Goal: Task Accomplishment & Management: Complete application form

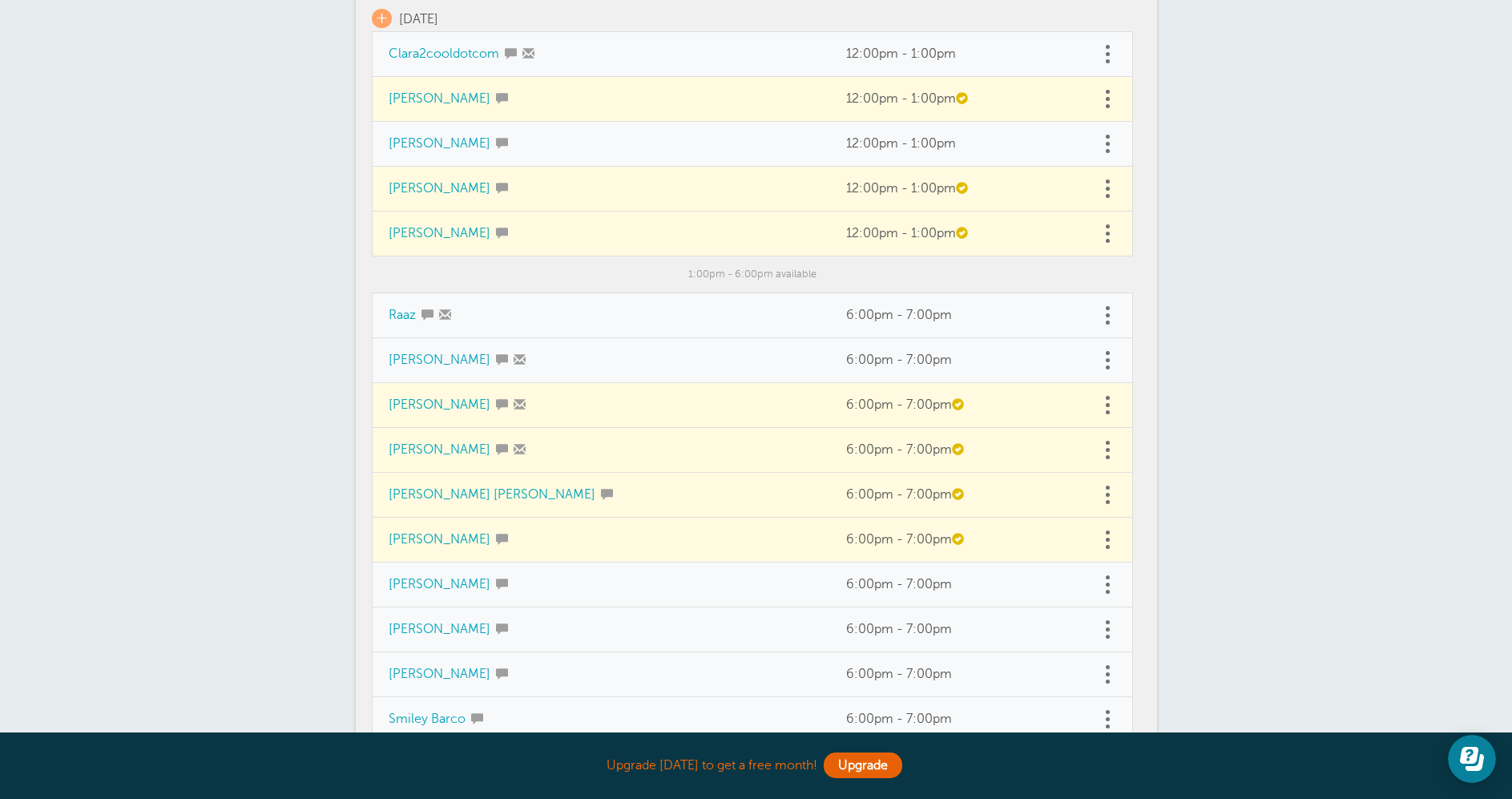
scroll to position [240, 0]
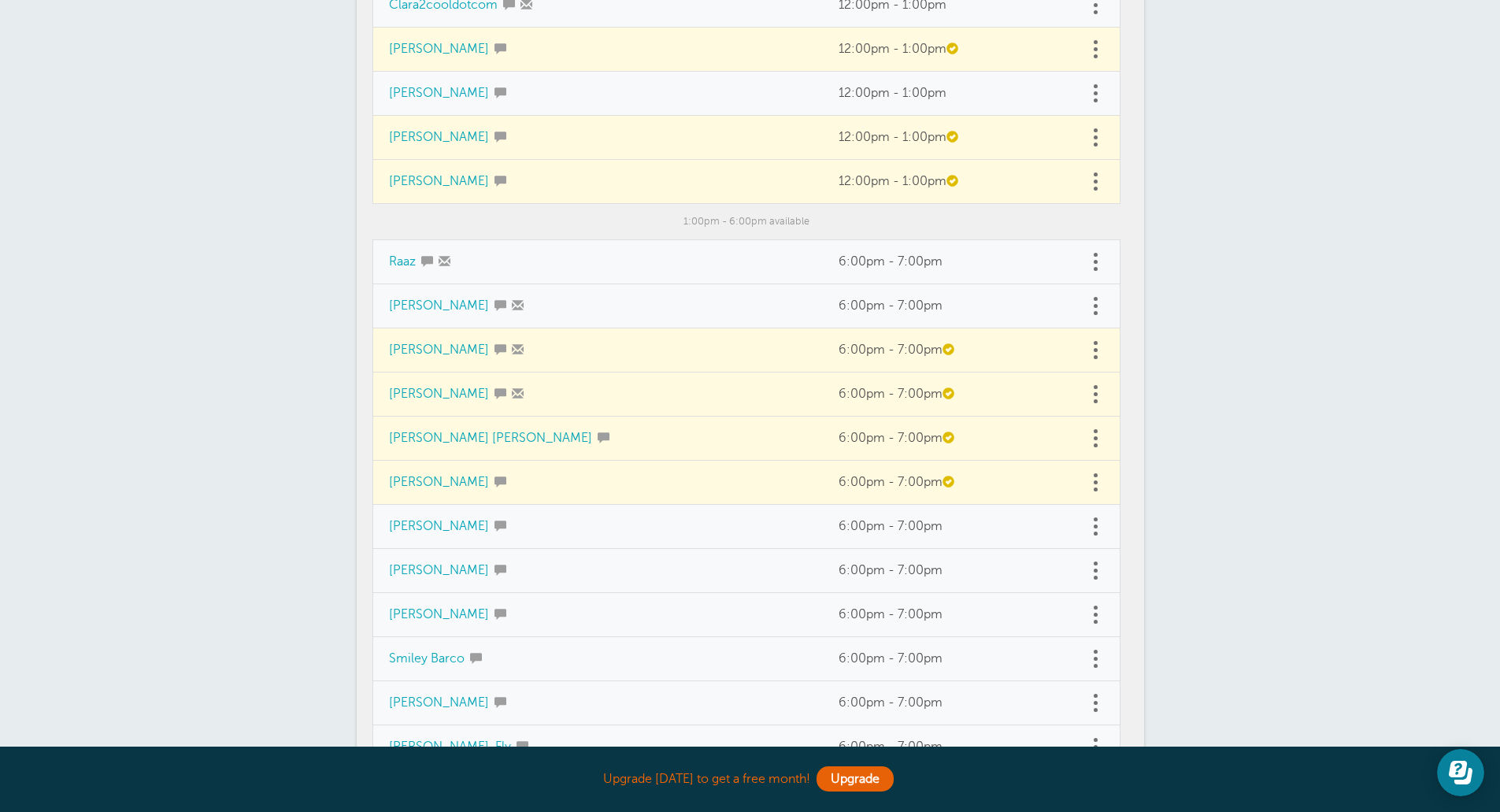
scroll to position [236, 0]
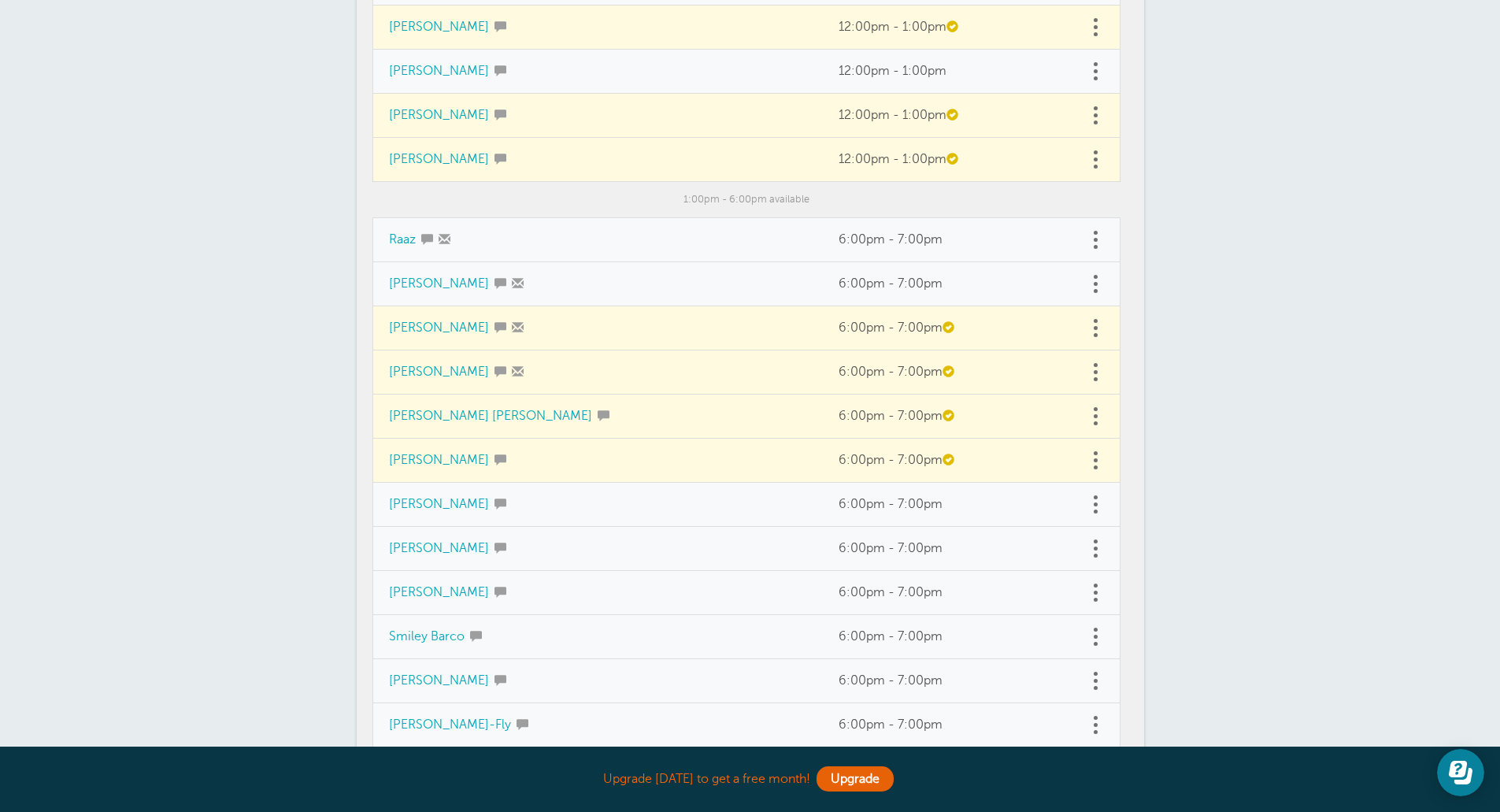
click at [606, 332] on td "Adela Rodriguez" at bounding box center [597, 328] width 450 height 44
click at [727, 331] on td "Adela Rodriguez" at bounding box center [597, 328] width 450 height 44
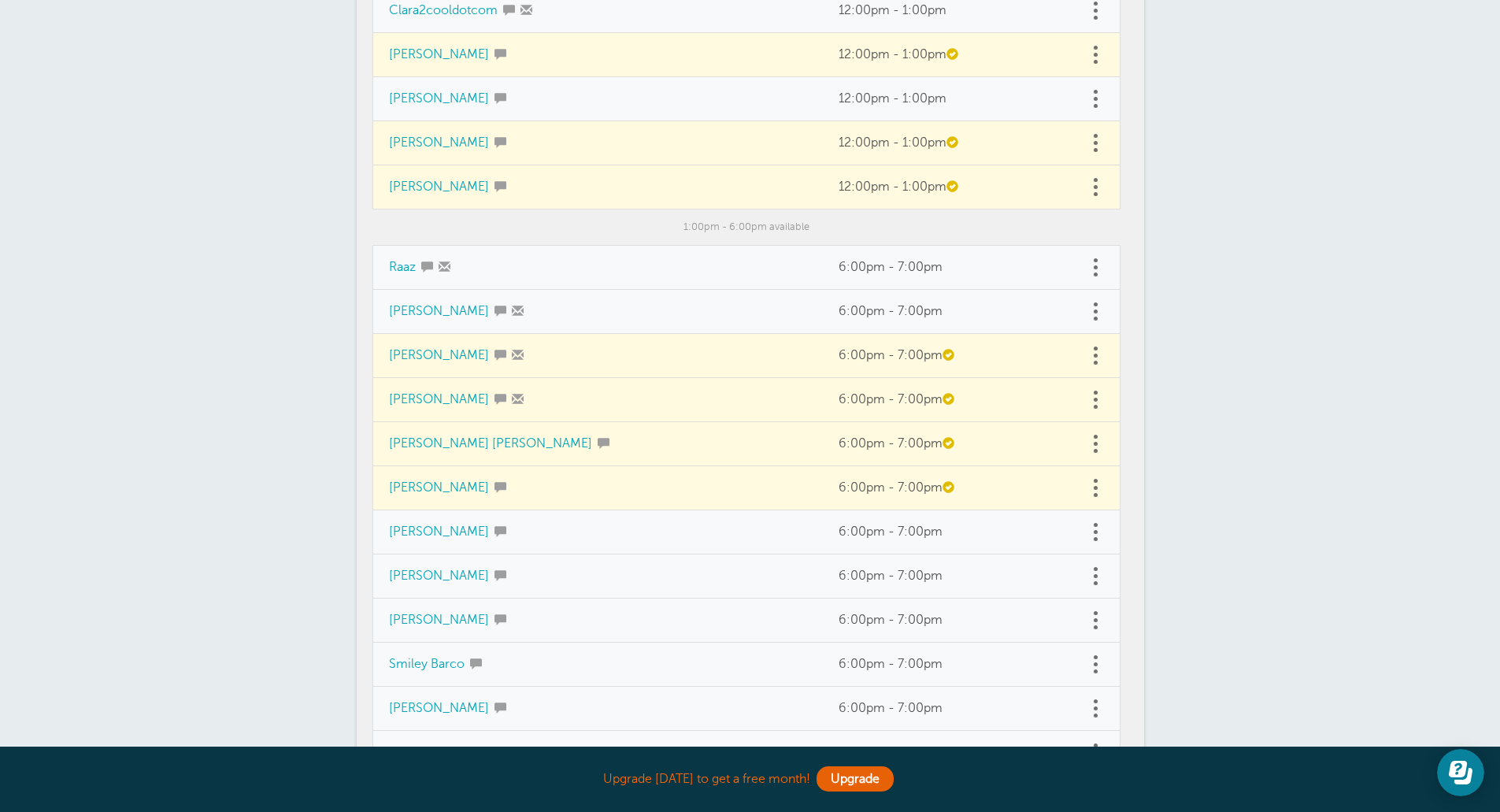
scroll to position [0, 0]
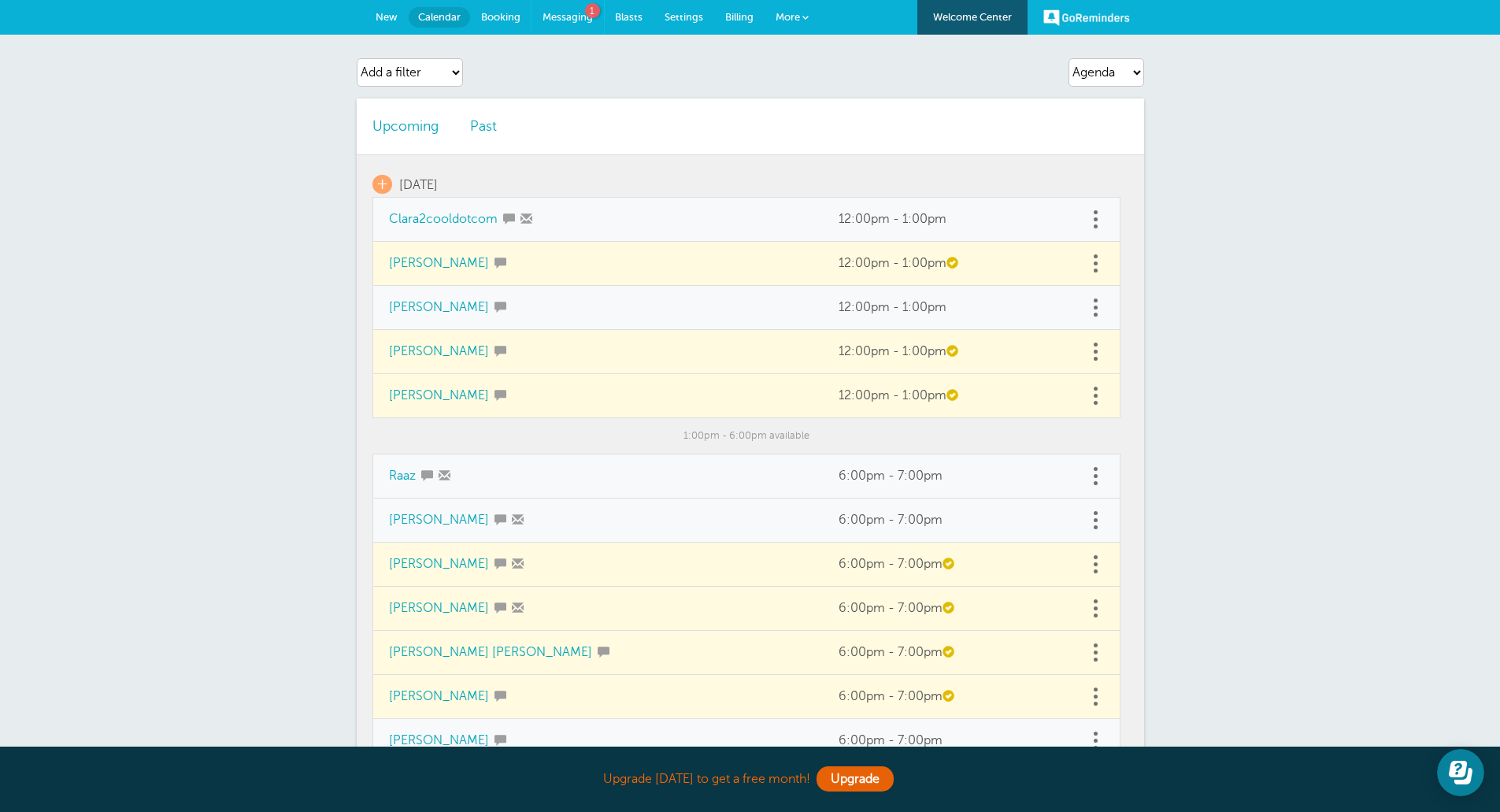
click at [576, 10] on link "Messaging 1" at bounding box center [567, 17] width 72 height 35
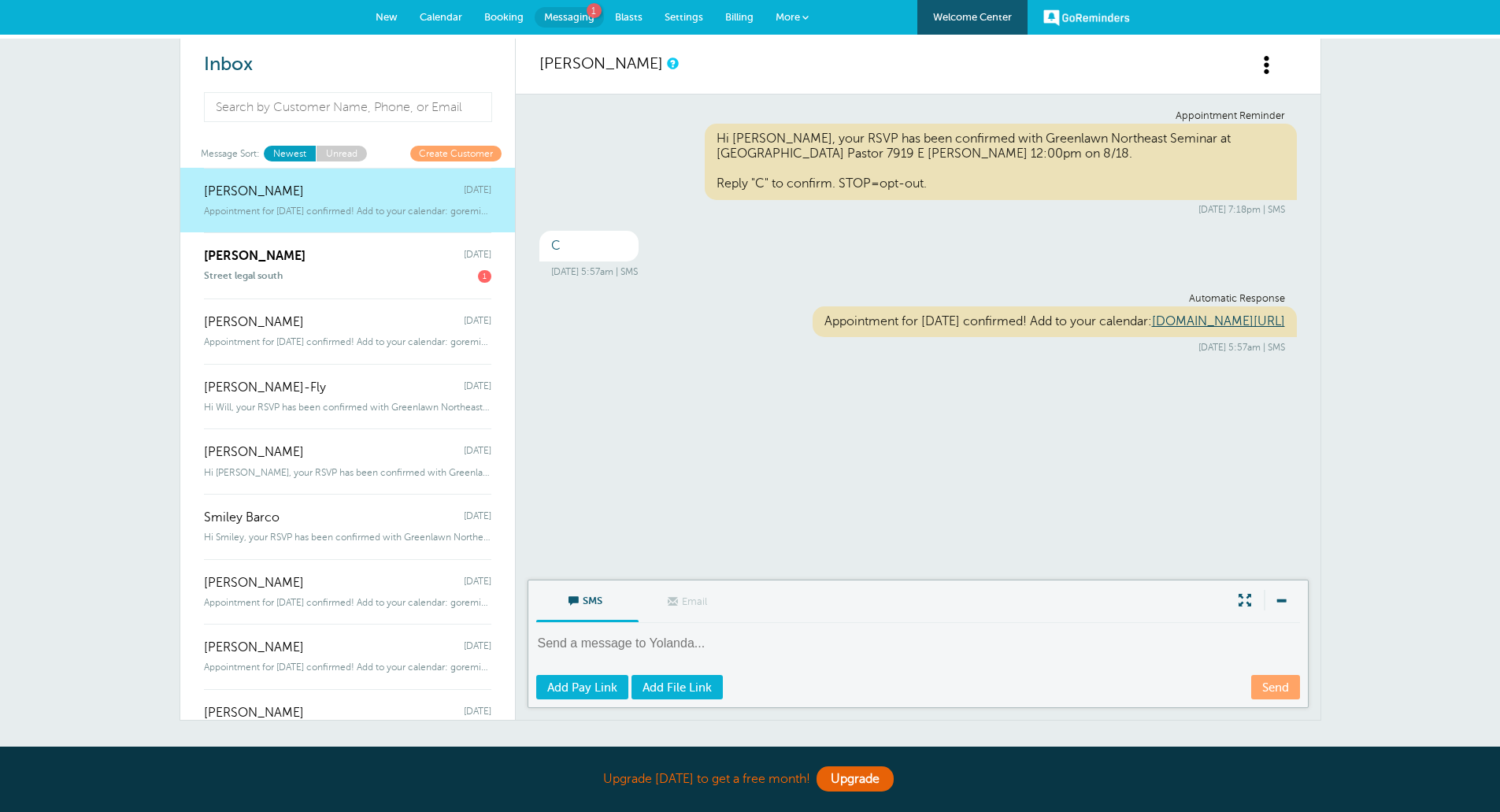
click at [337, 271] on div "Street legal south 1" at bounding box center [347, 273] width 287 height 19
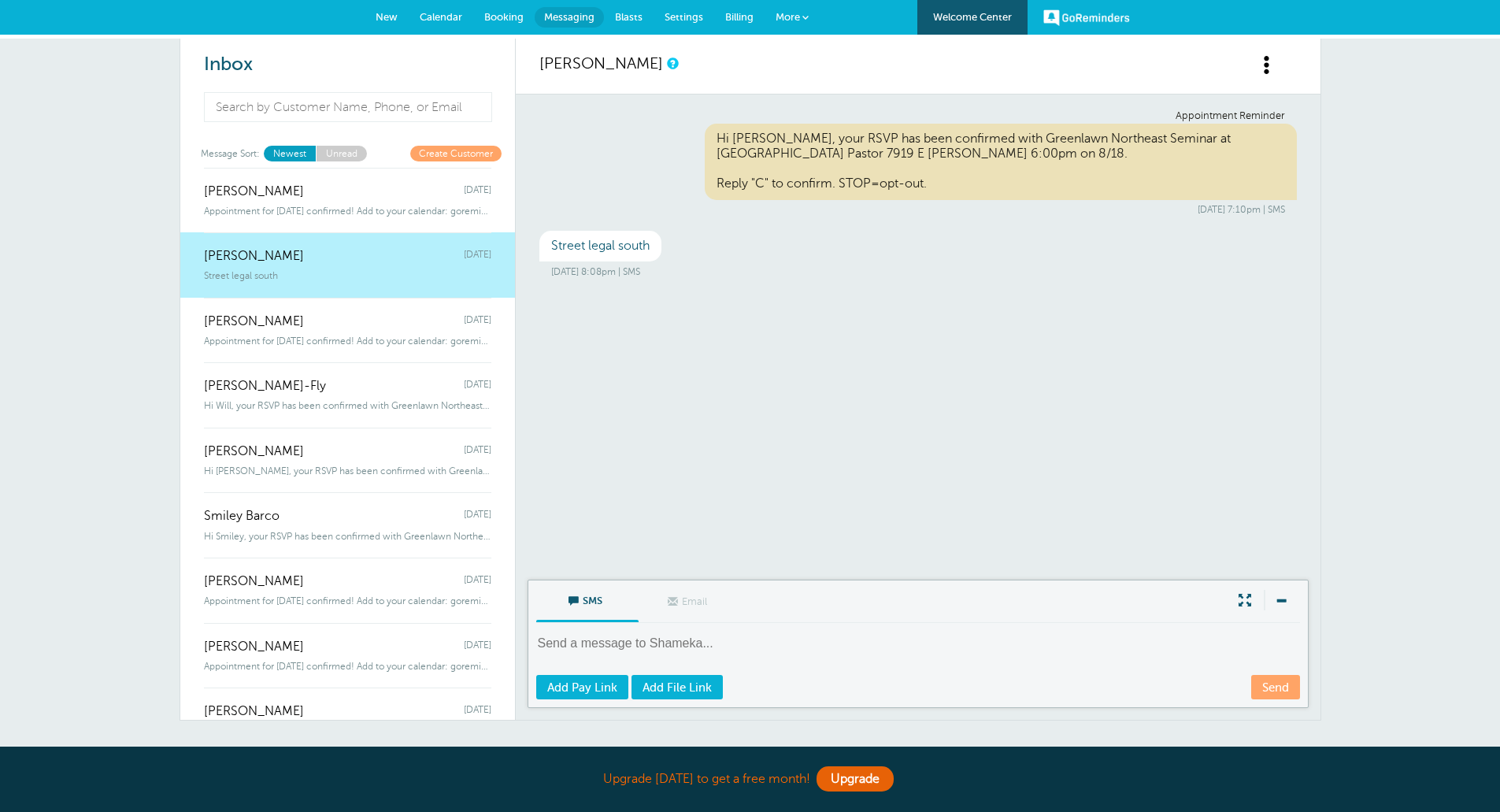
click at [721, 635] on textarea at bounding box center [920, 654] width 767 height 38
type textarea "Hi, Shameka will you be attending?"
click at [776, 639] on textarea "Hi, Shameka will you be attending?" at bounding box center [920, 654] width 767 height 38
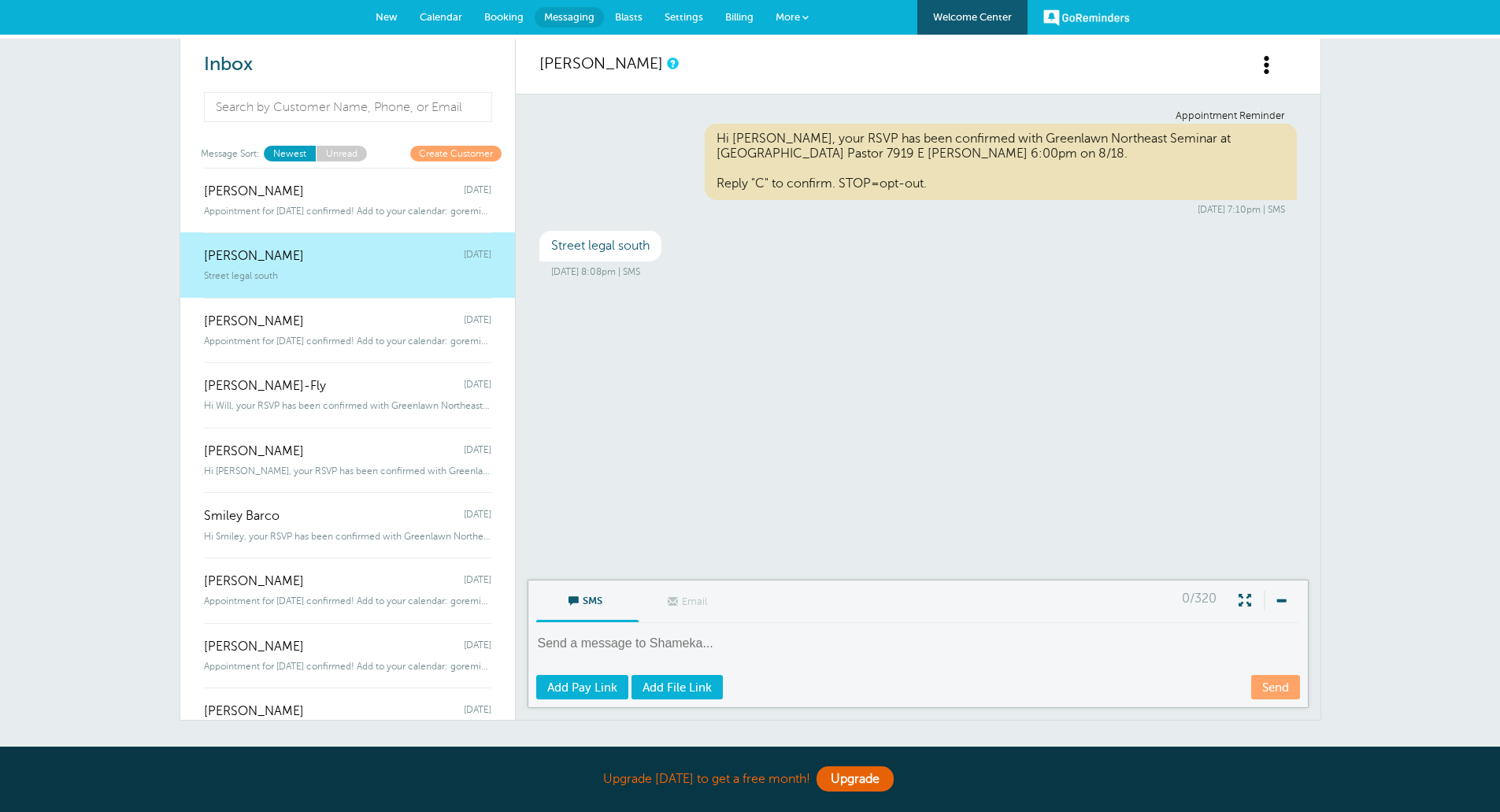
click at [299, 319] on div "Sylvia e suarez Monday" at bounding box center [347, 313] width 287 height 31
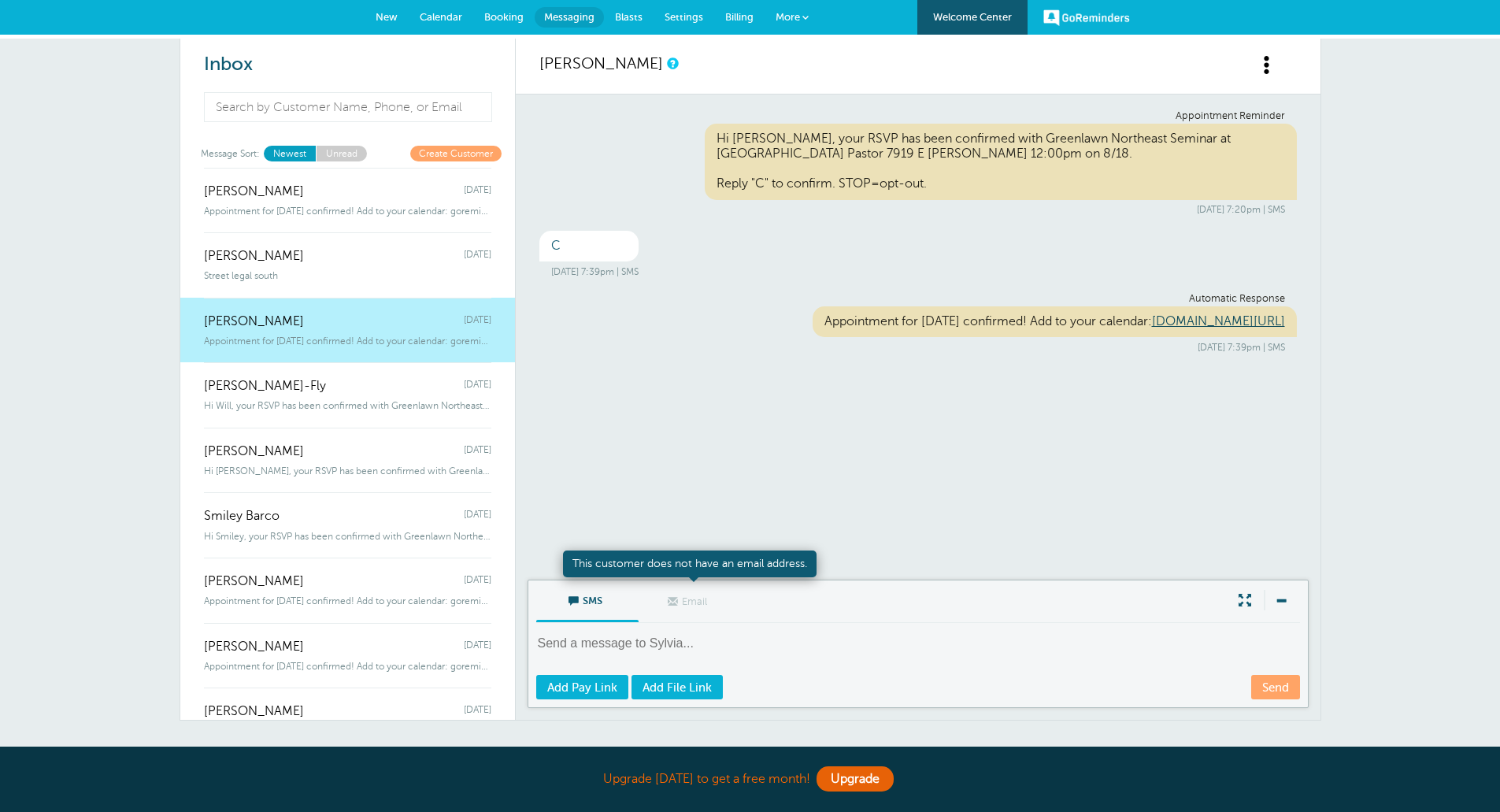
click at [712, 616] on span "Email" at bounding box center [690, 600] width 79 height 38
click at [698, 645] on textarea at bounding box center [920, 654] width 767 height 38
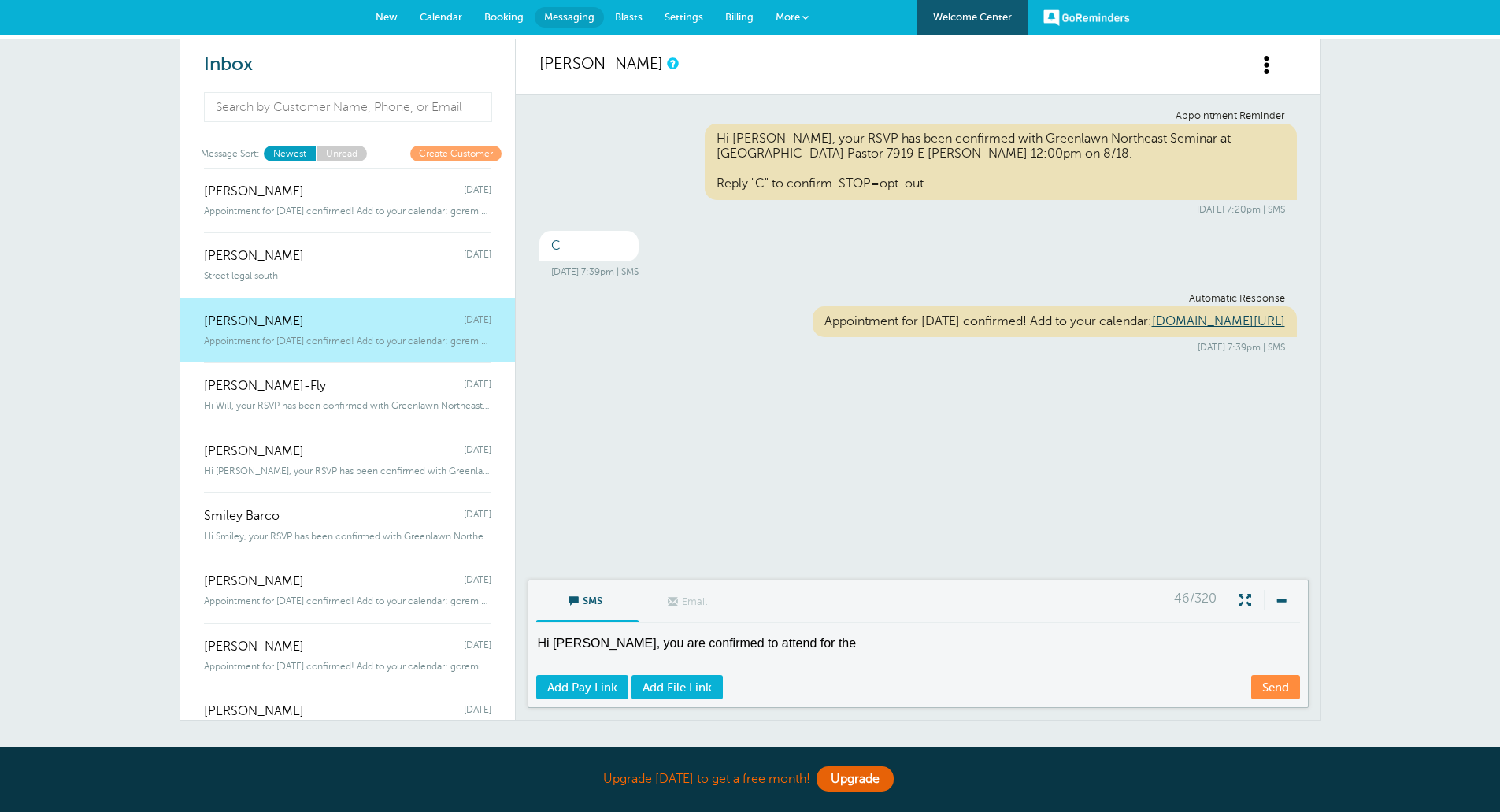
click at [790, 647] on textarea "Hi Sylvia, you are confirmed to attend for the" at bounding box center [920, 654] width 767 height 38
drag, startPoint x: 1037, startPoint y: 645, endPoint x: 483, endPoint y: 644, distance: 554.0
click at [483, 644] on div "Inbox Message Sort: Newest Unread Create Customer Yolanda Tuesday Appointment f…" at bounding box center [750, 379] width 1142 height 682
click at [1165, 665] on textarea "Hi Sylvia, will you be bringing a guest to the event? Reply "Y" for Yes. Reply …" at bounding box center [920, 654] width 767 height 38
type textarea "Hi Sylvia, will you be bringing a guest to the event? Reply "Y" for Yes. Reply …"
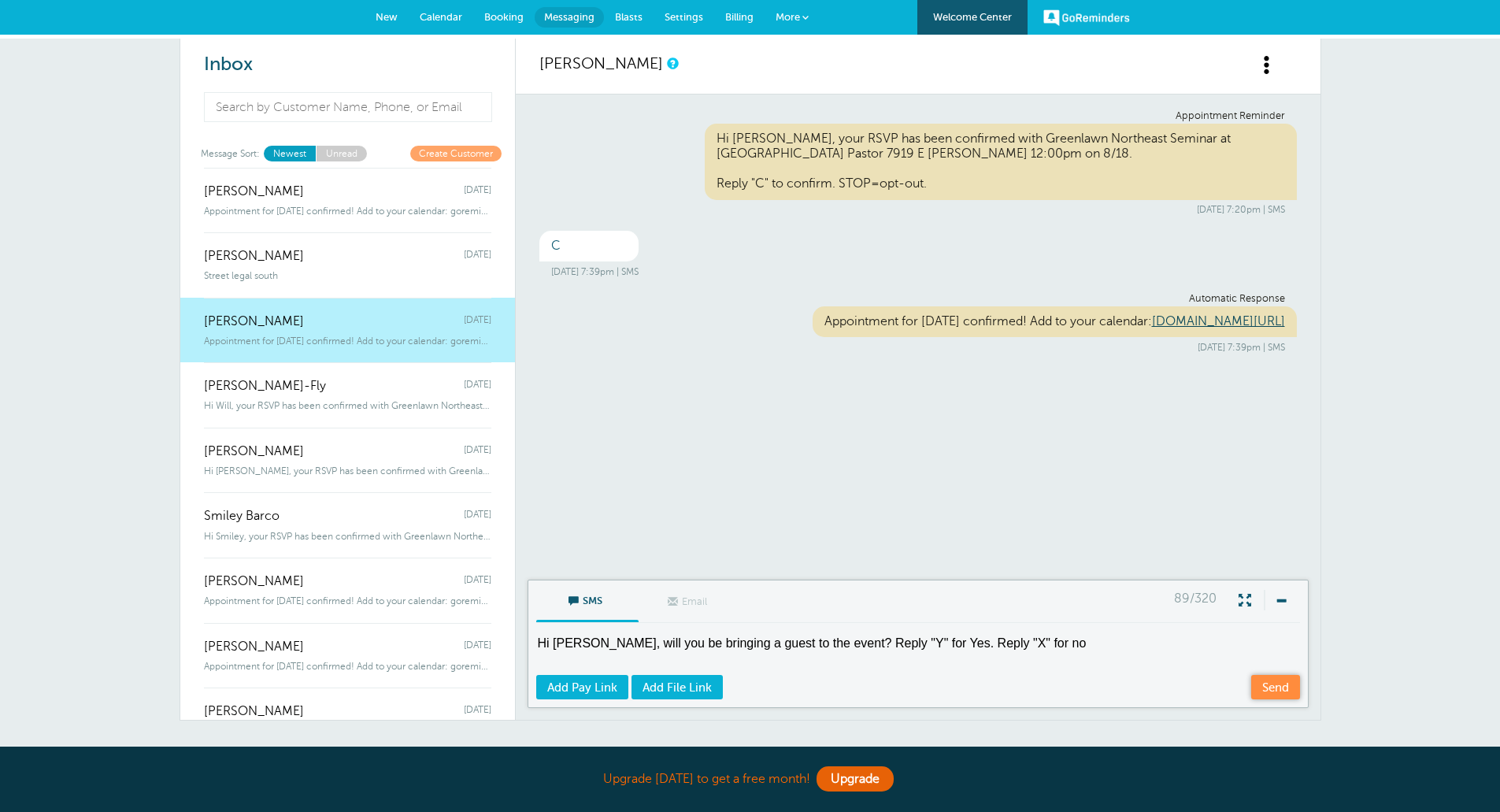
click at [1287, 688] on link "Send" at bounding box center [1275, 687] width 49 height 24
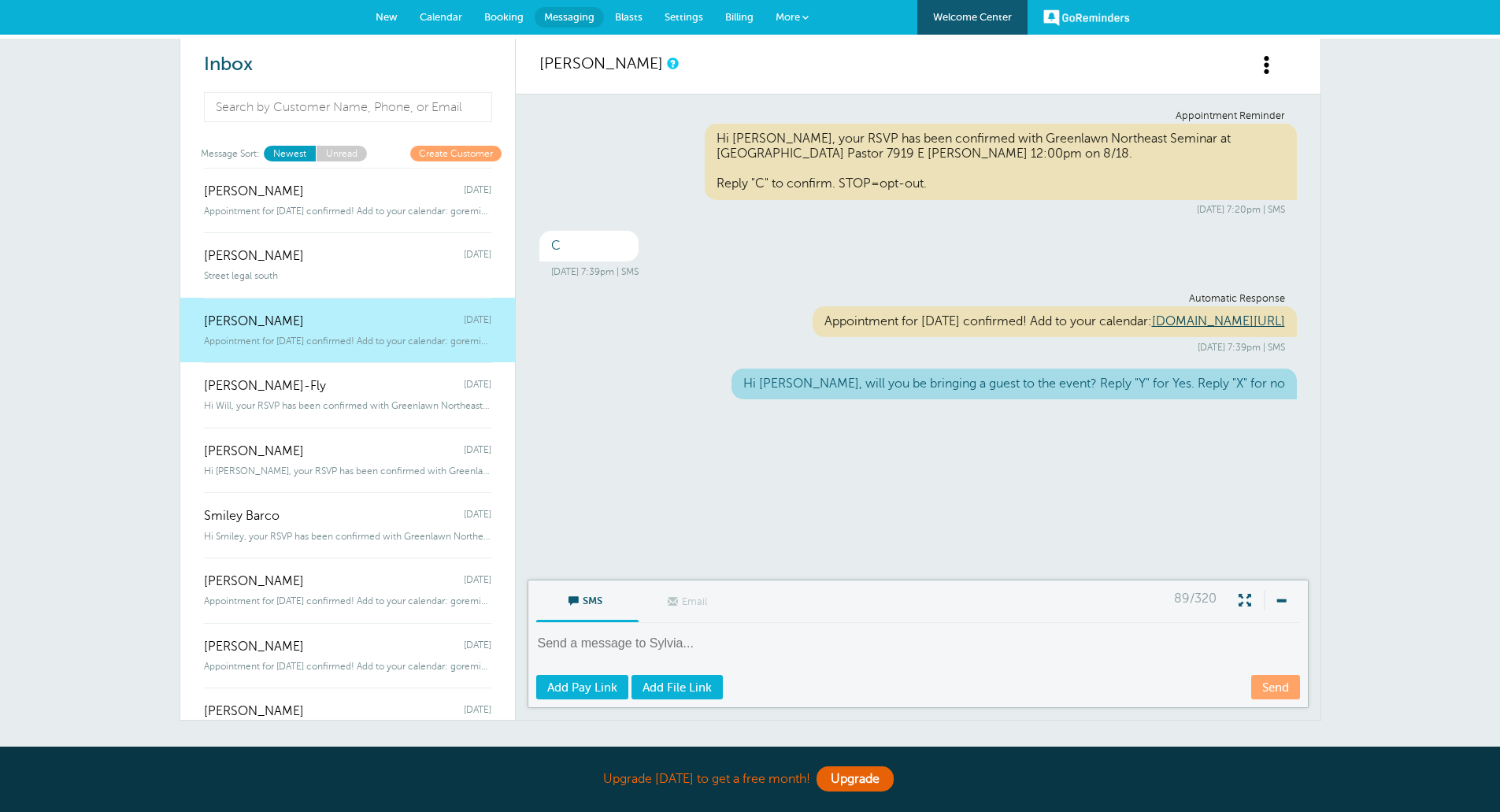
click at [343, 289] on link "Shameka Morris Monday Street legal south" at bounding box center [348, 265] width 335 height 65
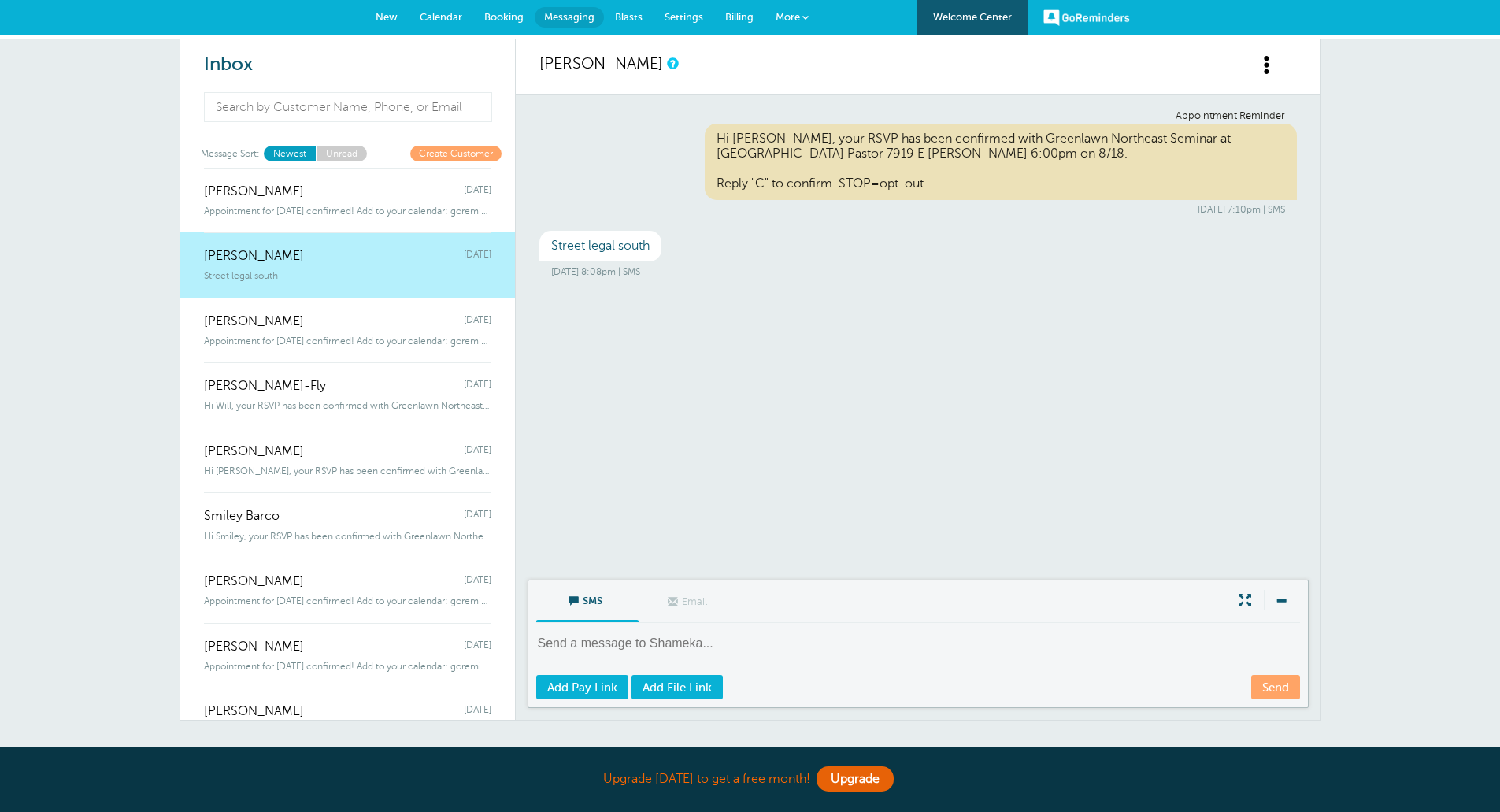
click at [342, 210] on span "Appointment for Monday, Aug. 18 confirmed! Add to your calendar: goreminder" at bounding box center [347, 211] width 287 height 11
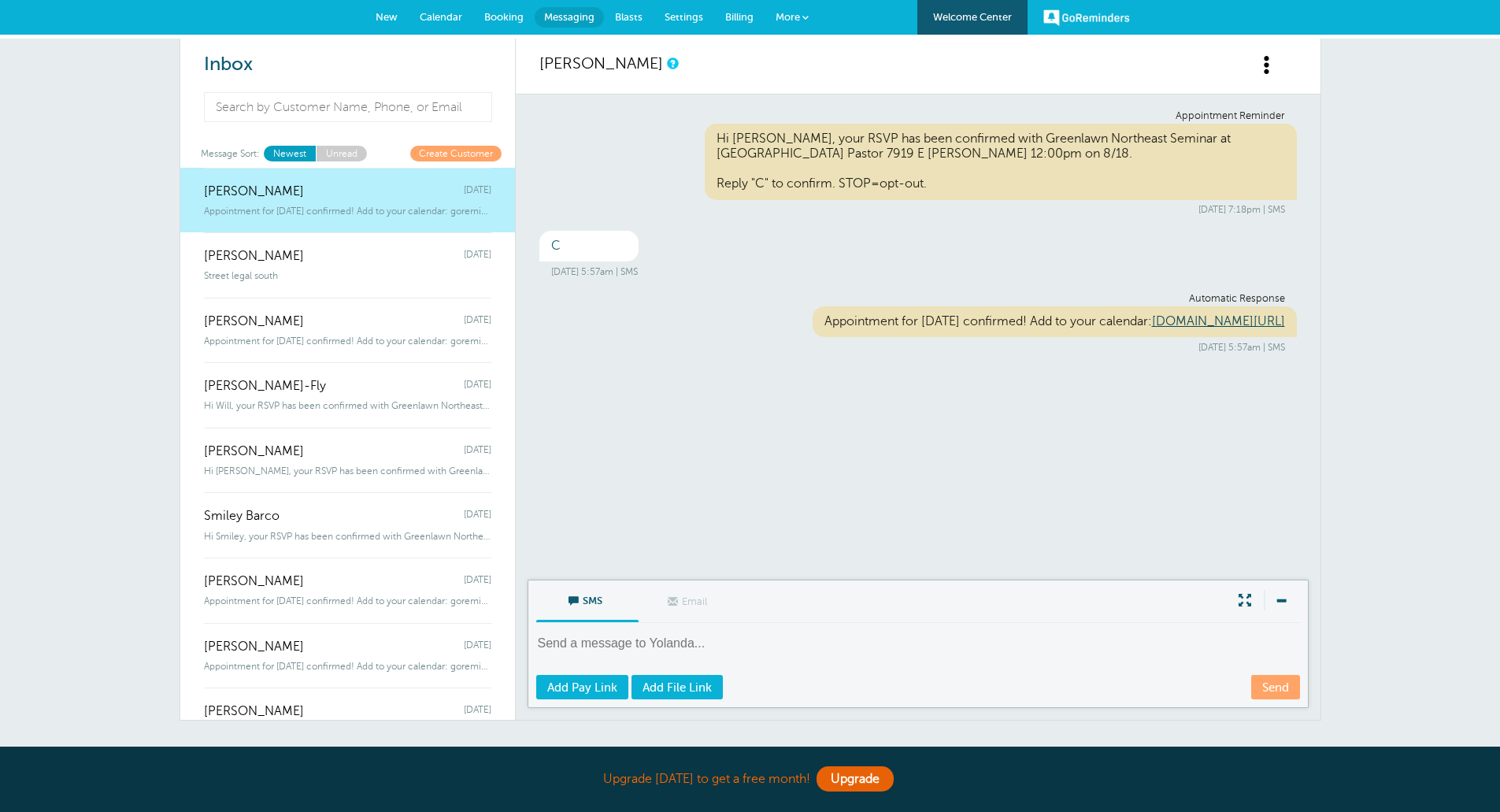
click at [679, 647] on textarea at bounding box center [920, 654] width 767 height 38
paste textarea "Hi Sylvia, will you be bringing a guest to the event? Reply "Y" for Yes. Reply …"
click at [585, 641] on textarea "Hi Sylvia, will you be bringing a guest to the event? Reply "Y" for Yes. Reply …" at bounding box center [920, 654] width 767 height 38
type textarea "Hi Yolanda, will you be bringing a guest to the event? Reply "Y" for Yes. Reply…"
click at [1285, 684] on link "Send" at bounding box center [1275, 687] width 49 height 24
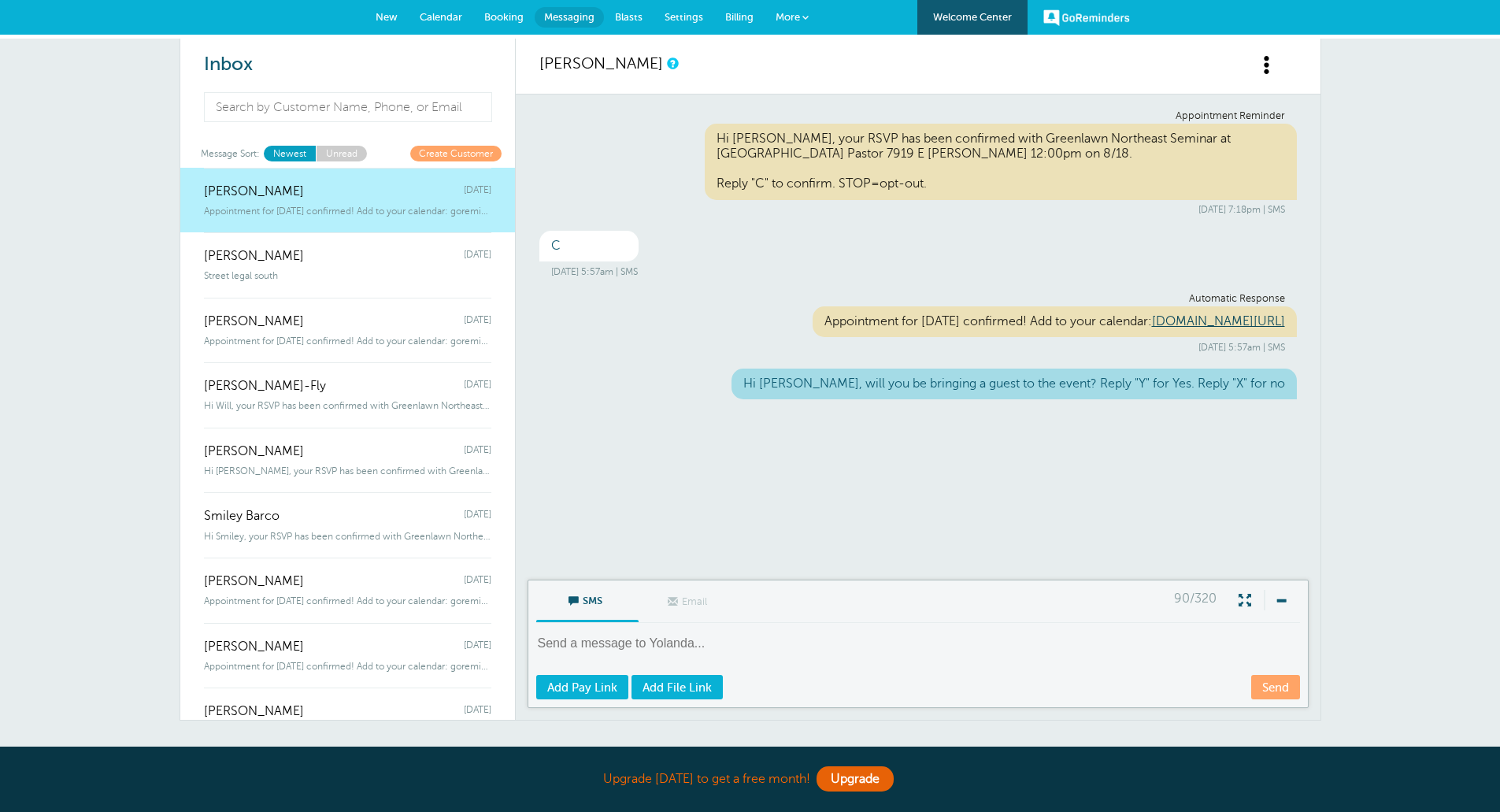
click at [337, 407] on span "Hi Will, your RSVP has been confirmed with Greenlawn Northeast Seminar at" at bounding box center [347, 405] width 287 height 11
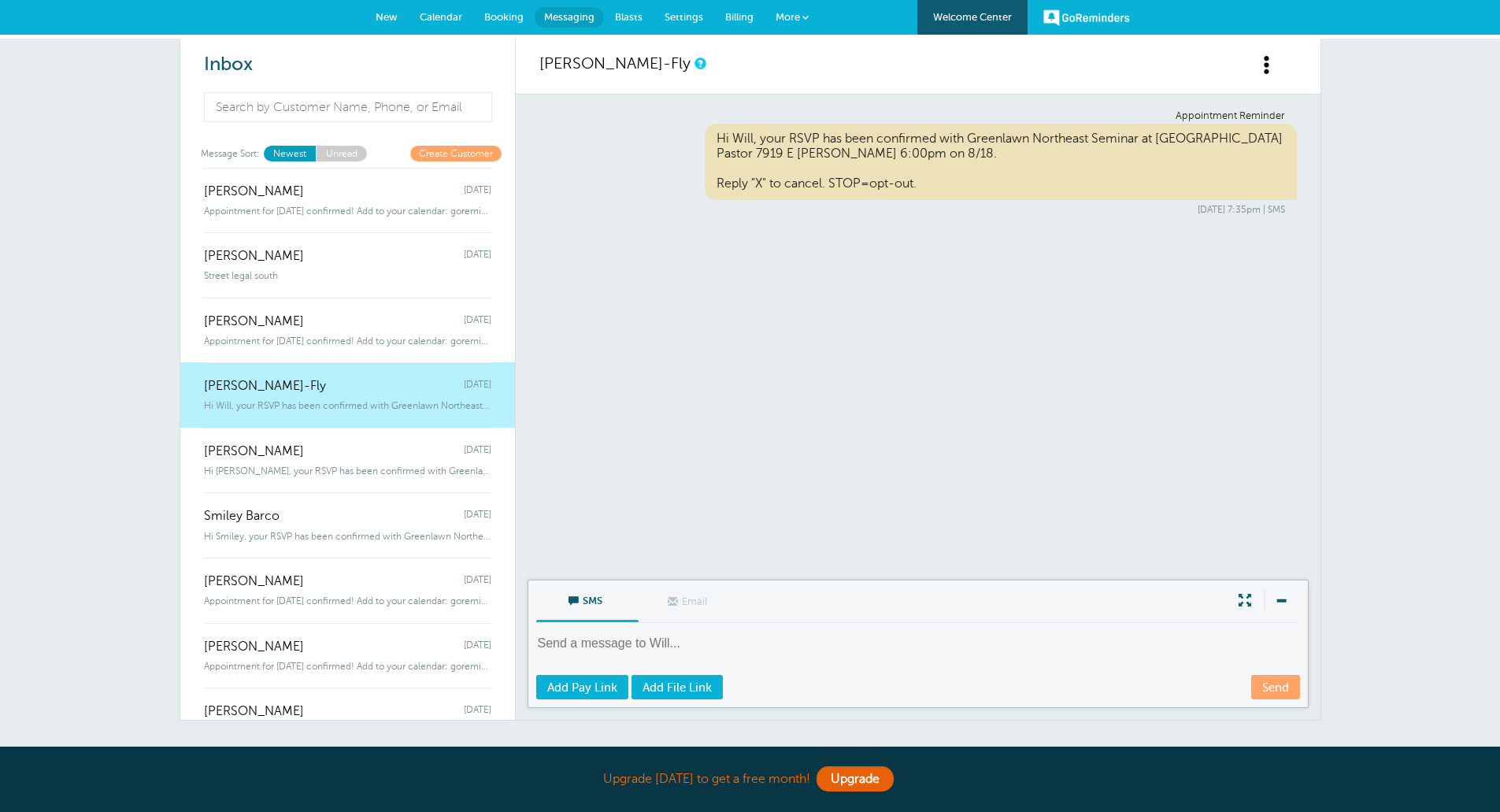
click at [319, 464] on div "Hi Felicia, your RSVP has been confirmed with Greenlawn Northeast Seminar" at bounding box center [347, 468] width 287 height 17
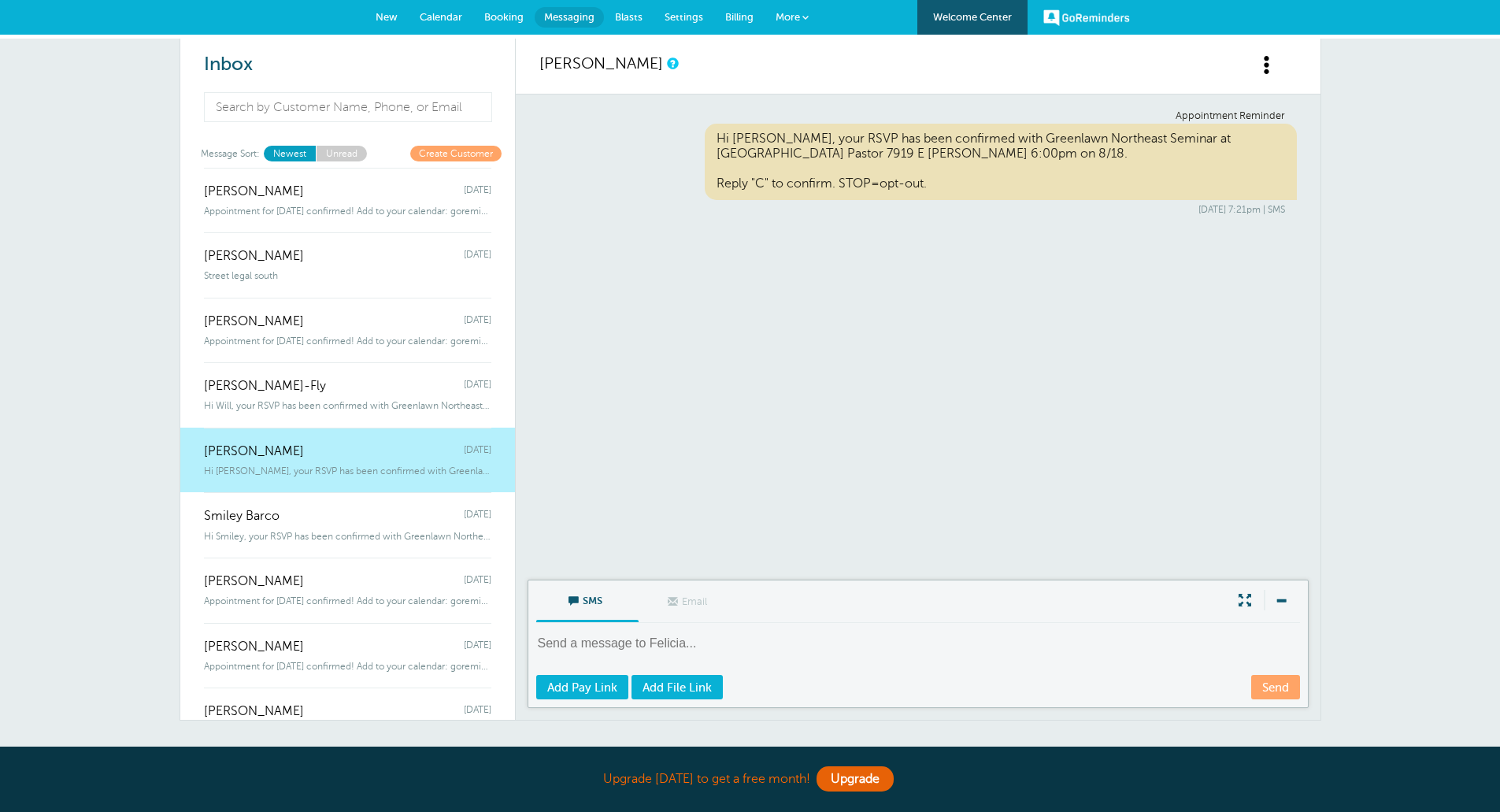
click at [318, 534] on span "Hi Smiley, your RSVP has been confirmed with Greenlawn Northeast Seminar a" at bounding box center [347, 536] width 287 height 11
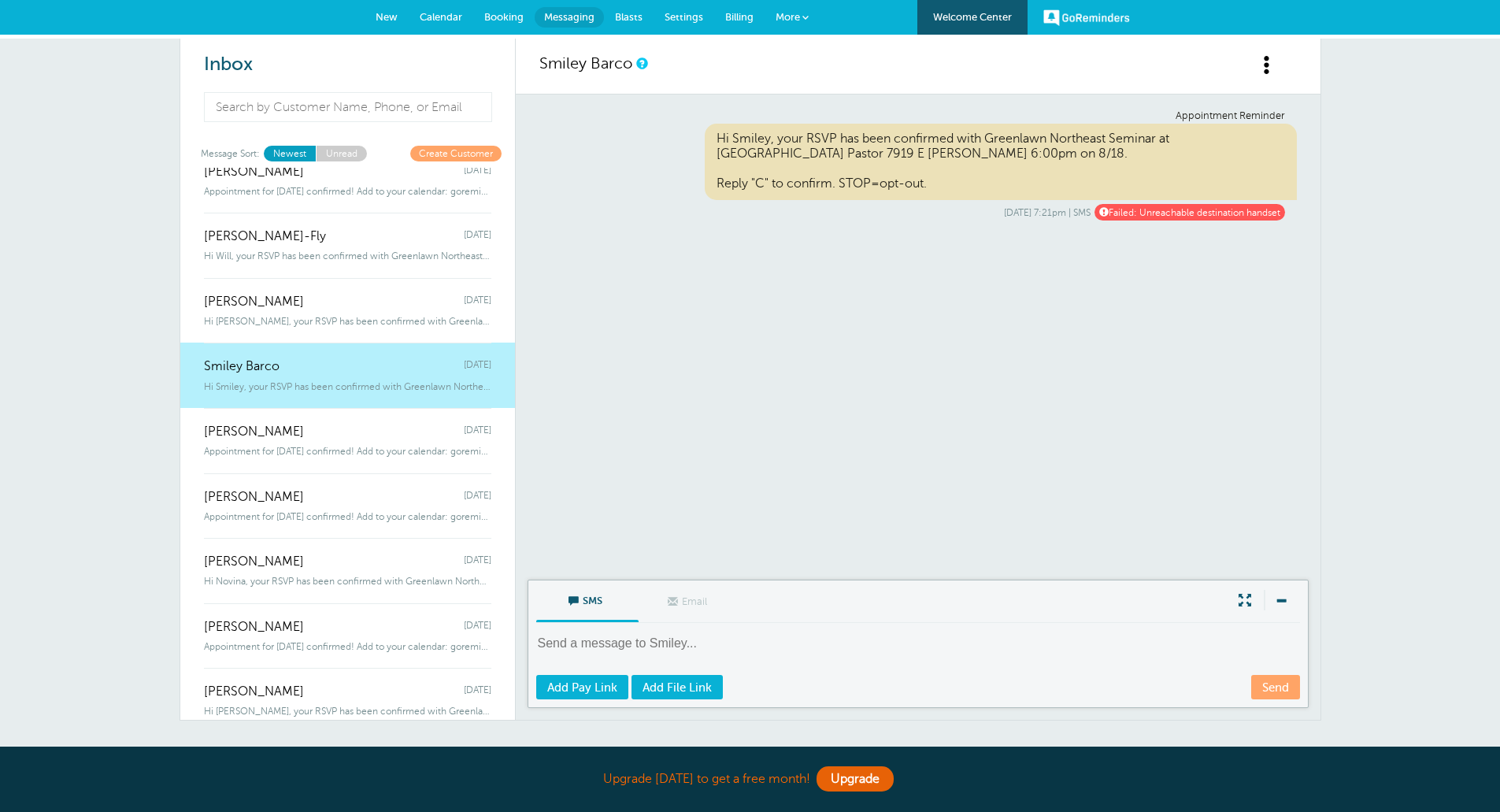
scroll to position [158, 0]
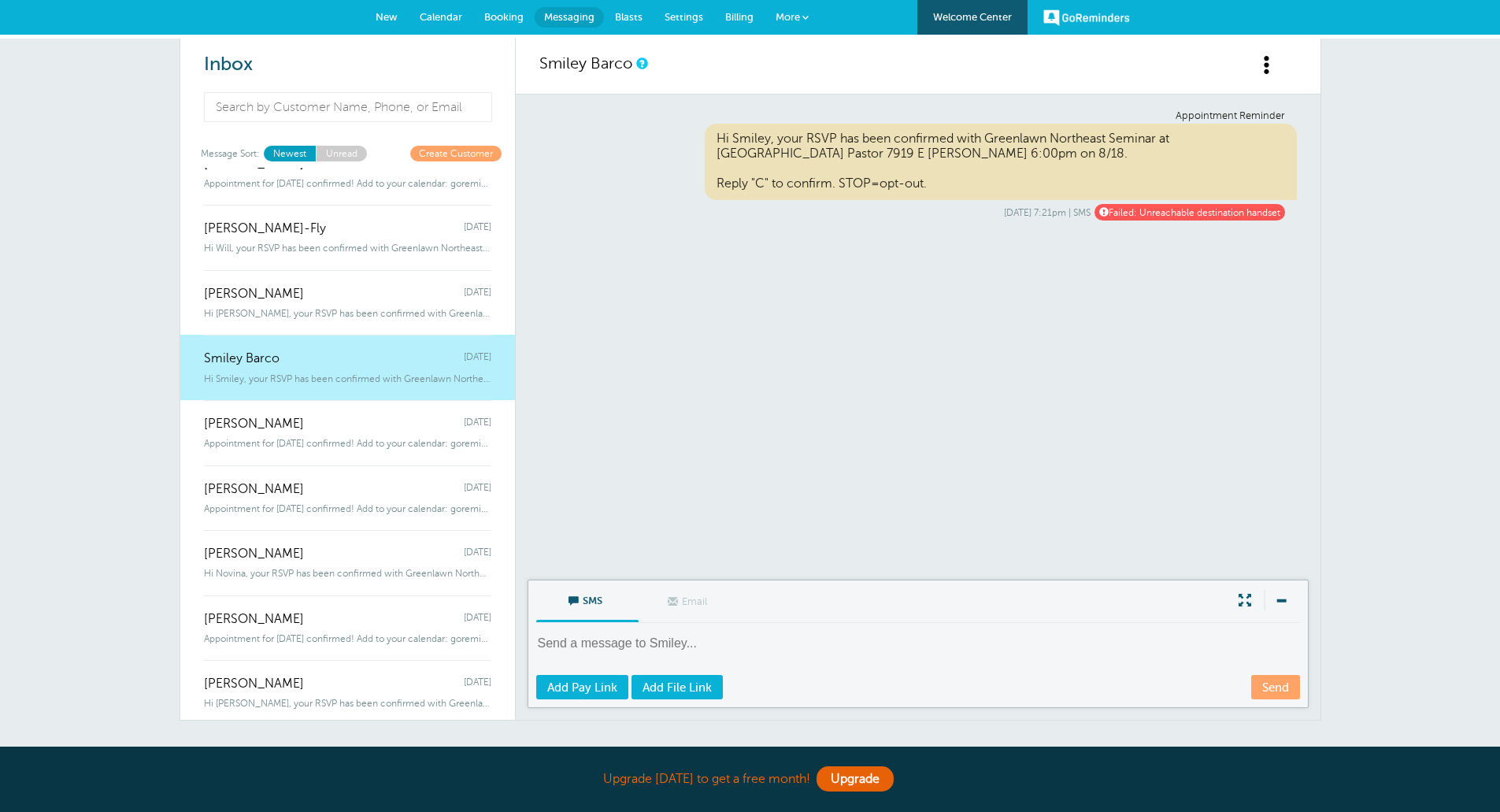
click at [332, 459] on link "Rhonda Hill Monday Appointment for Monday, Aug. 18 confirmed! Add to your calen…" at bounding box center [348, 432] width 335 height 65
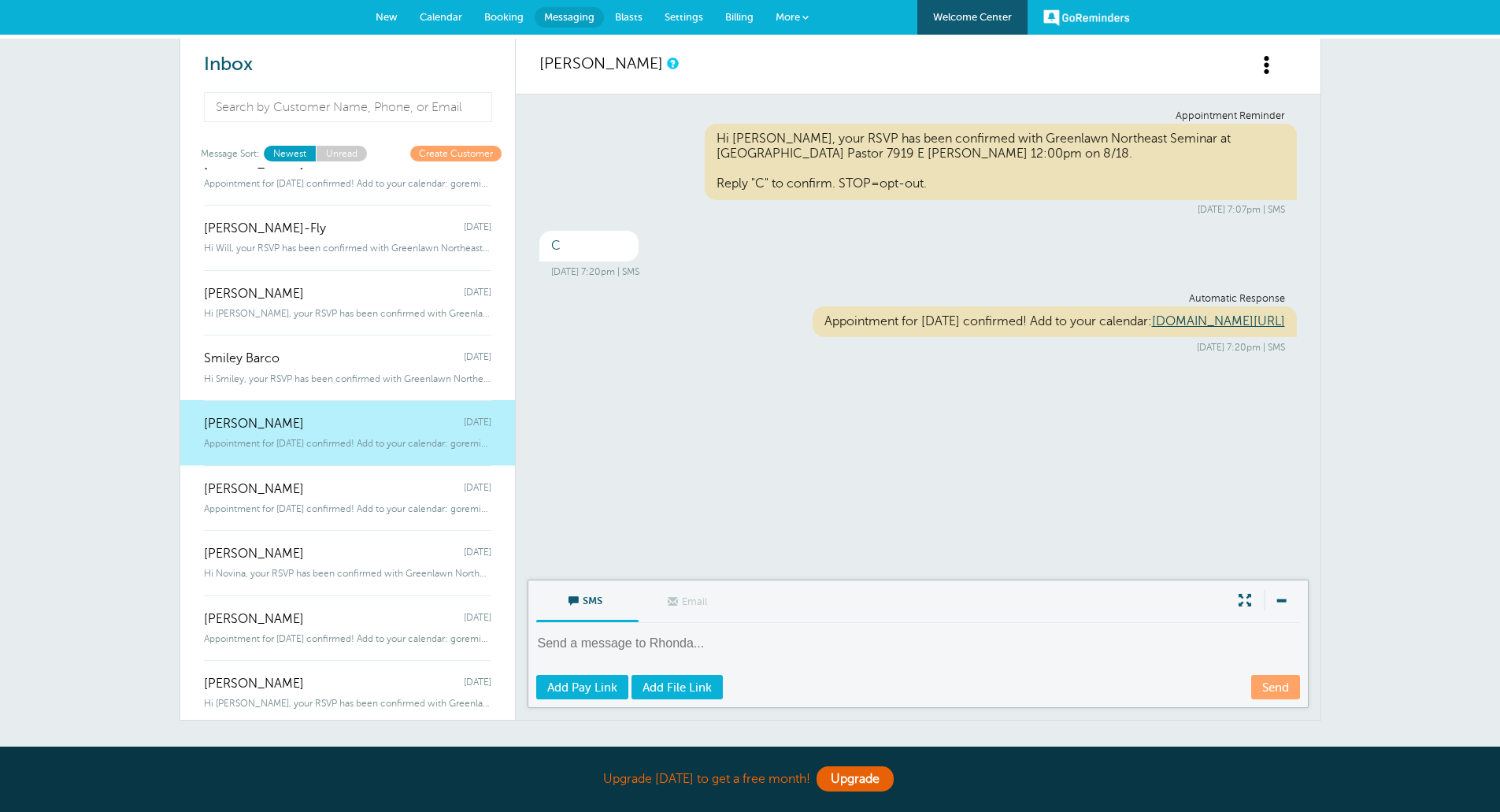
click at [631, 645] on textarea at bounding box center [920, 654] width 767 height 38
paste textarea "Hi Sylvia, will you be bringing a guest to the event? Reply "Y" for Yes. Reply …"
click at [583, 643] on textarea "Hi Sylvia, will you be bringing a guest to the event? Reply "Y" for Yes. Reply …" at bounding box center [920, 654] width 767 height 38
type textarea "Hi Rhonda, will you be bringing a guest to the event? Reply "Y" for Yes. Reply …"
click at [1284, 692] on link "Send" at bounding box center [1275, 687] width 49 height 24
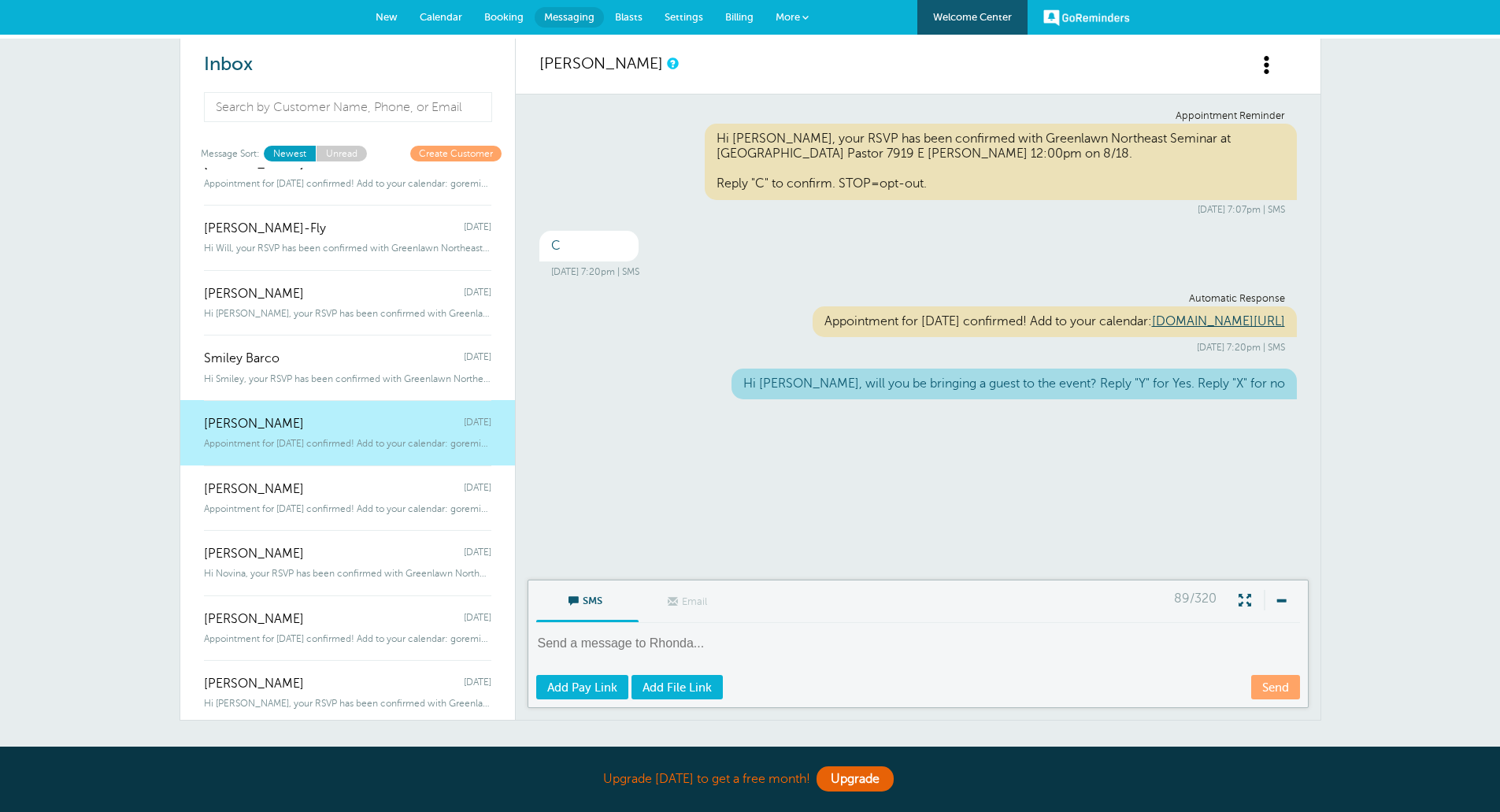
click at [344, 485] on div "Adela Rodriguez Monday" at bounding box center [347, 481] width 287 height 31
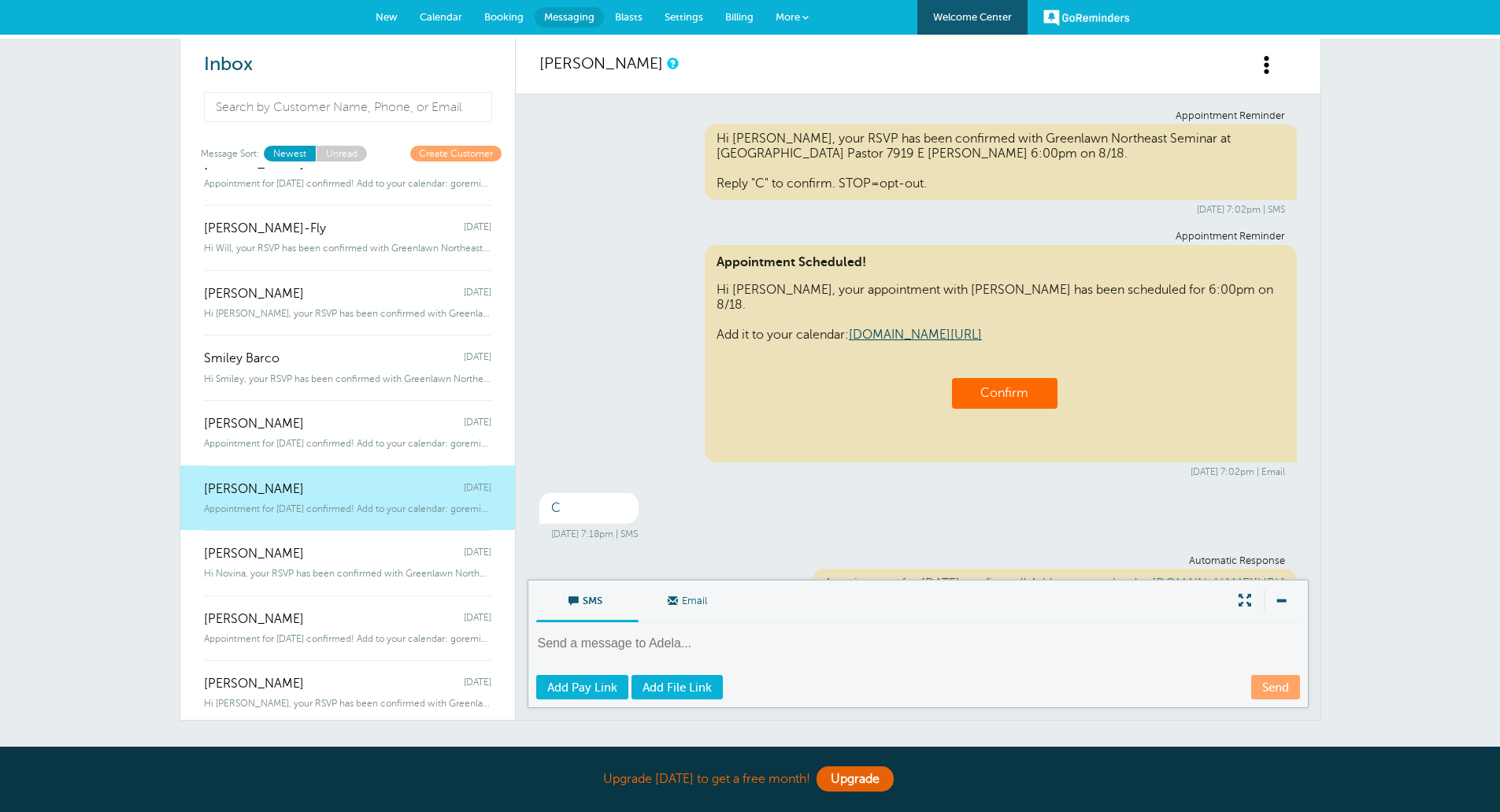
scroll to position [52, 0]
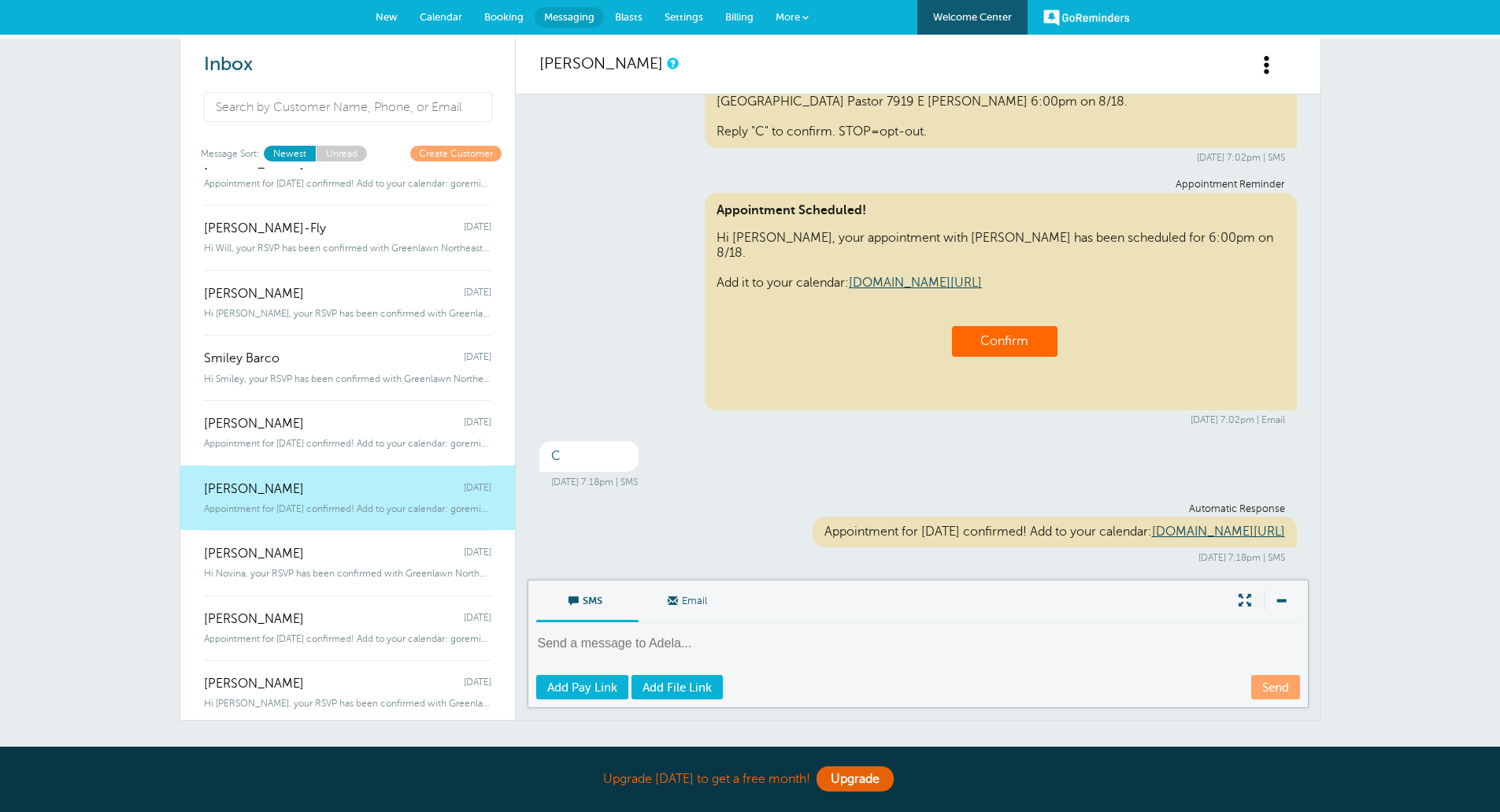
click at [698, 645] on textarea at bounding box center [920, 654] width 767 height 38
paste textarea "Hi Sylvia, will you be bringing a guest to the event? Reply "Y" for Yes. Reply …"
click at [589, 645] on textarea "Hi Sylvia, will you be bringing a guest to the event? Reply "Y" for Yes. Reply …" at bounding box center [920, 654] width 767 height 38
type textarea "Hi Adela, will you be bringing a guest to the event? Reply "Y" for Yes. Reply "…"
click at [1283, 684] on link "Send" at bounding box center [1275, 687] width 49 height 24
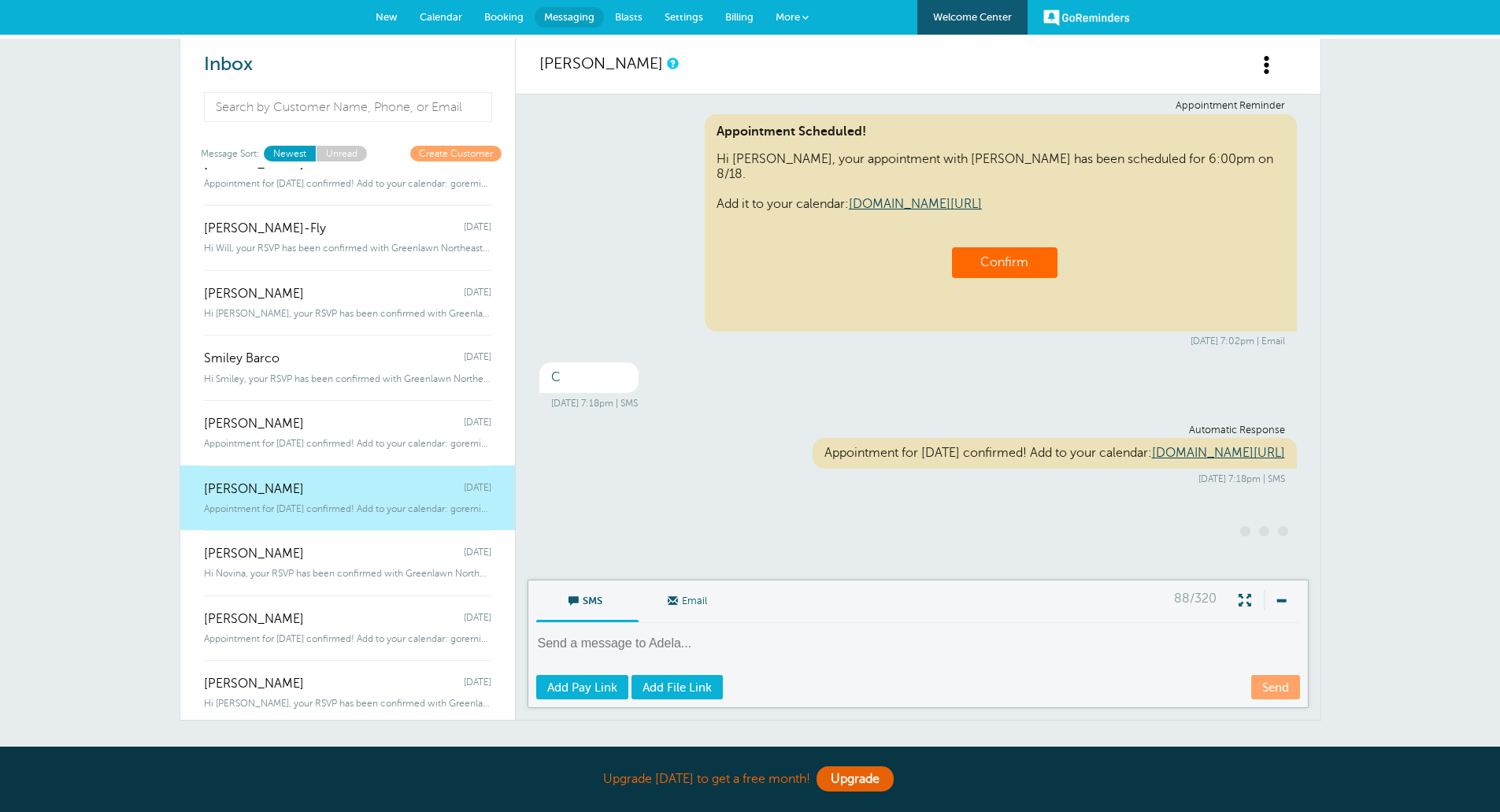
scroll to position [0, 0]
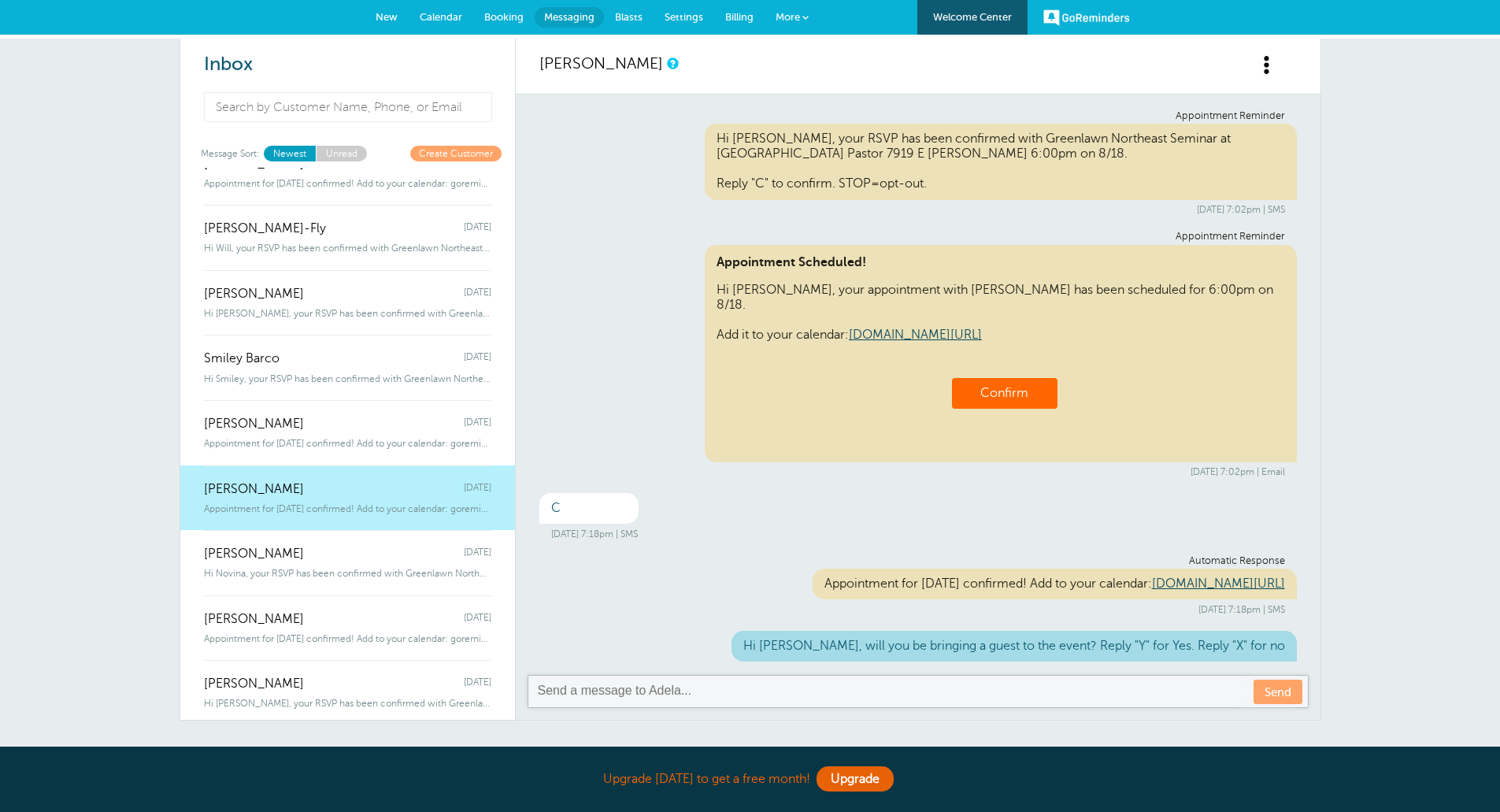
click at [391, 558] on div "Novina Torres Monday" at bounding box center [347, 546] width 287 height 31
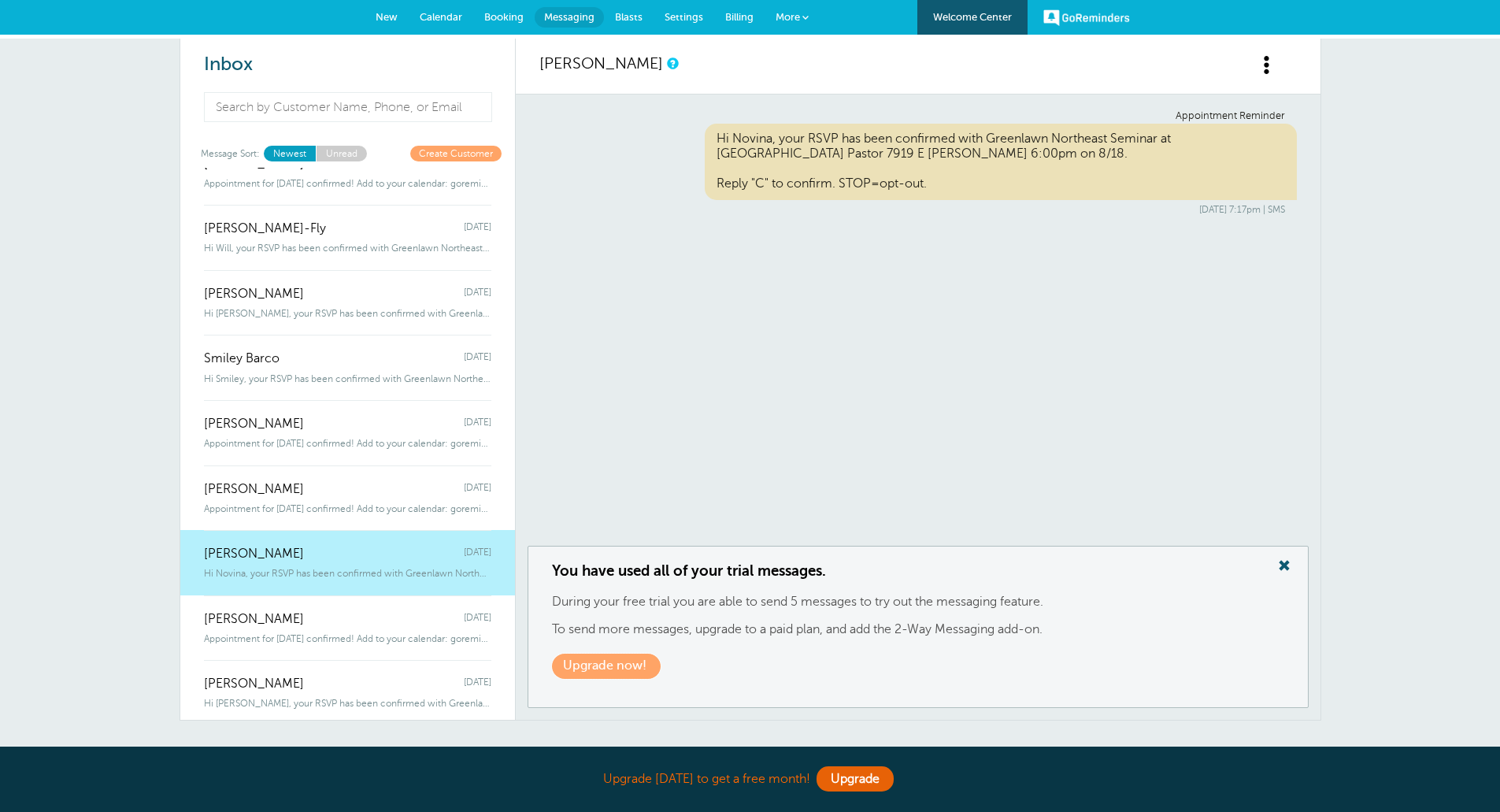
click at [609, 667] on link "Upgrade now!" at bounding box center [606, 665] width 108 height 24
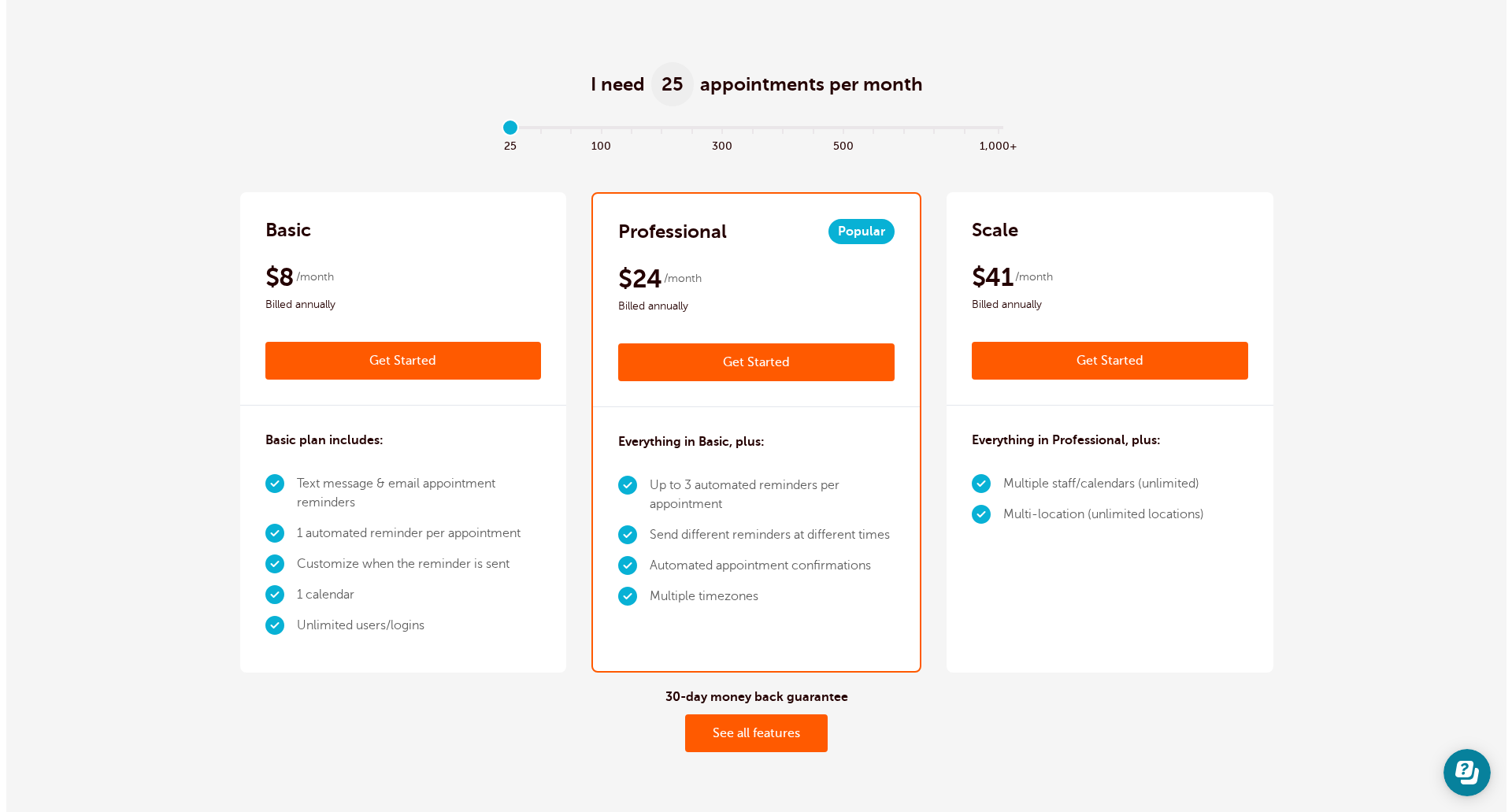
scroll to position [158, 0]
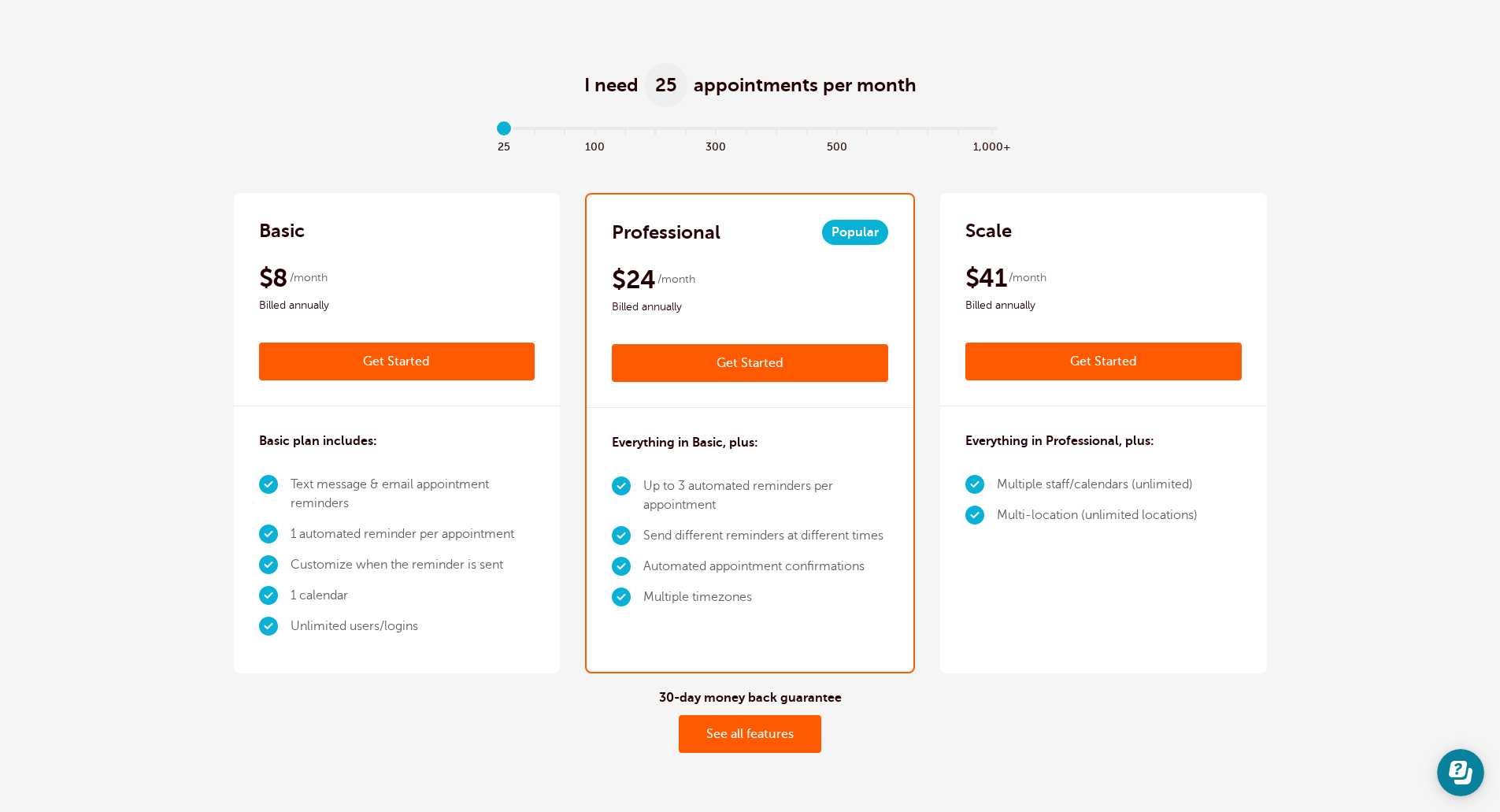
click at [746, 359] on link "Get Started" at bounding box center [750, 363] width 277 height 38
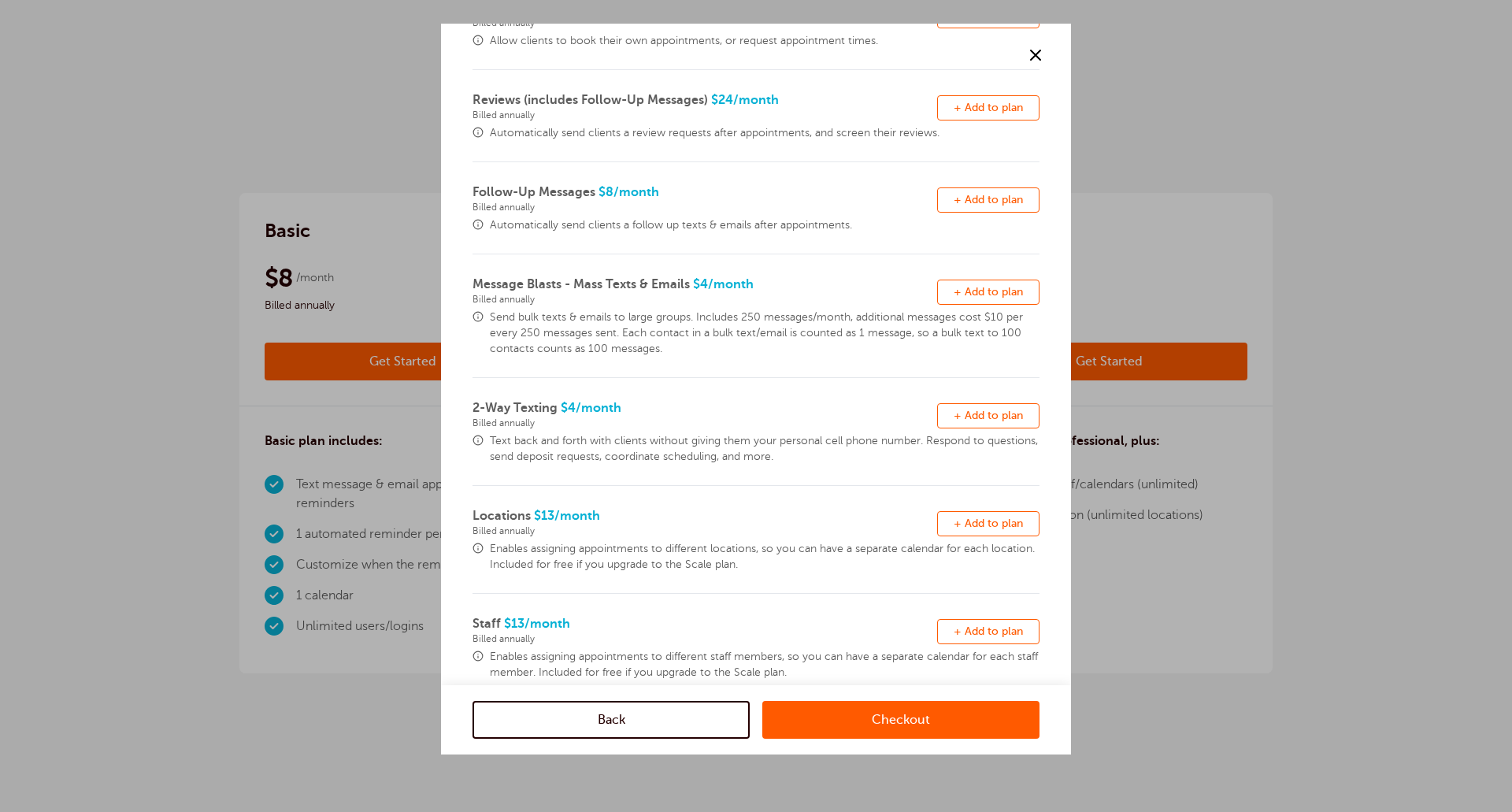
scroll to position [224, 0]
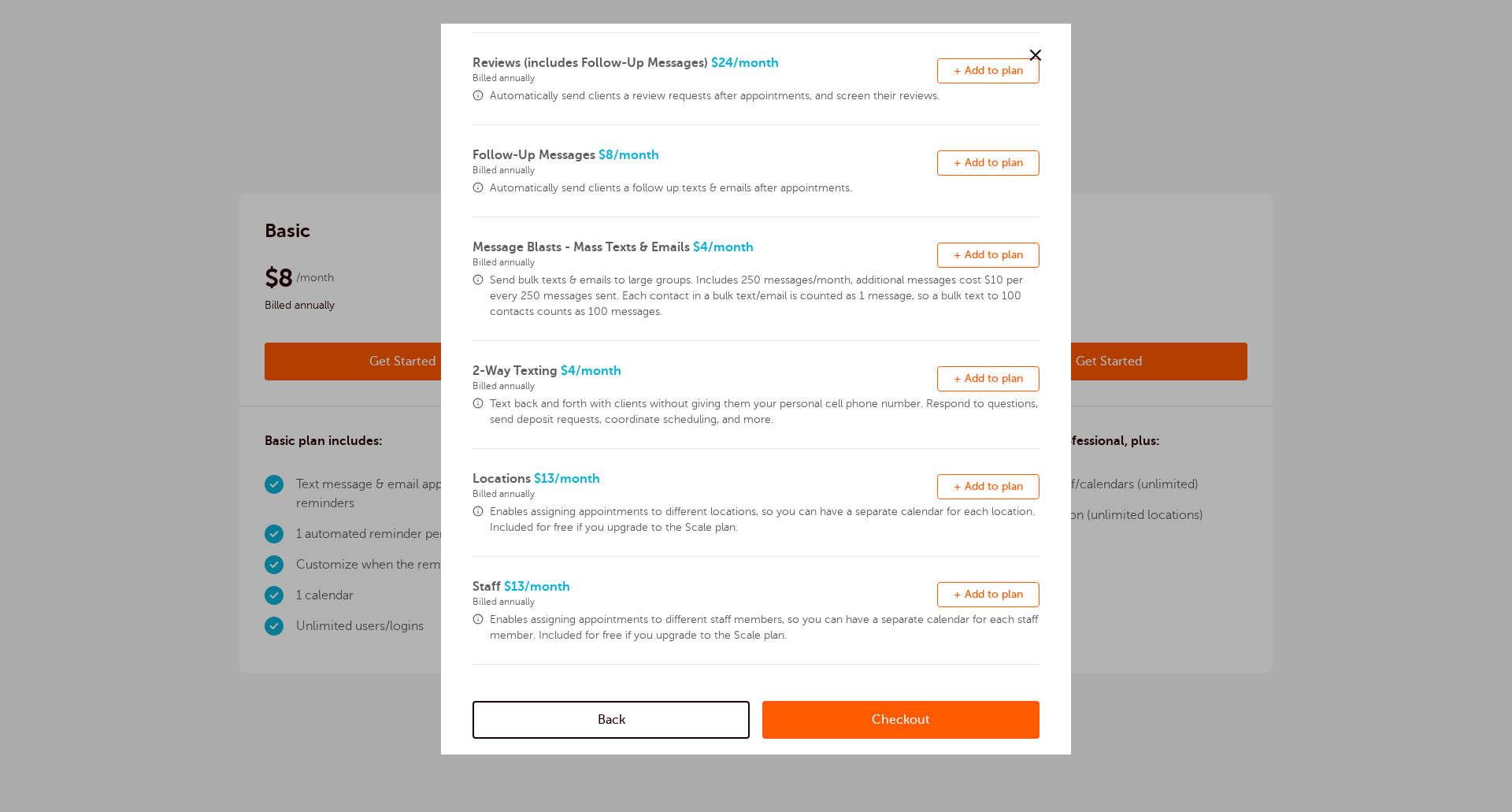
click at [1009, 372] on span "+ Add to plan" at bounding box center [988, 378] width 69 height 12
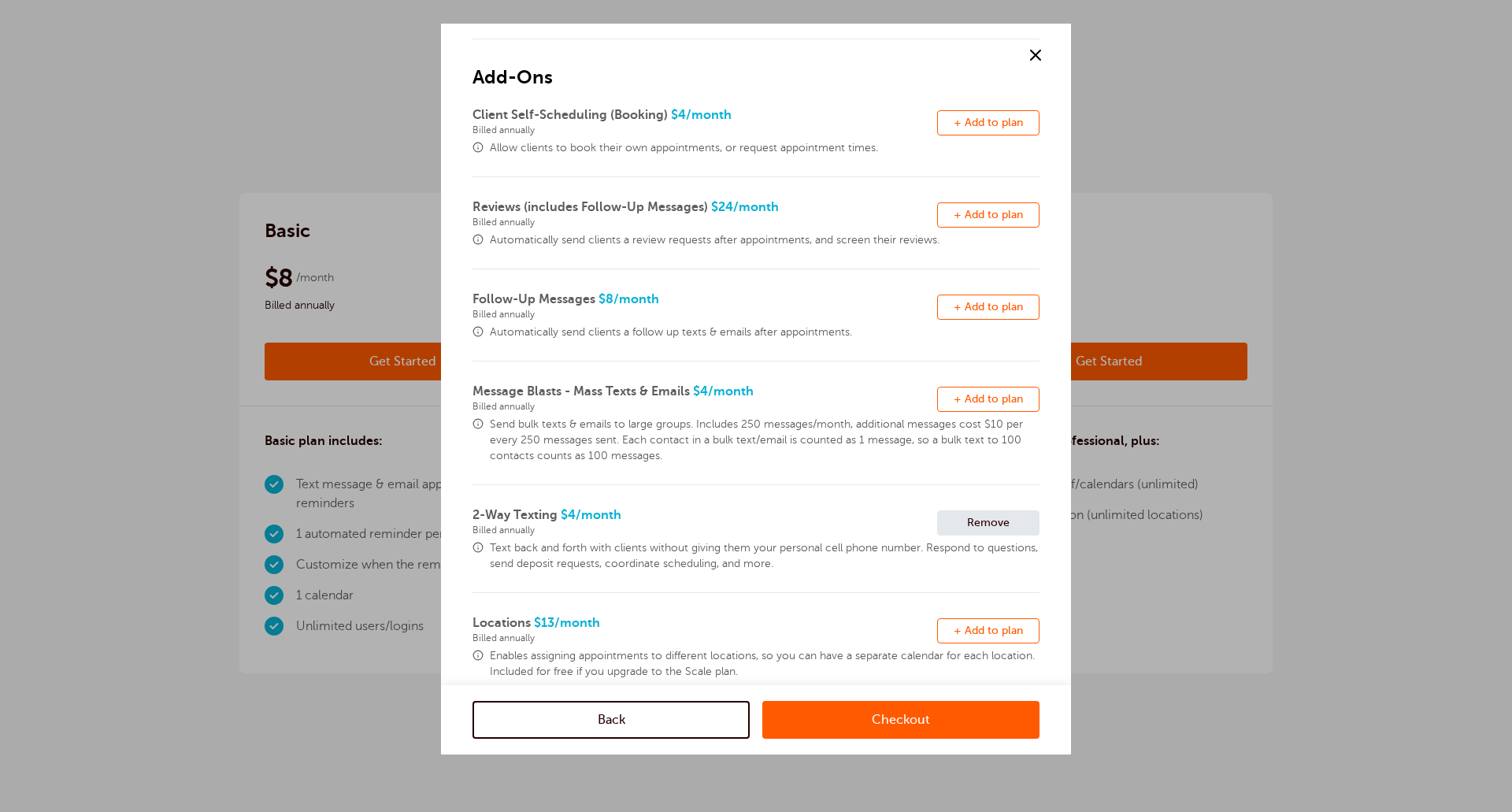
scroll to position [79, 0]
click at [953, 396] on span "+ Add to plan" at bounding box center [988, 400] width 69 height 12
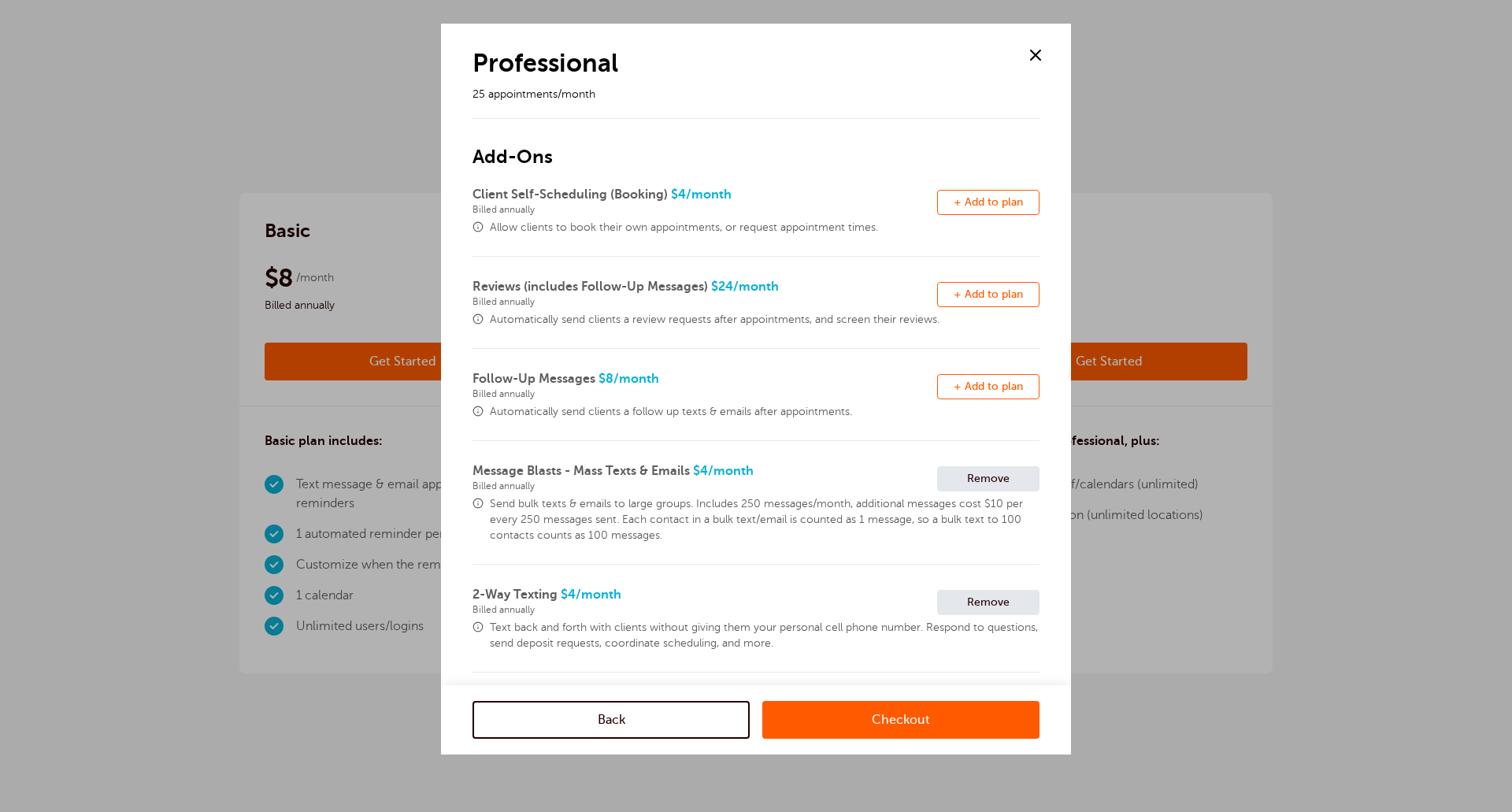
scroll to position [224, 0]
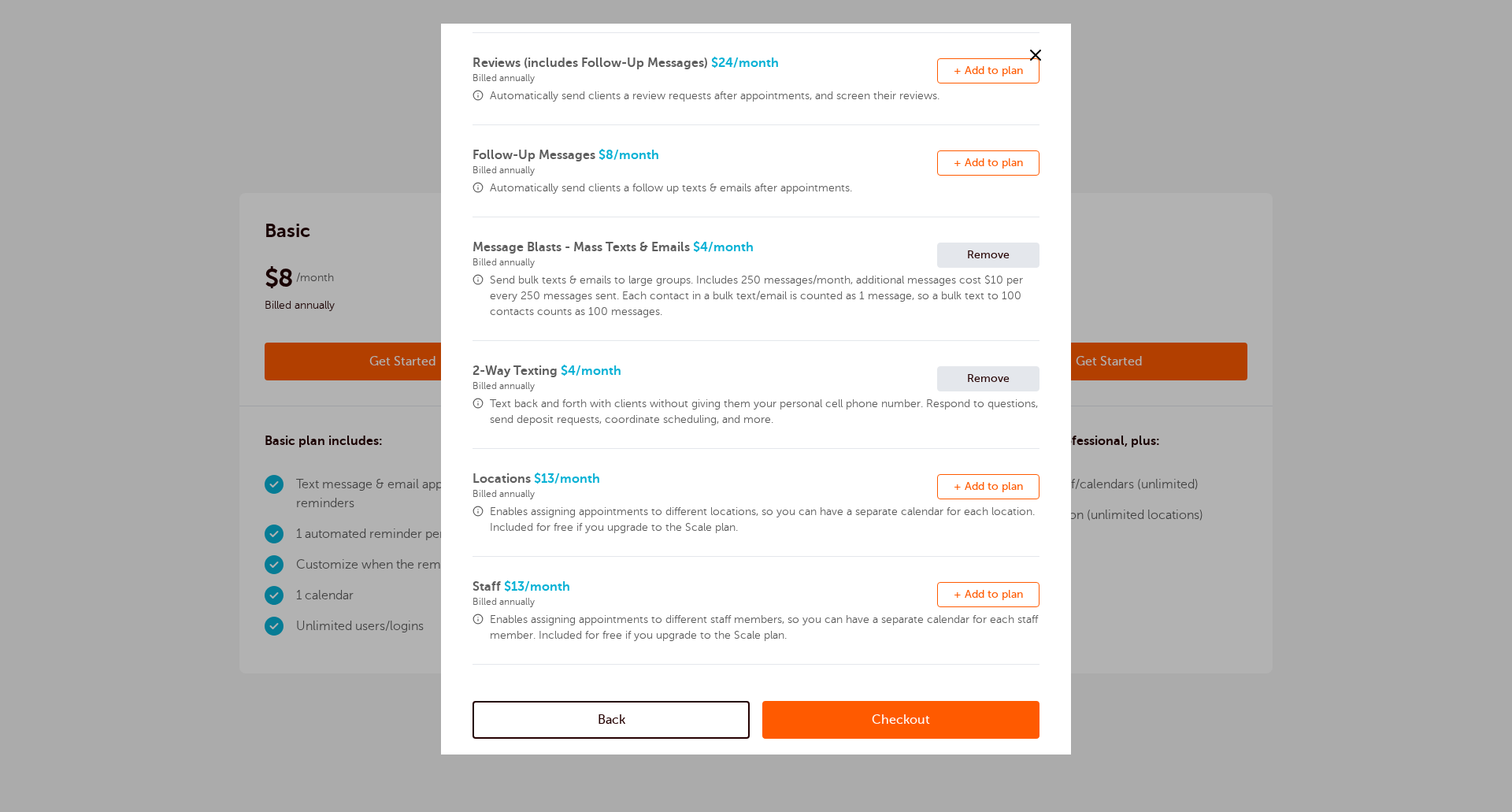
click at [869, 718] on link "Checkout" at bounding box center [900, 720] width 277 height 38
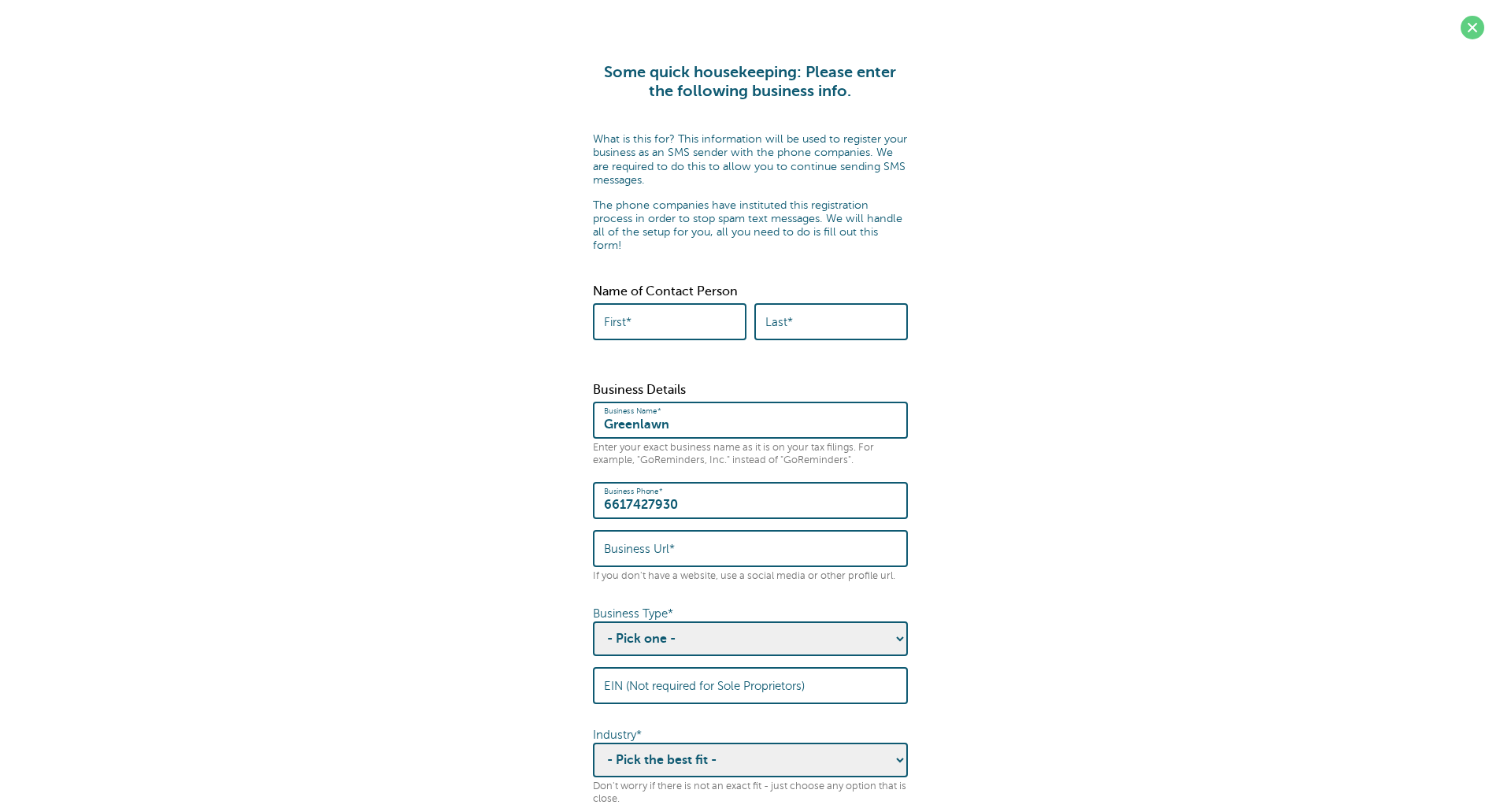
click at [699, 311] on input "First*" at bounding box center [670, 321] width 132 height 34
type input "[PERSON_NAME]"
click at [1019, 395] on form "Some quick housekeeping: Please enter the following business info. What is this…" at bounding box center [750, 573] width 1469 height 1018
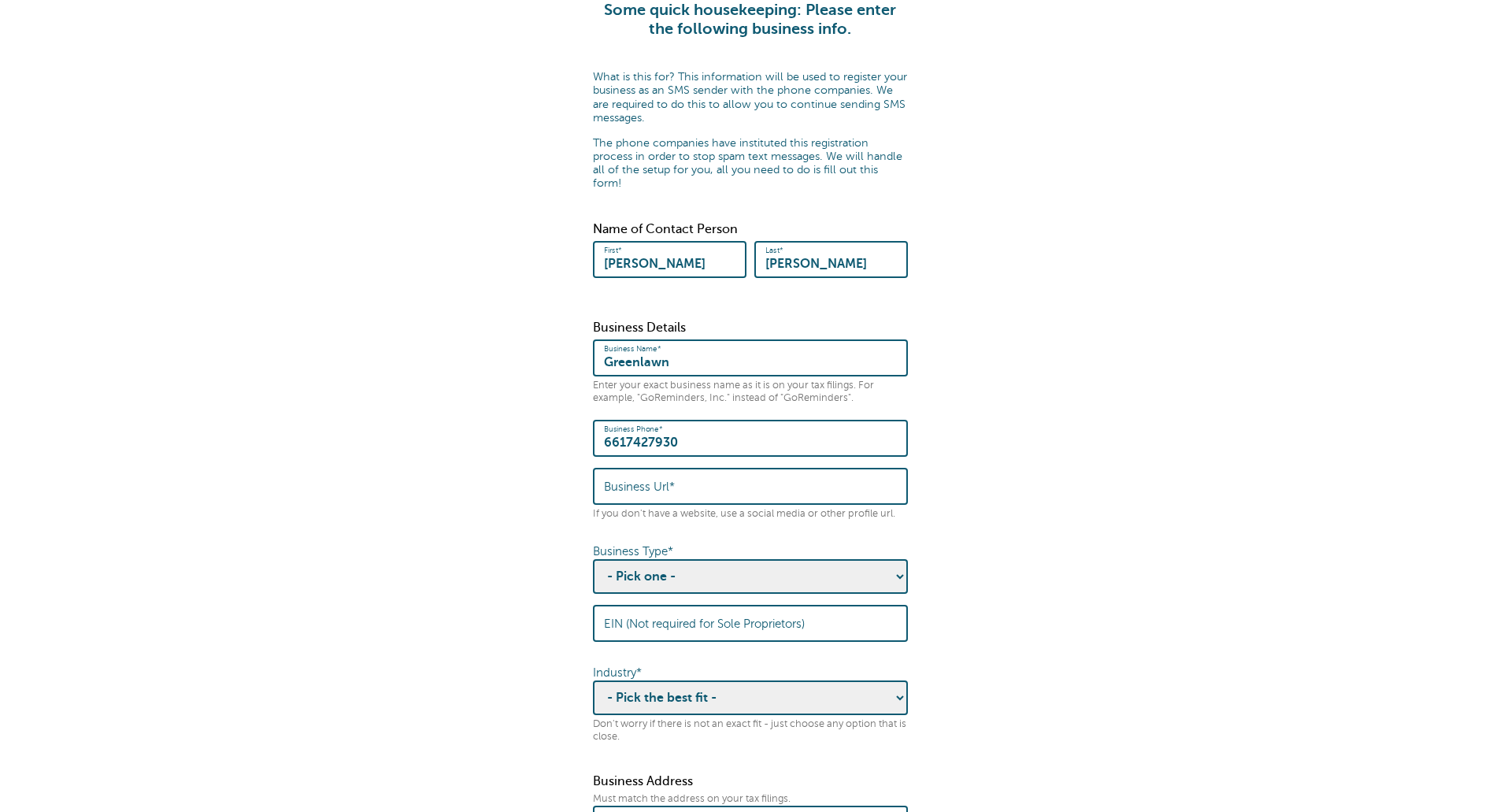
scroll to position [158, 0]
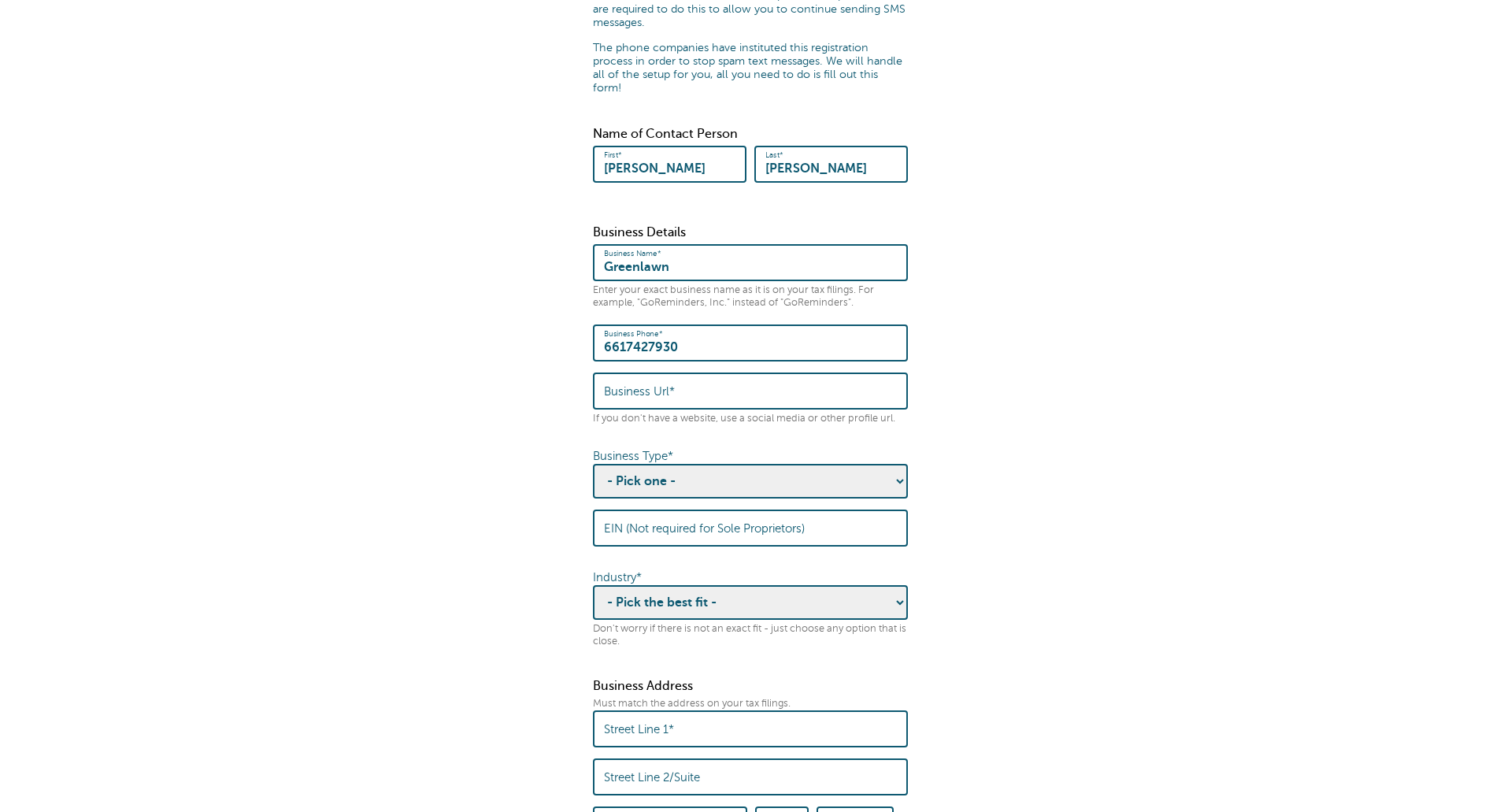
click at [737, 467] on select "- Pick one - Sole Proprietorship Partnership Limited Liability Corporation Co-o…" at bounding box center [750, 481] width 315 height 35
select select "Corporation"
click at [593, 464] on select "- Pick one - Sole Proprietorship Partnership Limited Liability Corporation Co-o…" at bounding box center [750, 481] width 315 height 35
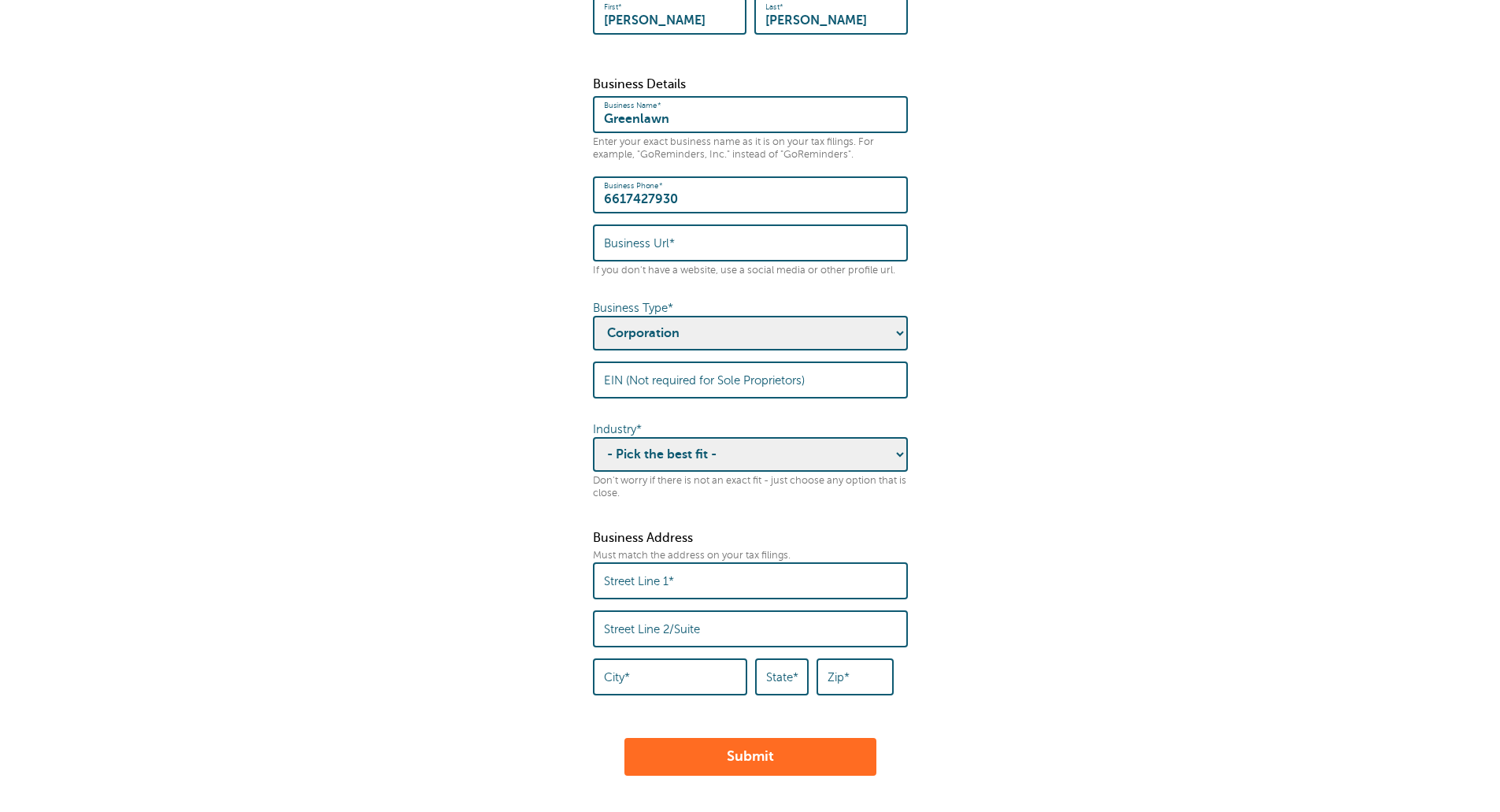
scroll to position [315, 0]
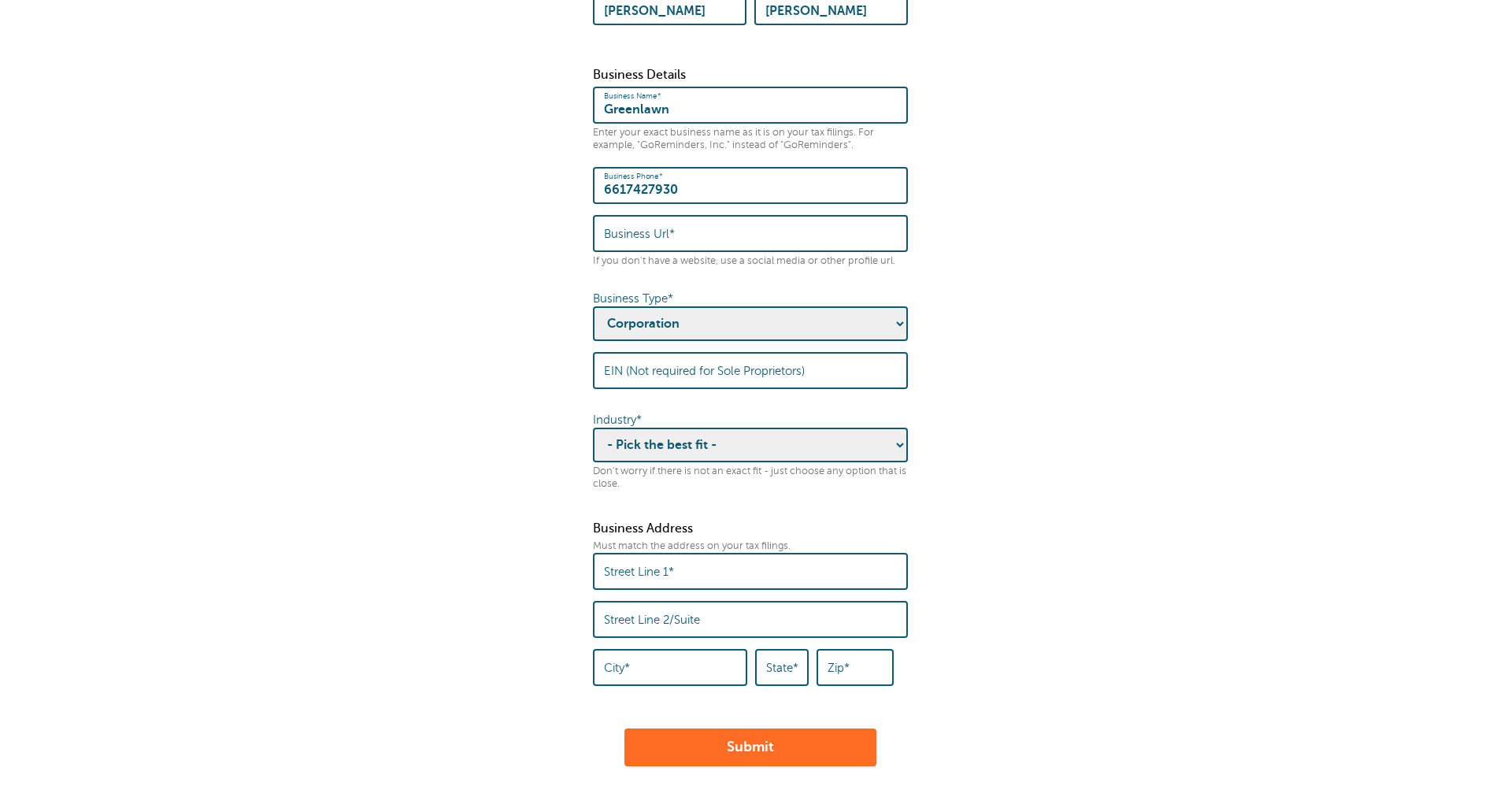
click at [767, 443] on select "- Pick the best fit - Agriculture Automotive Banking Consumer Education Electro…" at bounding box center [750, 445] width 315 height 35
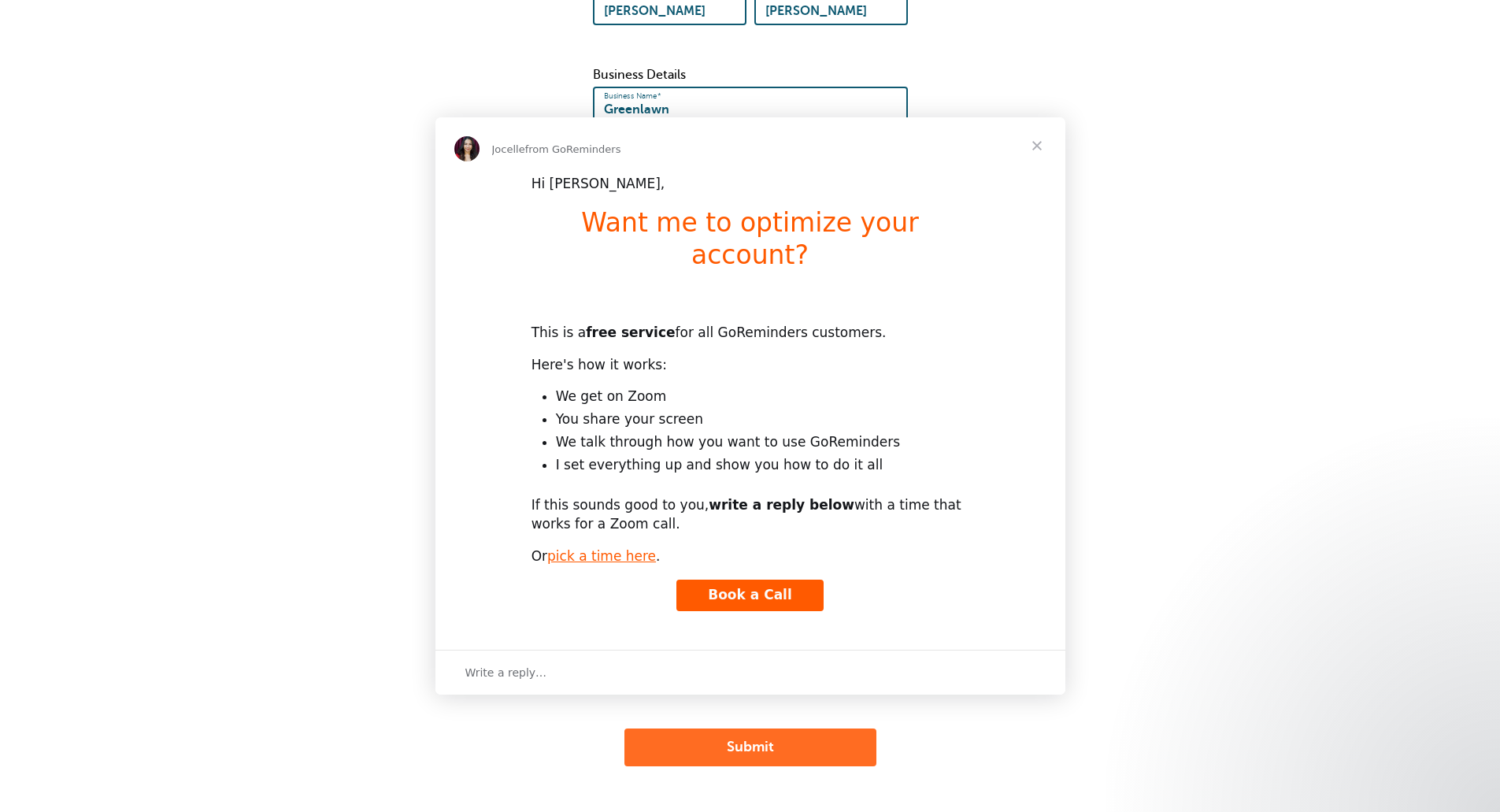
scroll to position [0, 0]
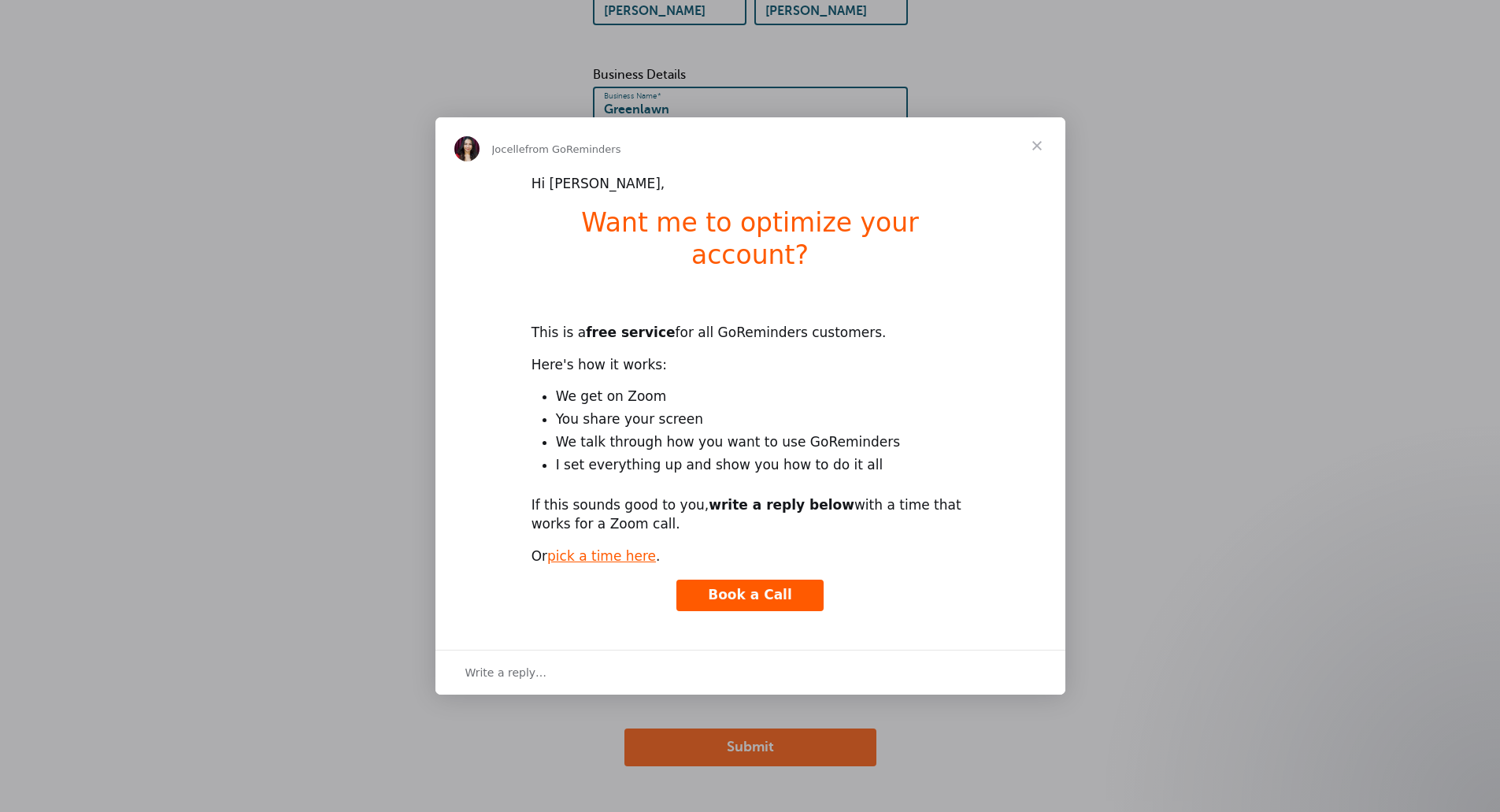
click at [1038, 160] on span "Close" at bounding box center [1037, 145] width 56 height 56
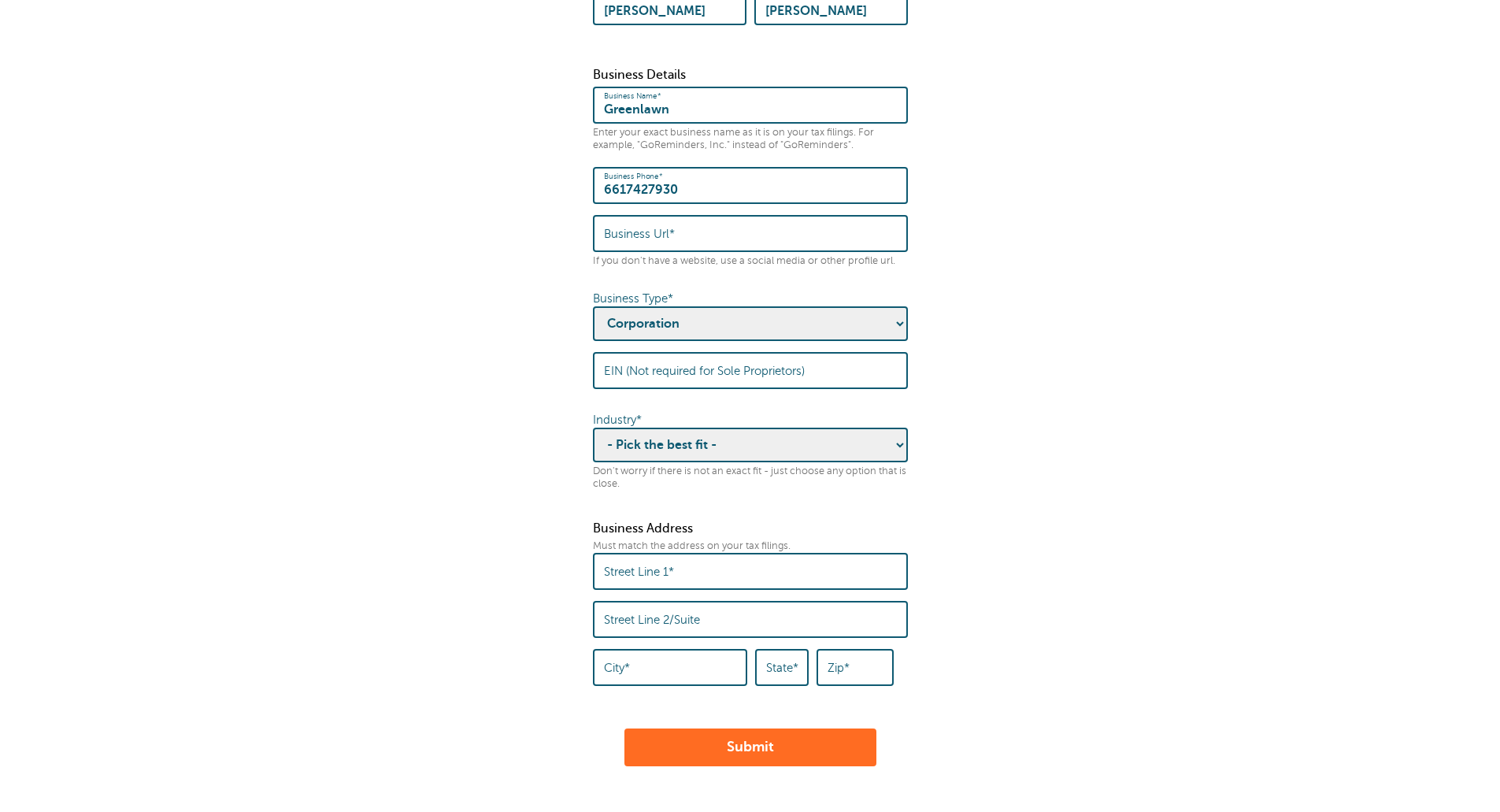
click at [728, 433] on select "- Pick the best fit - Agriculture Automotive Banking Consumer Education Electro…" at bounding box center [750, 445] width 315 height 35
select select "CONSUMER"
click at [593, 428] on select "- Pick the best fit - Agriculture Automotive Banking Consumer Education Electro…" at bounding box center [750, 445] width 315 height 35
click at [984, 507] on form "Some quick housekeeping: Please enter the following business info. What is this…" at bounding box center [750, 258] width 1469 height 1018
click at [770, 558] on input "Street Line 1*" at bounding box center [750, 571] width 293 height 34
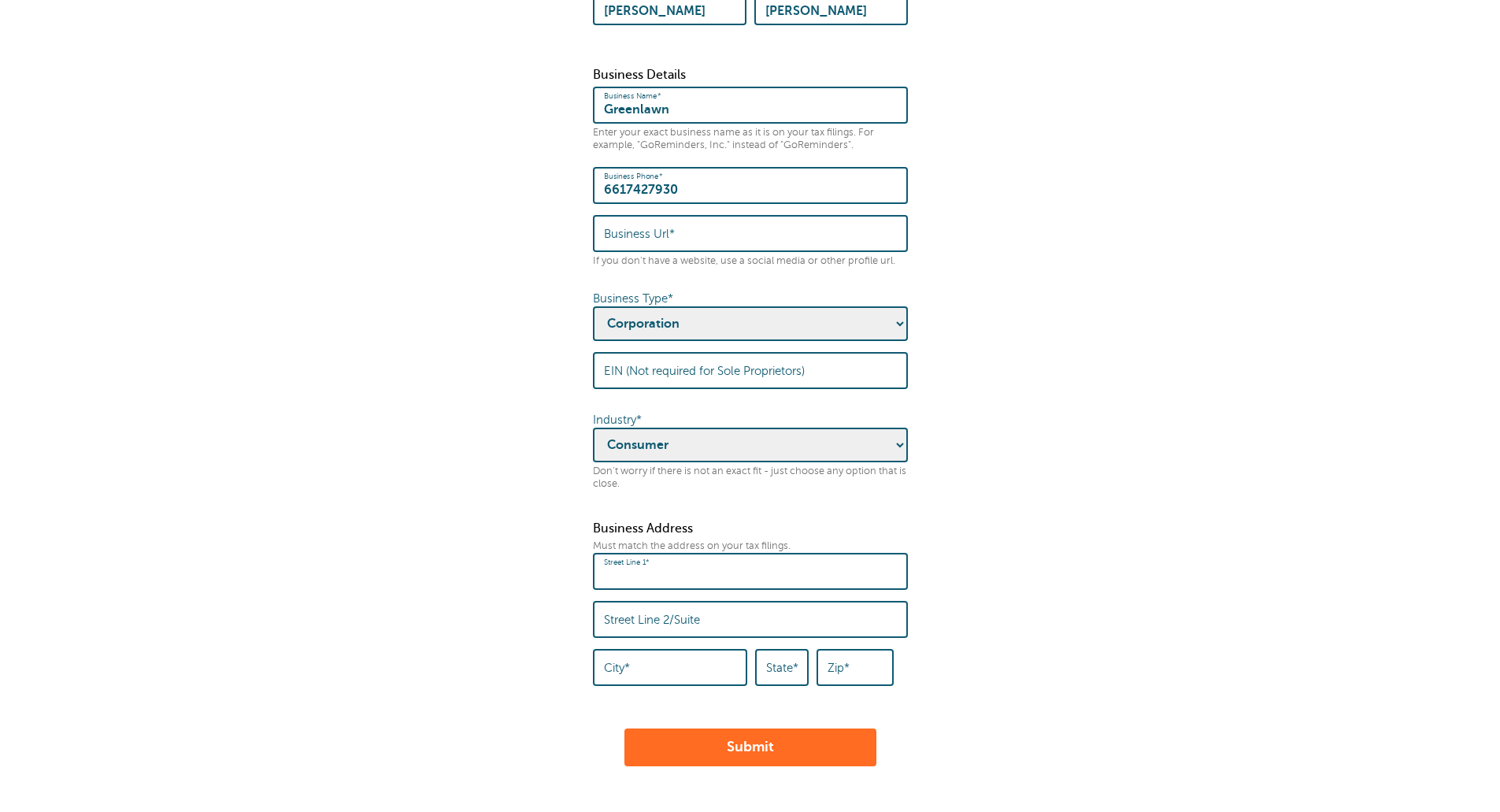
type input "3700 River Boulevard"
type input "Bakersfield"
type input "CA"
type input "93305"
click at [973, 530] on form "Some quick housekeeping: Please enter the following business info. What is this…" at bounding box center [750, 258] width 1469 height 1018
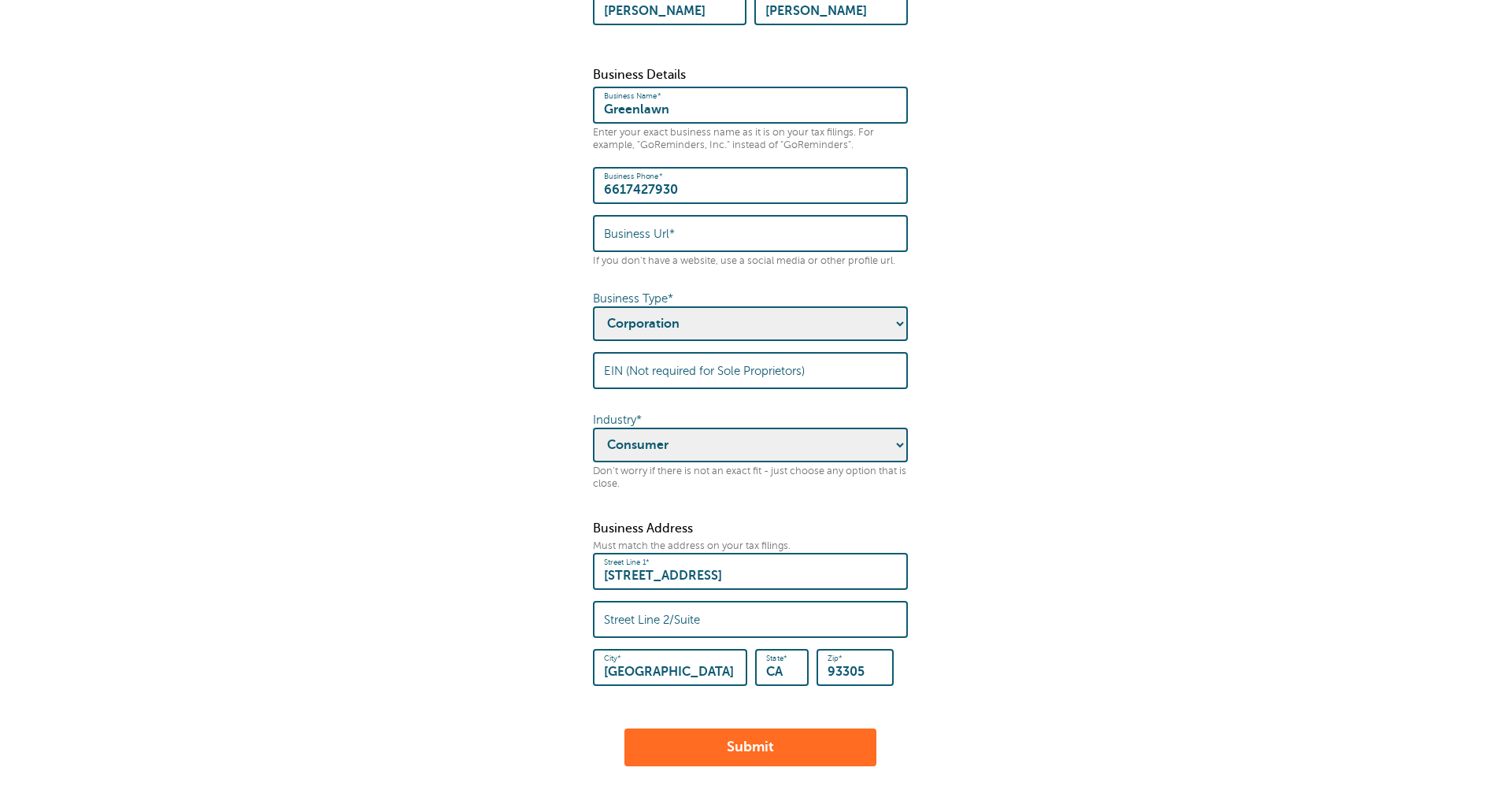
click at [756, 734] on button "Submit" at bounding box center [750, 748] width 252 height 38
click at [684, 217] on input "Business Url*" at bounding box center [750, 233] width 293 height 34
paste input "[URL][DOMAIN_NAME]"
type input "[URL][DOMAIN_NAME]"
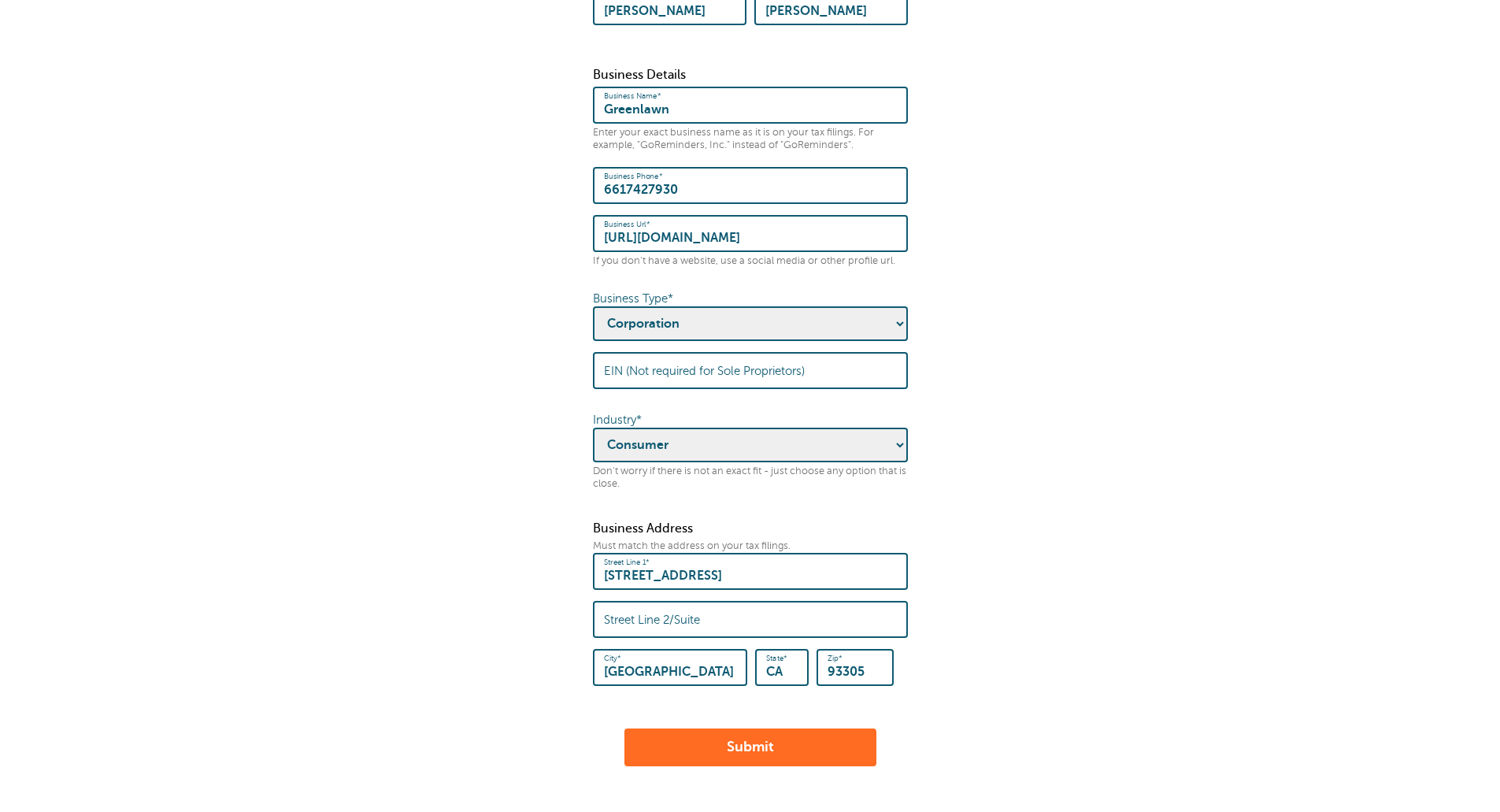
scroll to position [0, 0]
click at [757, 741] on button "Submit" at bounding box center [750, 748] width 252 height 38
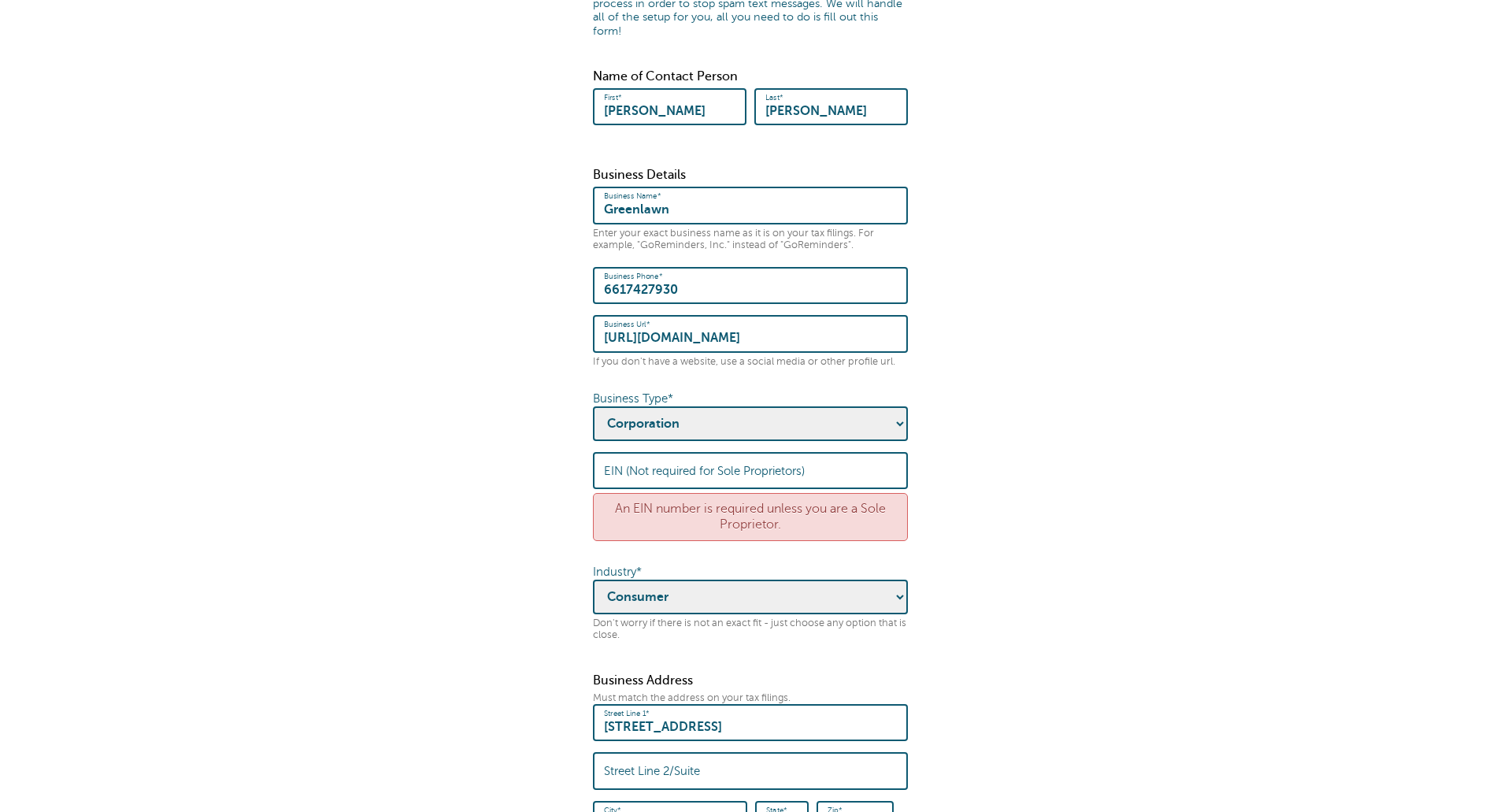
scroll to position [315, 0]
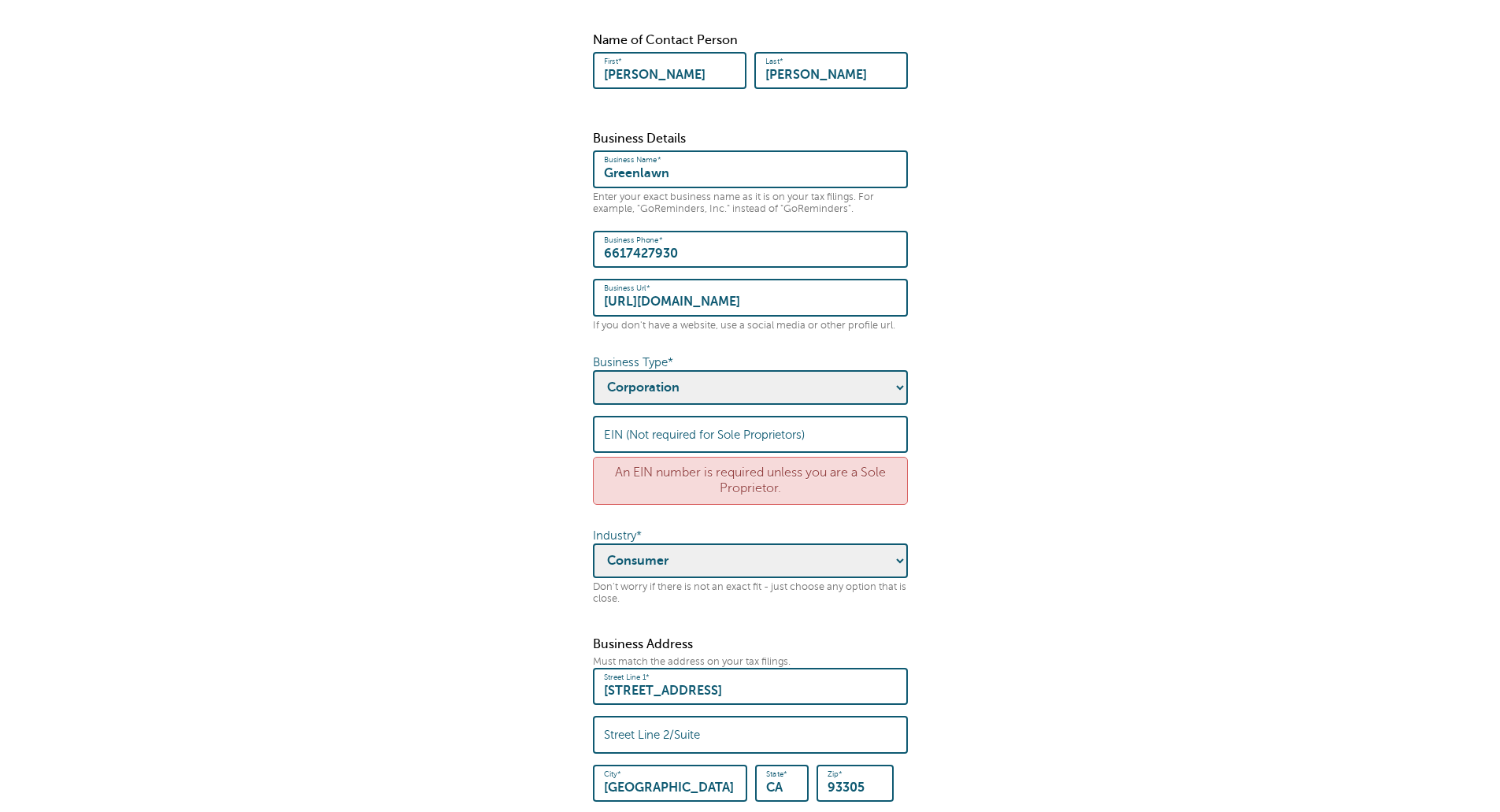
click at [805, 379] on select "- Pick one - Sole Proprietorship Partnership Limited Liability Corporation Co-o…" at bounding box center [750, 388] width 315 height 35
select select "Sole Proprietorship"
click at [593, 370] on select "- Pick one - Sole Proprietorship Partnership Limited Liability Corporation Co-o…" at bounding box center [750, 388] width 315 height 35
click at [983, 431] on form "× Please check the errors below. Some quick housekeeping: Please enter the foll…" at bounding box center [750, 315] width 1469 height 1133
click at [1037, 357] on form "× Please check the errors below. Some quick housekeeping: Please enter the foll…" at bounding box center [750, 315] width 1469 height 1133
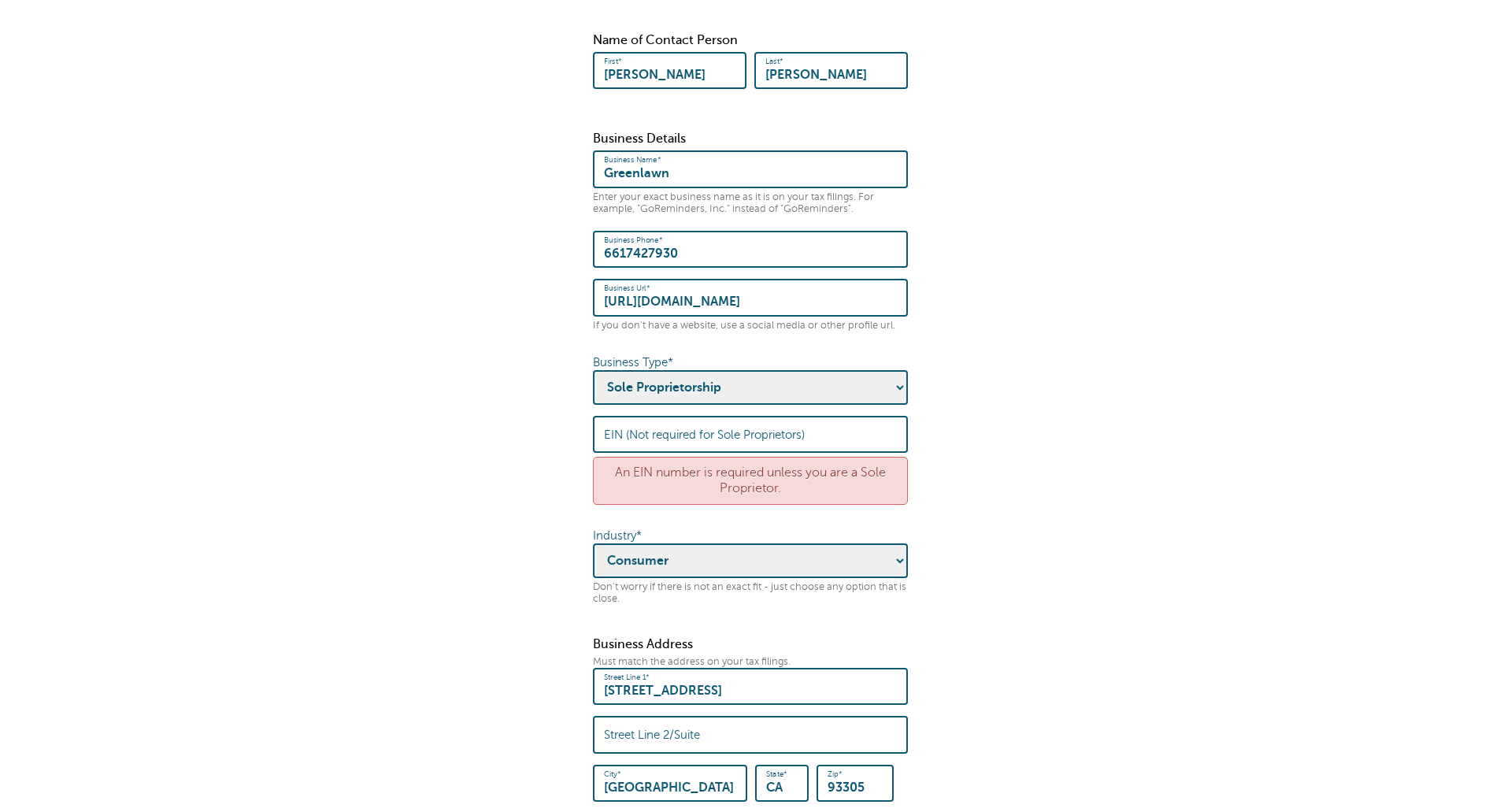
click at [736, 428] on label "EIN (Not required for Sole Proprietors)" at bounding box center [704, 435] width 200 height 14
click at [736, 417] on input "EIN (Not required for Sole Proprietors)" at bounding box center [750, 434] width 293 height 34
click at [965, 481] on form "× Please check the errors below. Some quick housekeeping: Please enter the foll…" at bounding box center [750, 315] width 1469 height 1133
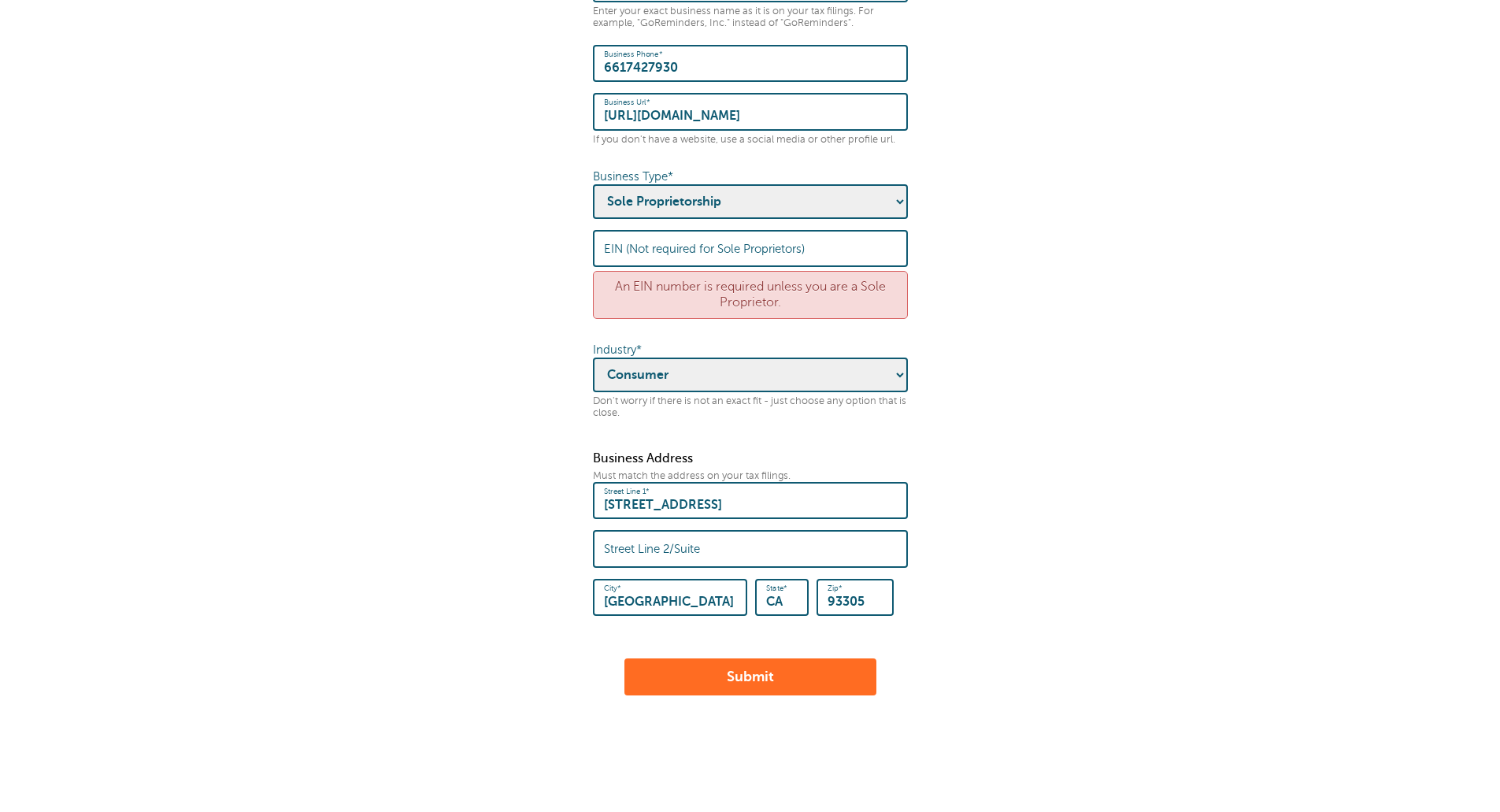
scroll to position [560, 0]
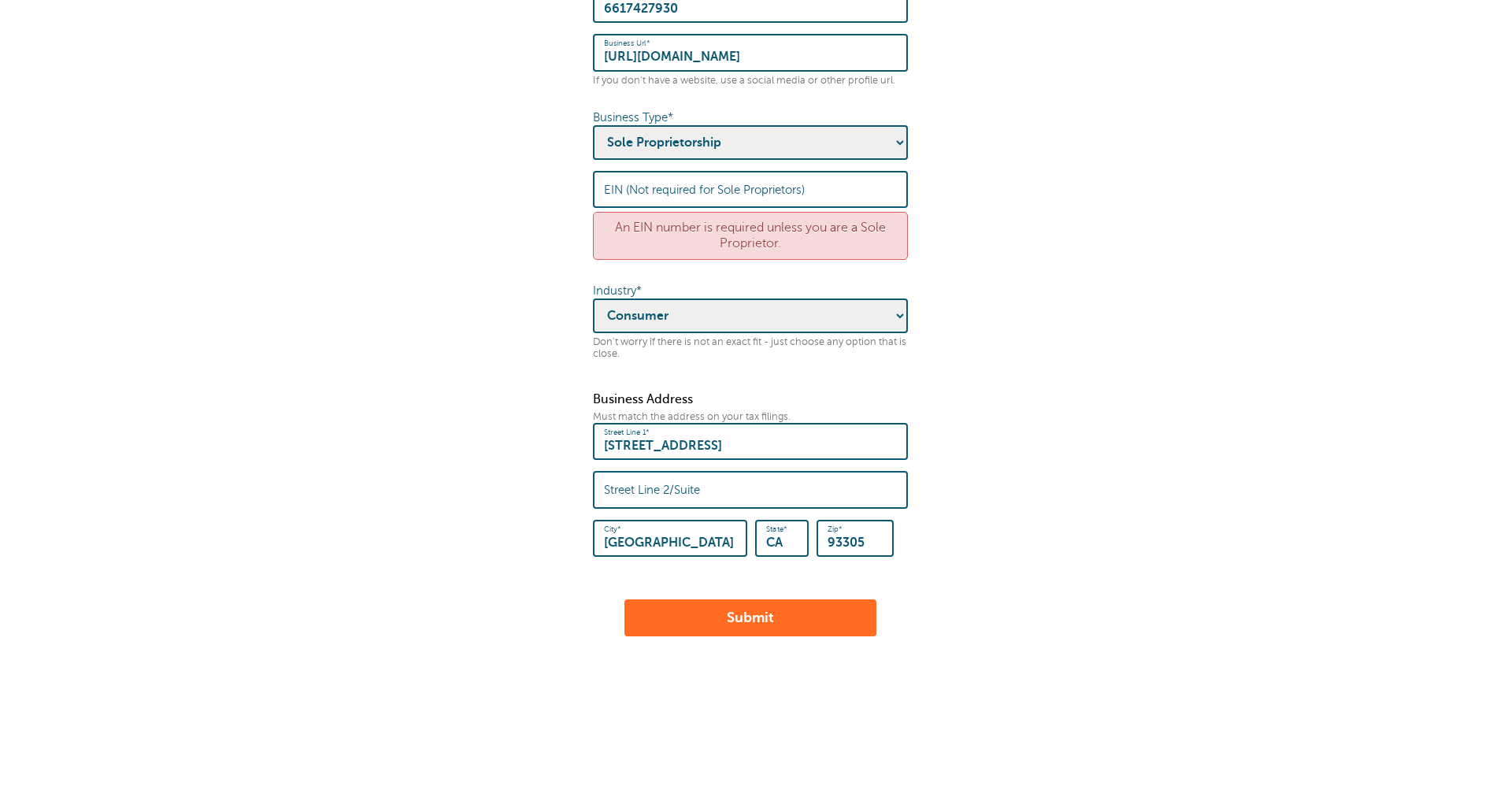
click at [763, 619] on button "Submit" at bounding box center [750, 619] width 252 height 38
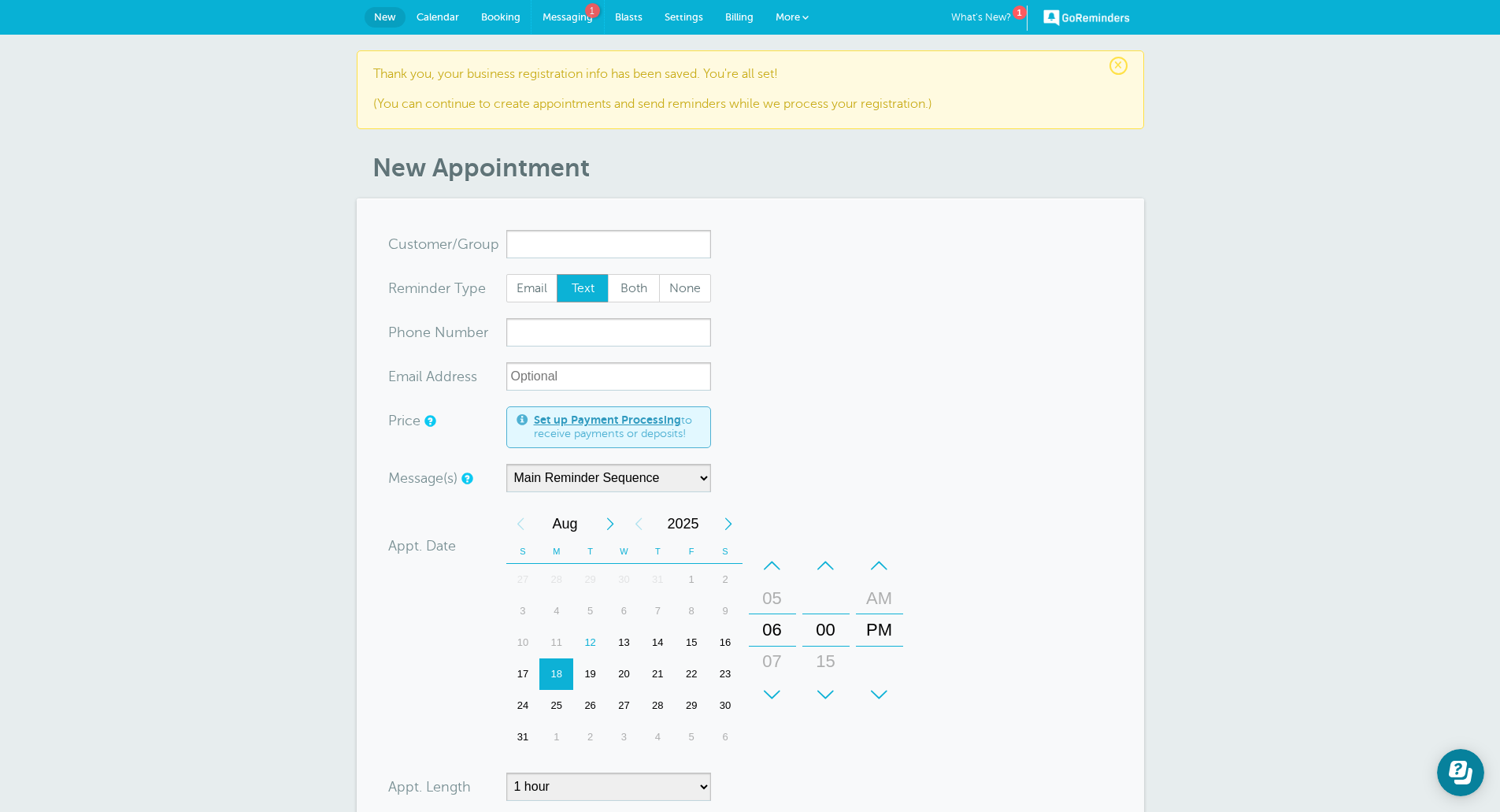
click at [588, 22] on span "Messaging" at bounding box center [567, 17] width 50 height 12
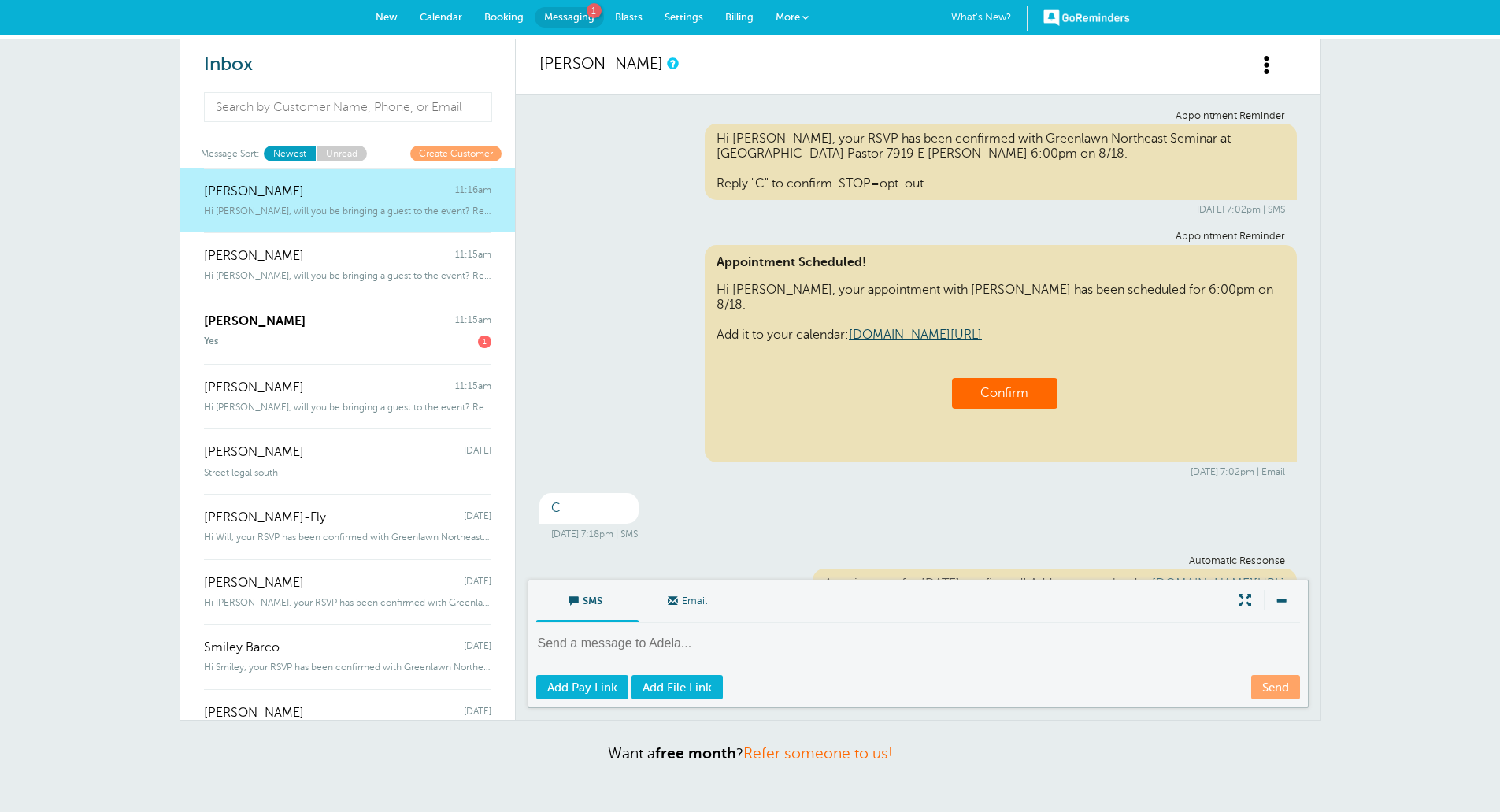
scroll to position [114, 0]
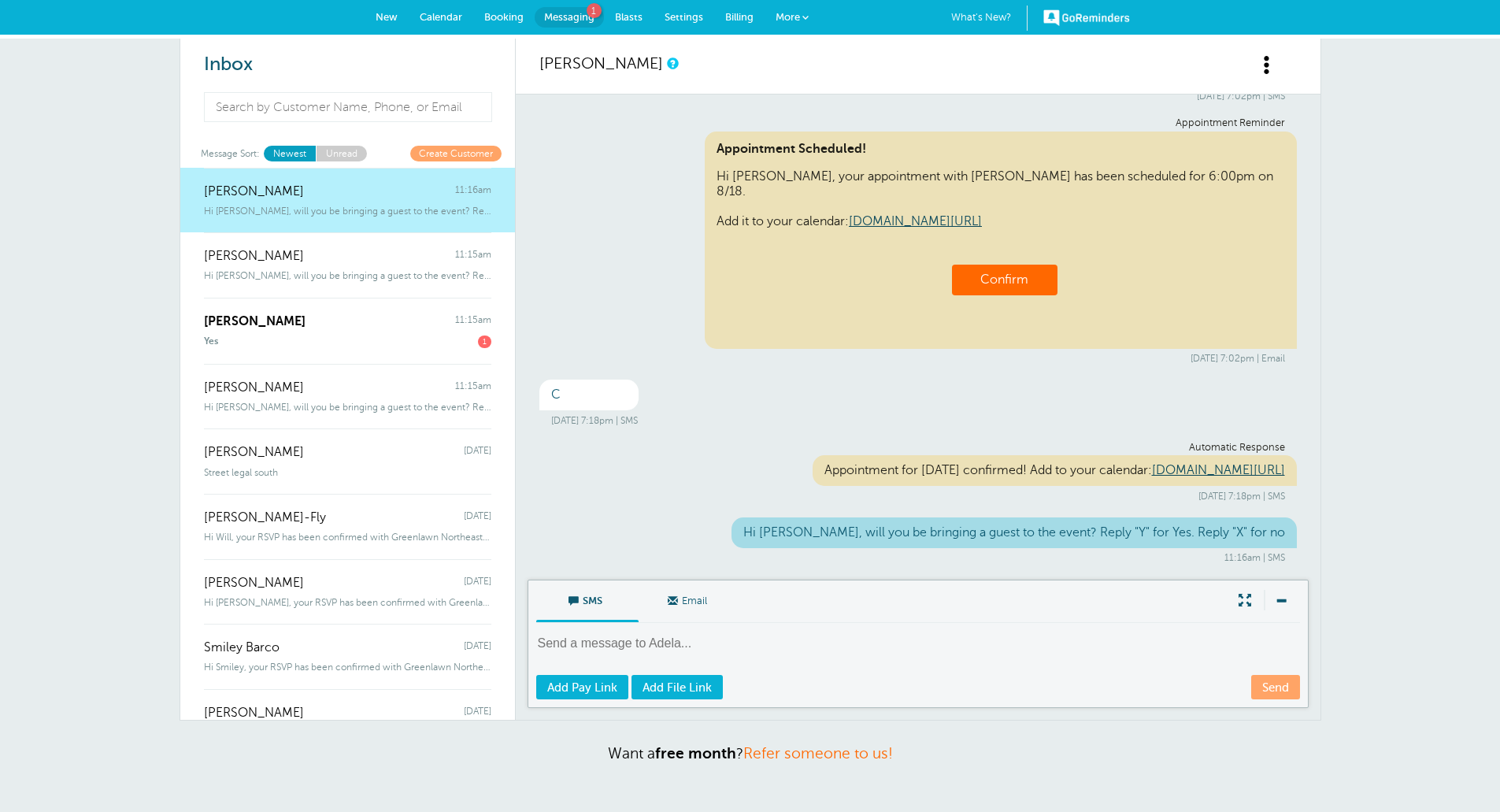
click at [344, 324] on div "[PERSON_NAME] 11:15am" at bounding box center [347, 313] width 287 height 31
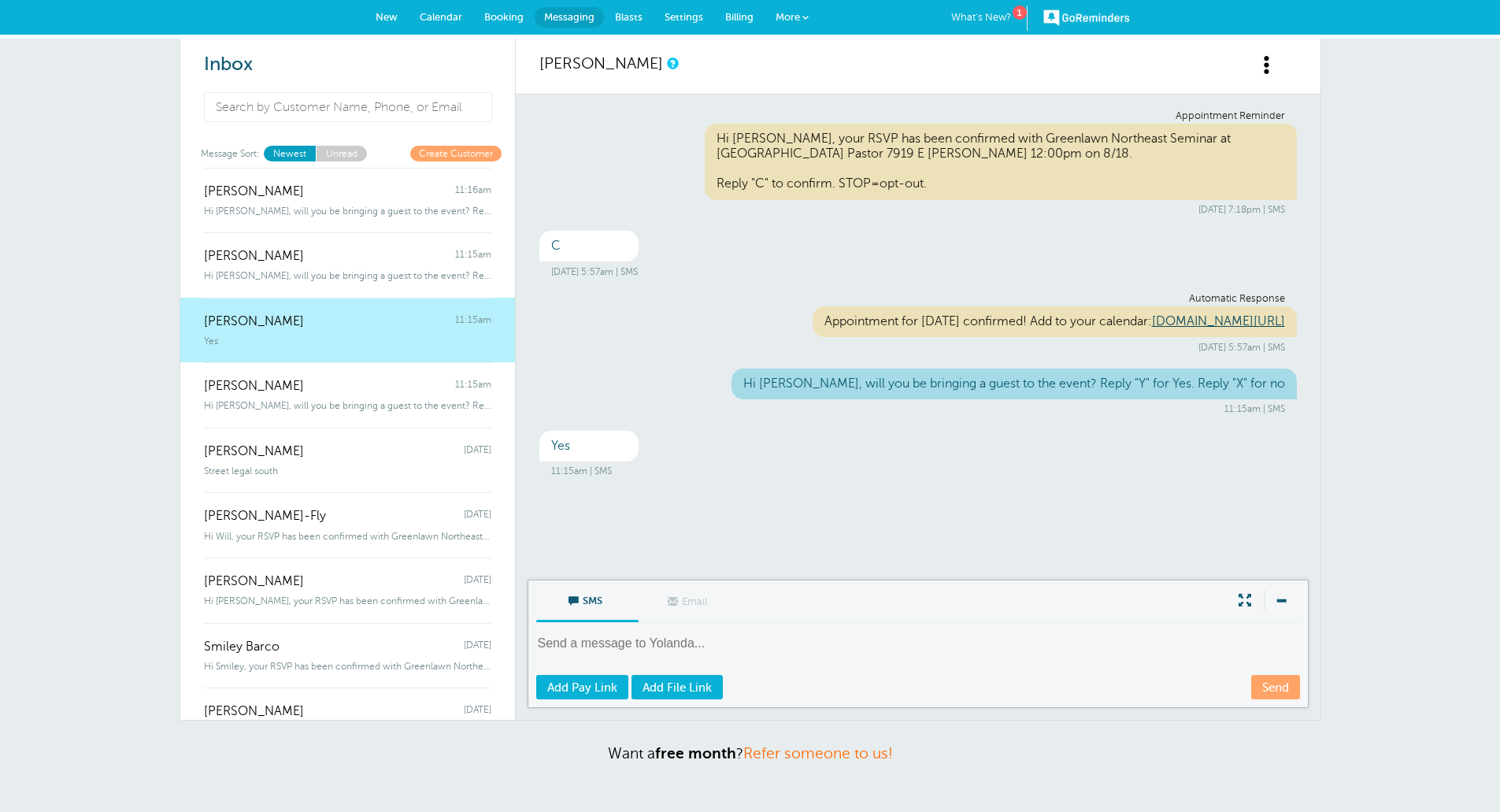
click at [313, 392] on div "[PERSON_NAME] 11:15am" at bounding box center [347, 377] width 287 height 31
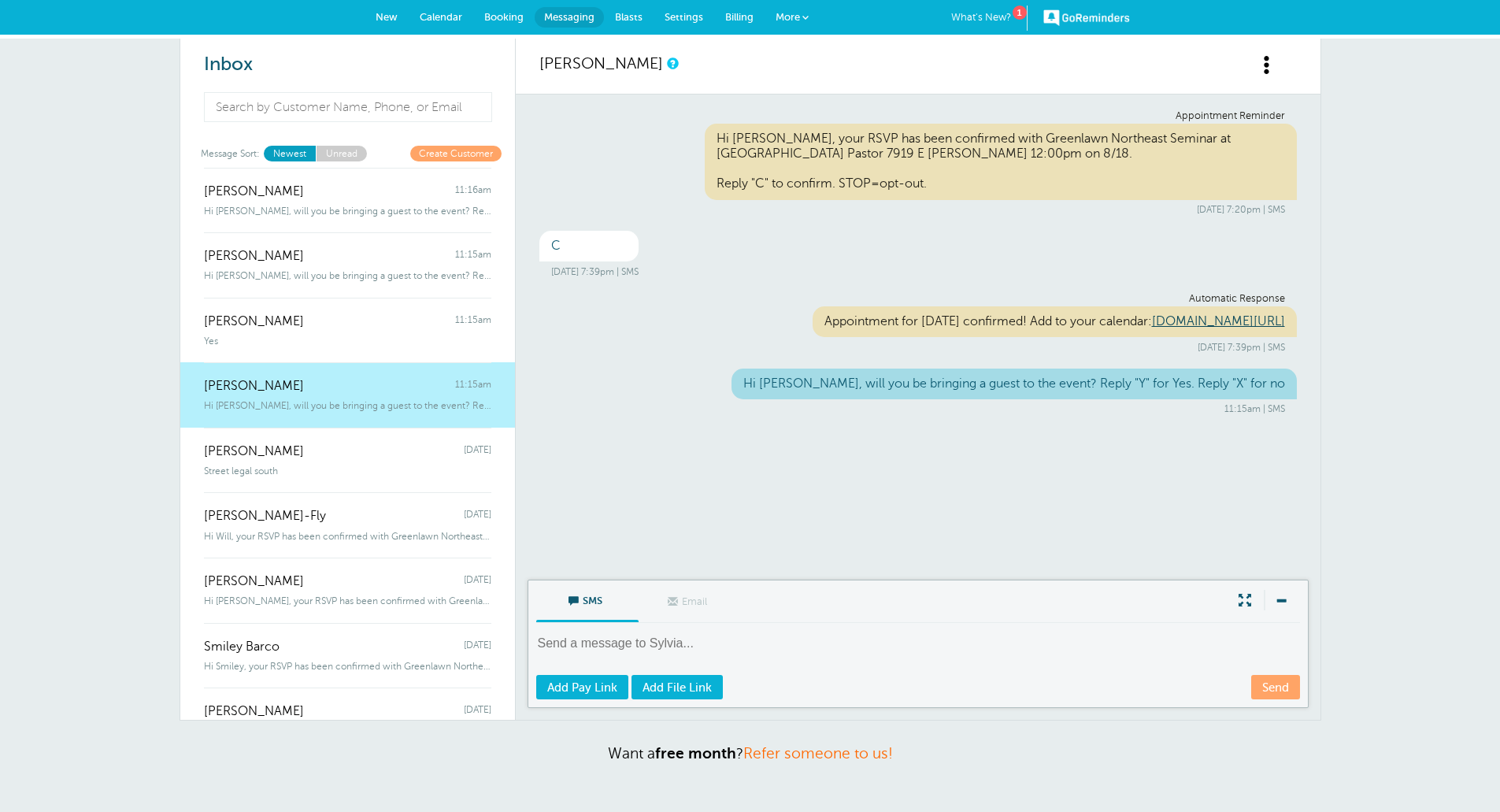
click at [299, 481] on link "[PERSON_NAME] [DATE] Street legal south" at bounding box center [348, 460] width 335 height 65
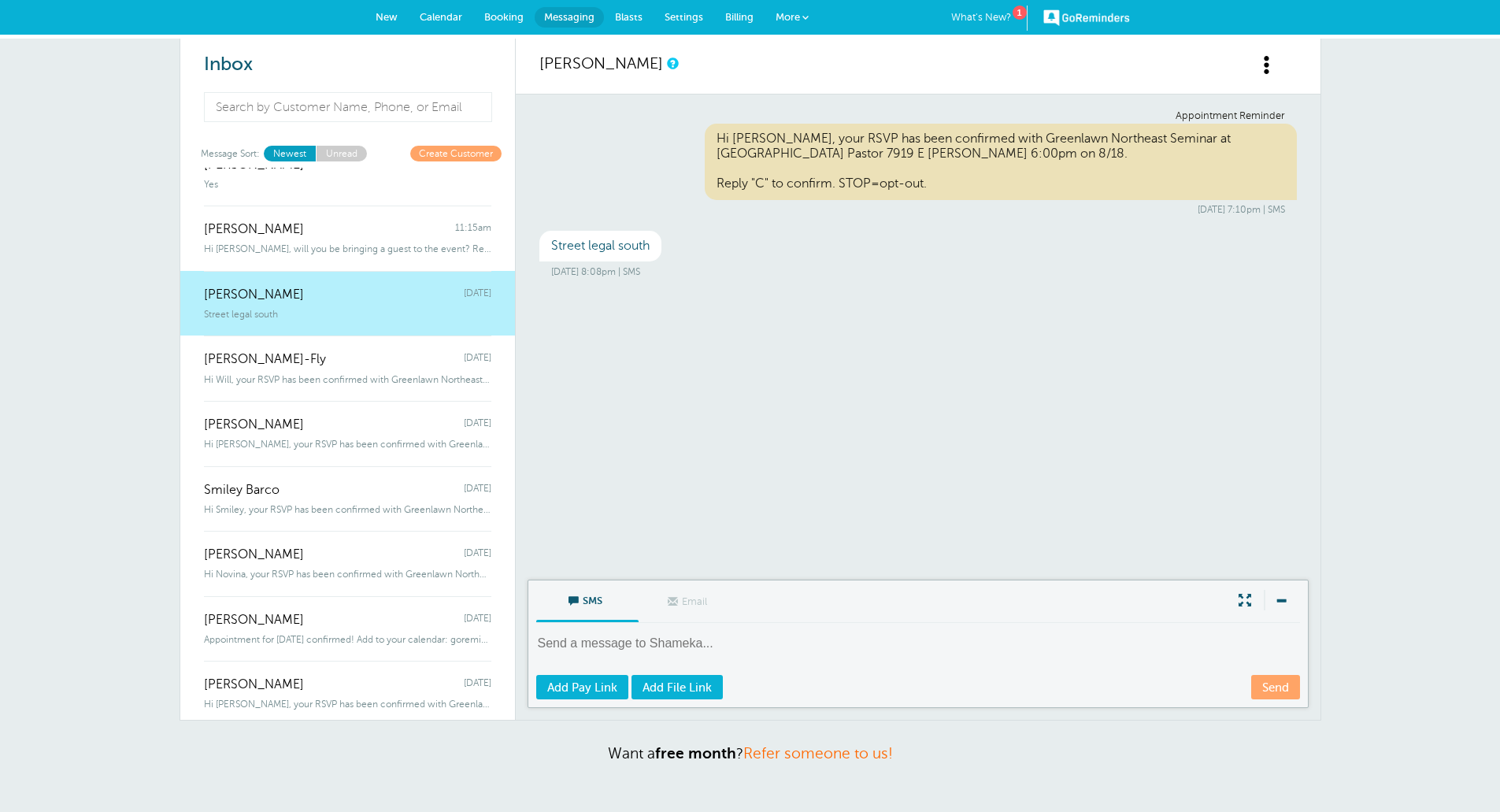
scroll to position [158, 0]
click at [330, 378] on span "Hi Will, your RSVP has been confirmed with Greenlawn Northeast Seminar at" at bounding box center [347, 378] width 287 height 11
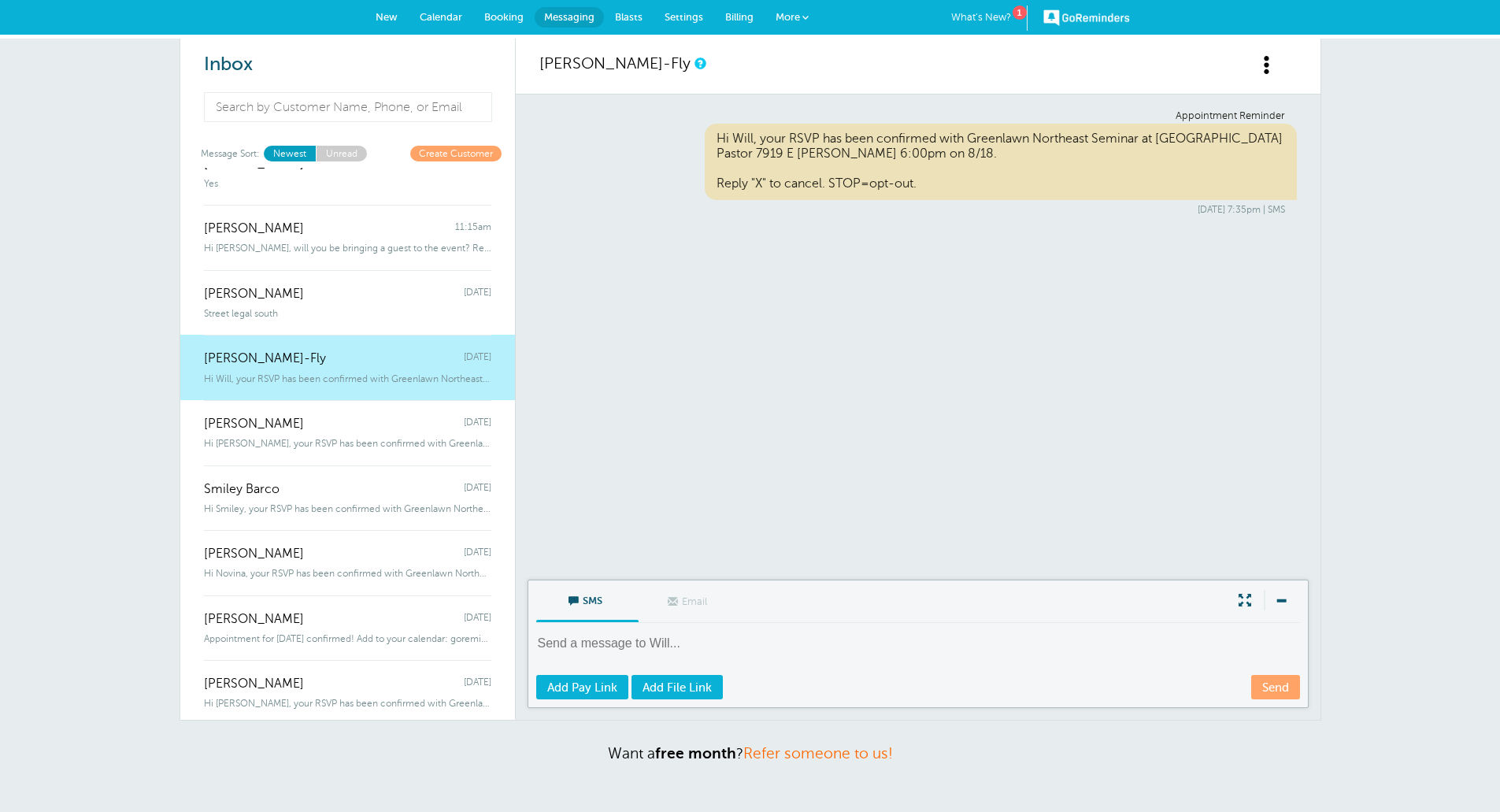
click at [331, 435] on div "Hi [PERSON_NAME], your RSVP has been confirmed with Greenlawn Northeast Seminar" at bounding box center [347, 440] width 287 height 17
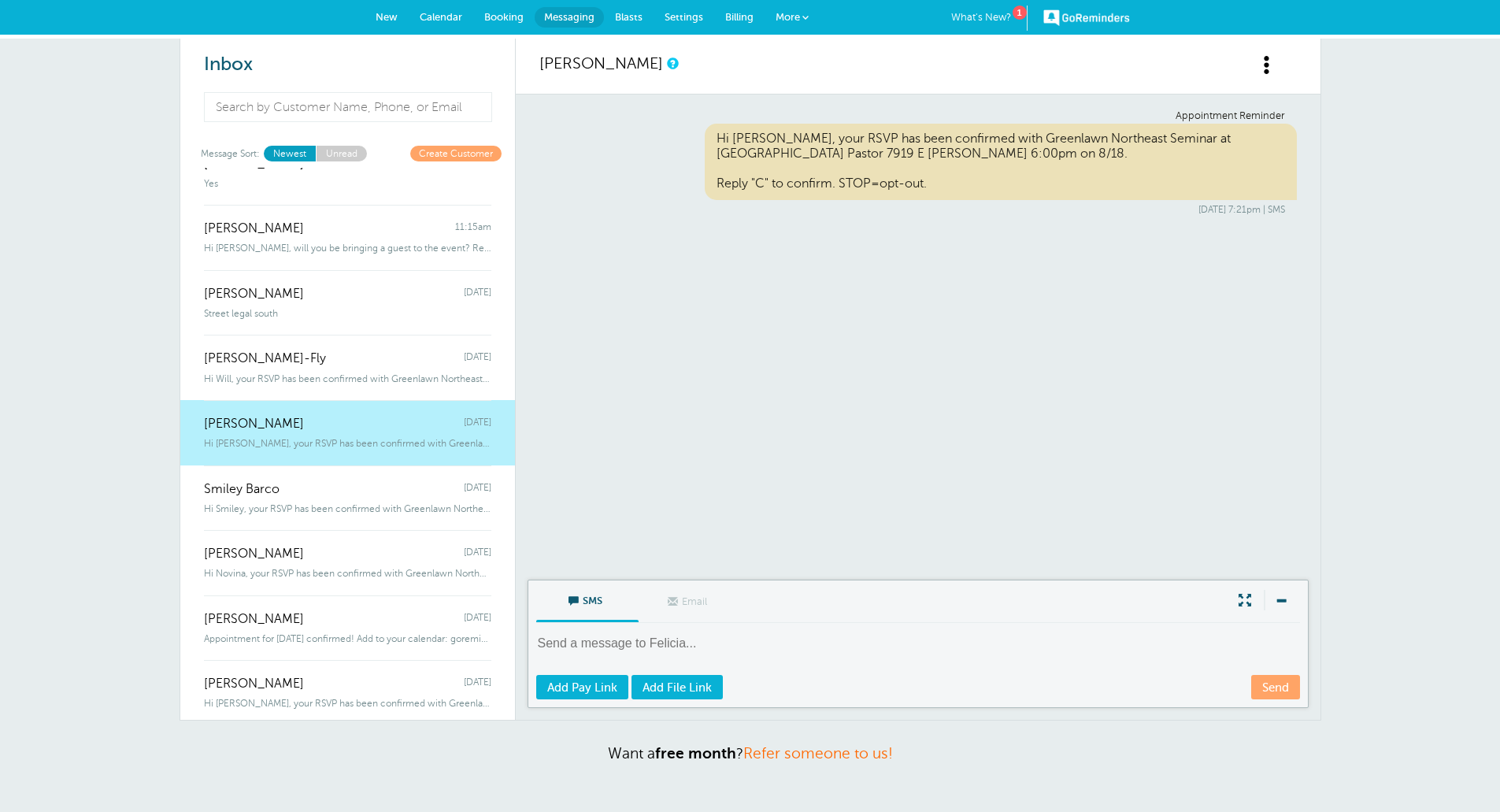
click at [314, 495] on div "Smiley Barco Monday" at bounding box center [347, 481] width 287 height 31
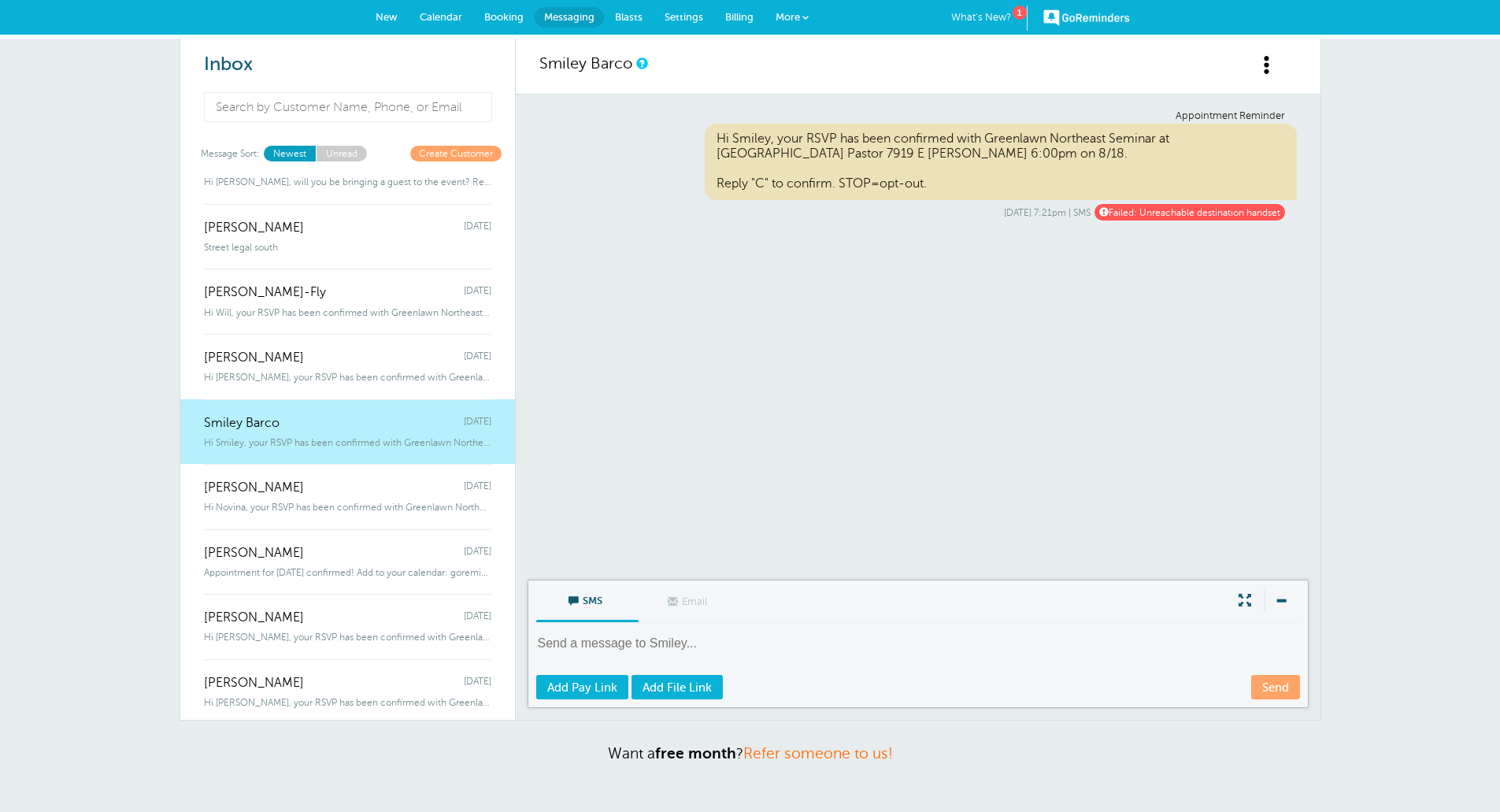
scroll to position [315, 0]
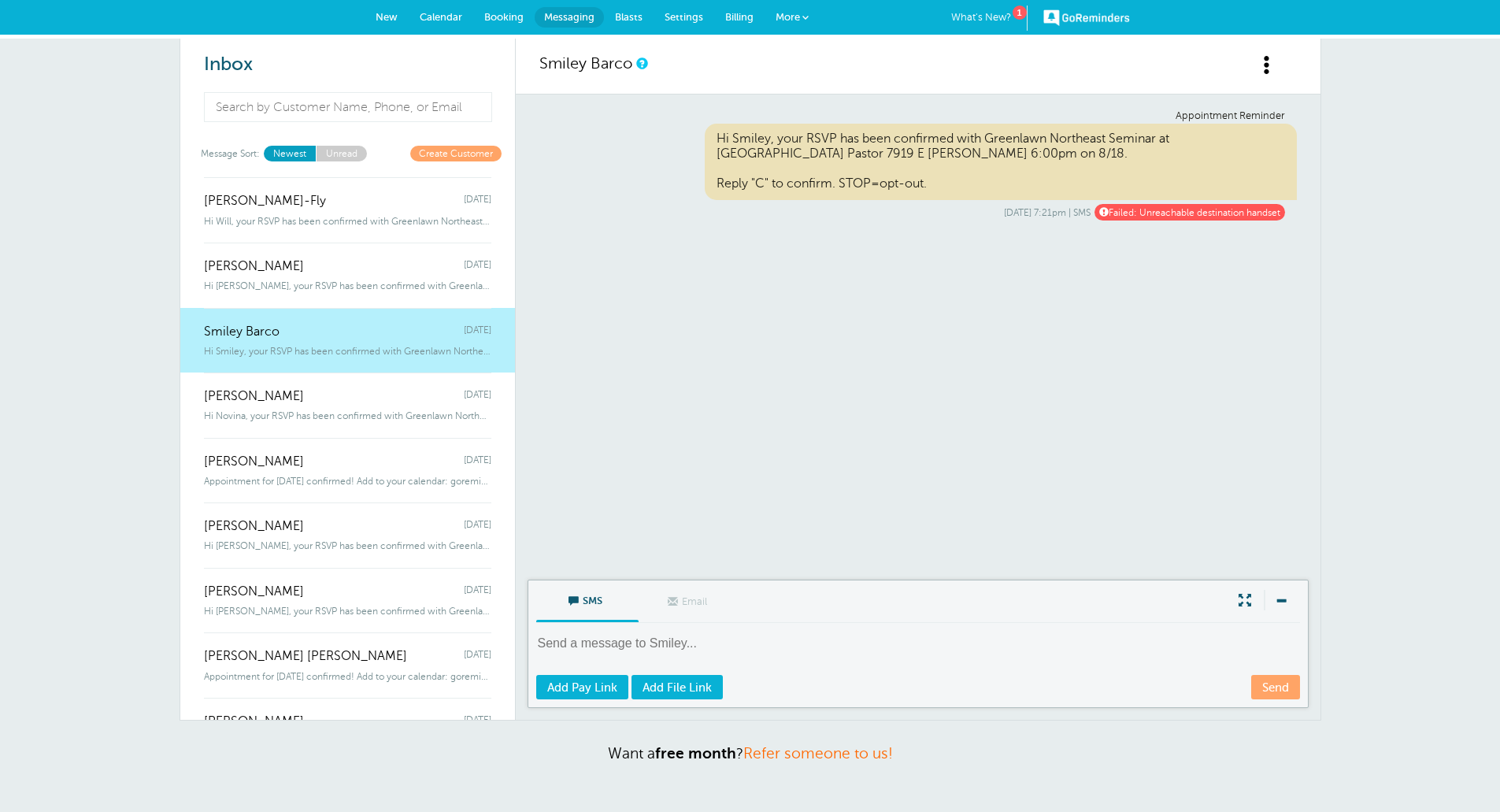
click at [315, 430] on link "Novina Torres Monday Hi Novina, your RSVP has been confirmed with Greenlawn Nor…" at bounding box center [348, 404] width 335 height 65
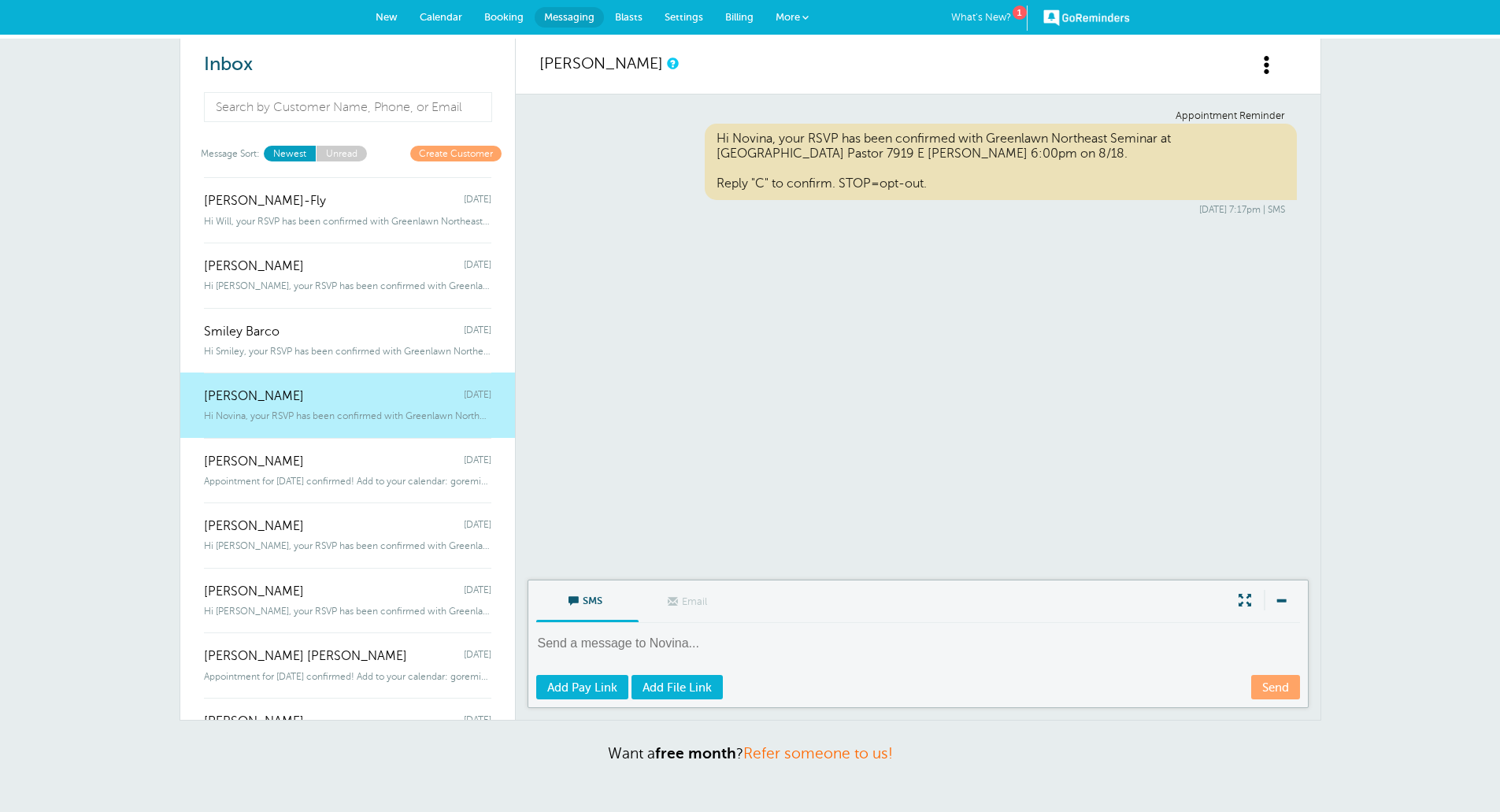
click at [305, 464] on div "Alfredo Sosa Monday" at bounding box center [347, 454] width 287 height 31
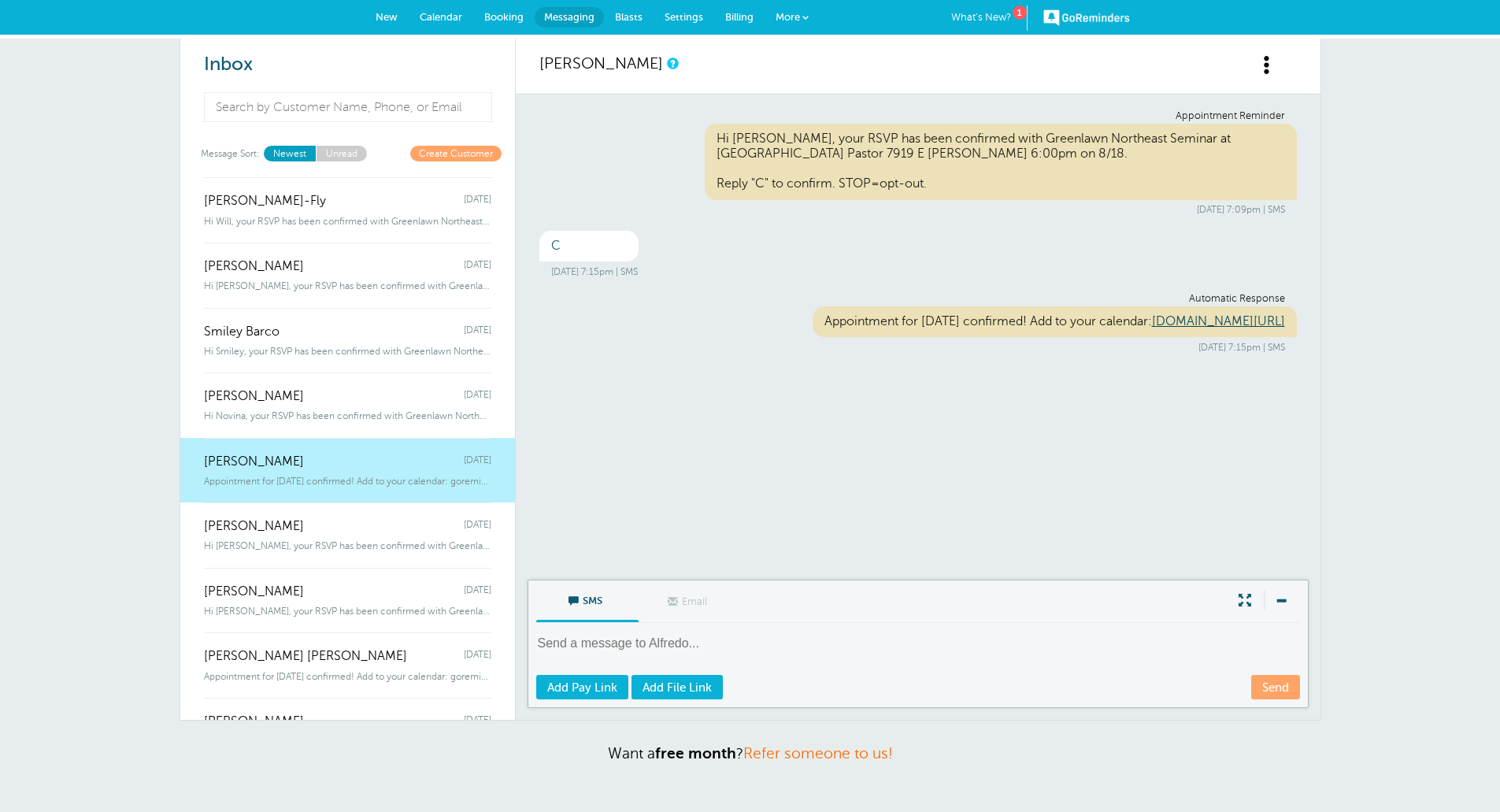
click at [645, 635] on textarea at bounding box center [920, 654] width 767 height 38
paste textarea "https://www.greenlawnmortuaryandcemetery.com/"
type textarea "https://www.greenlawnmortuaryandcemetery.com/"
drag, startPoint x: 829, startPoint y: 644, endPoint x: 498, endPoint y: 647, distance: 331.0
click at [498, 647] on div "Inbox Message Sort: Newest Unread Create Customer Adela Rodriguez 11:16am Hi Ad…" at bounding box center [750, 379] width 1142 height 682
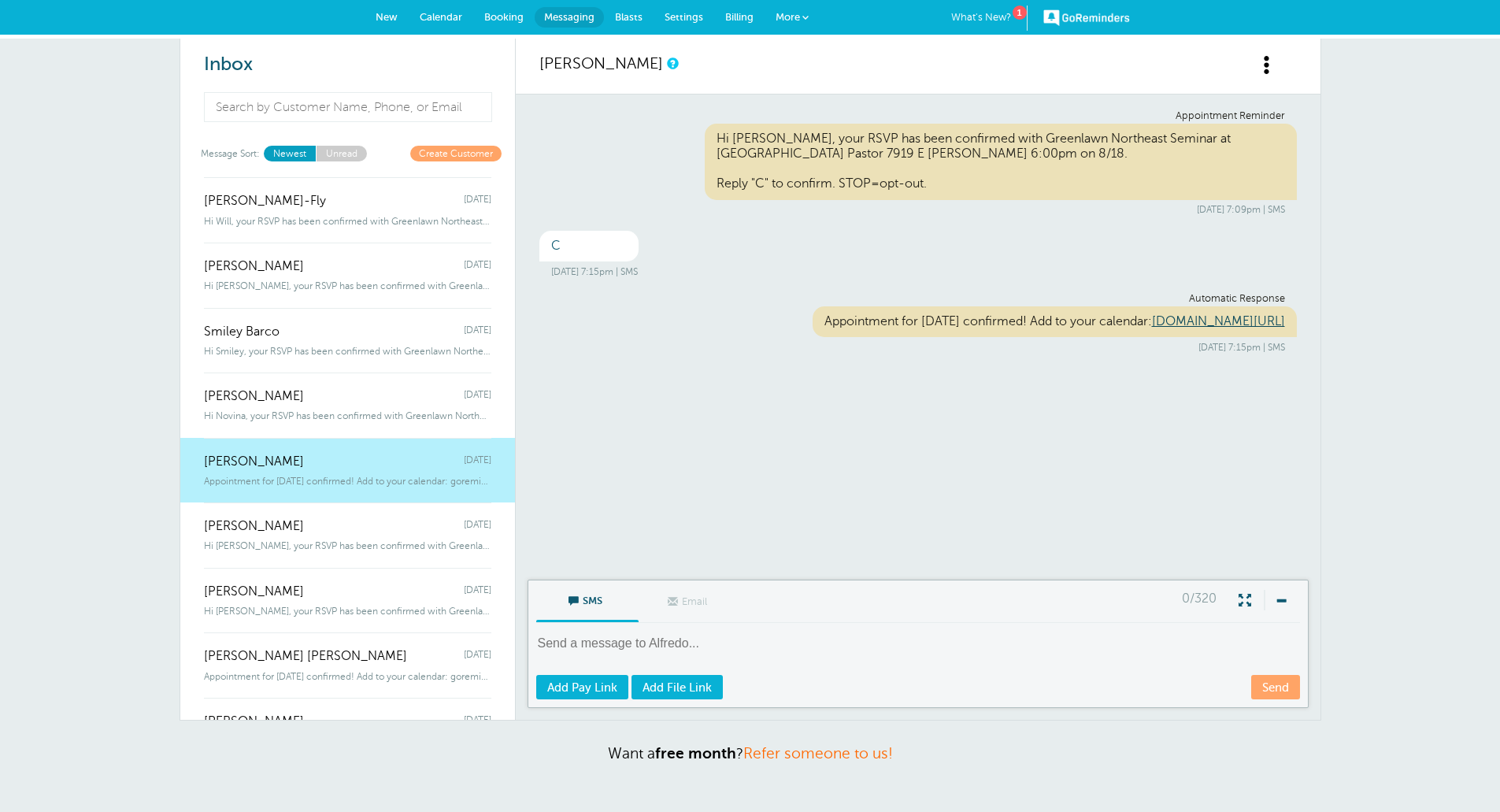
click at [345, 289] on span "Hi Felicia, your RSVP has been confirmed with Greenlawn Northeast Seminar" at bounding box center [347, 285] width 287 height 11
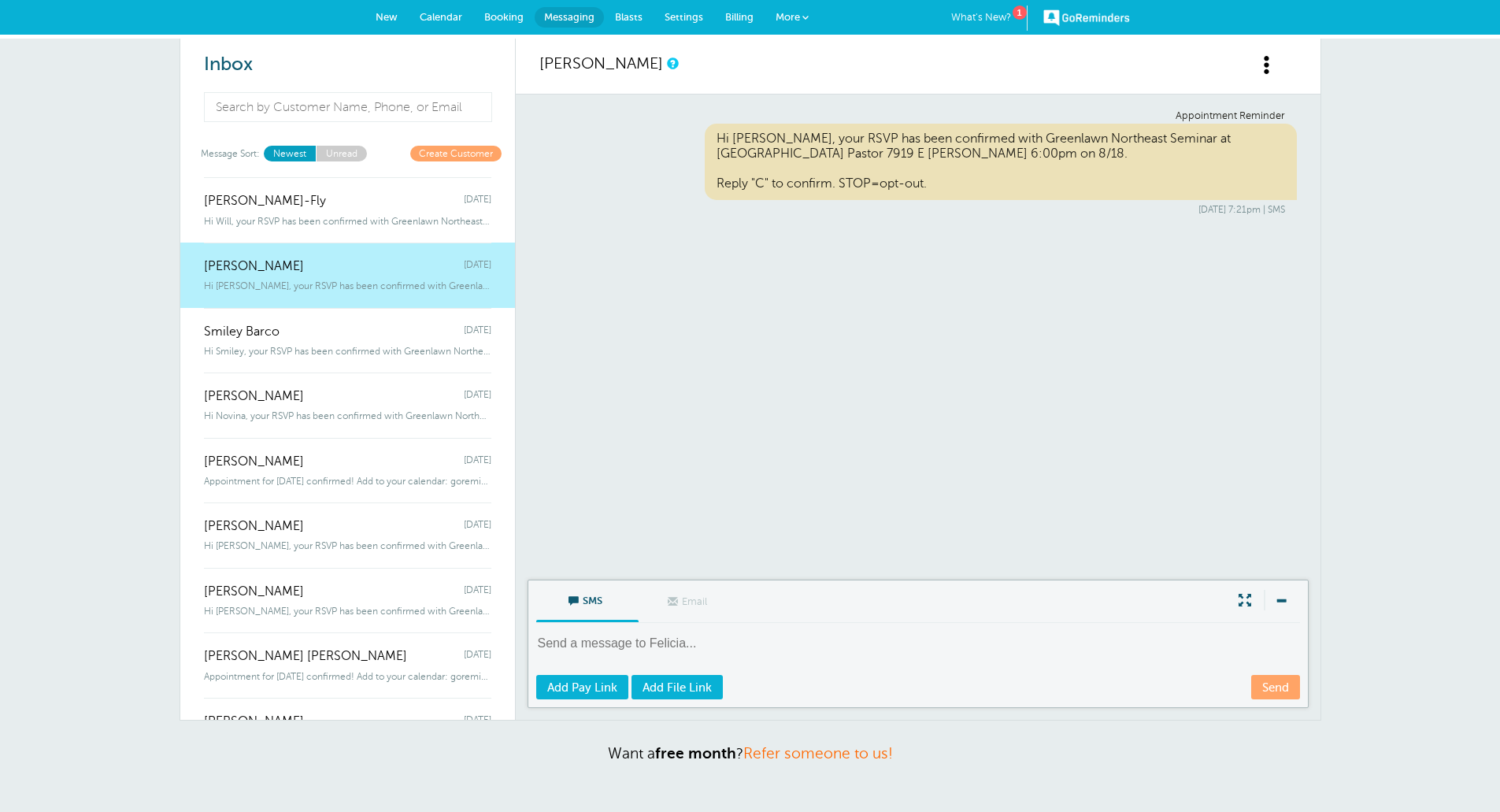
click at [357, 216] on span "Hi Will, your RSVP has been confirmed with Greenlawn Northeast Seminar at" at bounding box center [347, 221] width 287 height 11
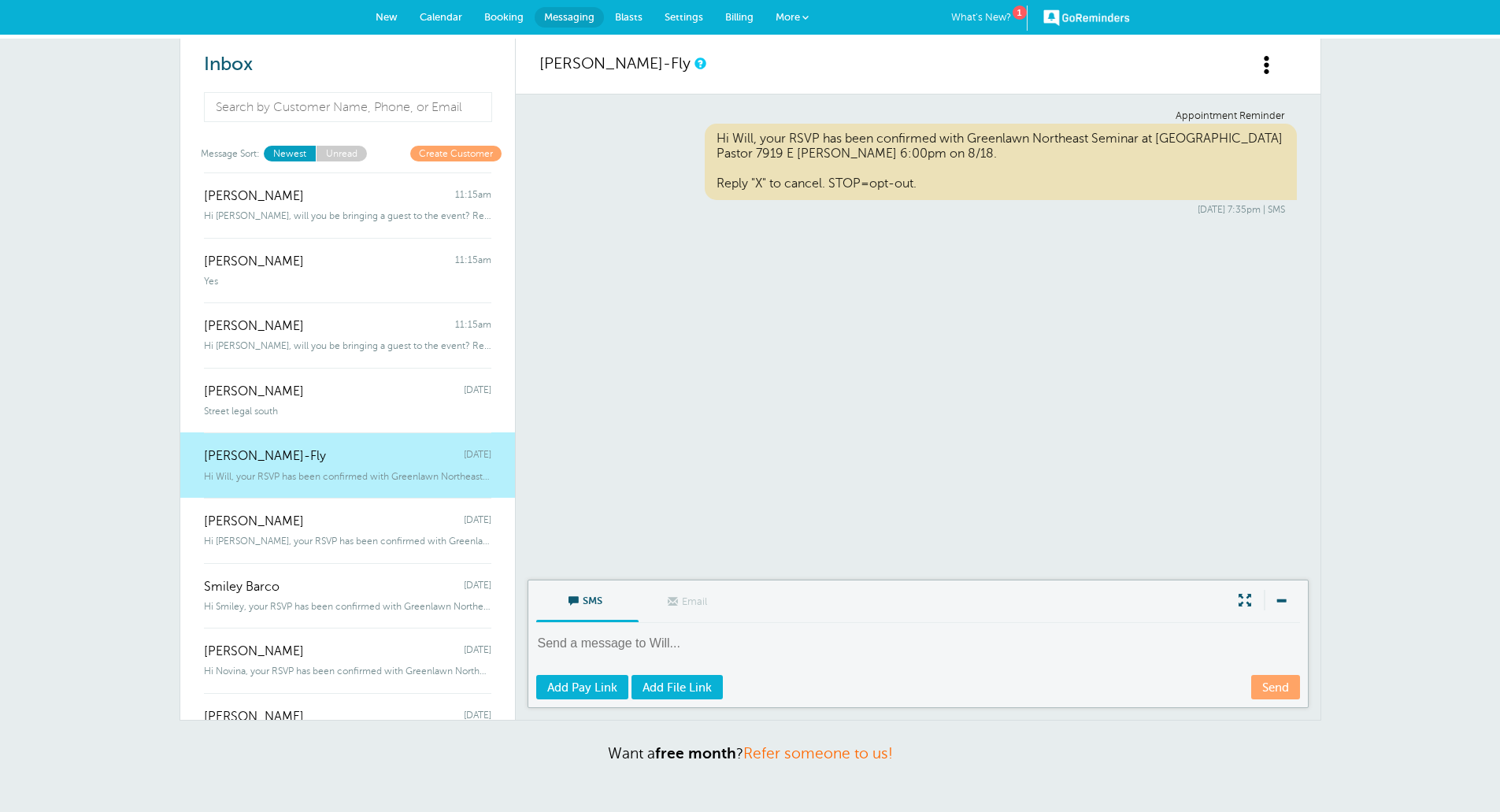
scroll to position [0, 0]
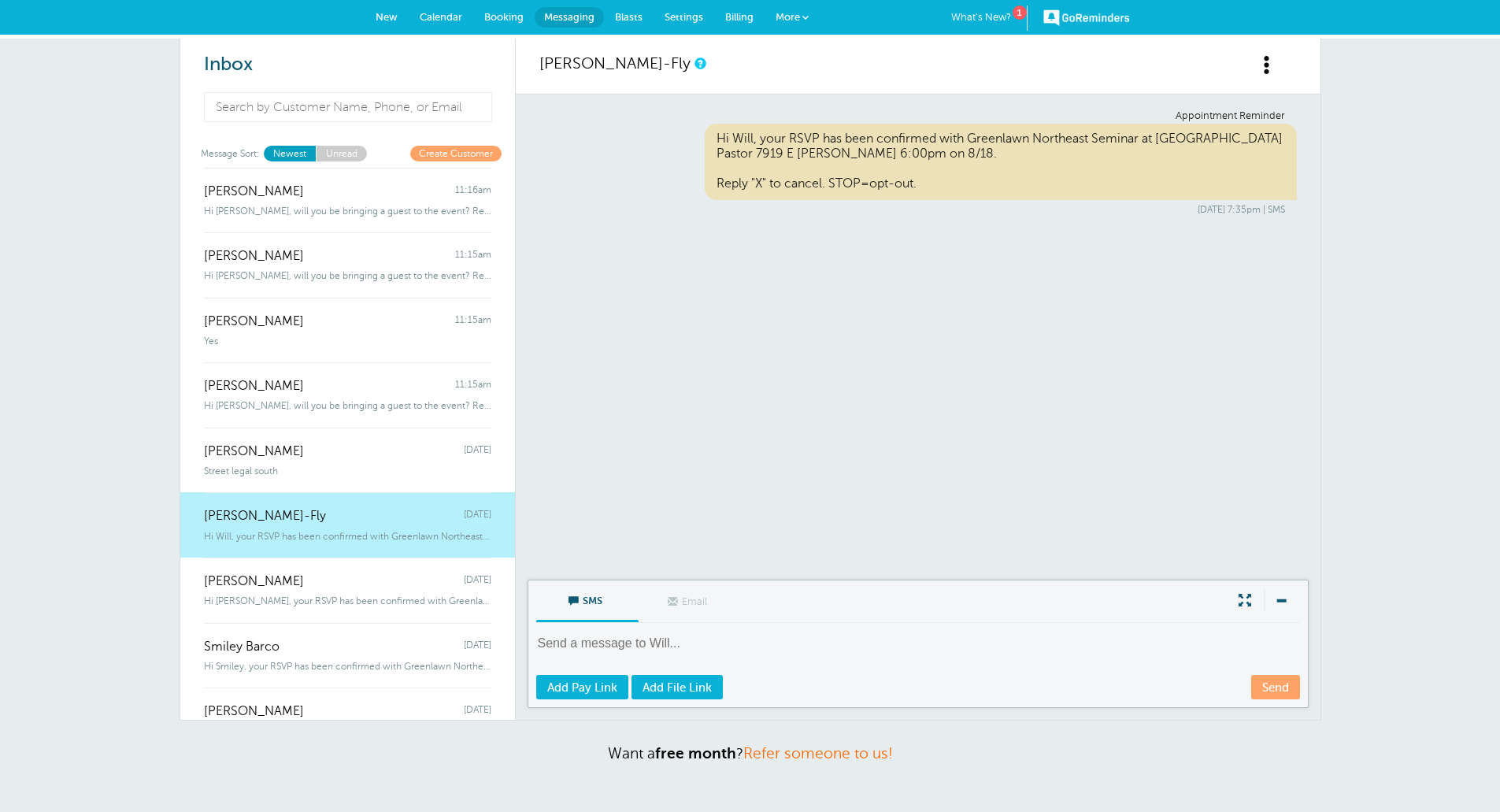
click at [360, 448] on div "Shameka Morris Monday" at bounding box center [347, 443] width 287 height 31
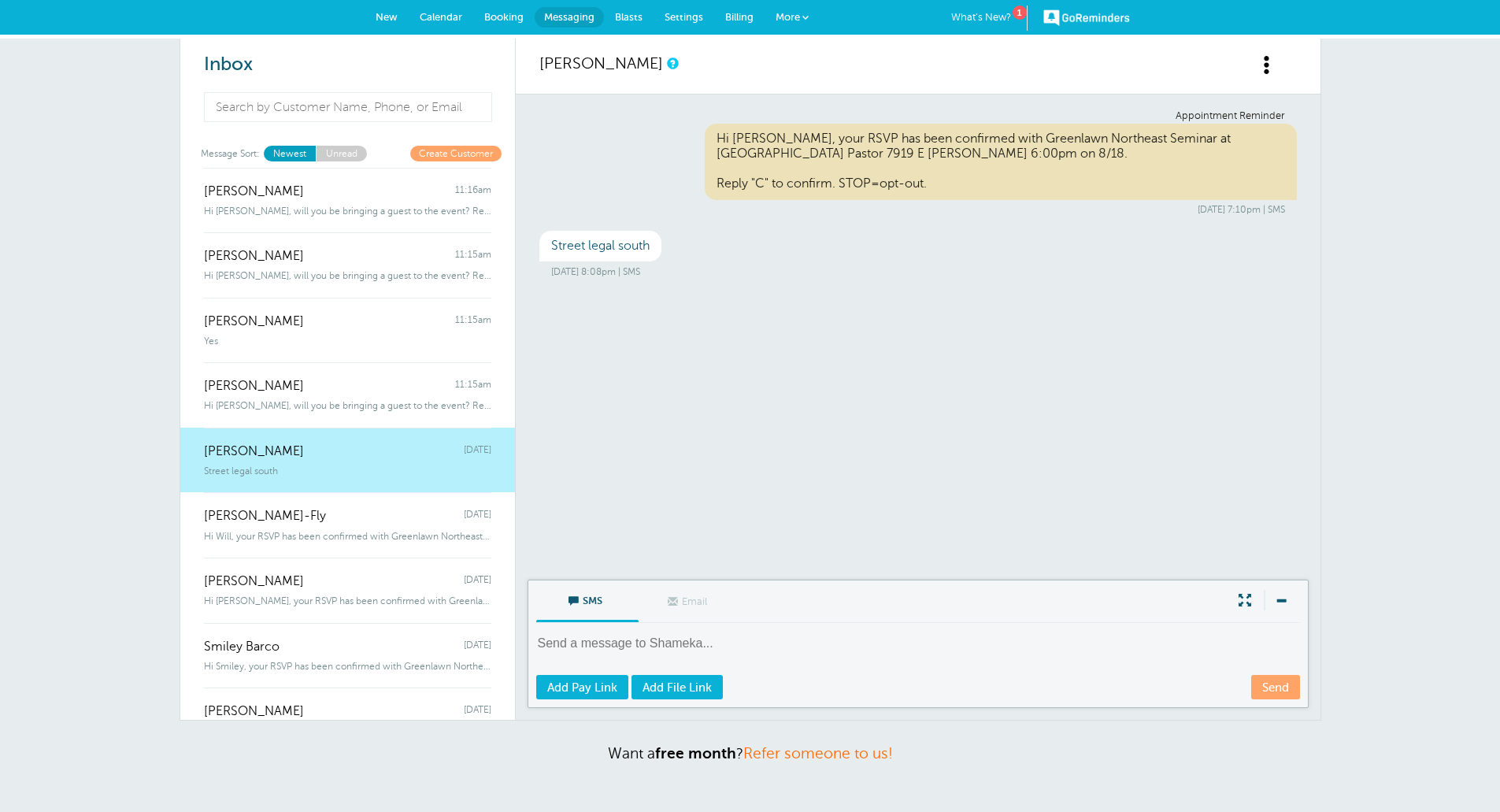
click at [374, 395] on div "Hi Sylvia, will you be bringing a guest to the event? Reply "Y" for Yes. Re" at bounding box center [347, 403] width 287 height 17
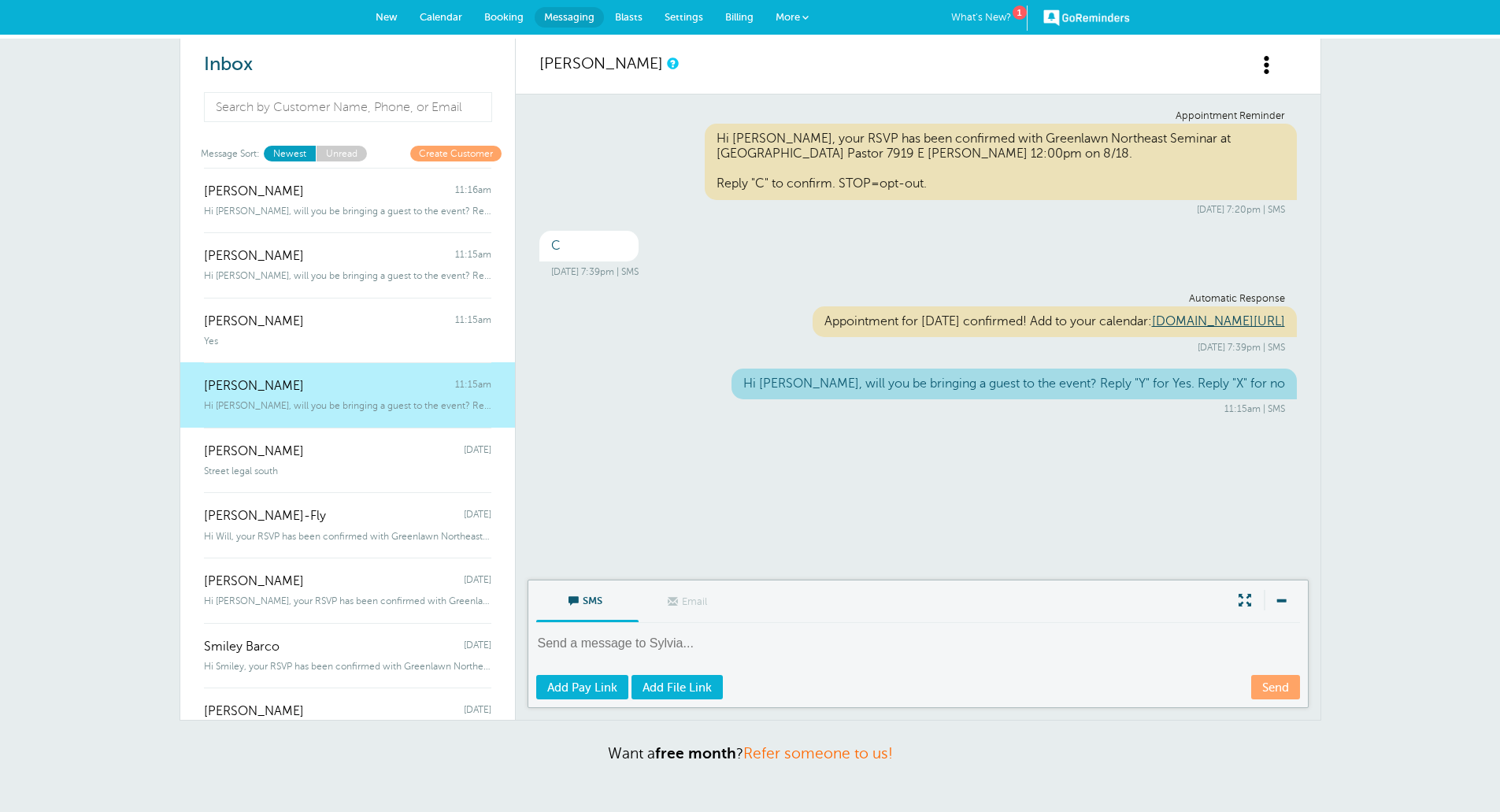
drag, startPoint x: 1287, startPoint y: 401, endPoint x: 848, endPoint y: 401, distance: 439.0
click at [805, 399] on div "Hi Sylvia, will you be bringing a guest to the event? Reply "Y" for Yes. Reply …" at bounding box center [1014, 383] width 566 height 30
copy div "Hi Sylvia, will you be bringing a guest to the event? Reply "Y" for Yes. Reply …"
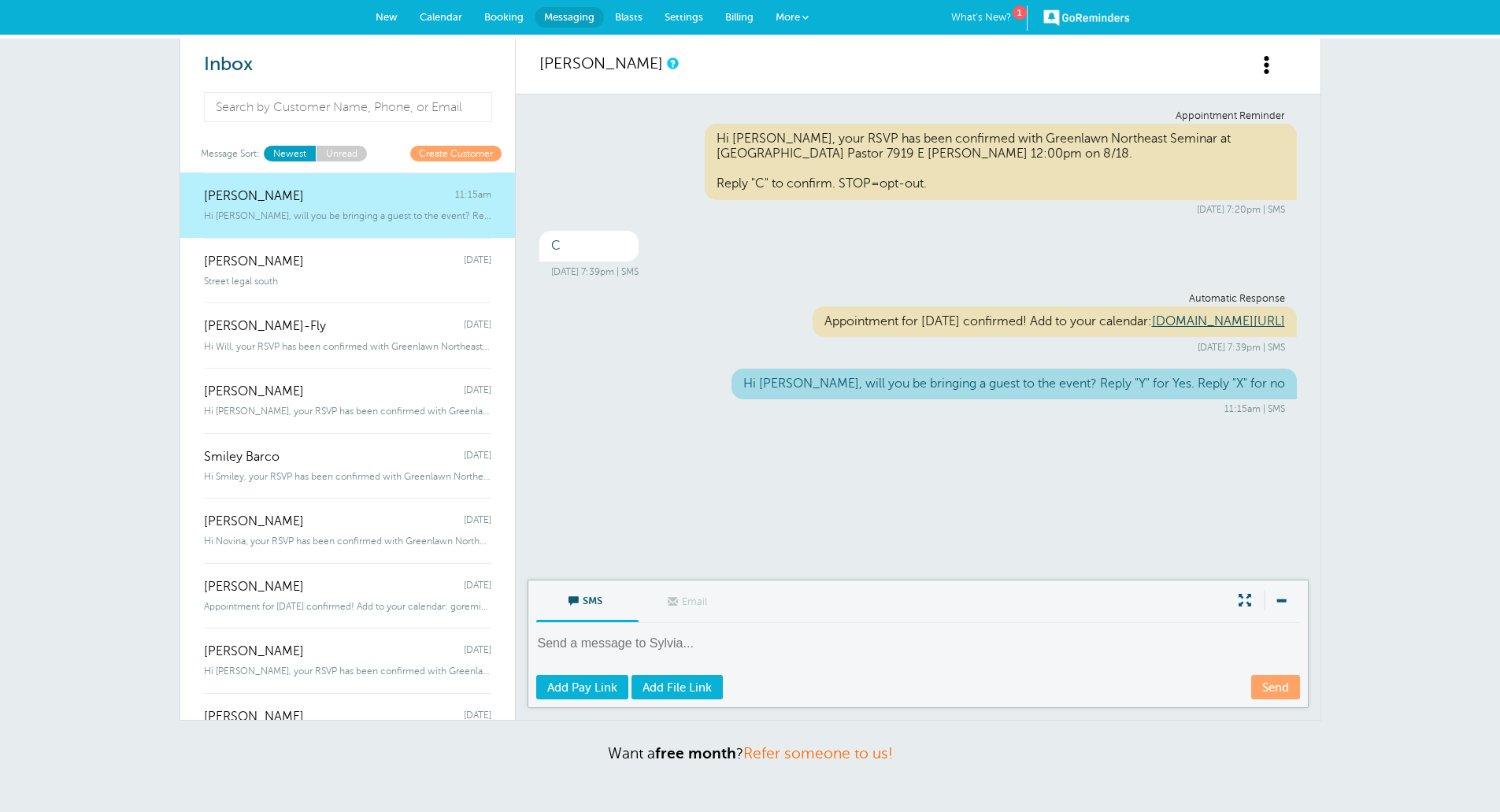
scroll to position [236, 0]
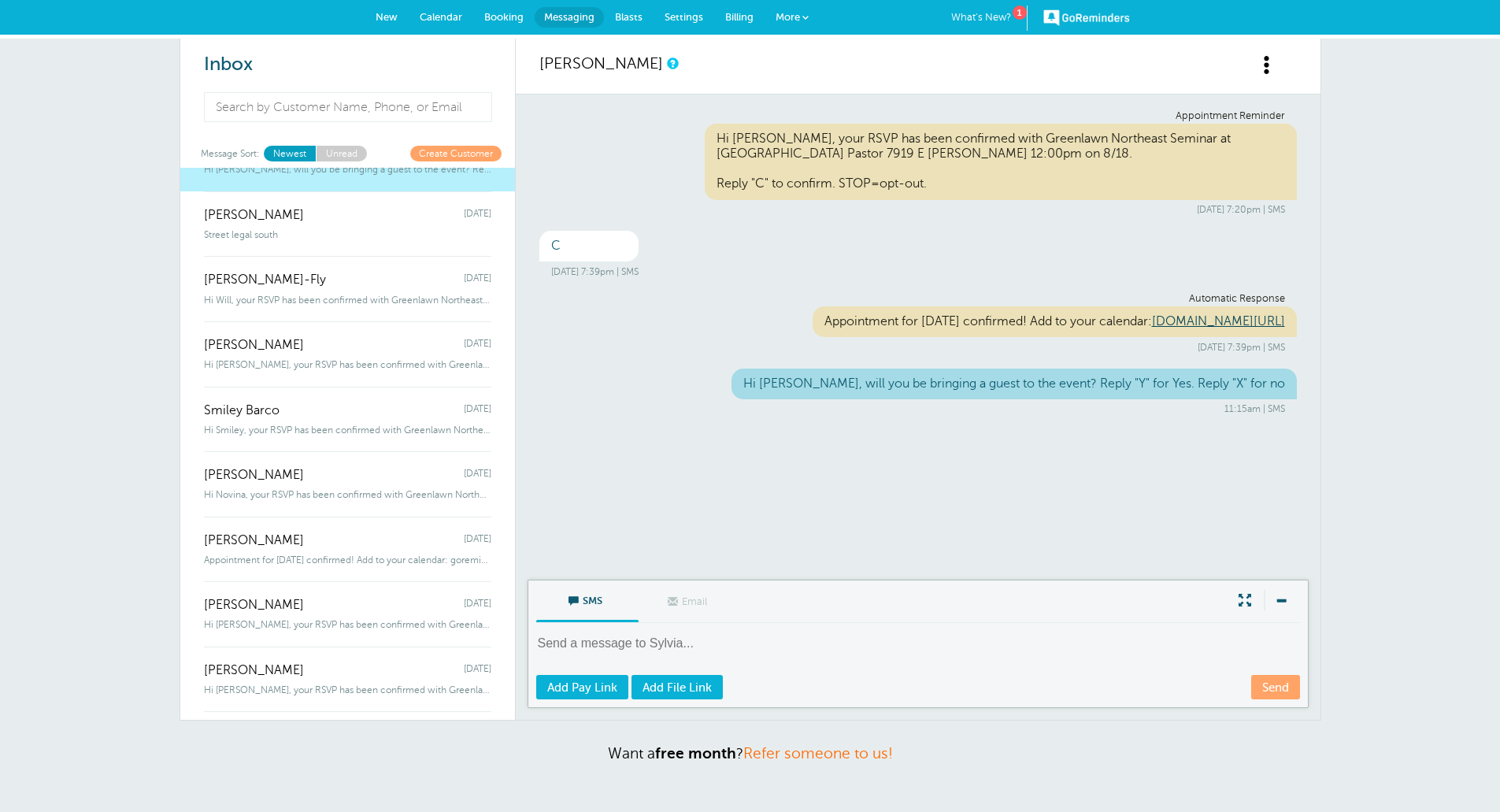
click at [289, 425] on span "Hi Smiley, your RSVP has been confirmed with Greenlawn Northeast Seminar a" at bounding box center [347, 429] width 287 height 11
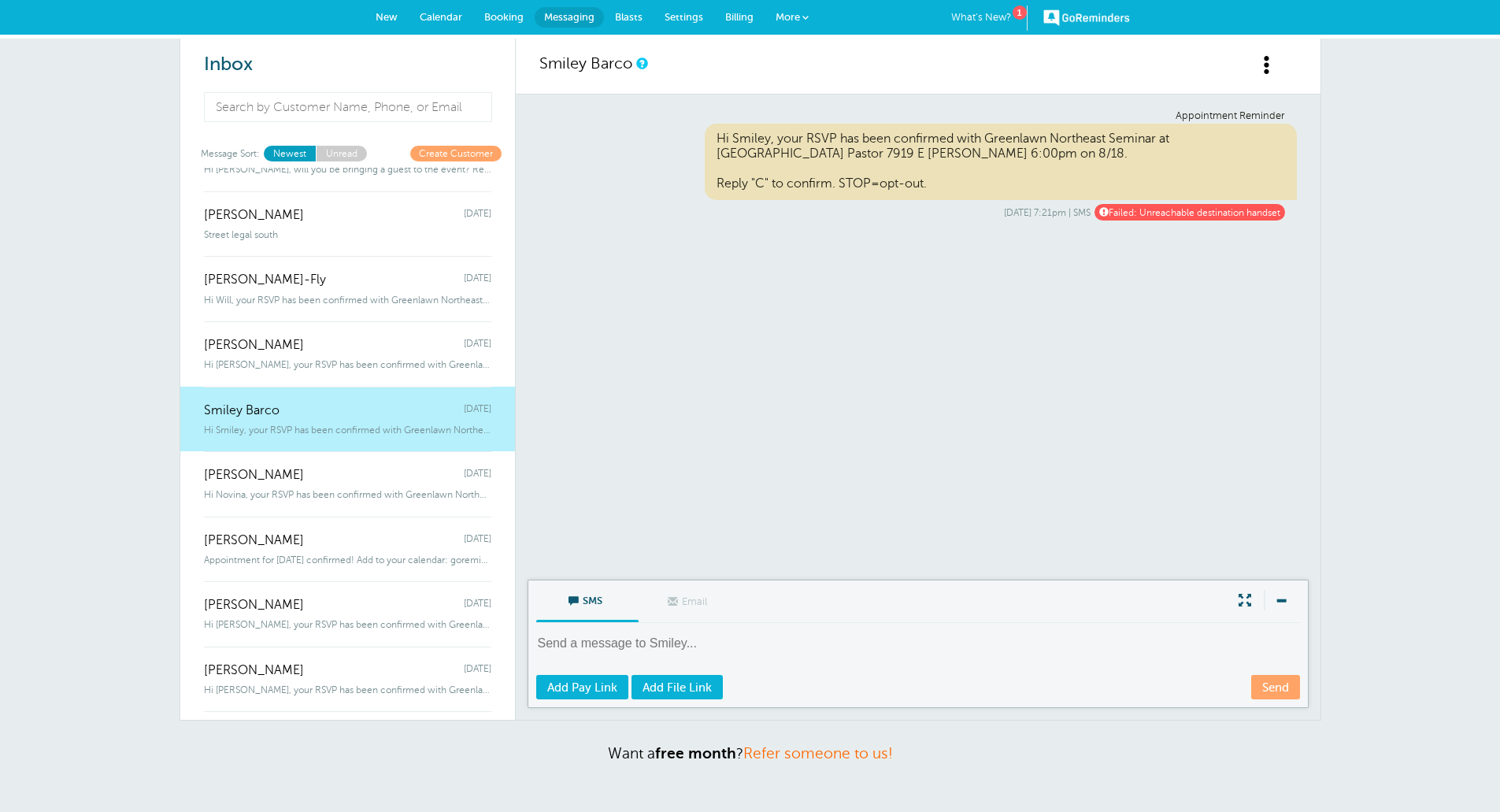
click at [305, 482] on div "Hi Novina, your RSVP has been confirmed with Greenlawn Northeast Seminar a" at bounding box center [347, 491] width 287 height 17
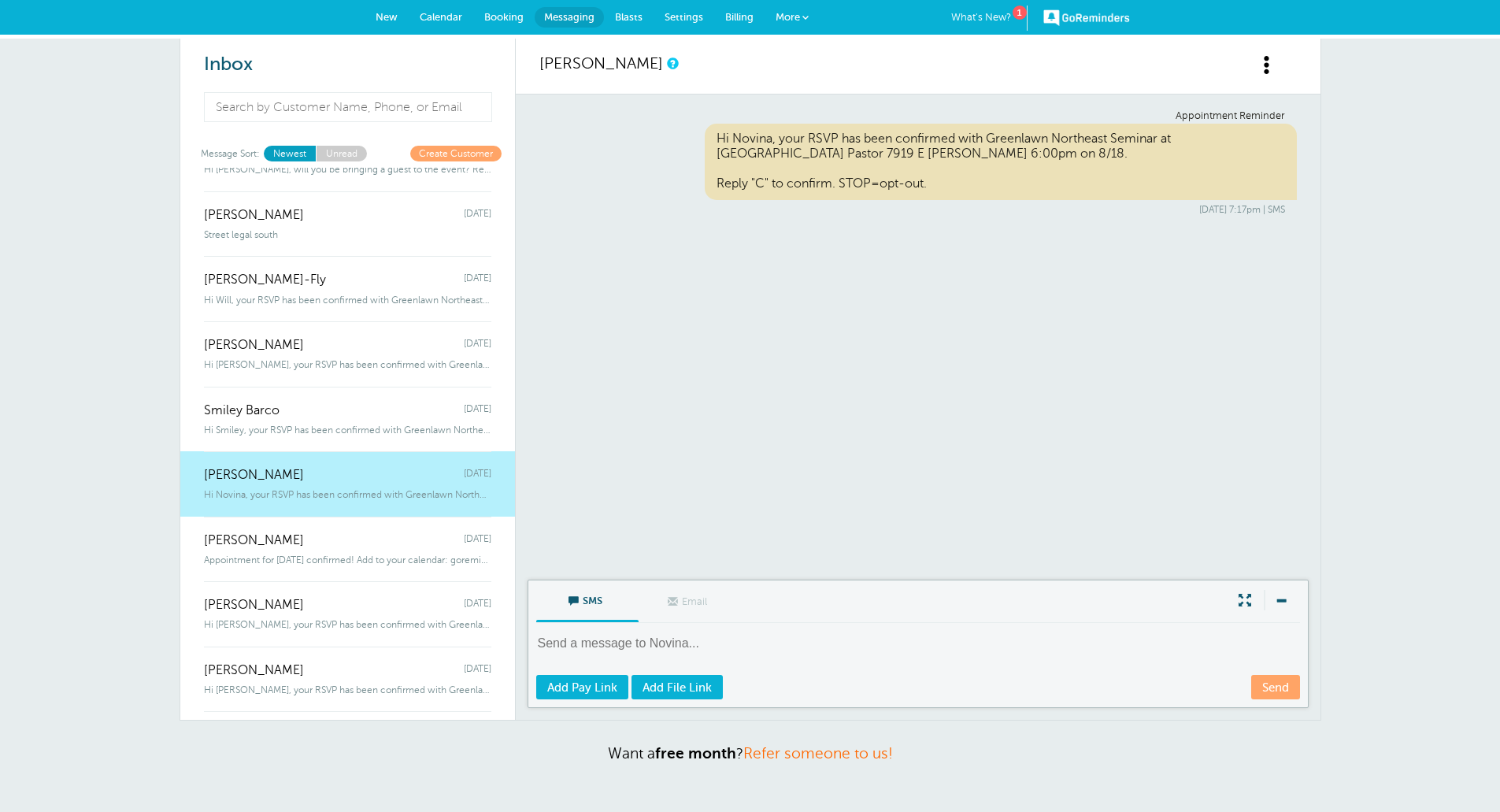
click at [316, 546] on div "Alfredo Sosa Monday" at bounding box center [347, 532] width 287 height 31
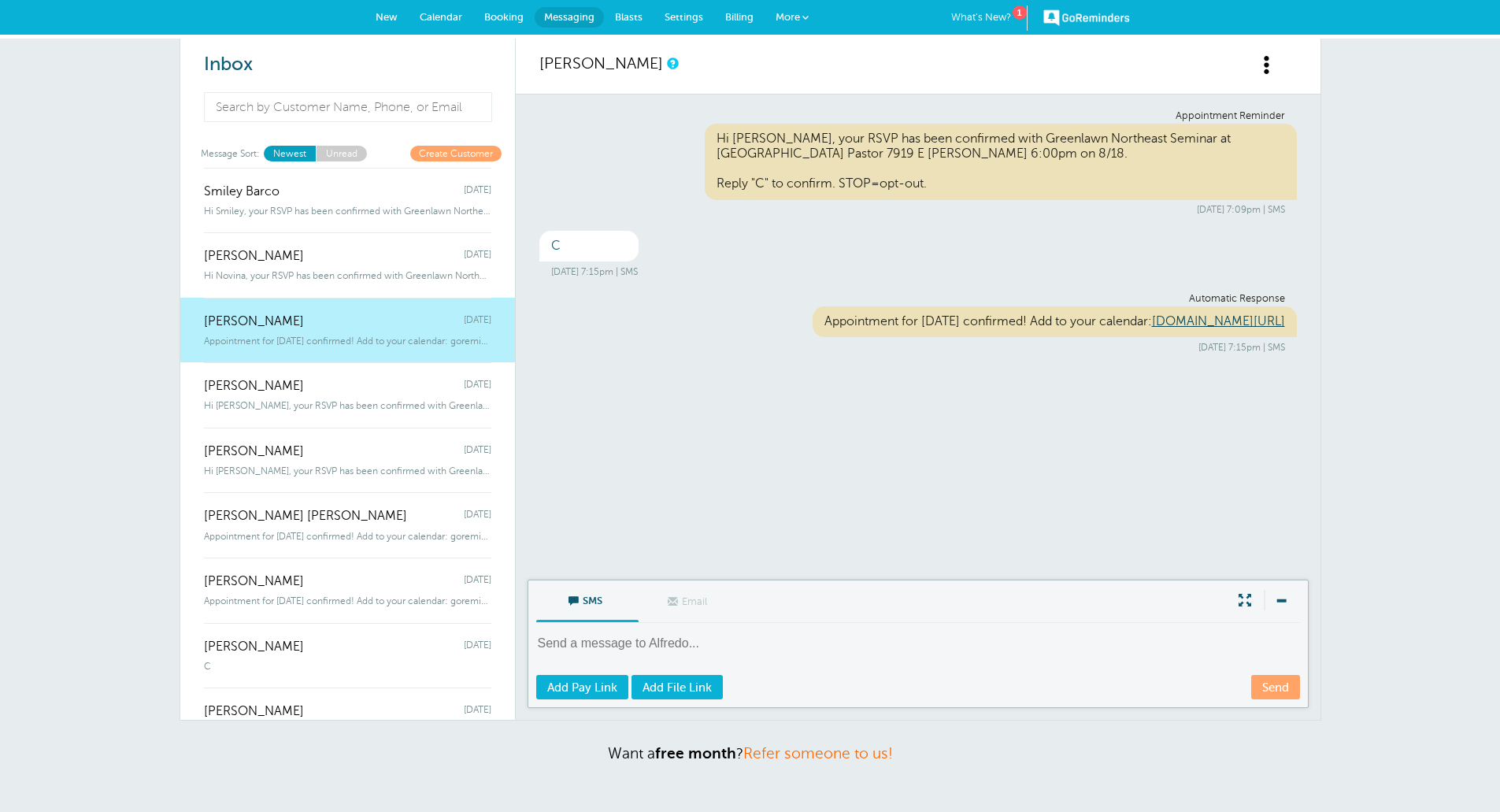
scroll to position [473, 0]
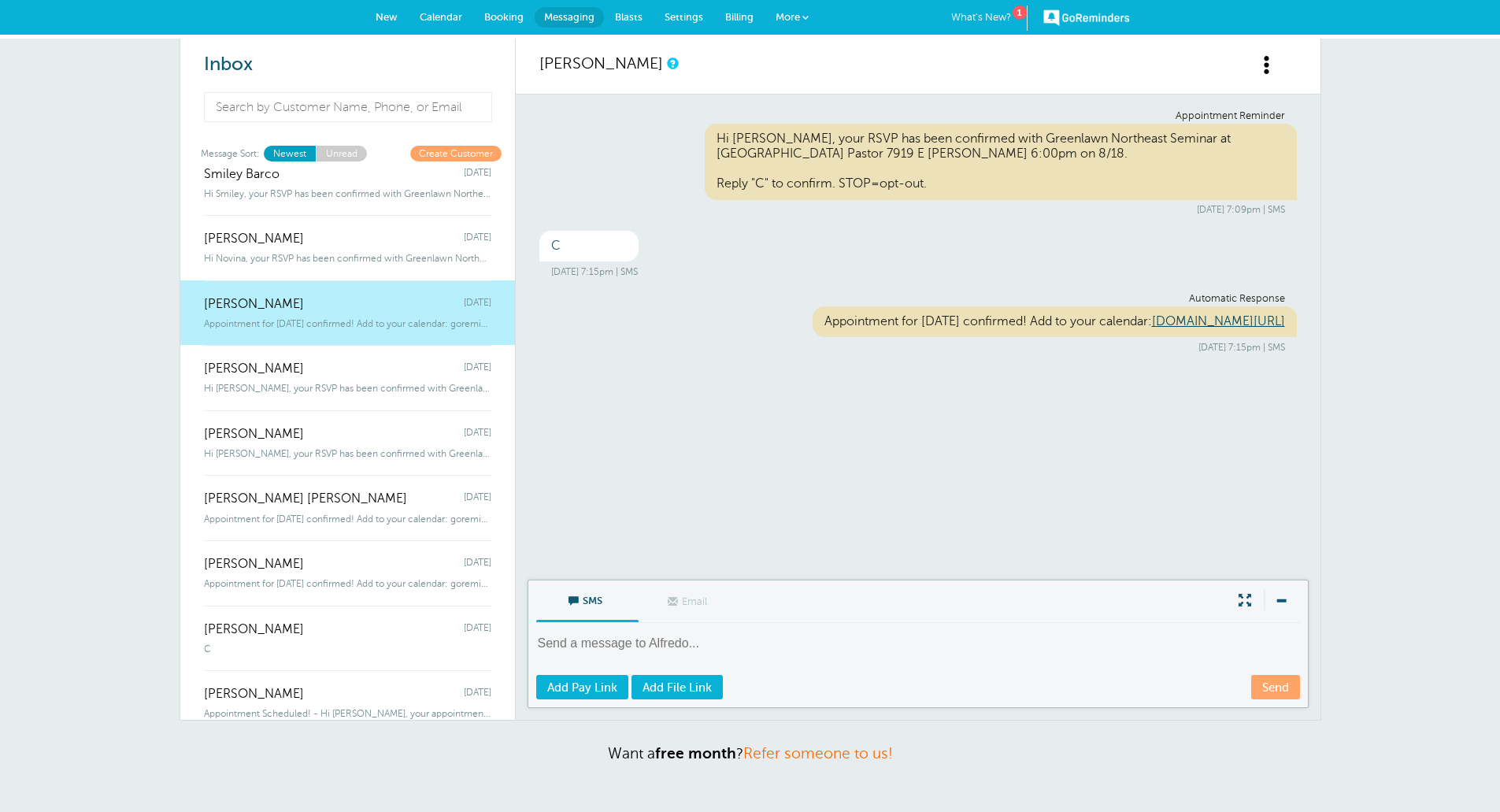
click at [663, 646] on textarea at bounding box center [920, 654] width 767 height 38
paste textarea "Hi Sylvia, will you be bringing a guest to the event? Reply "Y" for Yes. Reply …"
click at [584, 643] on textarea "Hi Sylvia, will you be bringing a guest to the event? Reply "Y" for Yes. Reply …" at bounding box center [920, 654] width 767 height 38
type textarea "Hi Alfredo, will you be bringing a guest to the event? Reply "Y" for Yes. Reply…"
click at [1273, 688] on link "Send" at bounding box center [1275, 687] width 49 height 24
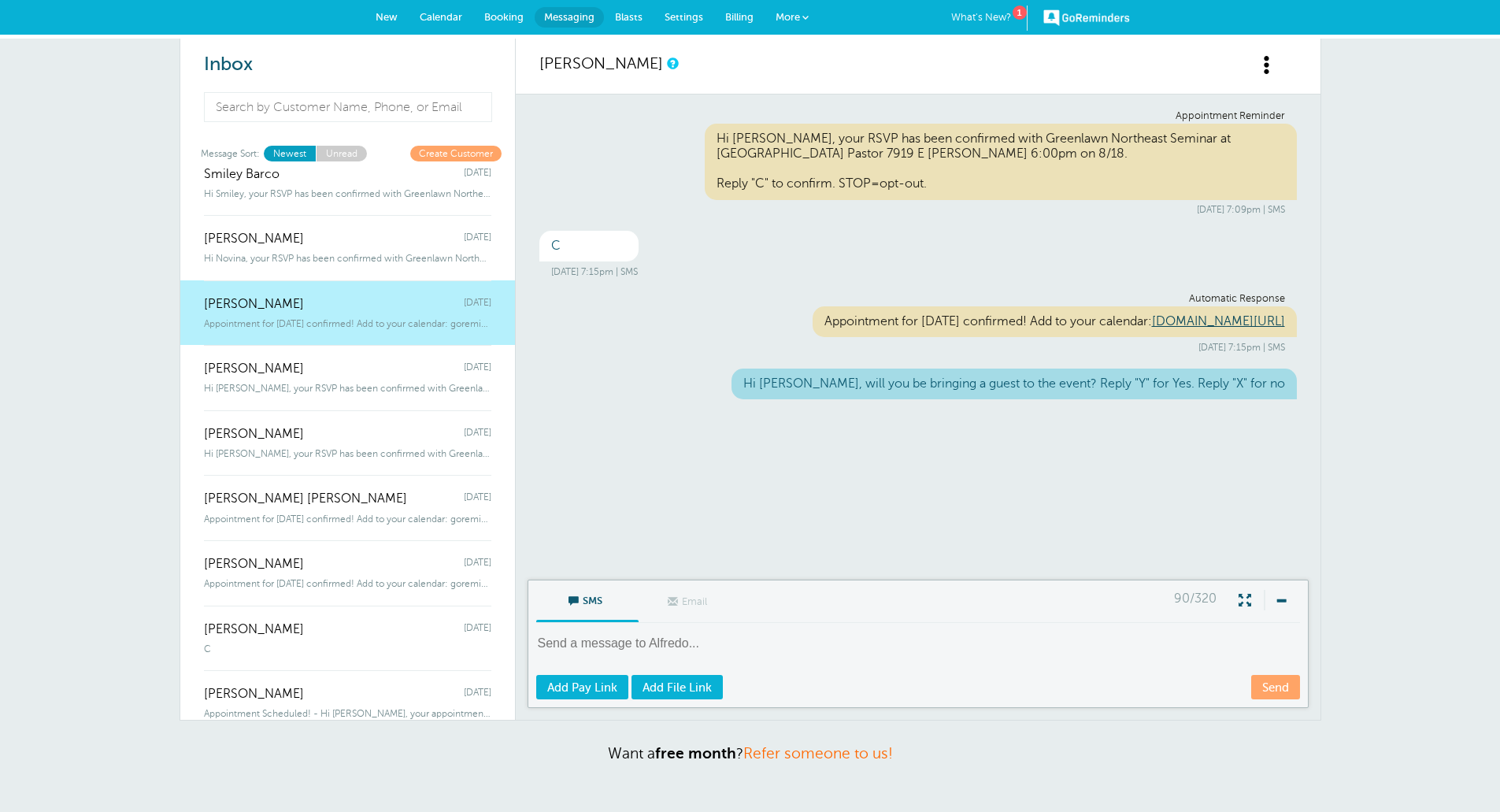
click at [350, 387] on span "Hi Lulu, your RSVP has been confirmed with Greenlawn Northeast Seminar at" at bounding box center [347, 388] width 287 height 11
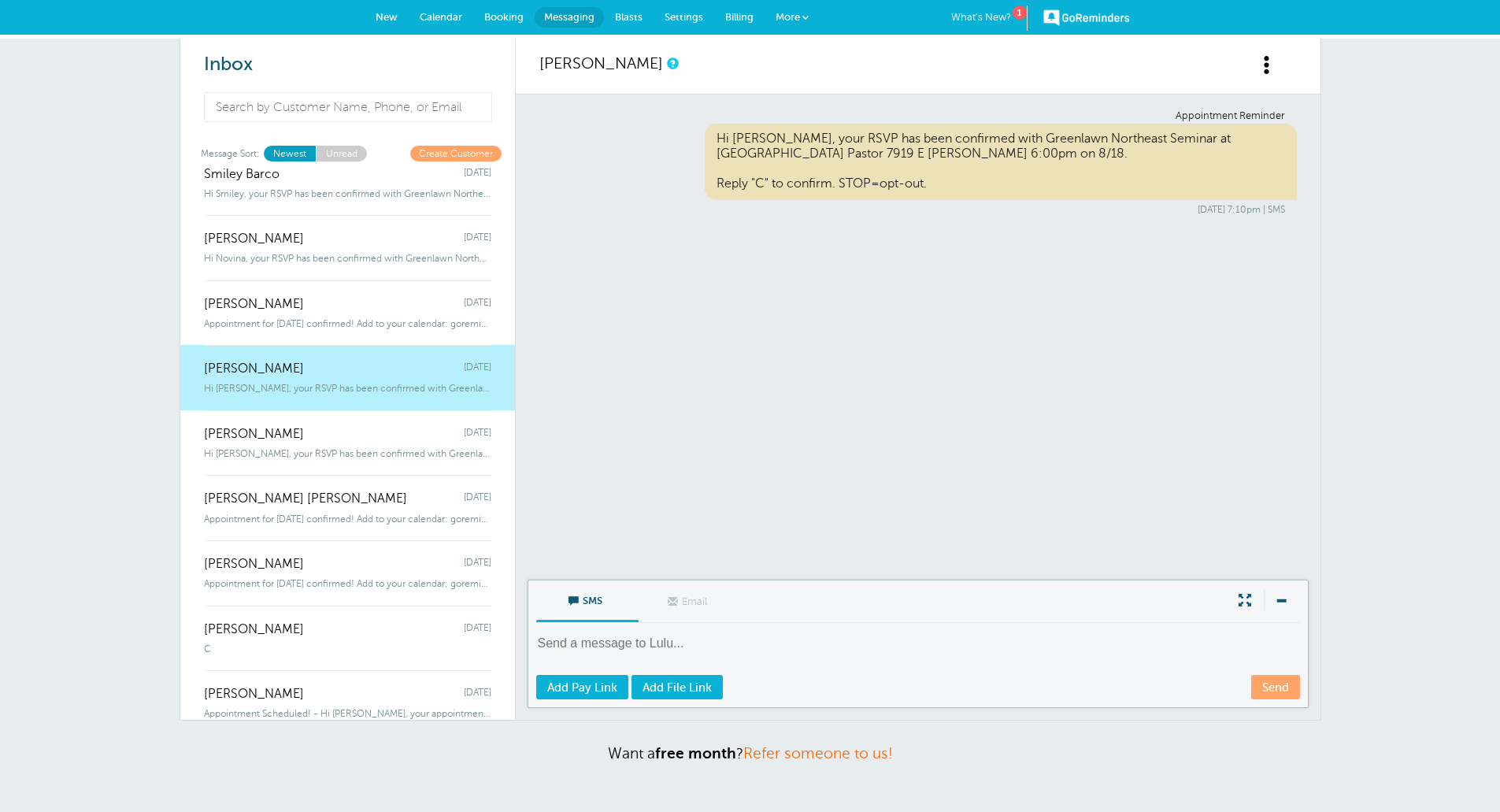
click at [340, 436] on div "Juanita Cazares Monday" at bounding box center [347, 426] width 287 height 31
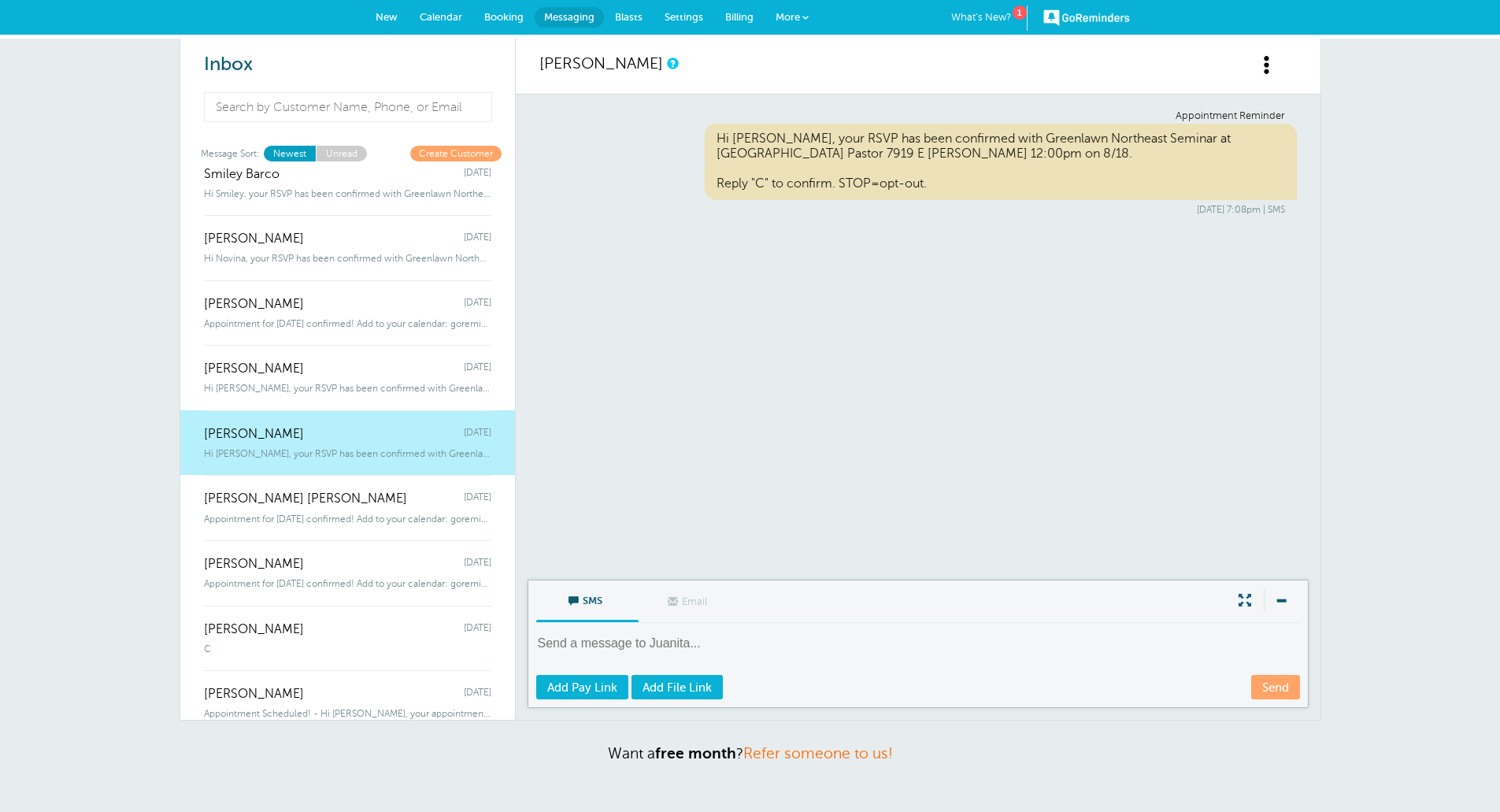
click at [337, 501] on span "Christy Christine Rodriguez" at bounding box center [305, 498] width 203 height 15
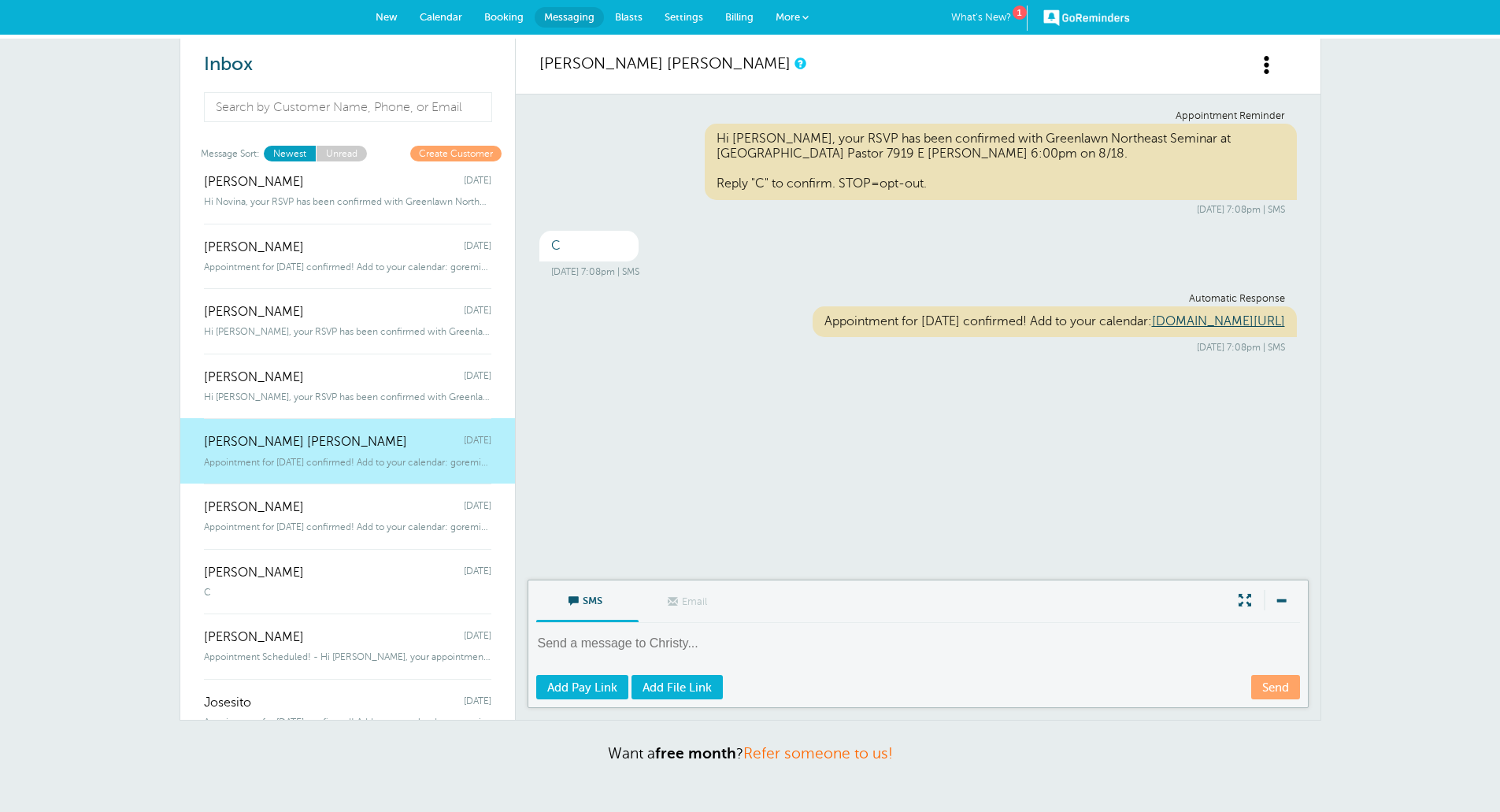
scroll to position [630, 0]
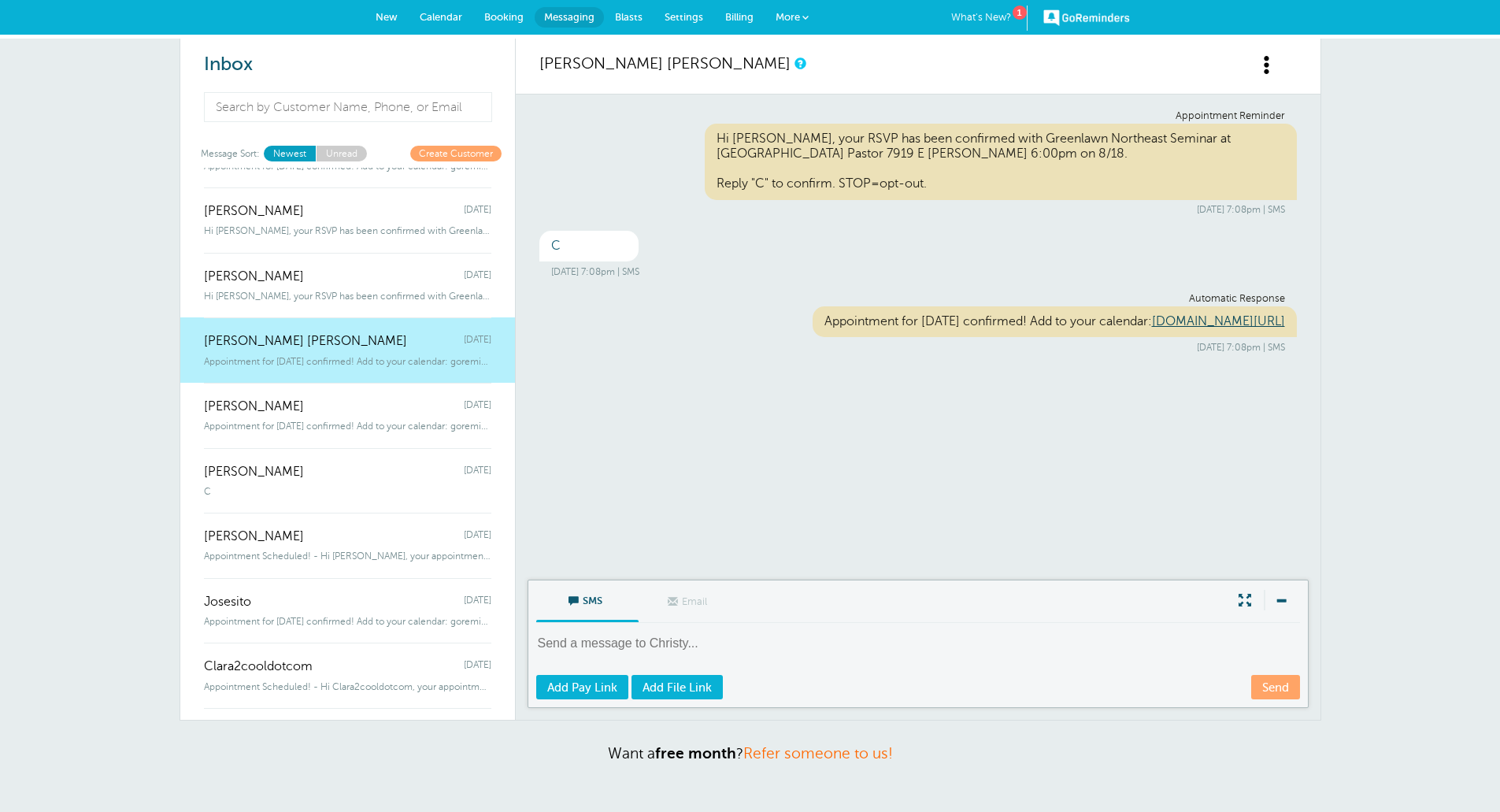
click at [601, 637] on textarea at bounding box center [920, 654] width 767 height 38
paste textarea "Hi Sylvia, will you be bringing a guest to the event? Reply "Y" for Yes. Reply …"
drag, startPoint x: 583, startPoint y: 642, endPoint x: 640, endPoint y: 652, distance: 57.9
click at [584, 642] on textarea "Hi Sylvia, will you be bringing a guest to the event? Reply "Y" for Yes. Reply …" at bounding box center [920, 654] width 767 height 38
type textarea "Hi Christy, will you be bringing a guest to the event? Reply "Y" for Yes. Reply…"
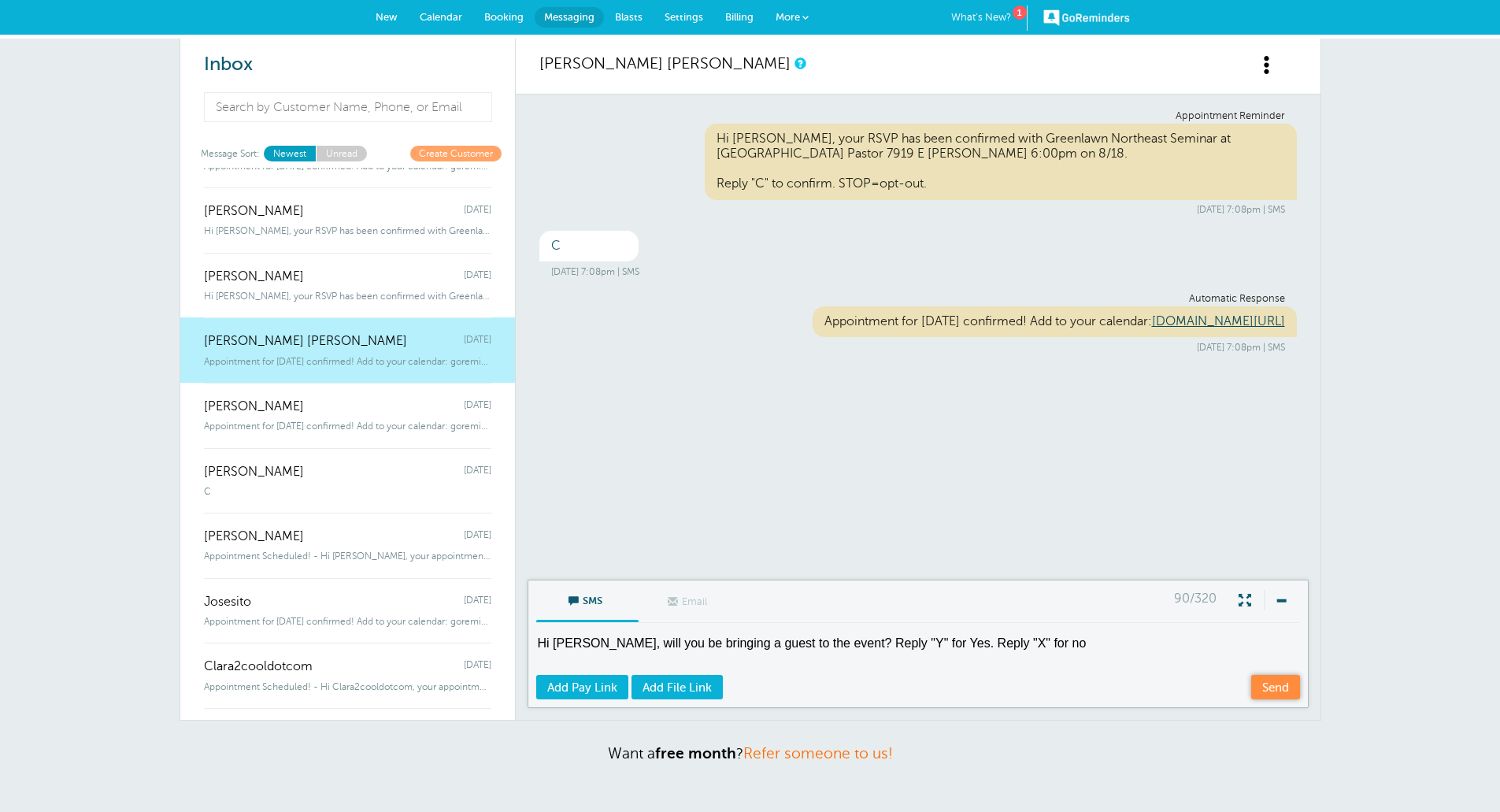
click at [1295, 681] on link "Send" at bounding box center [1275, 687] width 49 height 24
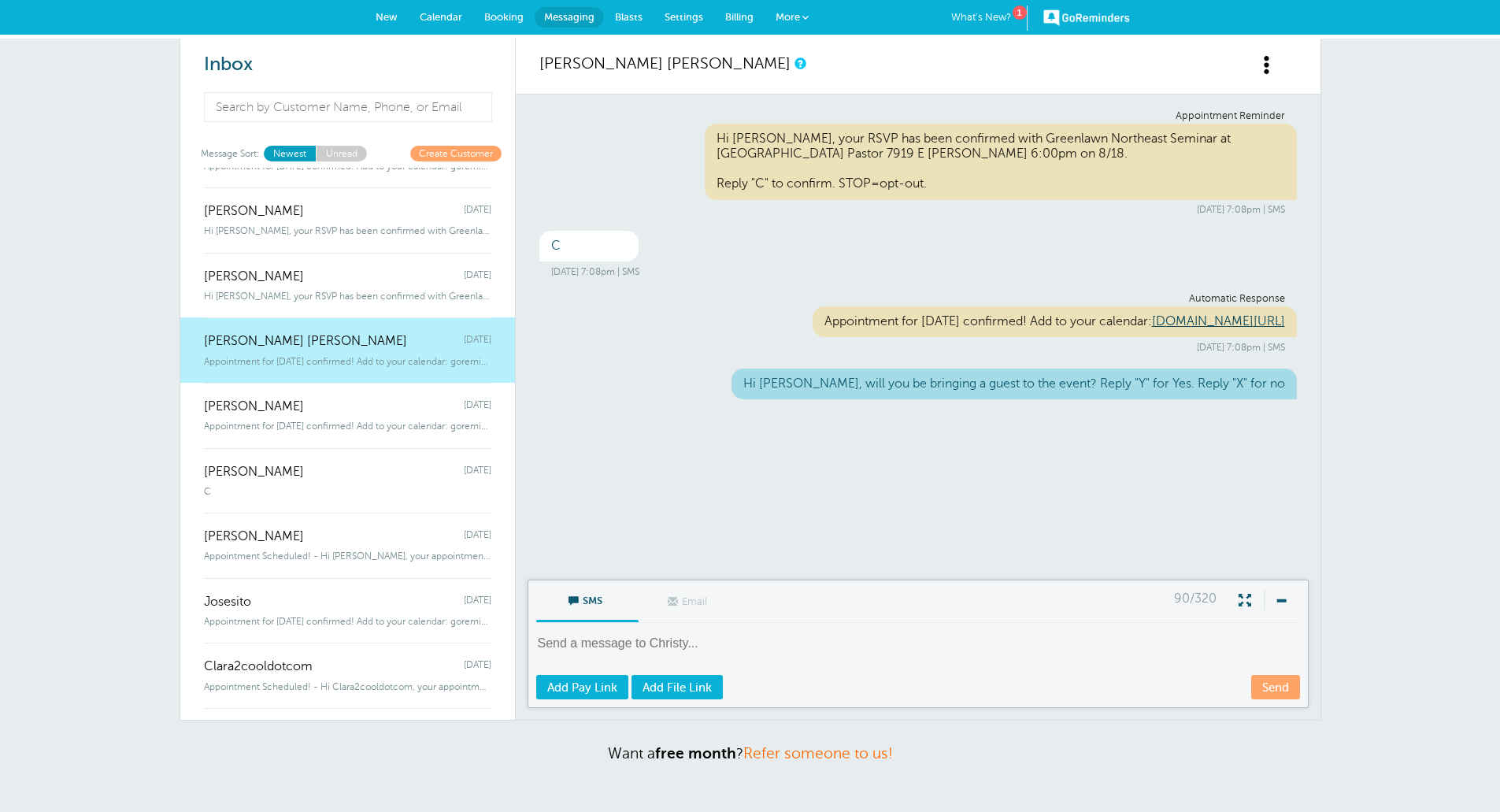
click at [346, 399] on div "Karissa Garcia Monday" at bounding box center [347, 398] width 287 height 31
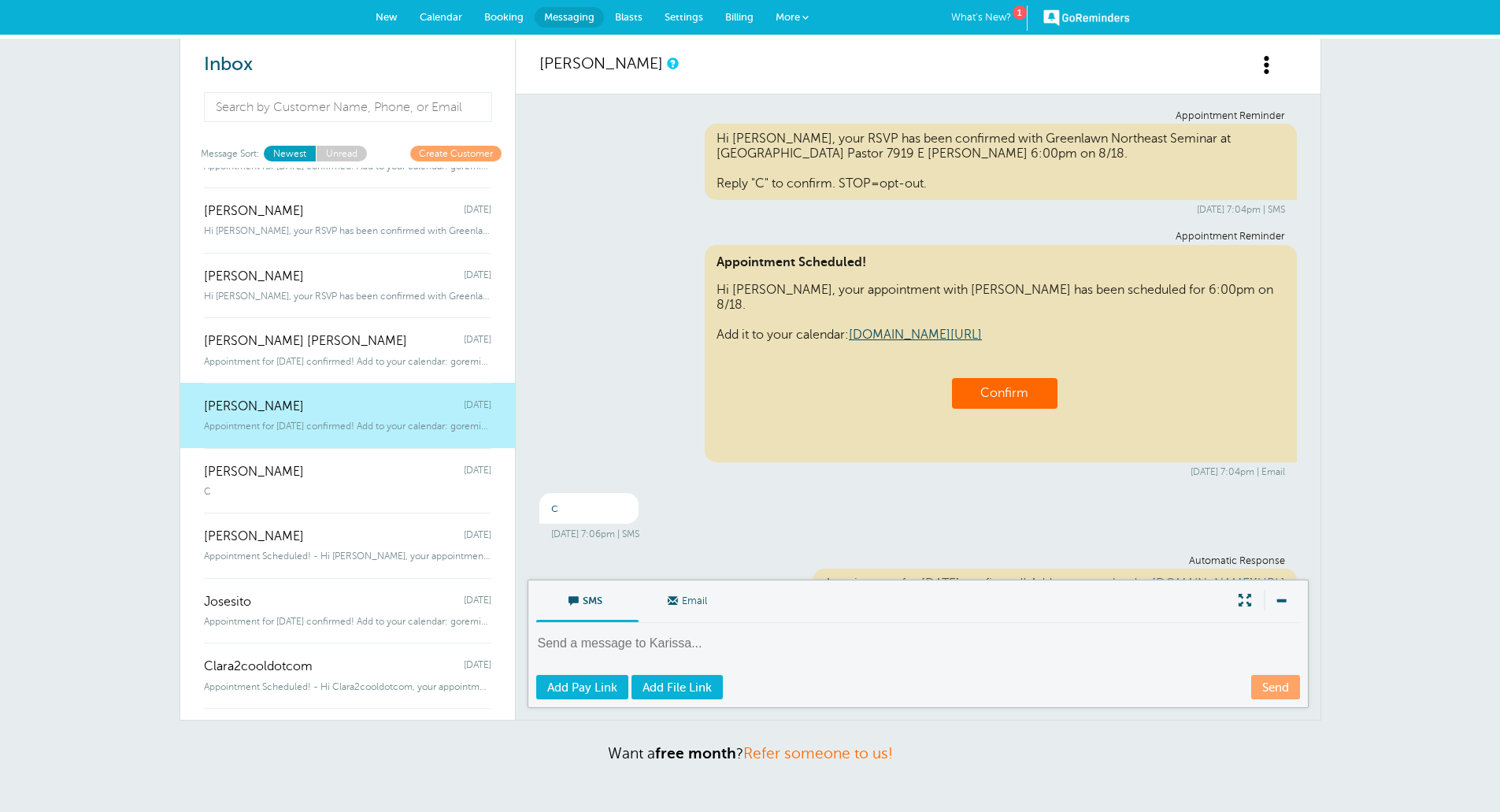
scroll to position [52, 0]
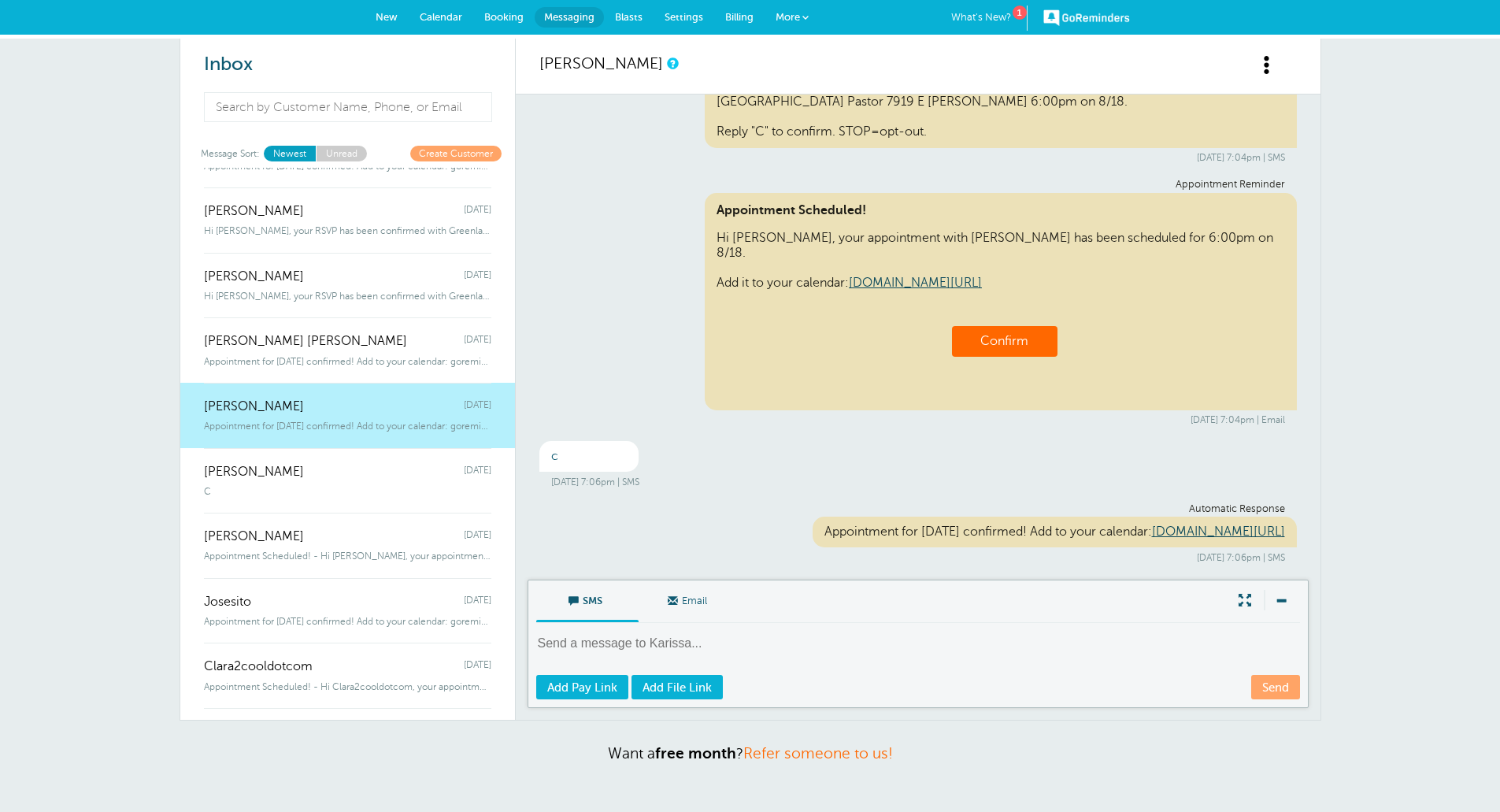
click at [652, 643] on textarea at bounding box center [920, 654] width 767 height 38
paste textarea "Hi Sylvia, will you be bringing a guest to the event? Reply "Y" for Yes. Reply …"
click at [584, 644] on textarea "Hi Sylvia, will you be bringing a guest to the event? Reply "Y" for Yes. Reply …" at bounding box center [920, 654] width 767 height 38
type textarea "Hi Karissa, will you be bringing a guest to the event? Reply "Y" for Yes. Reply…"
click at [1288, 685] on link "Send" at bounding box center [1275, 687] width 49 height 24
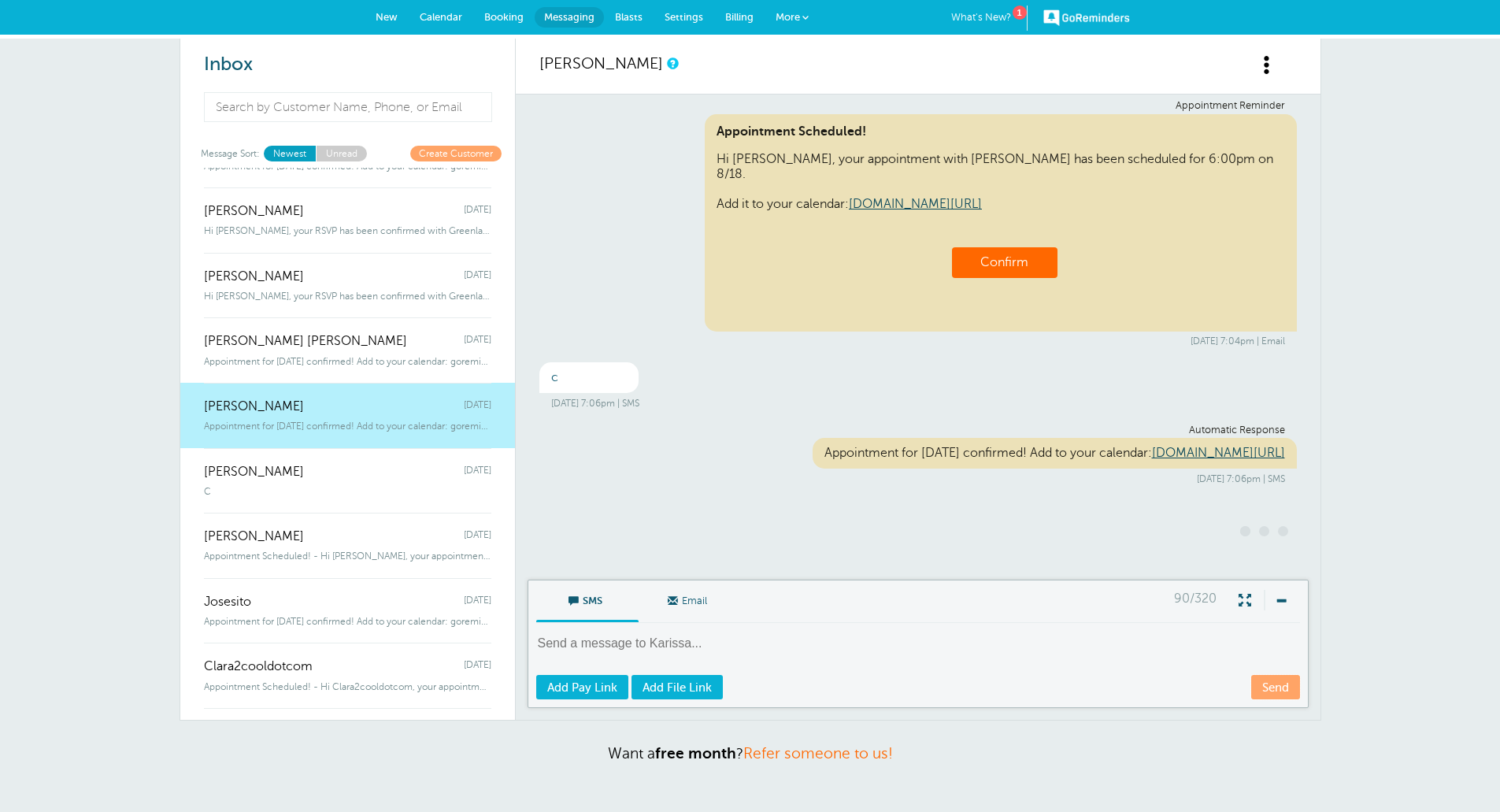
scroll to position [0, 0]
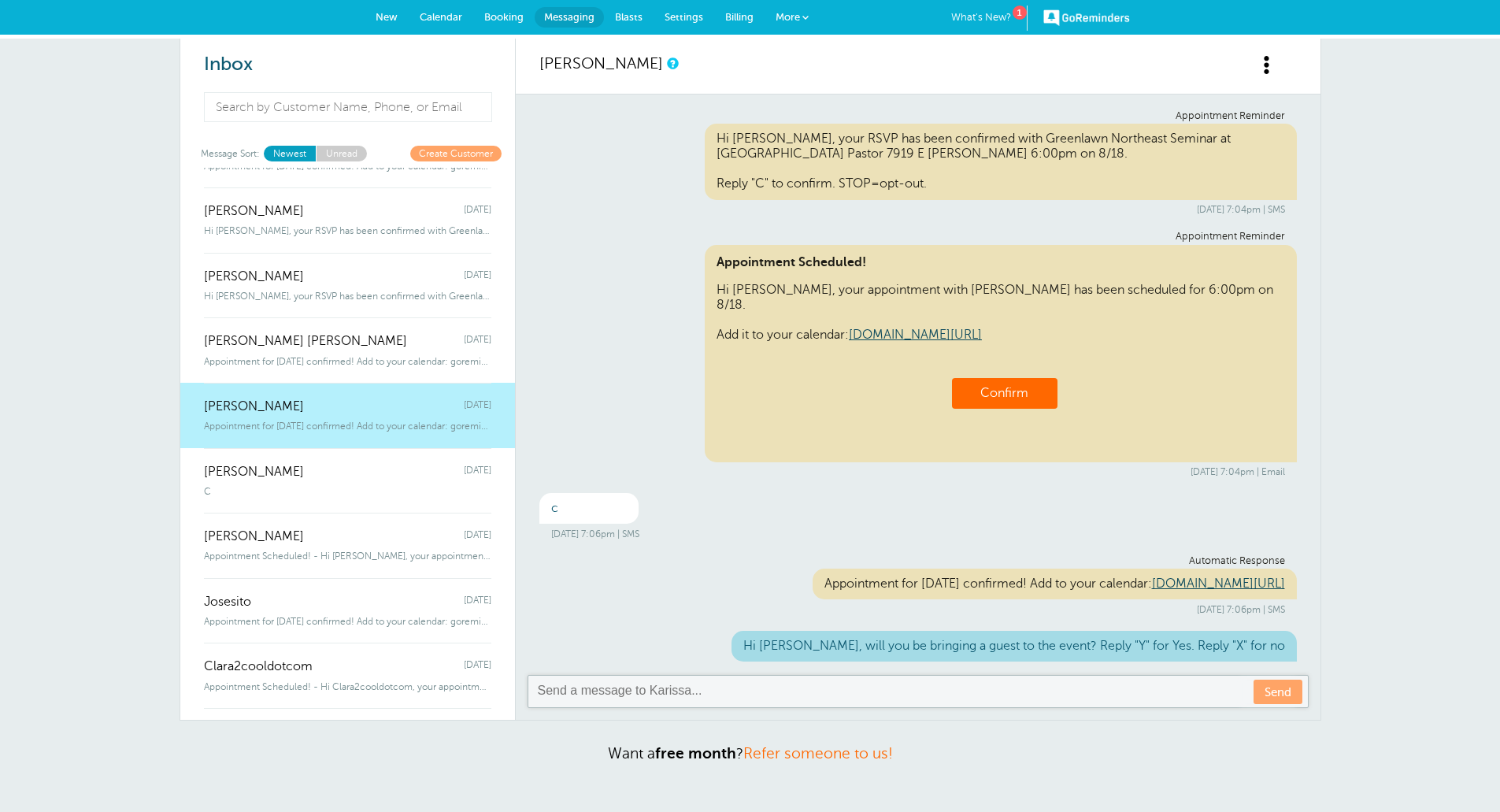
click at [373, 543] on div "Isabel Anthony Everly Monday" at bounding box center [347, 528] width 287 height 31
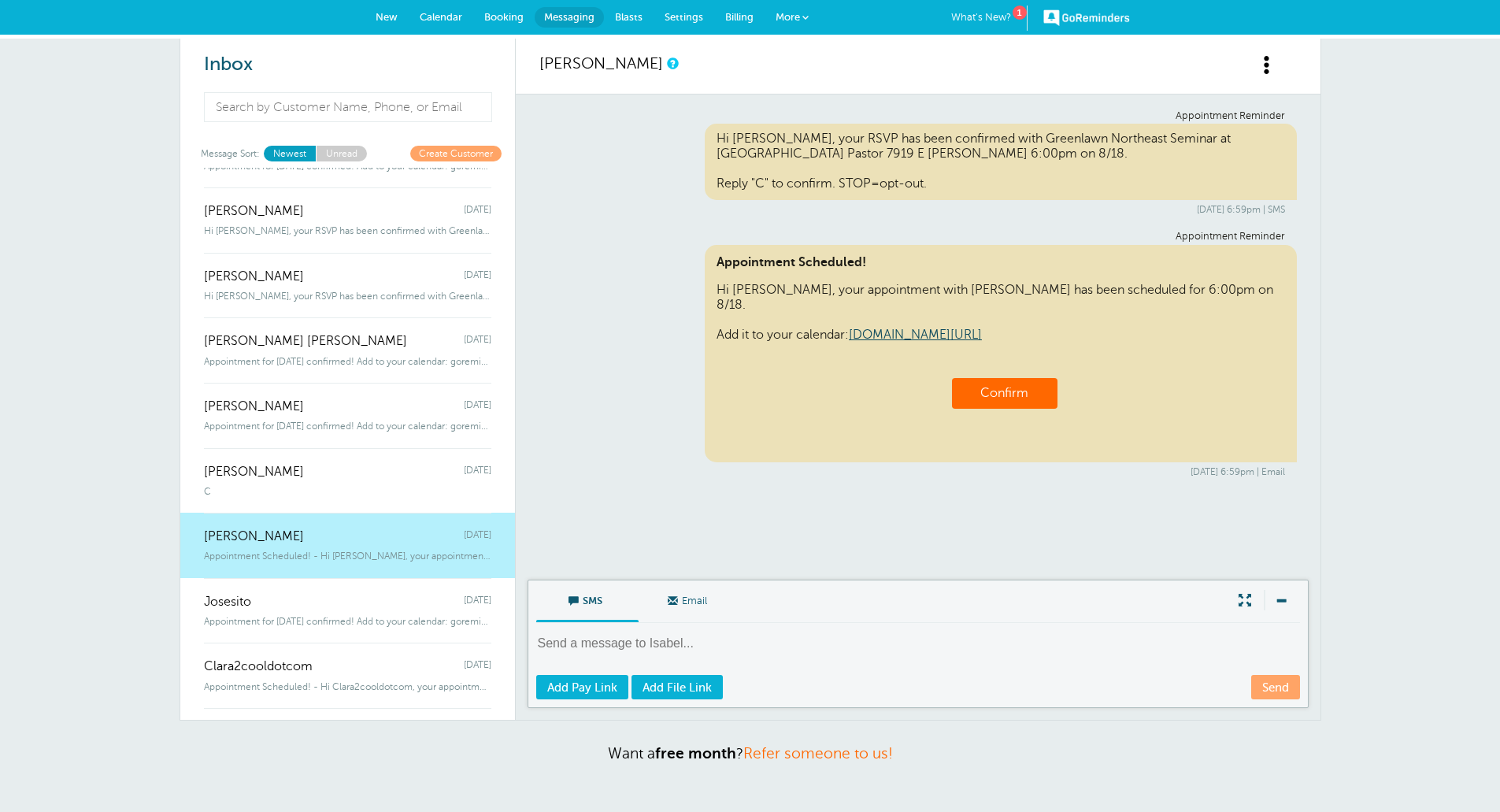
click at [344, 595] on div "Josesito Monday" at bounding box center [347, 593] width 287 height 31
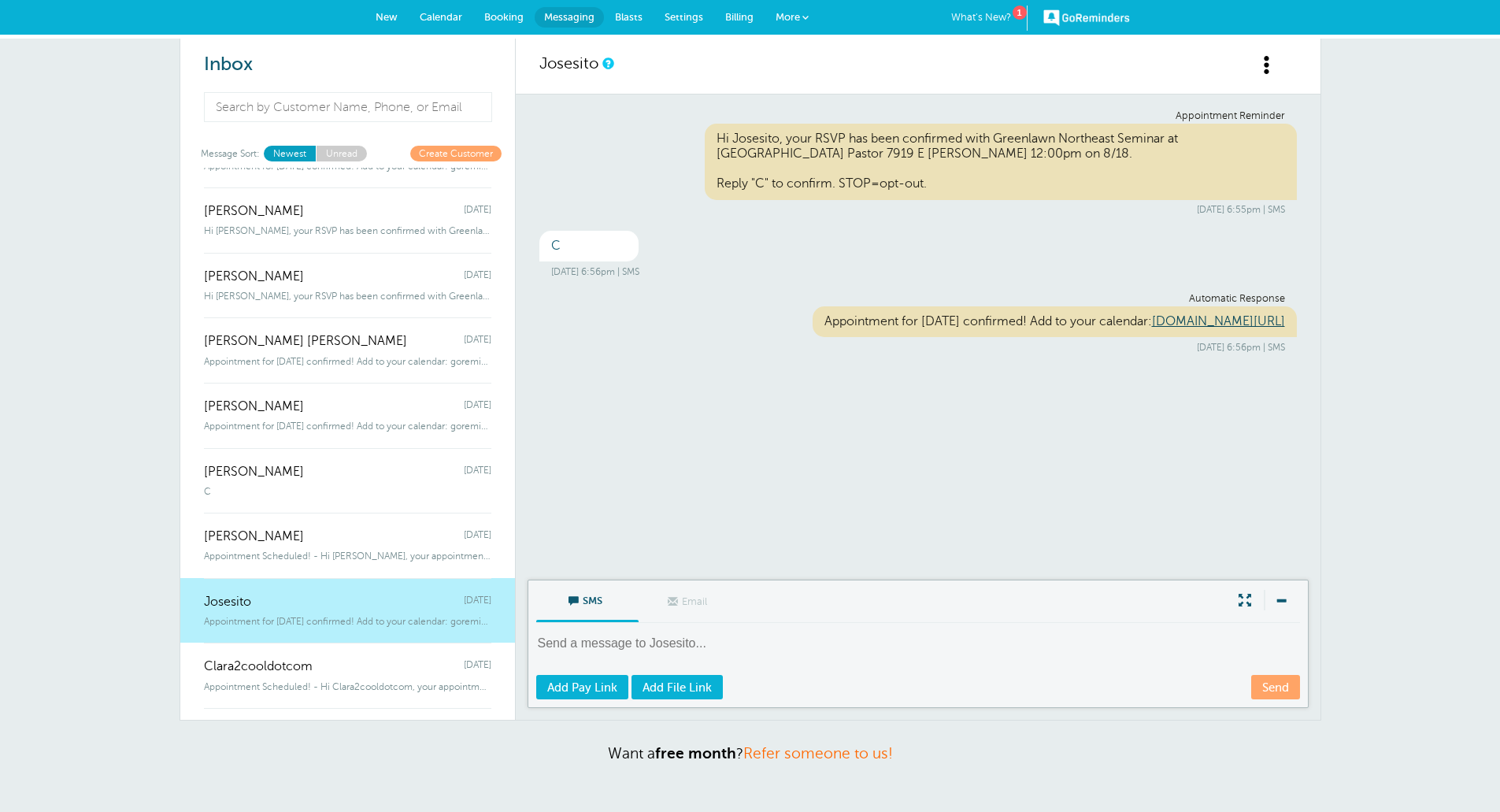
scroll to position [709, 0]
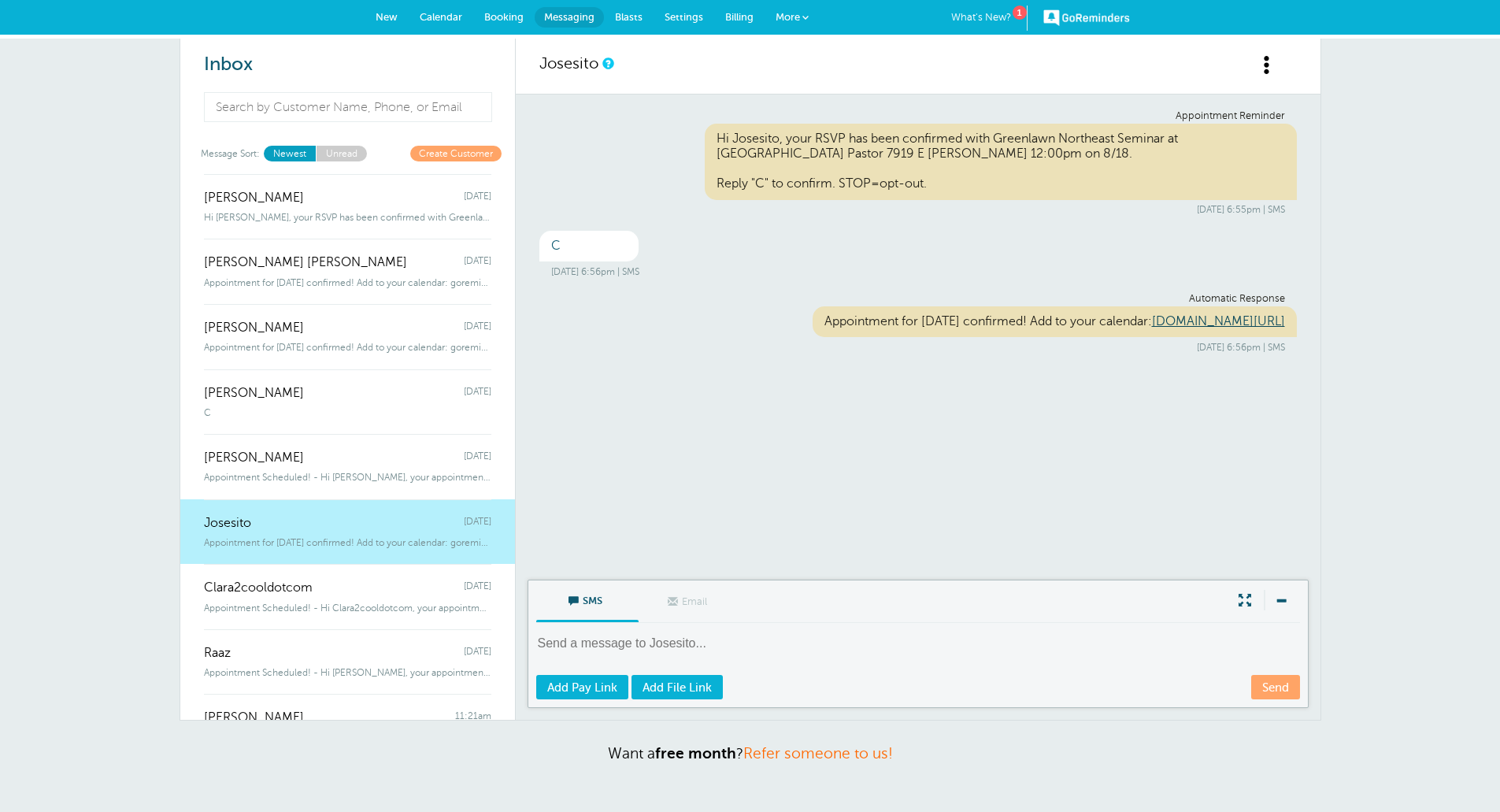
click at [337, 593] on div "Clara2cooldotcom Monday" at bounding box center [347, 580] width 287 height 31
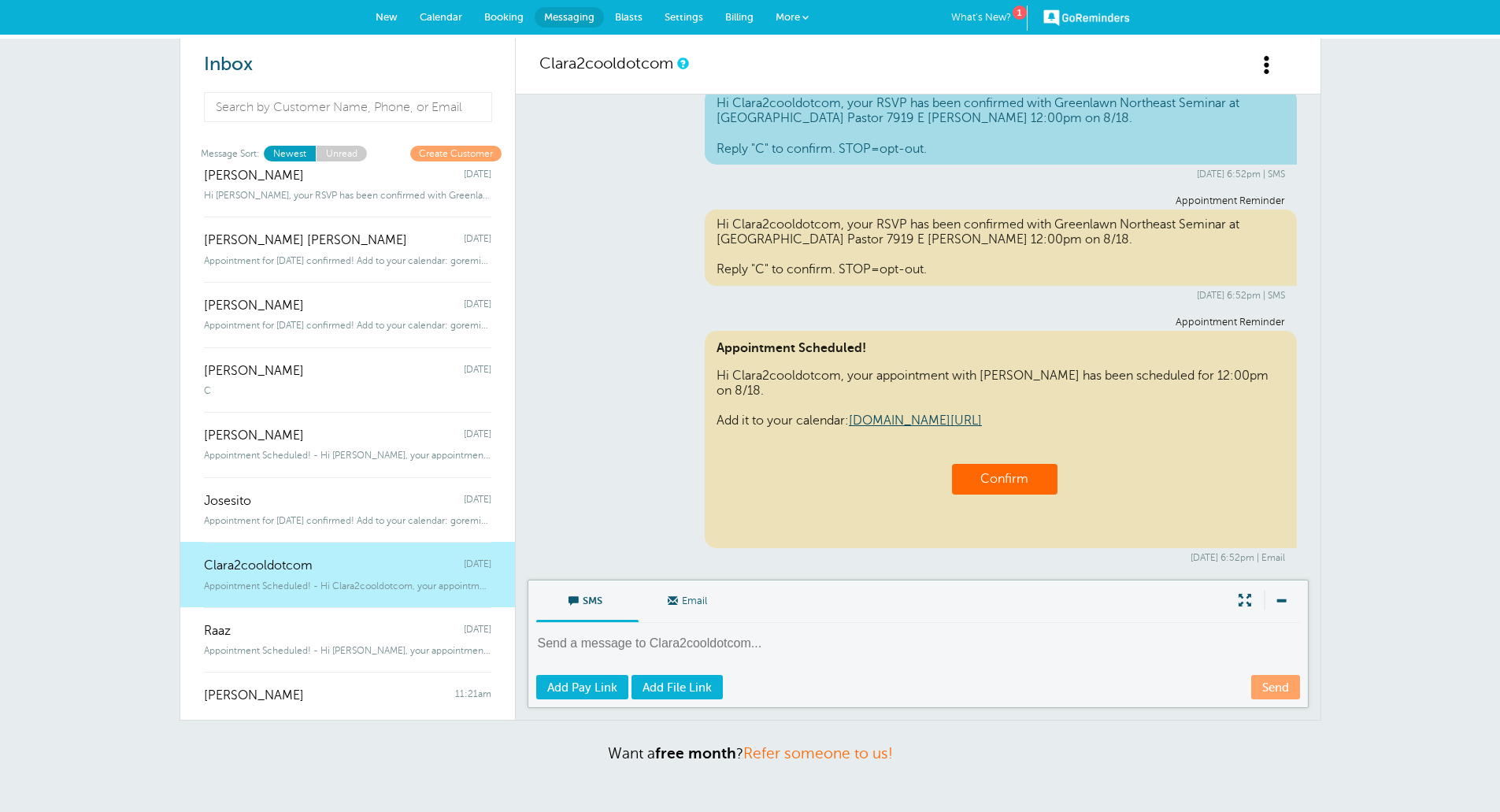
scroll to position [737, 0]
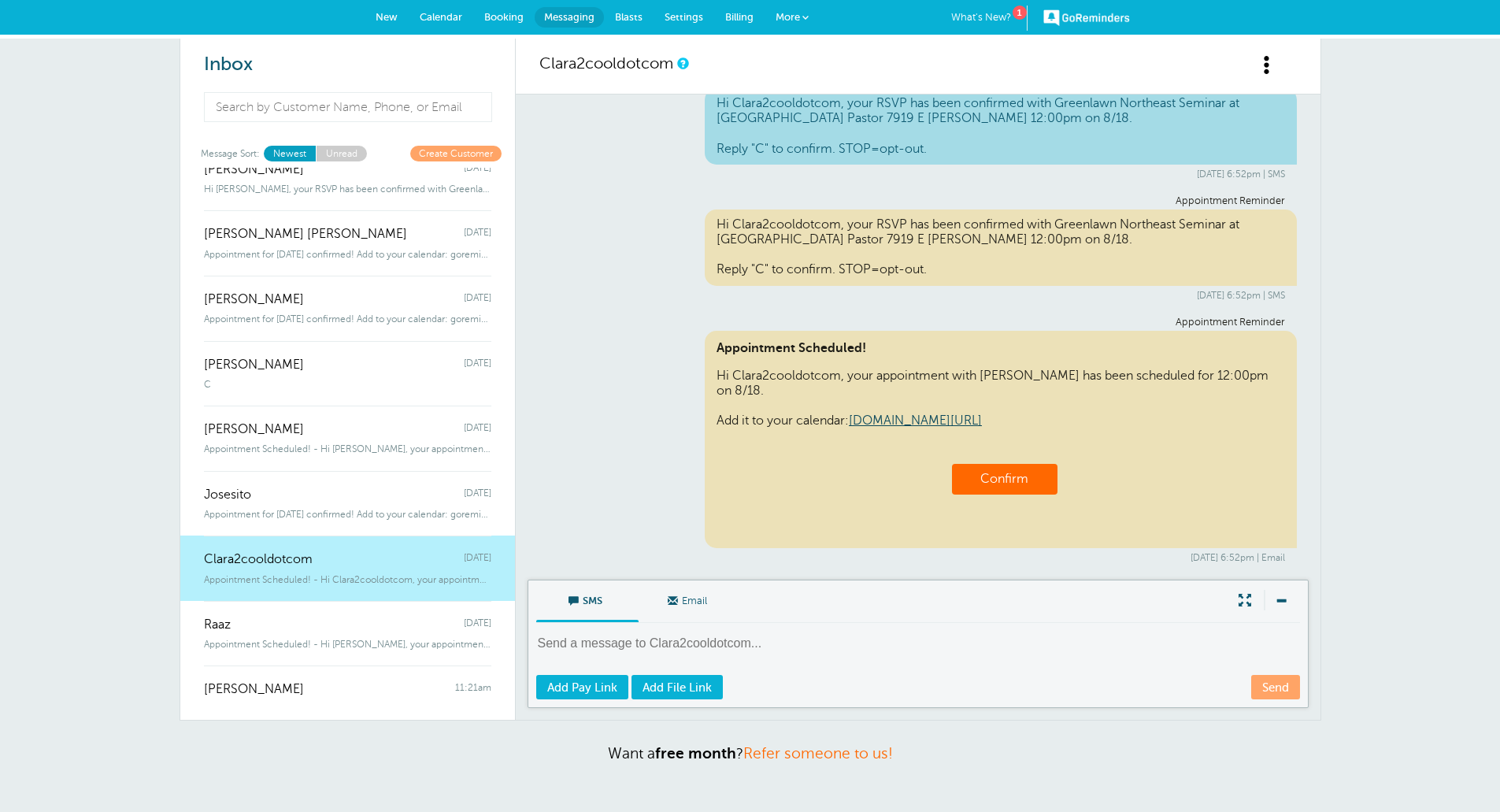
click at [319, 606] on div "Raaz Monday" at bounding box center [347, 616] width 287 height 31
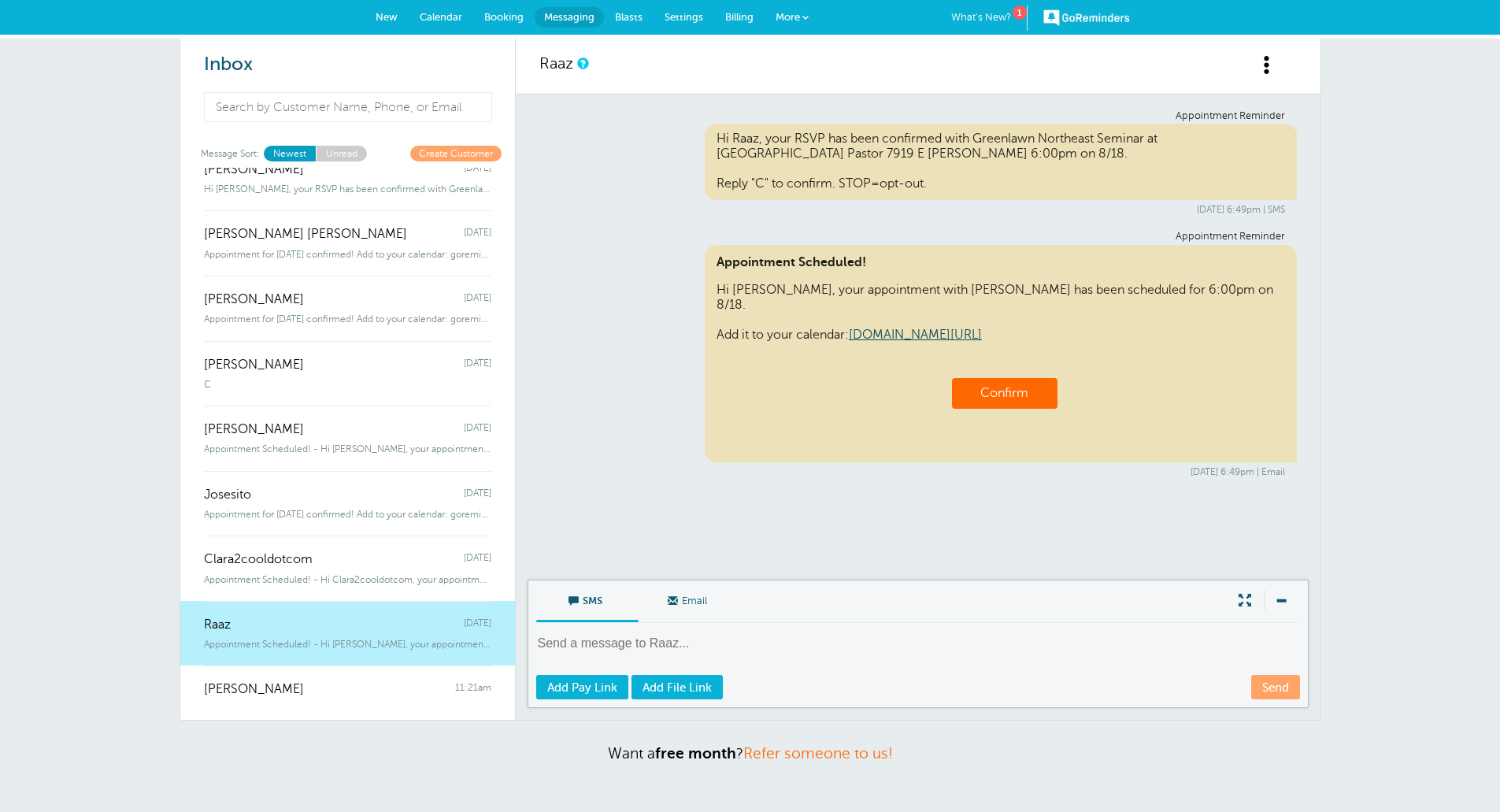
click at [300, 366] on div "Fidel Franco Monday" at bounding box center [347, 357] width 287 height 31
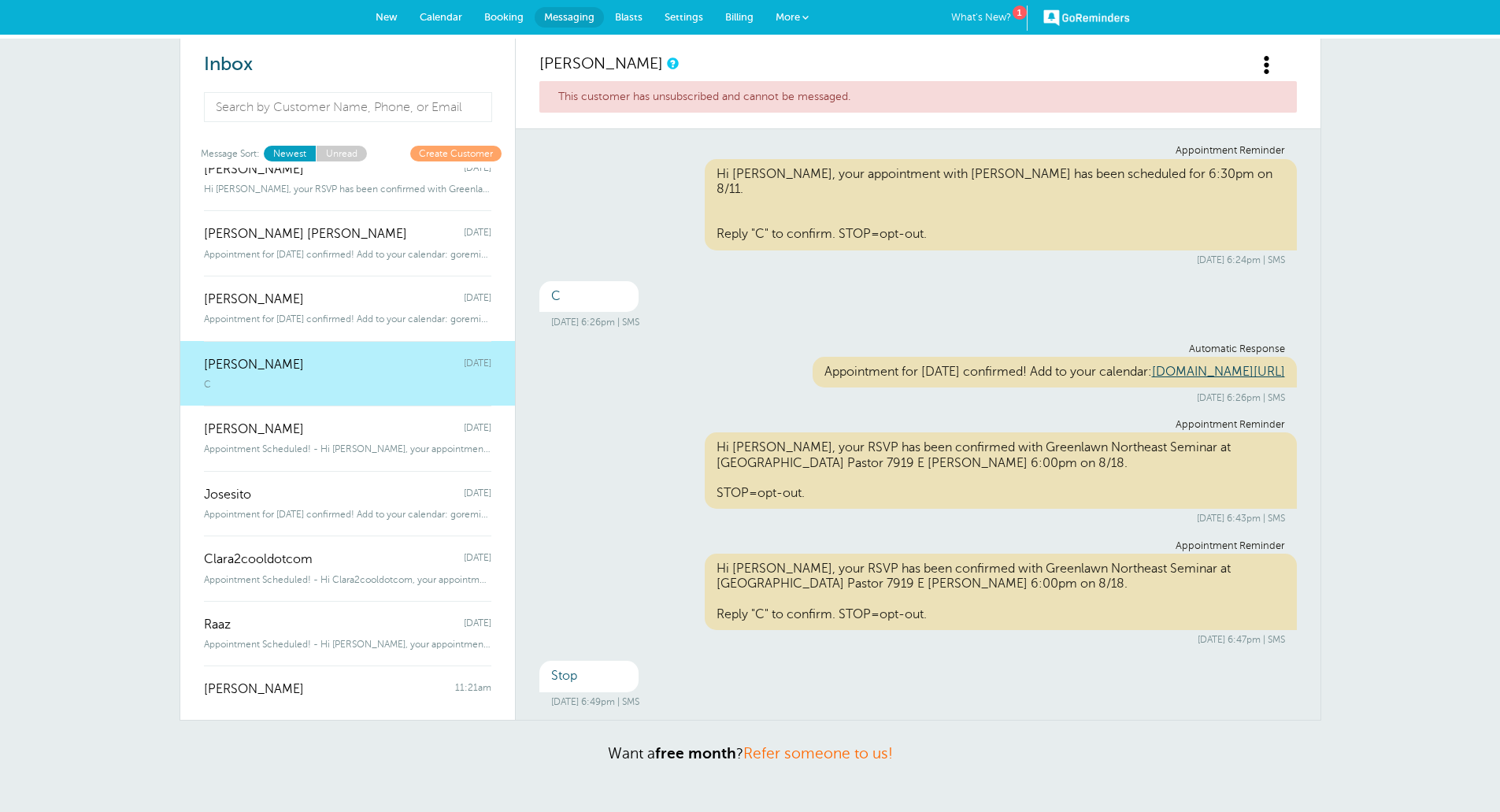
scroll to position [66, 0]
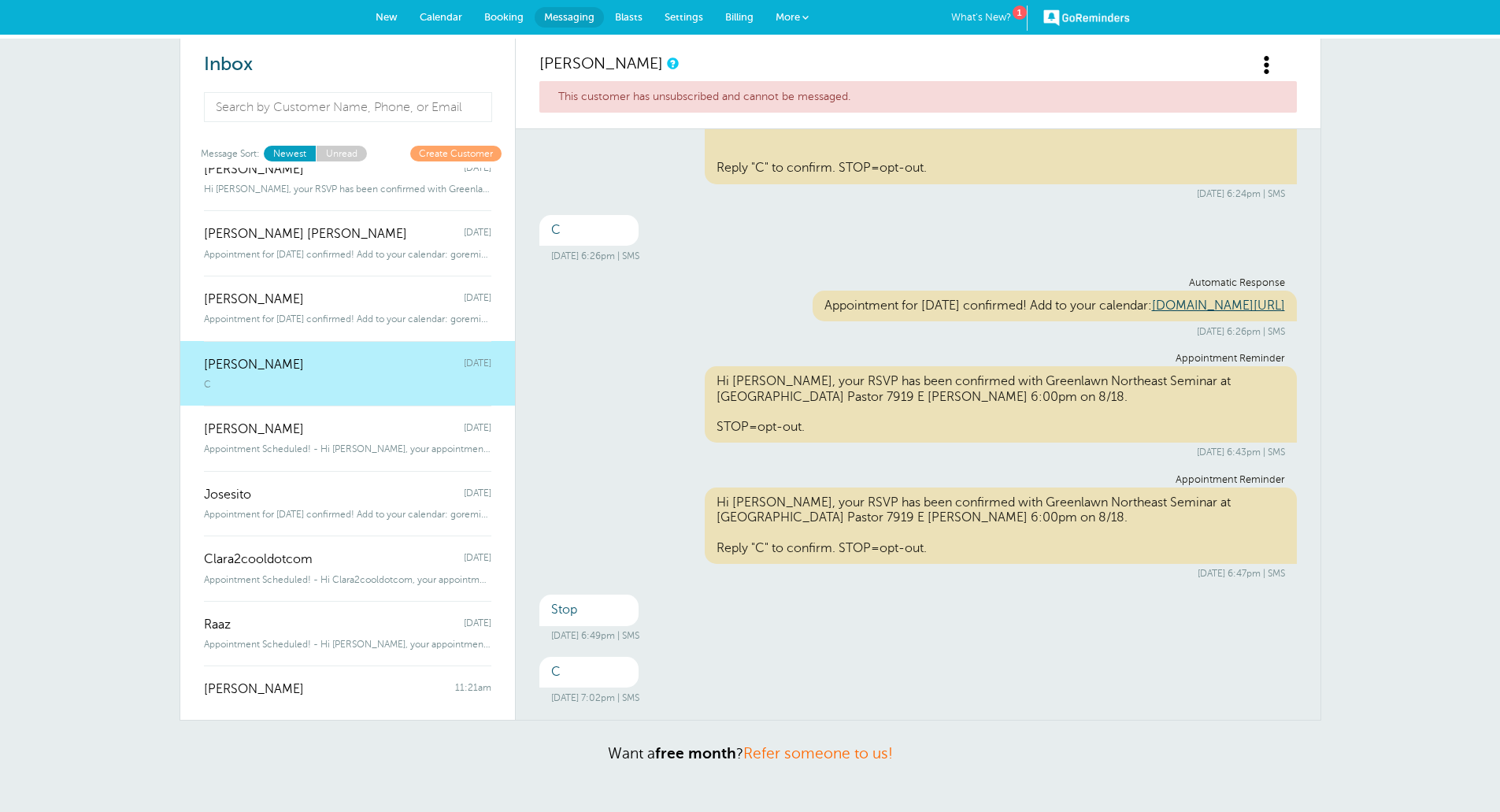
click at [1260, 60] on span at bounding box center [1267, 65] width 20 height 20
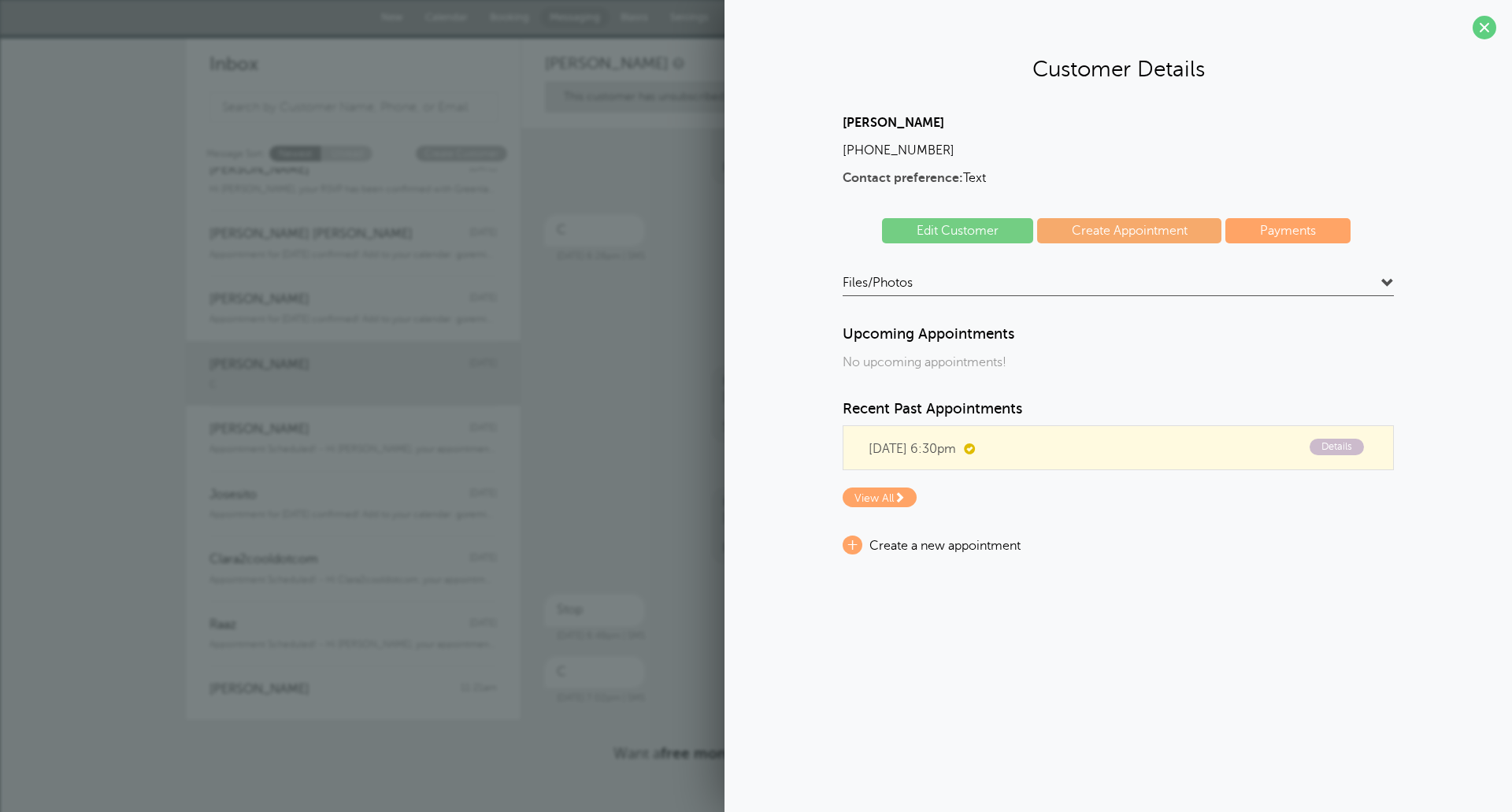
click at [1489, 16] on span at bounding box center [1483, 27] width 23 height 23
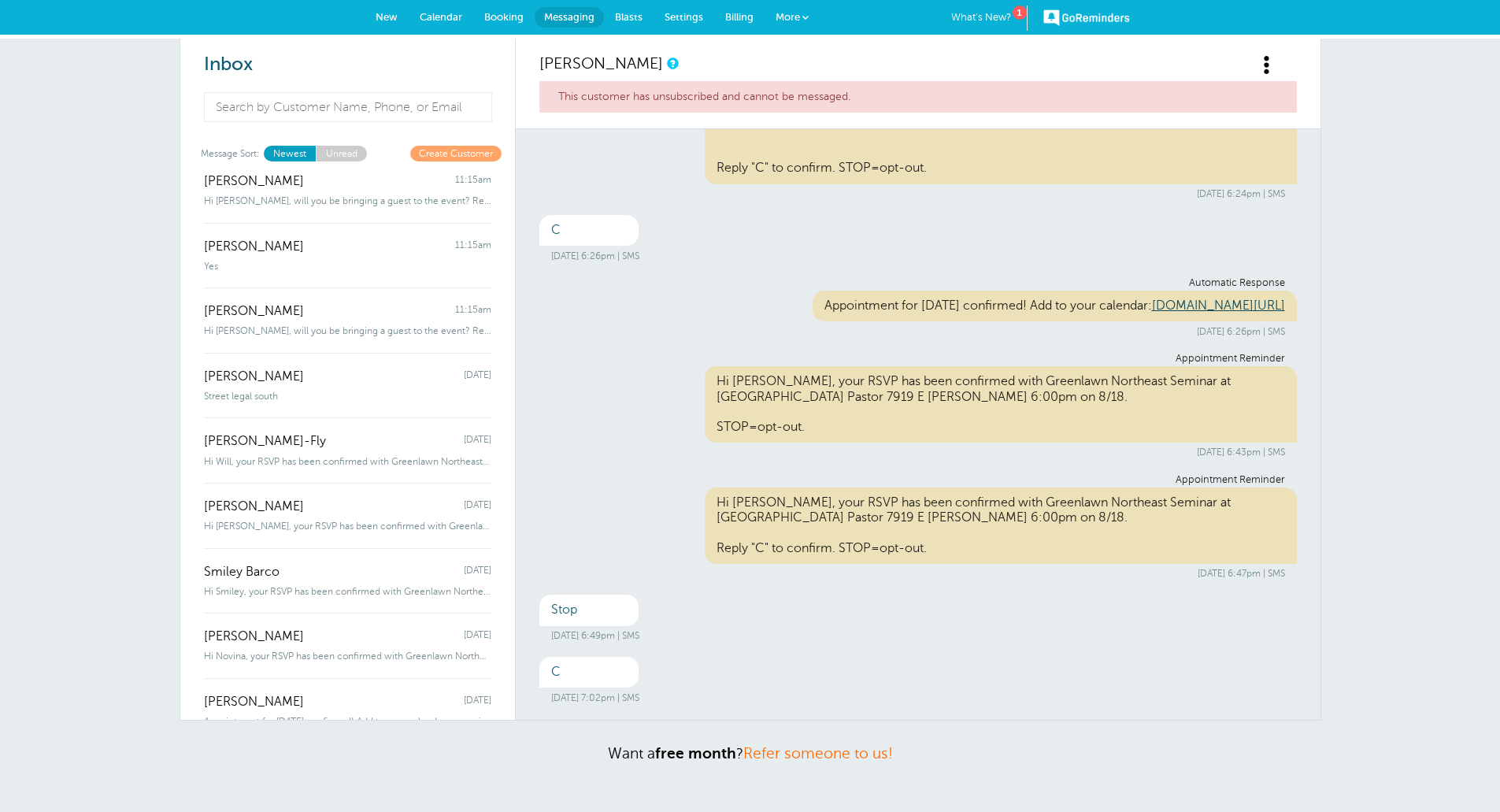
scroll to position [0, 0]
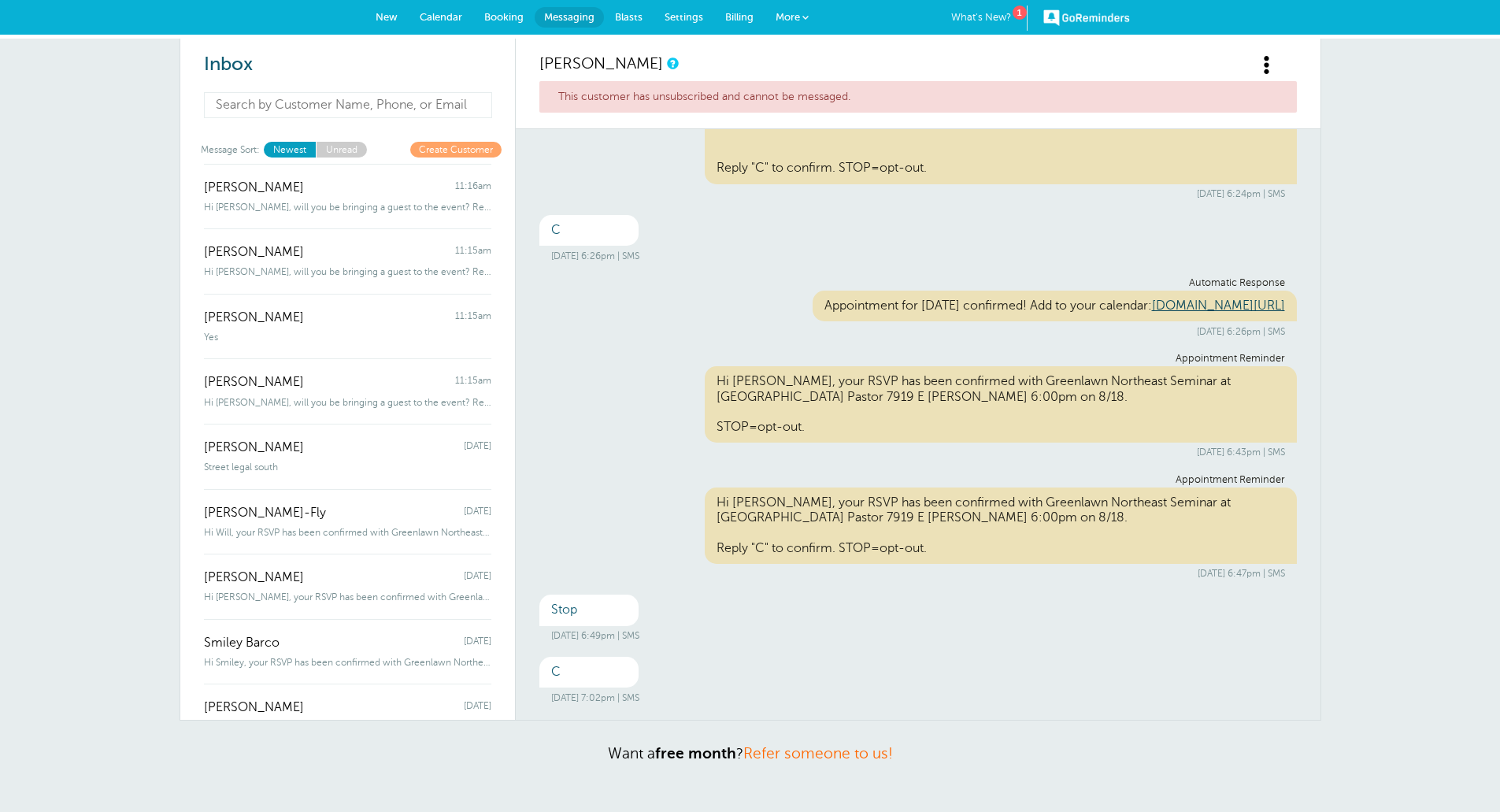
click at [310, 110] on input at bounding box center [348, 105] width 289 height 26
click at [330, 107] on input "nicole" at bounding box center [348, 105] width 289 height 26
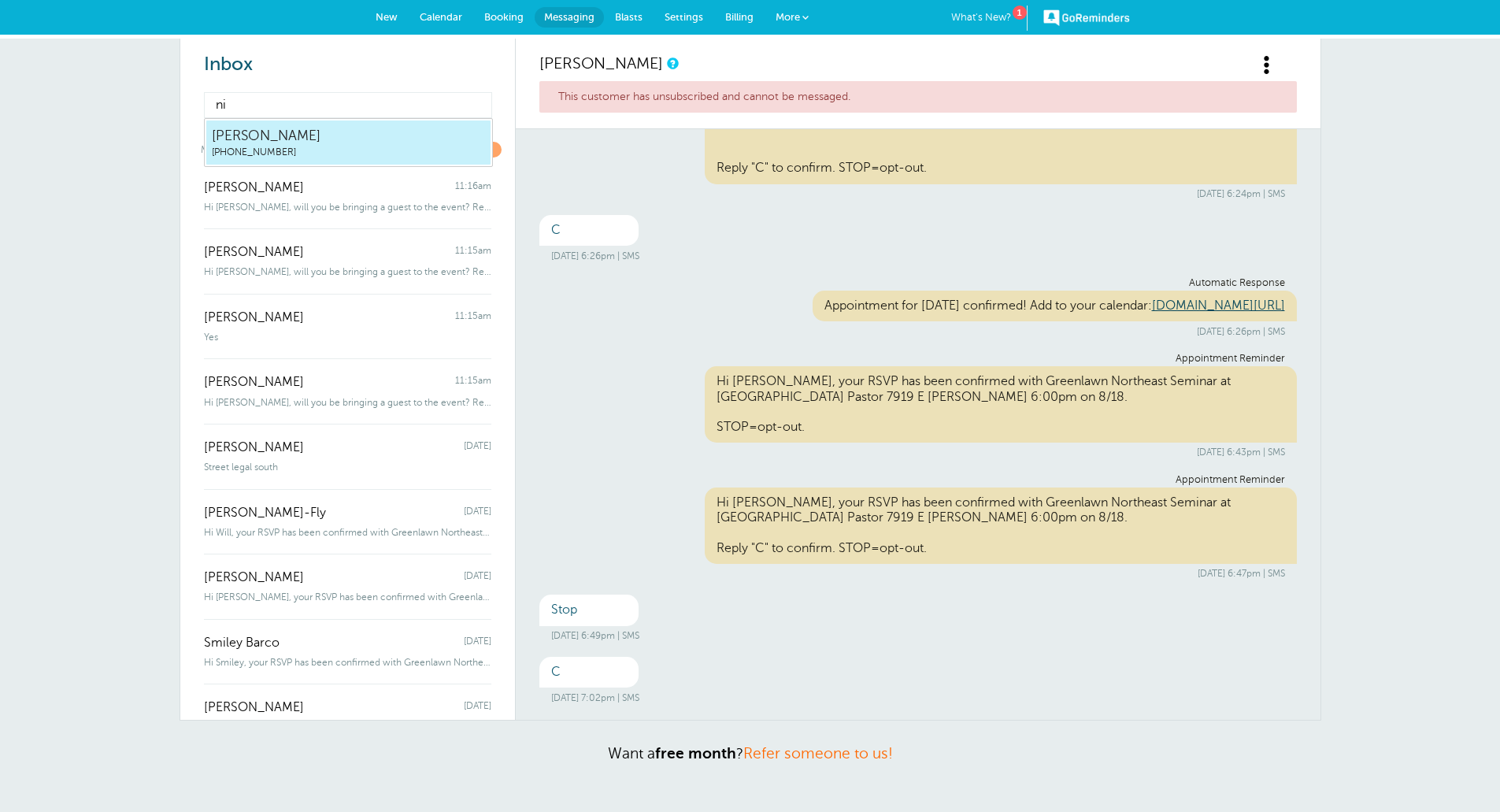
type input "n"
type input "l"
type input "w"
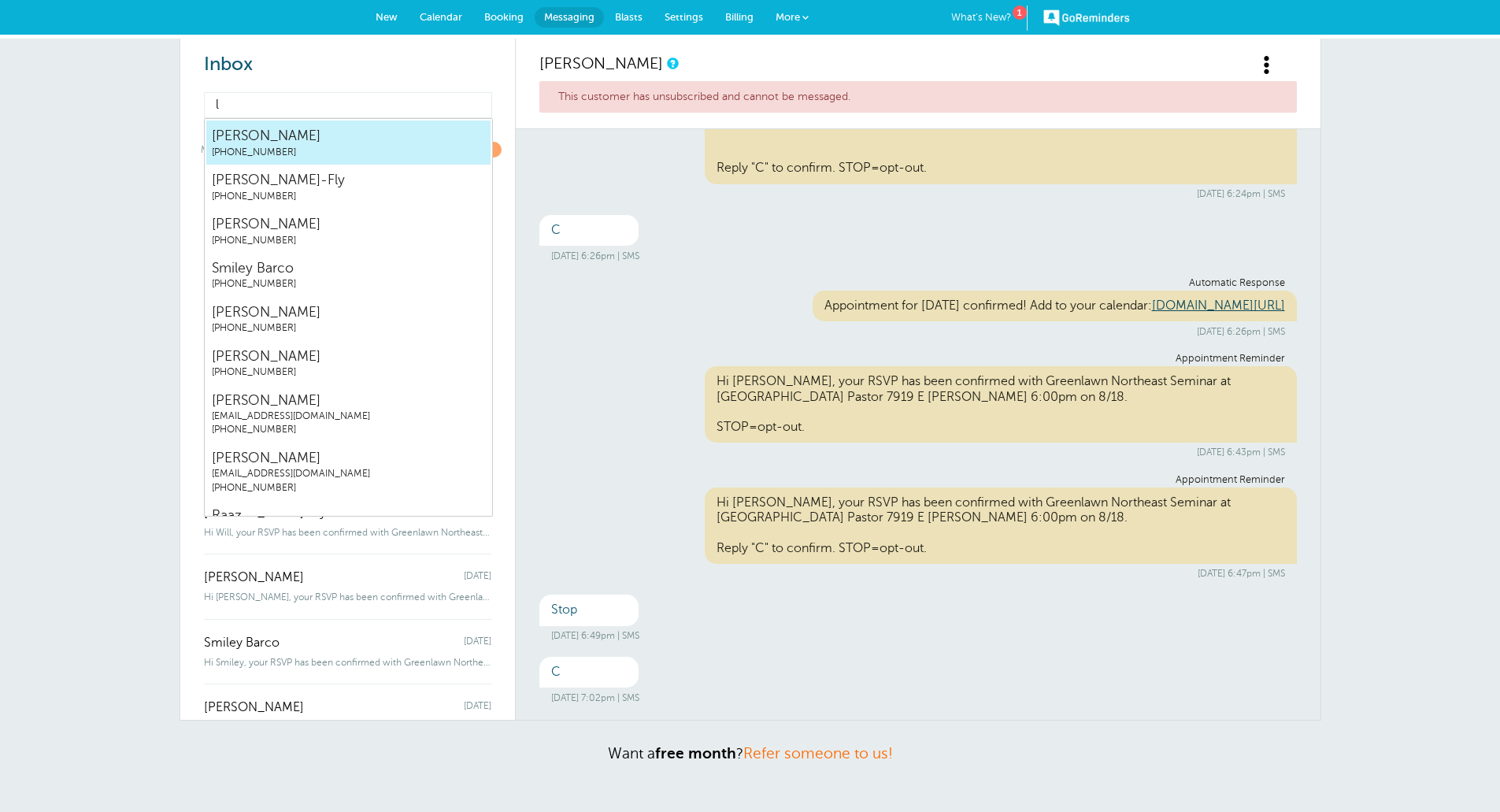
type input "l"
click at [382, 17] on span "New" at bounding box center [386, 17] width 22 height 12
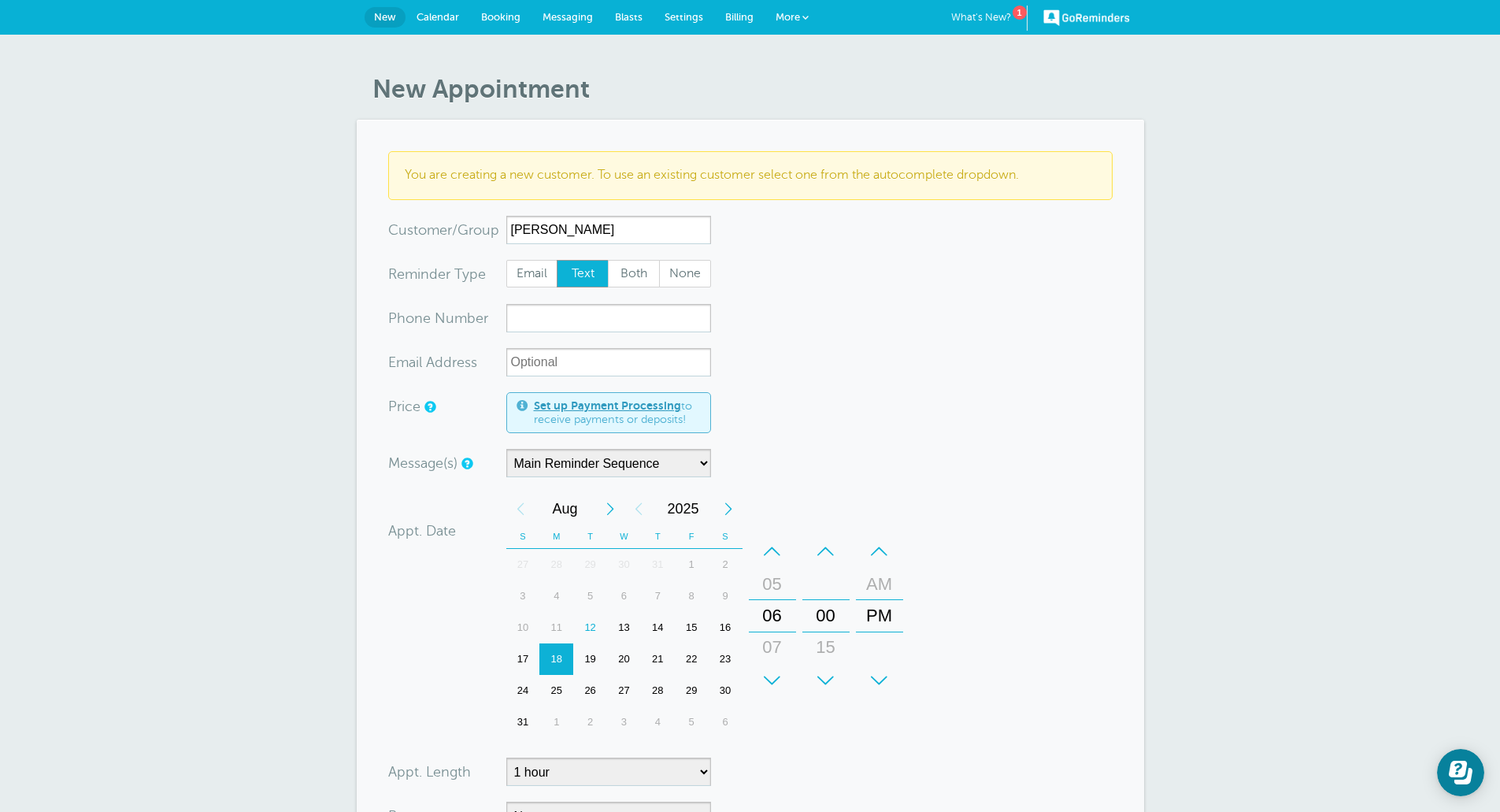
type input "[PERSON_NAME]"
click at [593, 325] on input "xxx-no-autofill" at bounding box center [609, 318] width 205 height 29
click at [601, 323] on input "xxx-no-autofill" at bounding box center [609, 318] width 205 height 29
paste input "16612044549"
type input "16612044549"
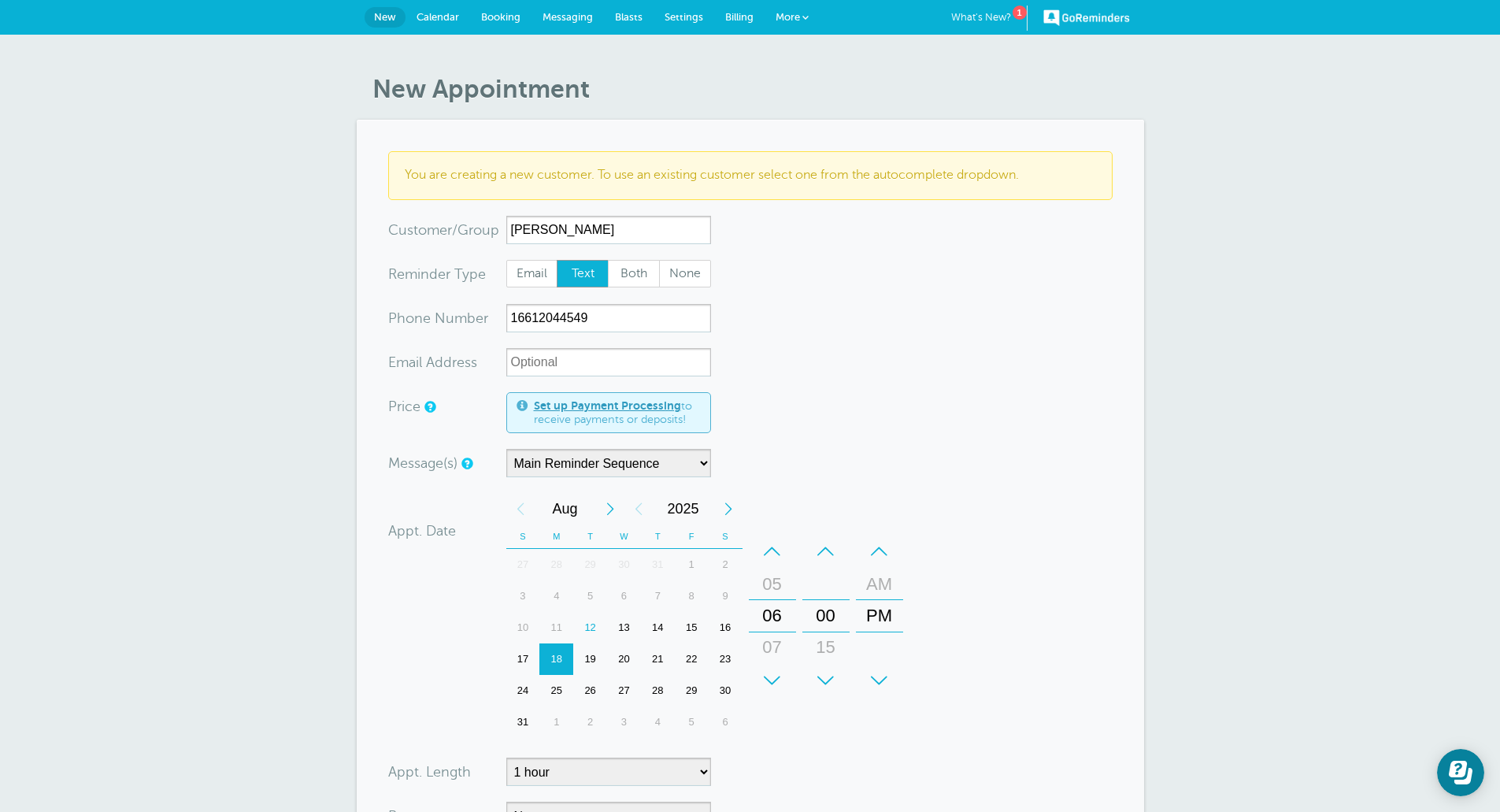
click at [1264, 383] on div "New Appointment You are creating a new customer. To use an existing customer se…" at bounding box center [750, 590] width 1500 height 1111
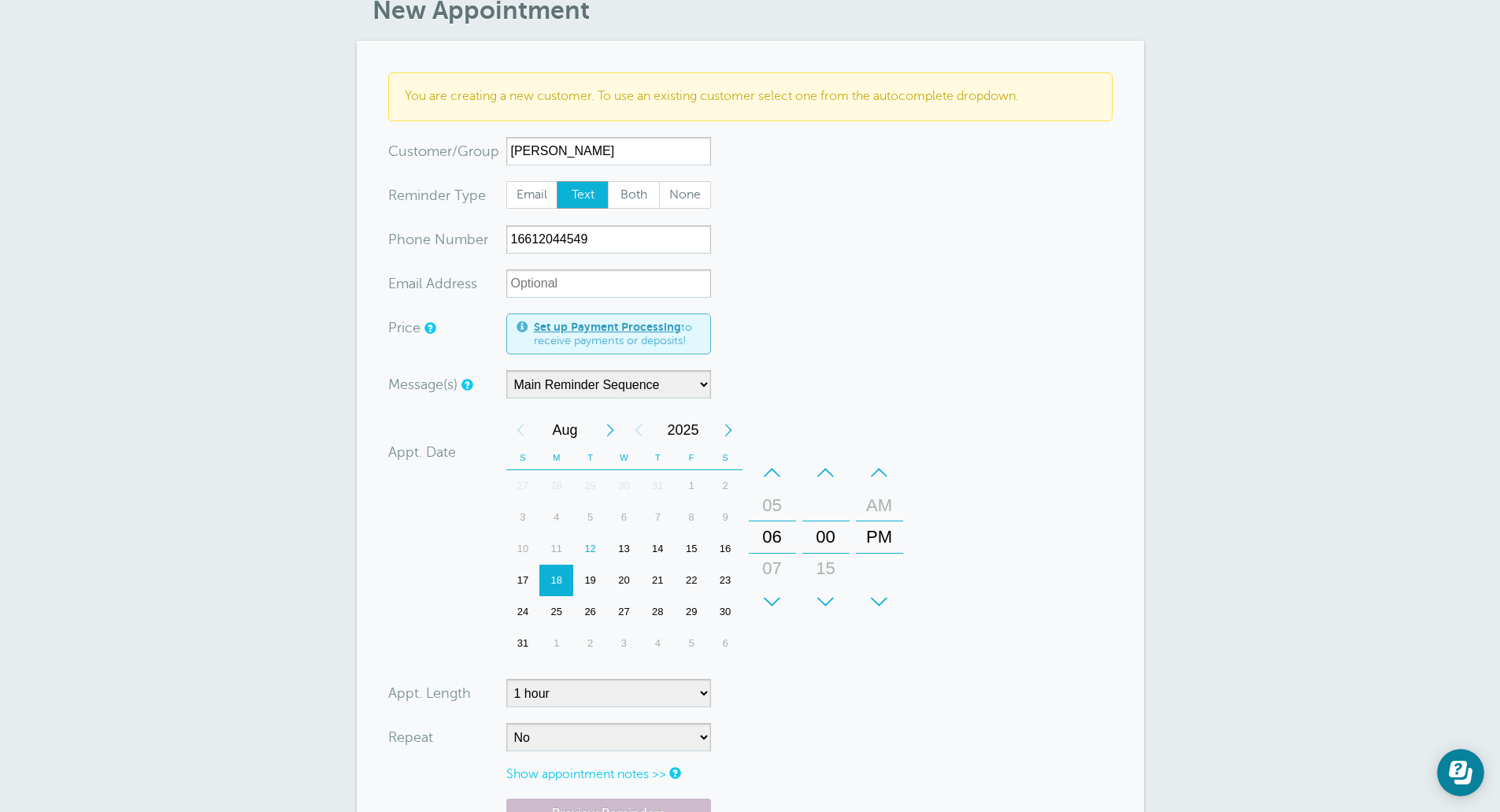
scroll to position [158, 0]
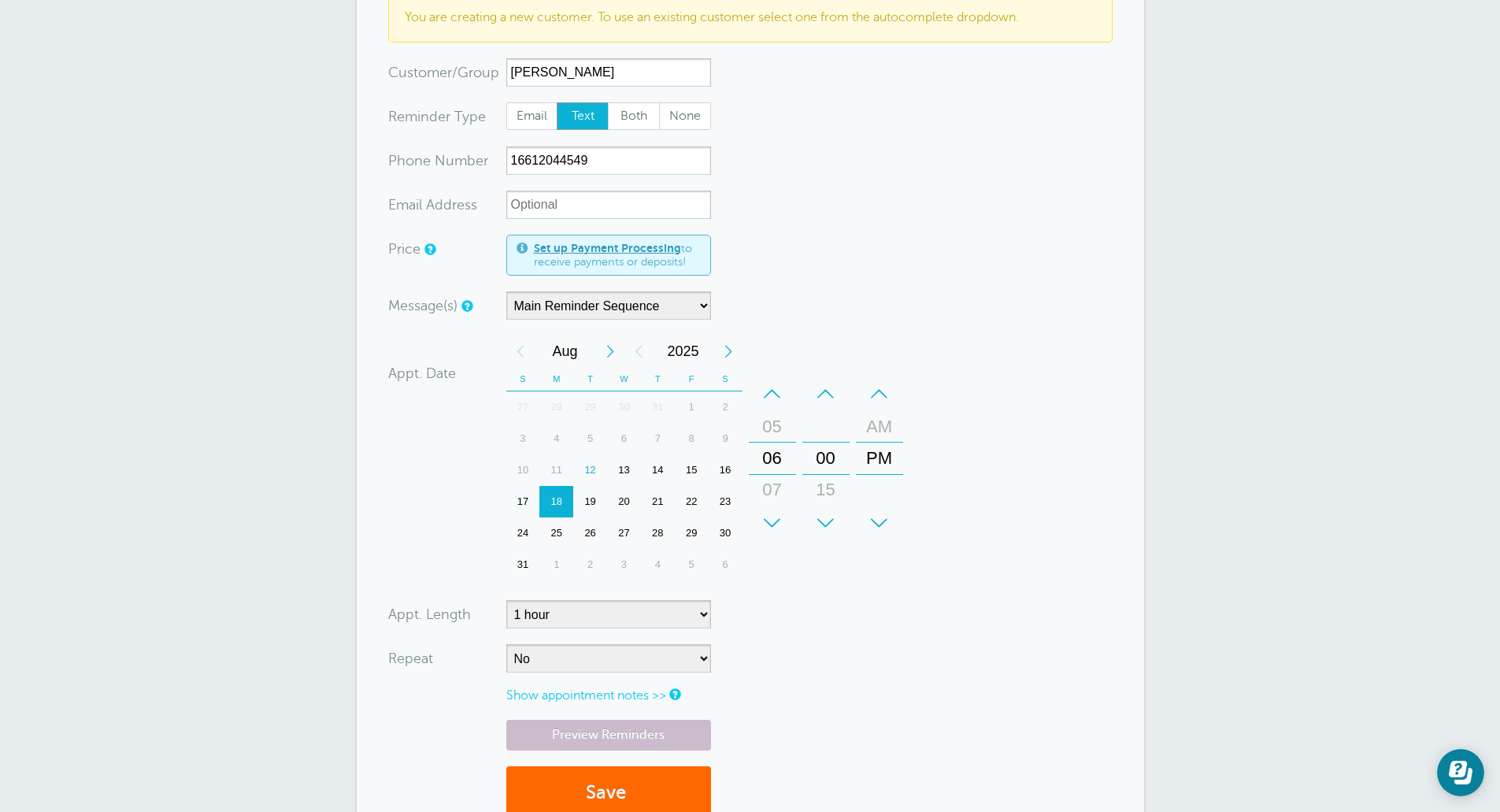
click at [770, 396] on div "–" at bounding box center [772, 394] width 47 height 31
click at [771, 396] on div "–" at bounding box center [772, 394] width 47 height 31
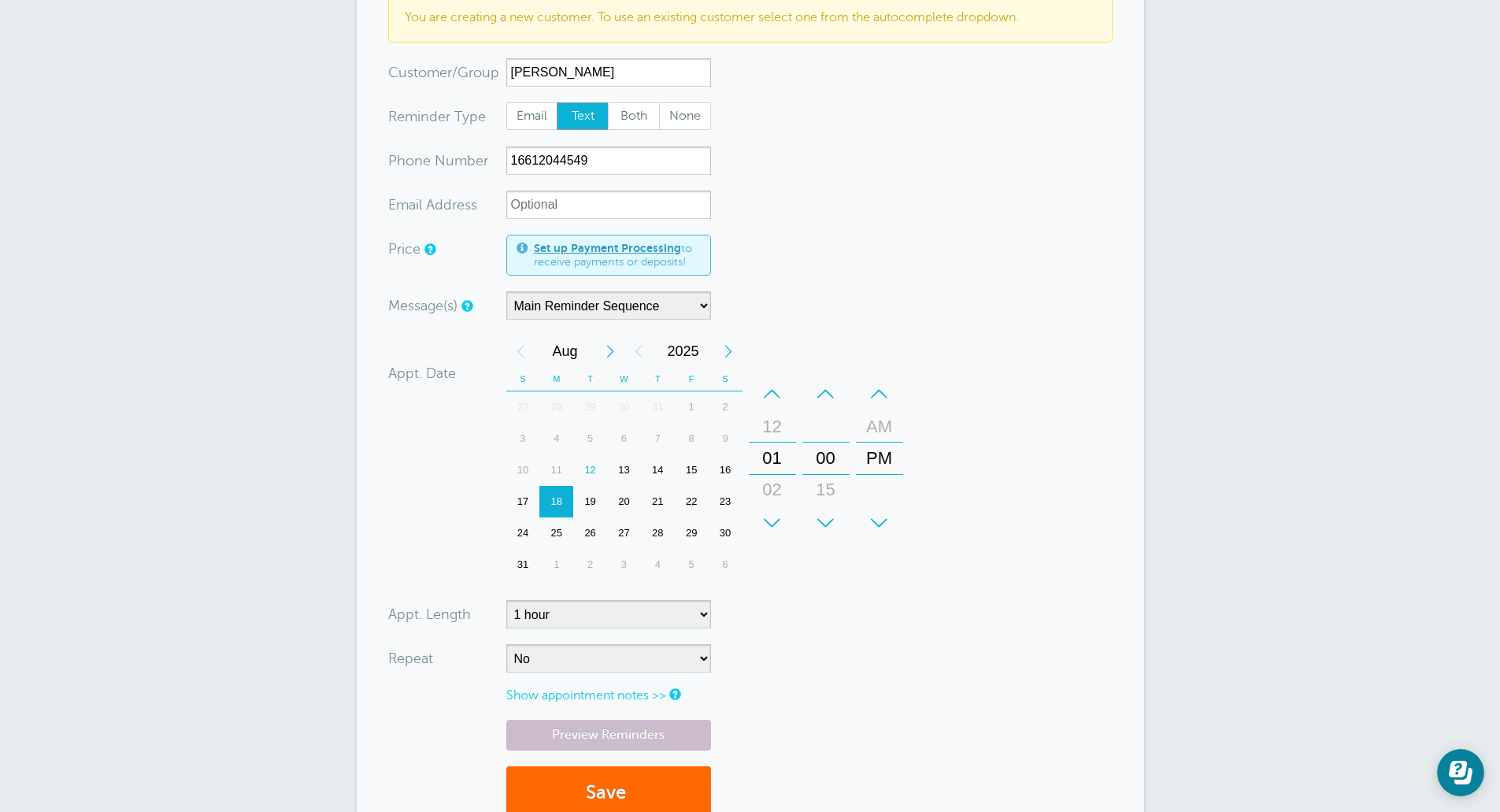
click at [771, 396] on div "–" at bounding box center [772, 394] width 47 height 31
click at [628, 790] on span "submit" at bounding box center [628, 792] width 4 height 22
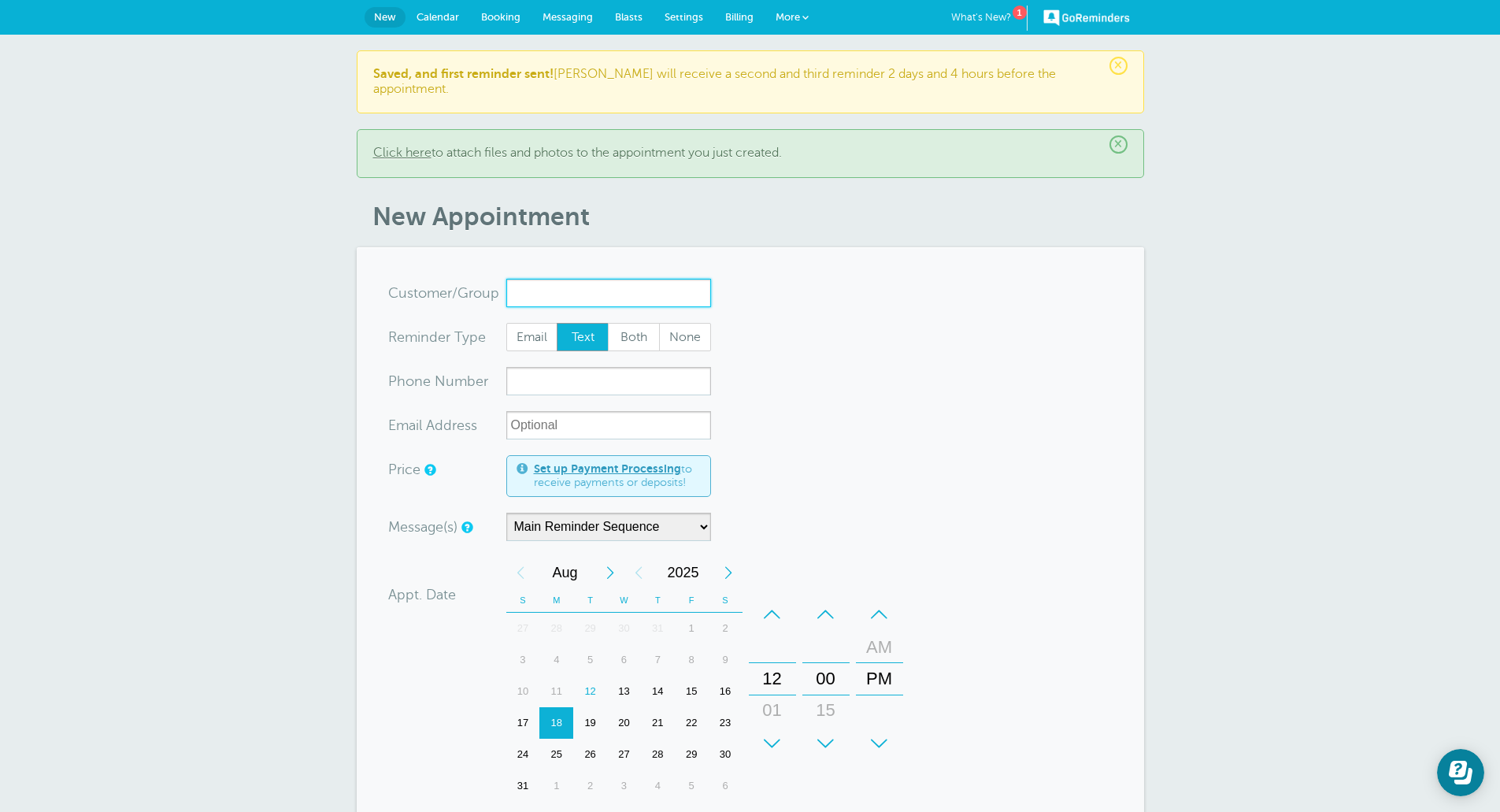
click at [542, 285] on input "x-no-autofill" at bounding box center [609, 292] width 205 height 29
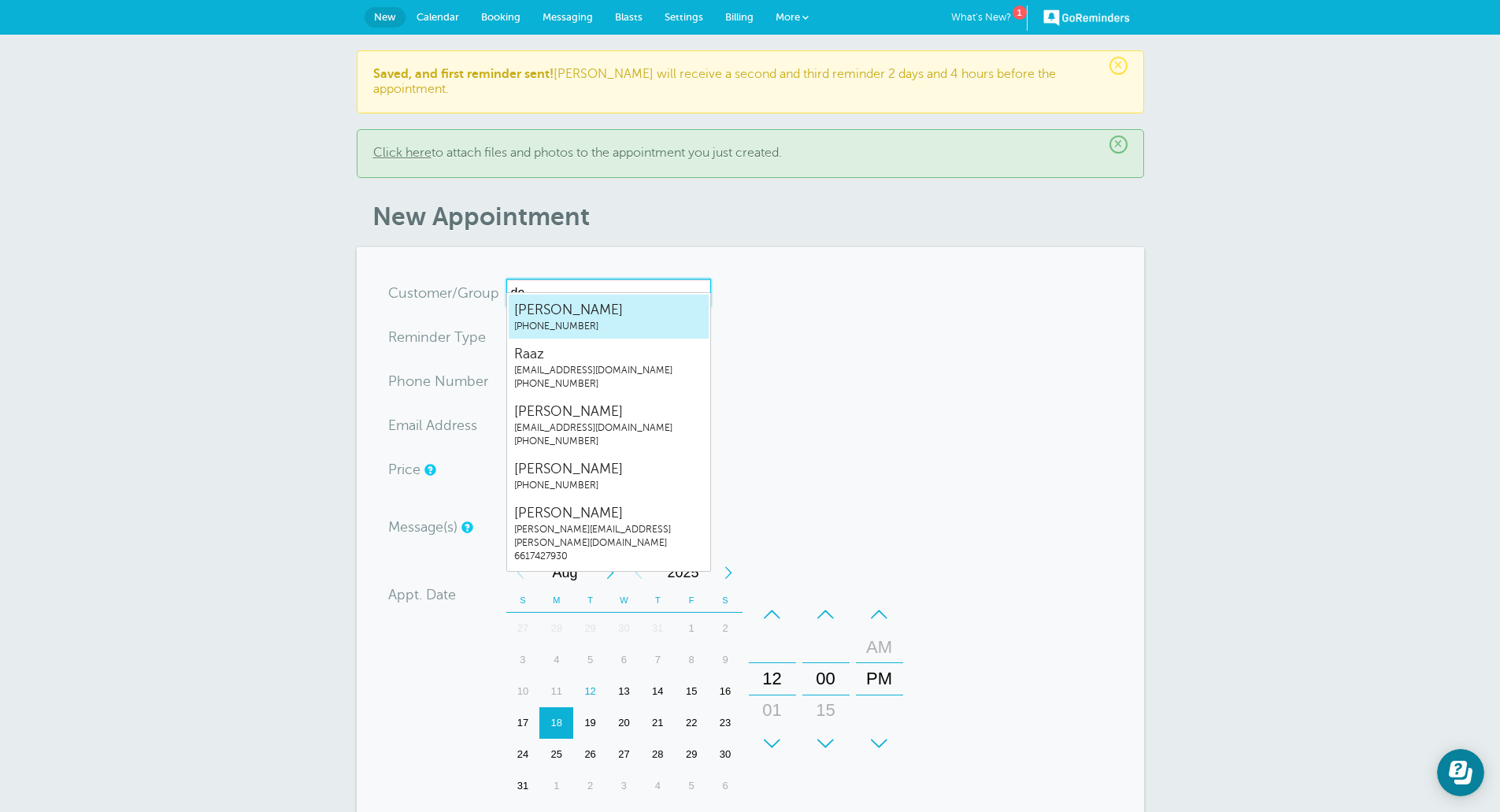
type input "d"
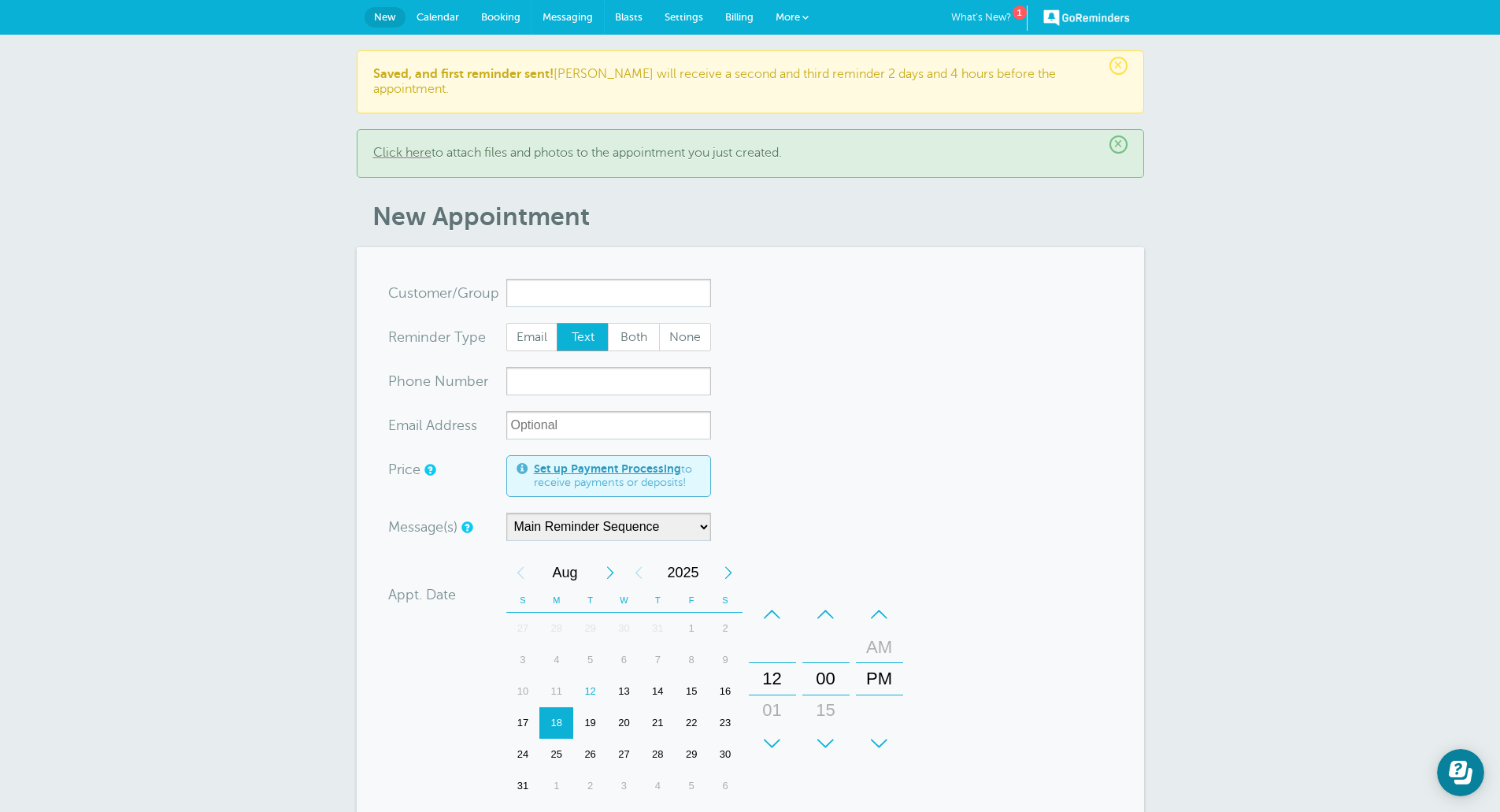
click at [574, 15] on span "Messaging" at bounding box center [567, 17] width 50 height 12
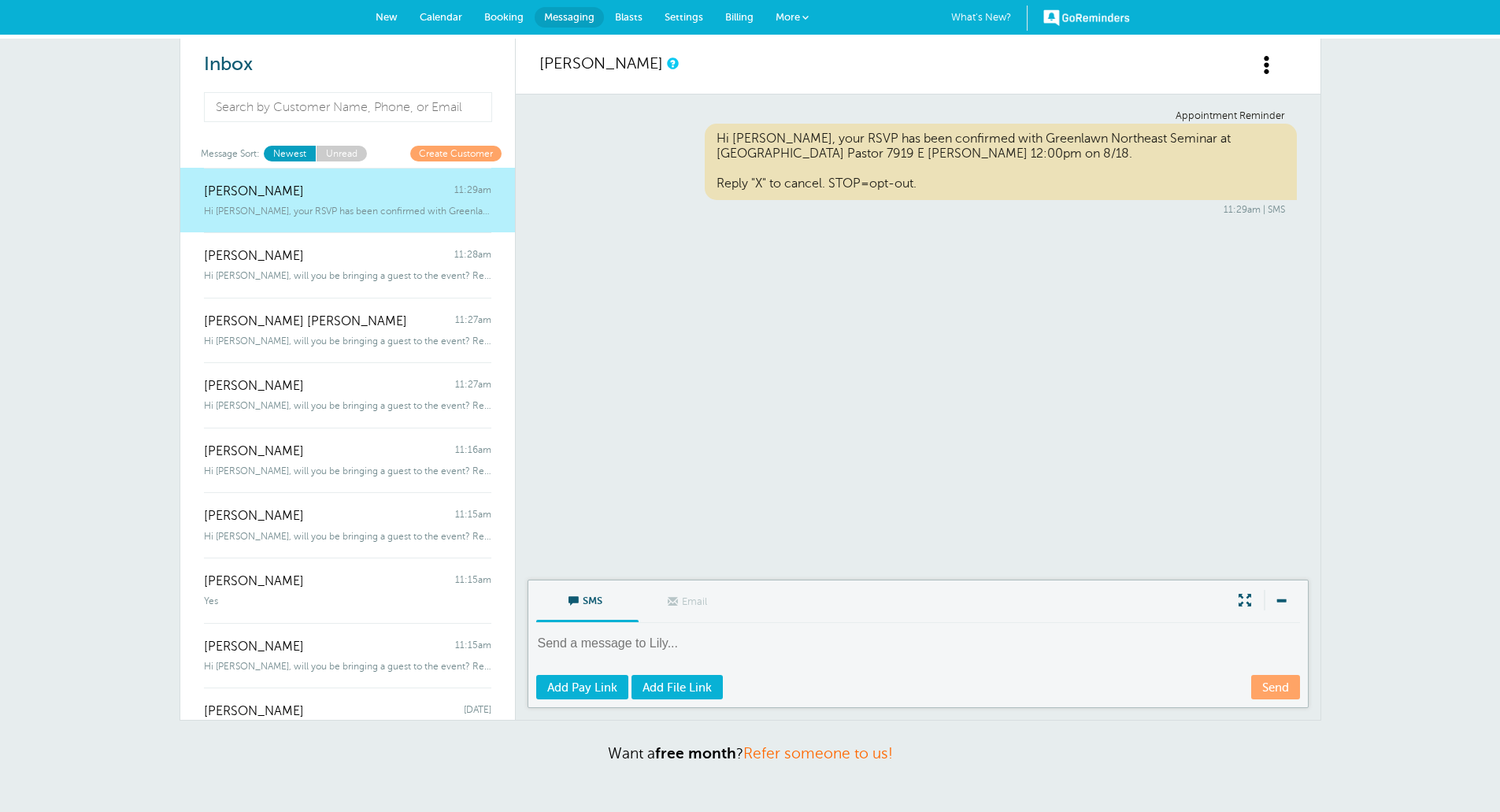
click at [337, 86] on div "Inbox" at bounding box center [347, 65] width 287 height 55
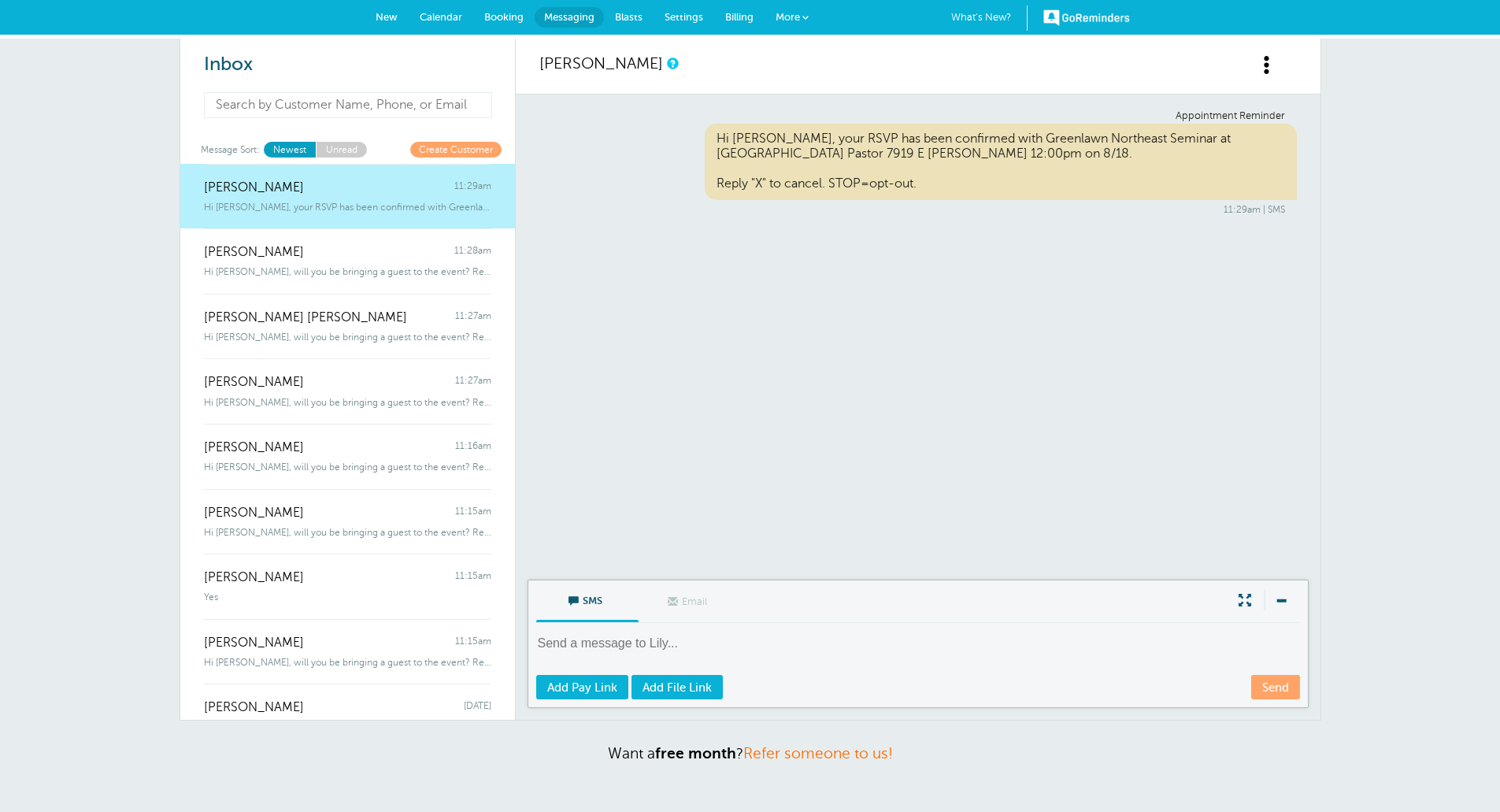
click at [325, 115] on input at bounding box center [348, 105] width 289 height 26
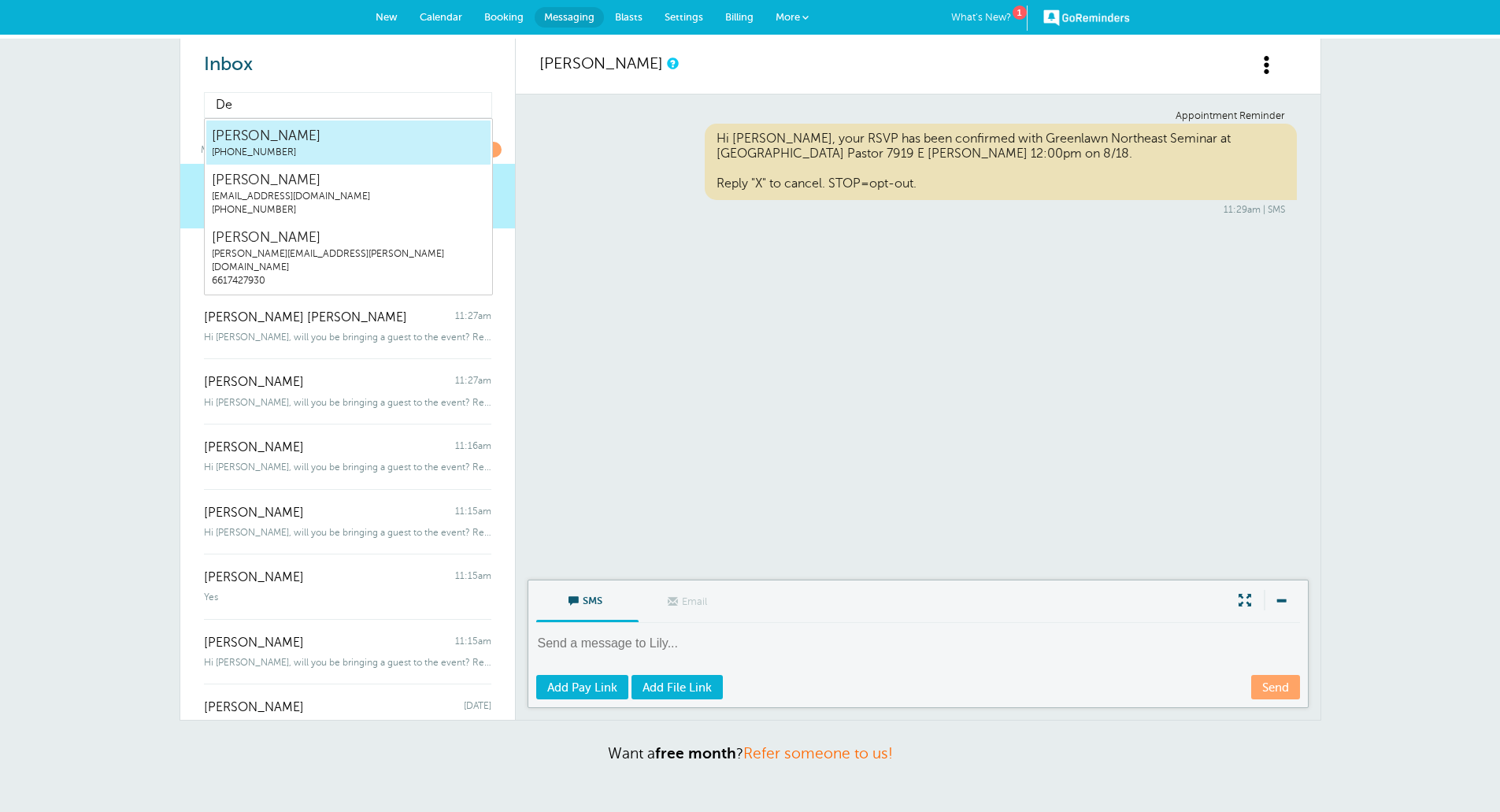
type input "D"
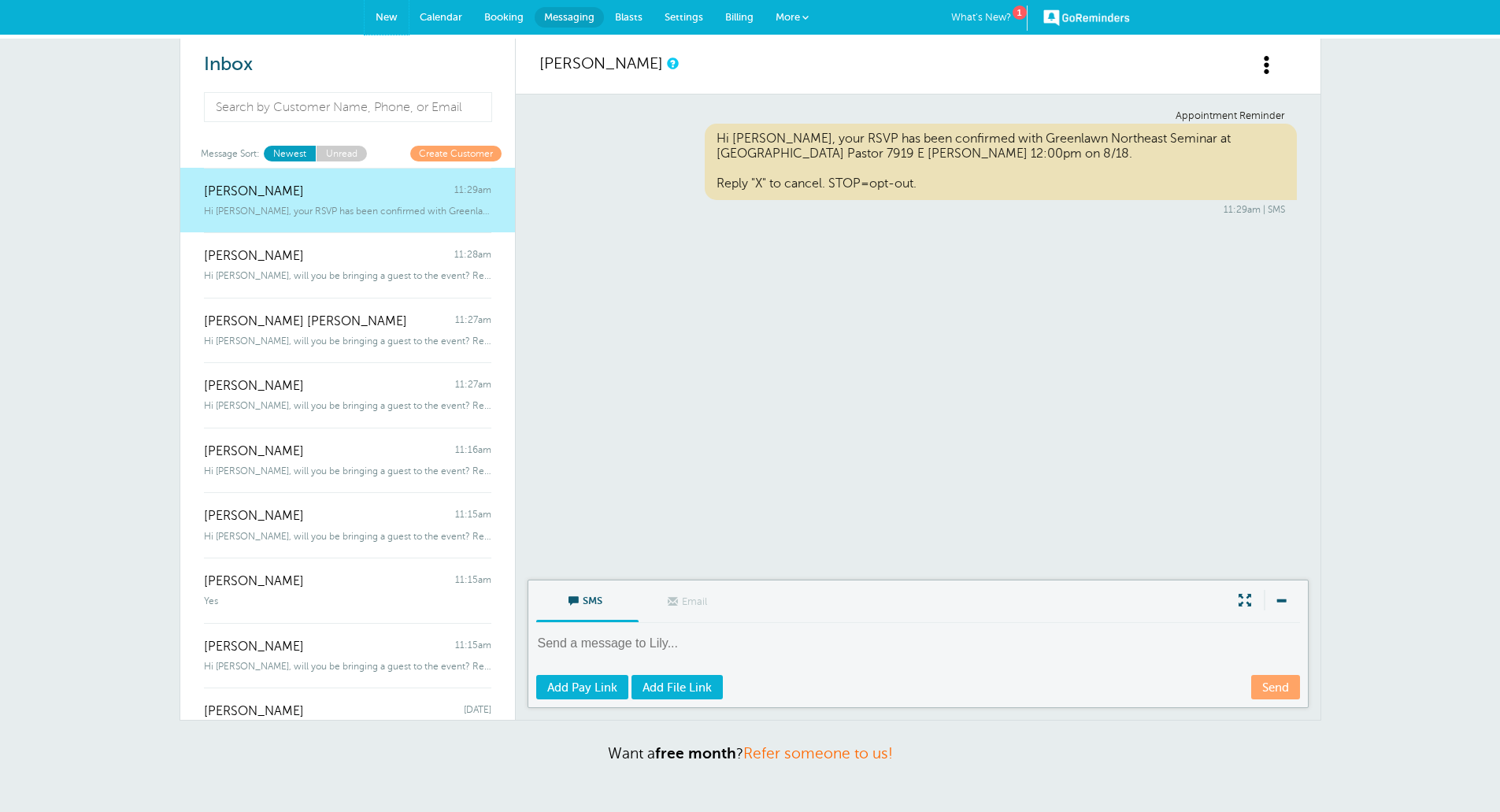
click at [383, 16] on span "New" at bounding box center [386, 17] width 22 height 12
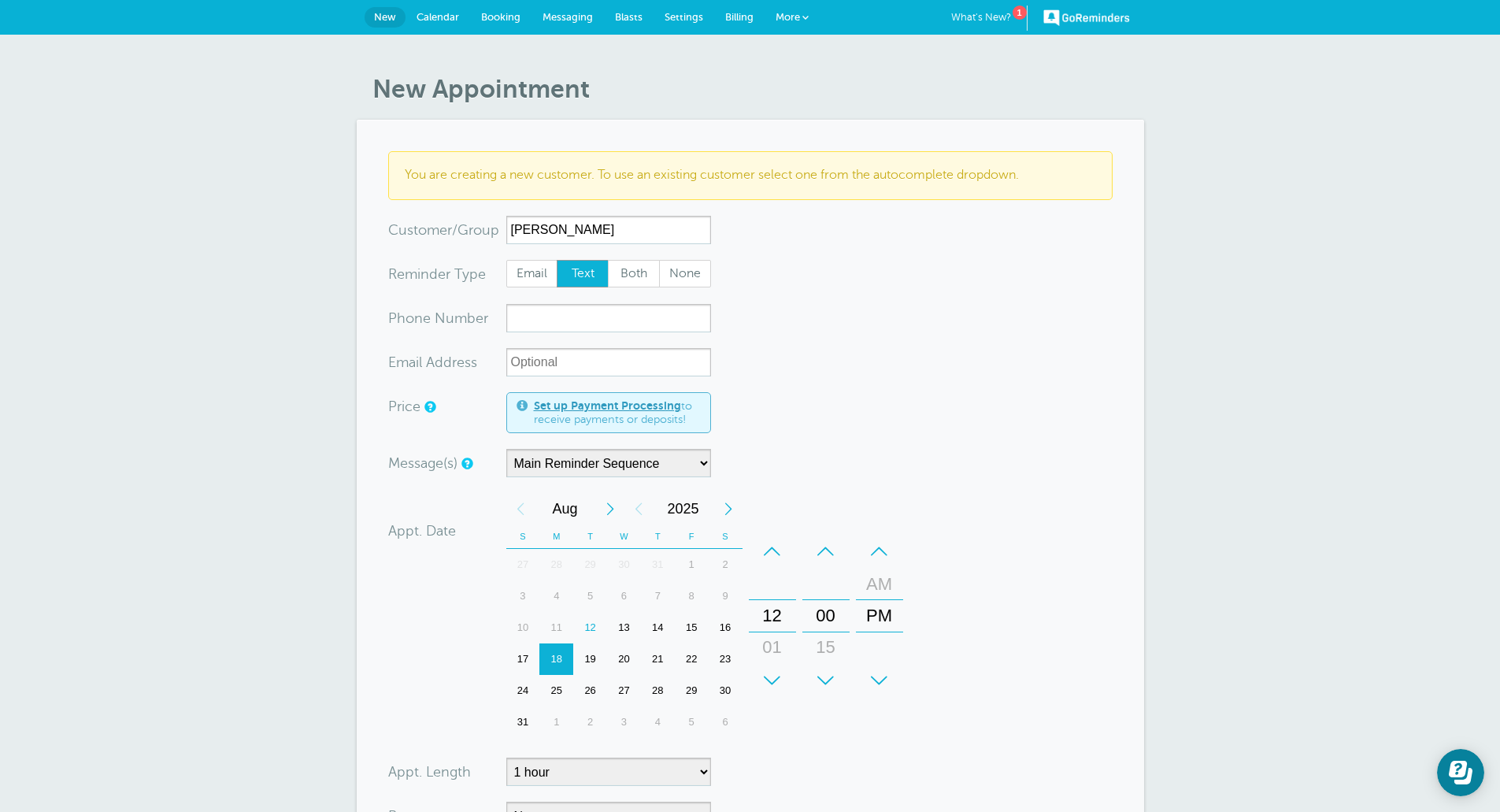
type input "[PERSON_NAME]"
click at [600, 318] on input "xxx-no-autofill" at bounding box center [609, 318] width 205 height 29
paste input "16615657421"
click at [768, 671] on div "+" at bounding box center [772, 680] width 47 height 31
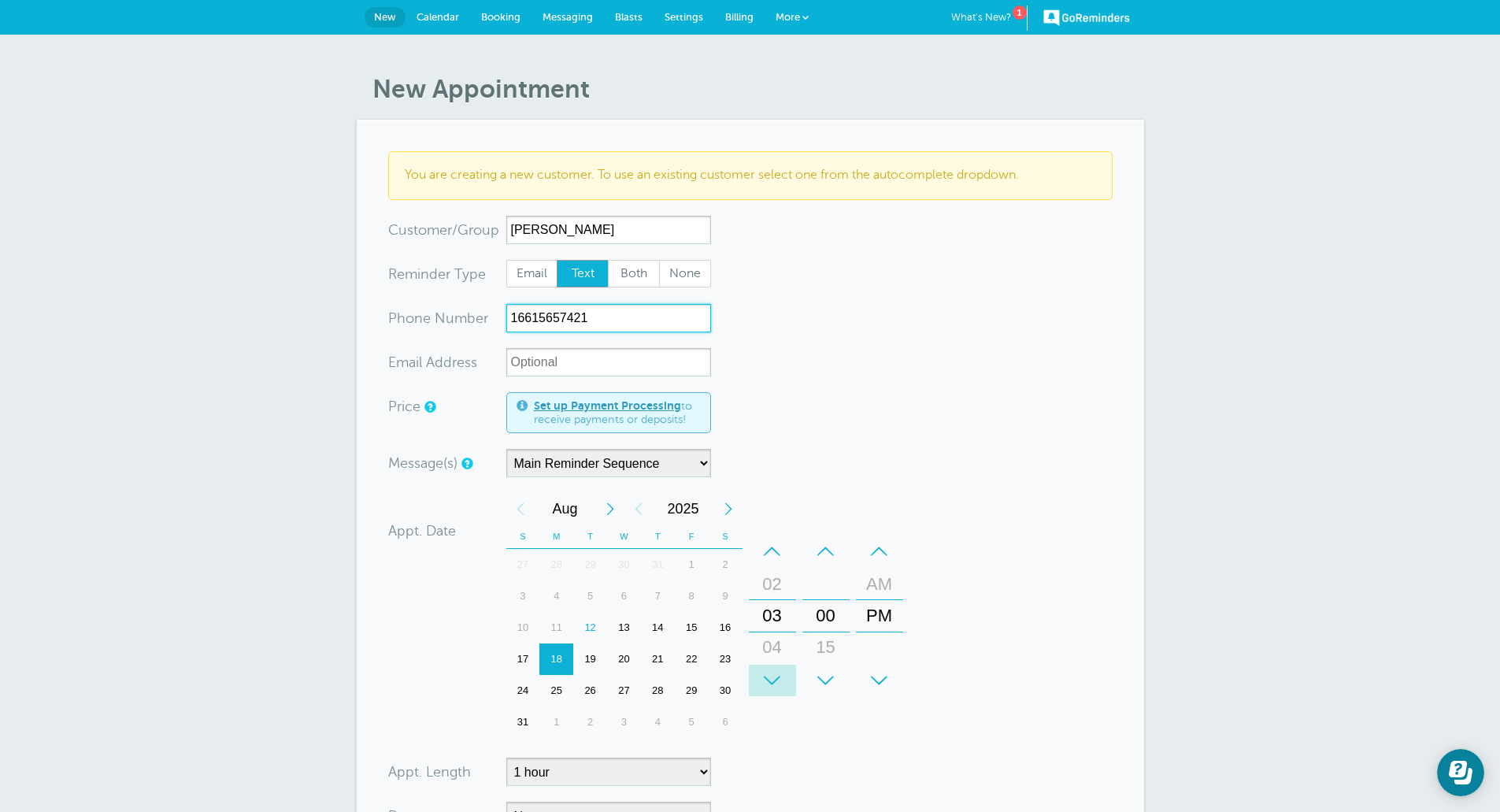
click at [768, 671] on div "+" at bounding box center [772, 680] width 47 height 31
click at [769, 671] on div "+" at bounding box center [772, 680] width 47 height 31
type input "16615657421"
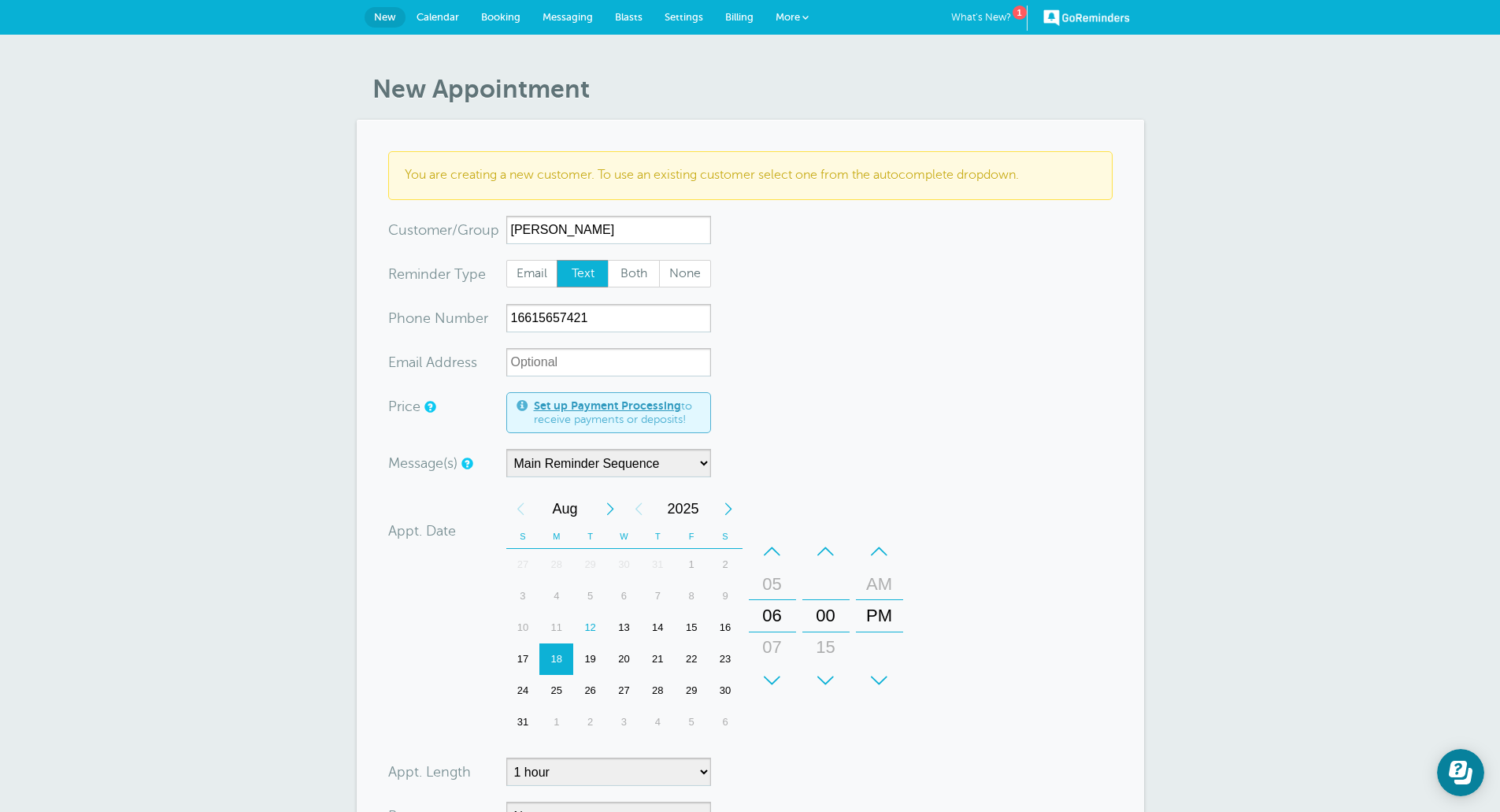
click at [1051, 638] on form "You are creating a new customer. To use an existing customer select one from th…" at bounding box center [750, 572] width 724 height 841
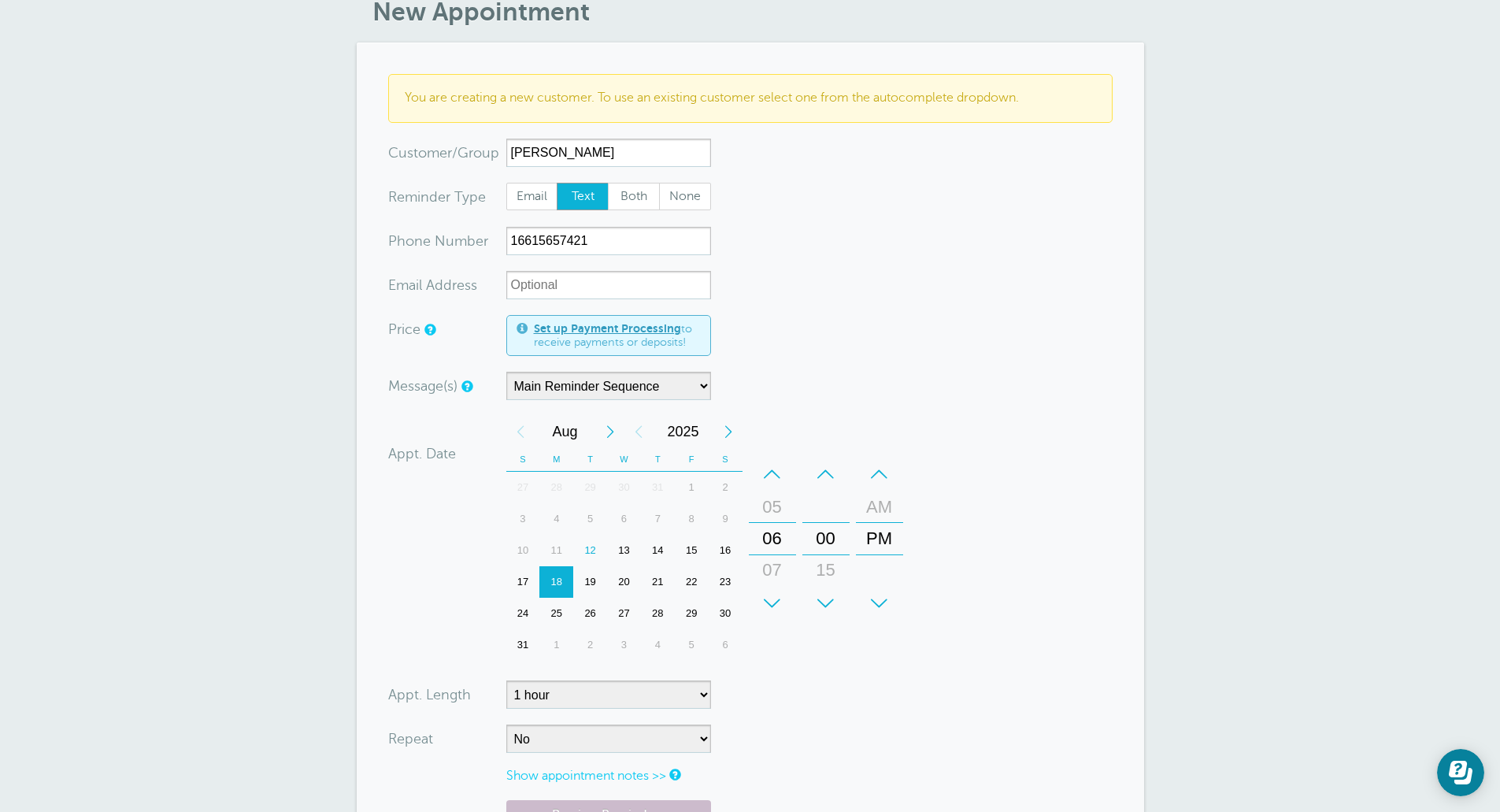
scroll to position [236, 0]
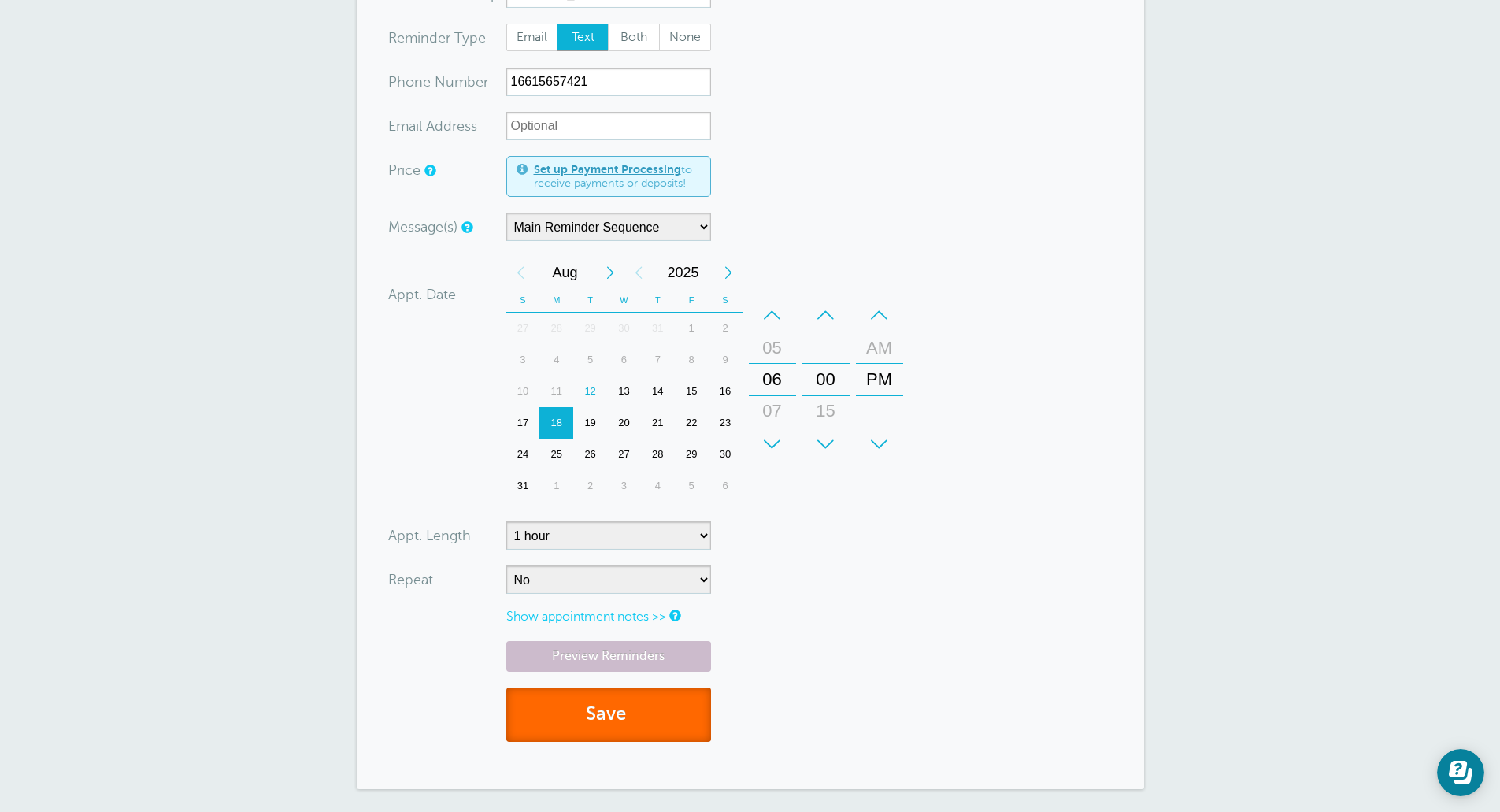
click at [599, 712] on button "Save" at bounding box center [609, 714] width 205 height 55
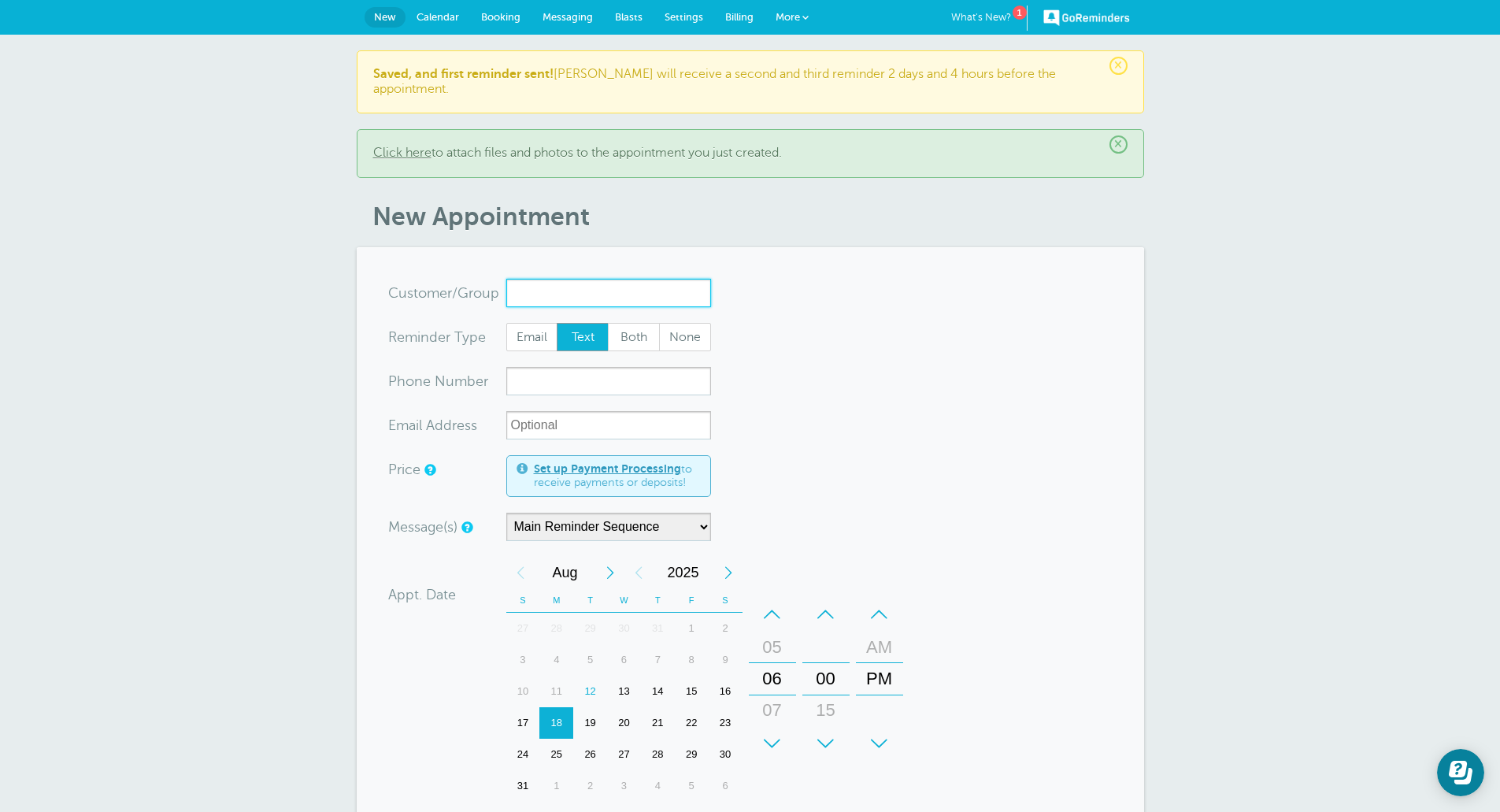
click at [676, 288] on input "x-no-autofill" at bounding box center [609, 292] width 205 height 29
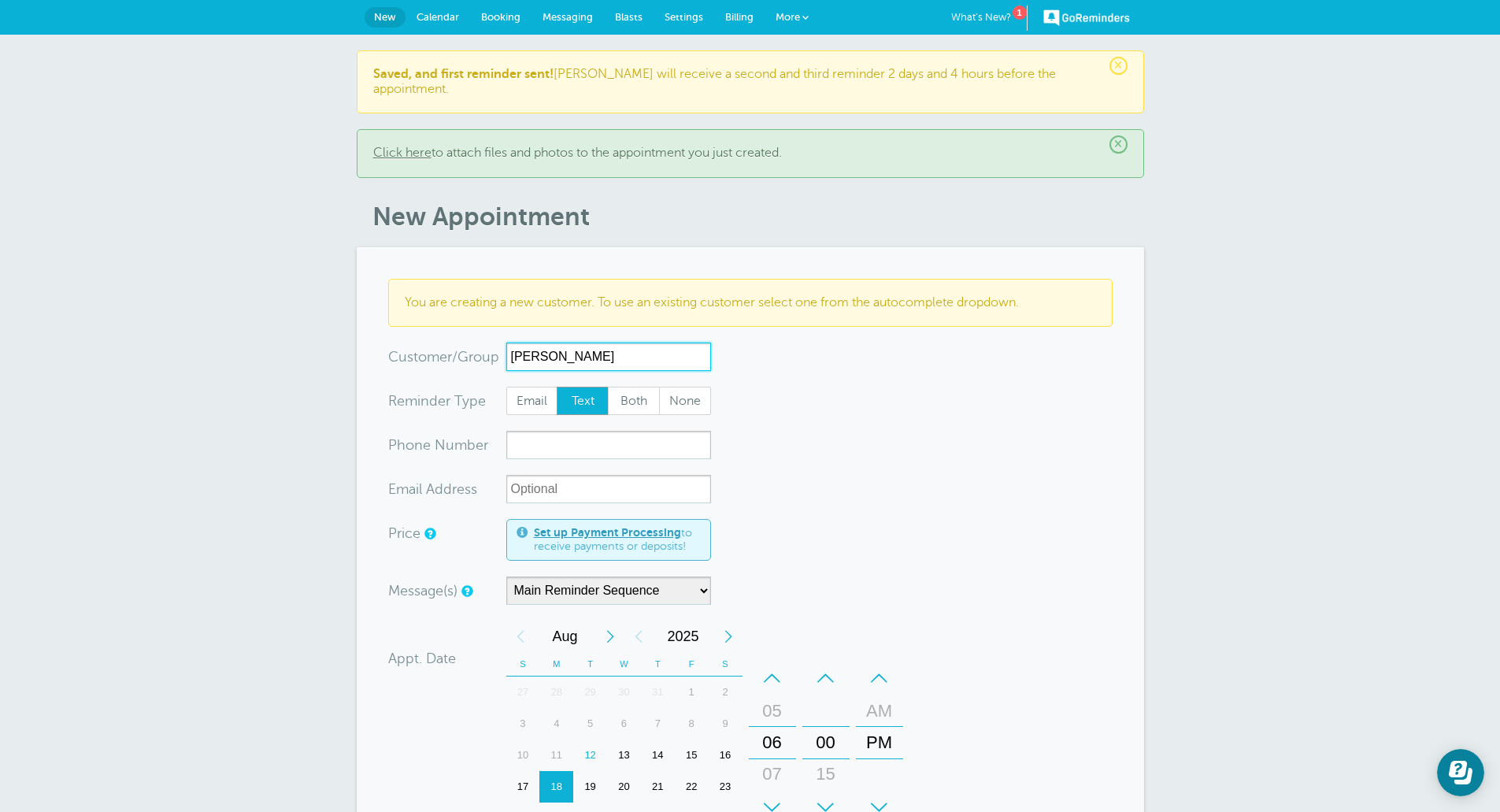
type input "Nicole Rodriguez"
click at [635, 439] on input "xxx-no-autofill" at bounding box center [609, 444] width 205 height 29
click at [598, 434] on input "xxx-no-autofill" at bounding box center [609, 444] width 205 height 29
paste input "16613465042"
type input "16613465042"
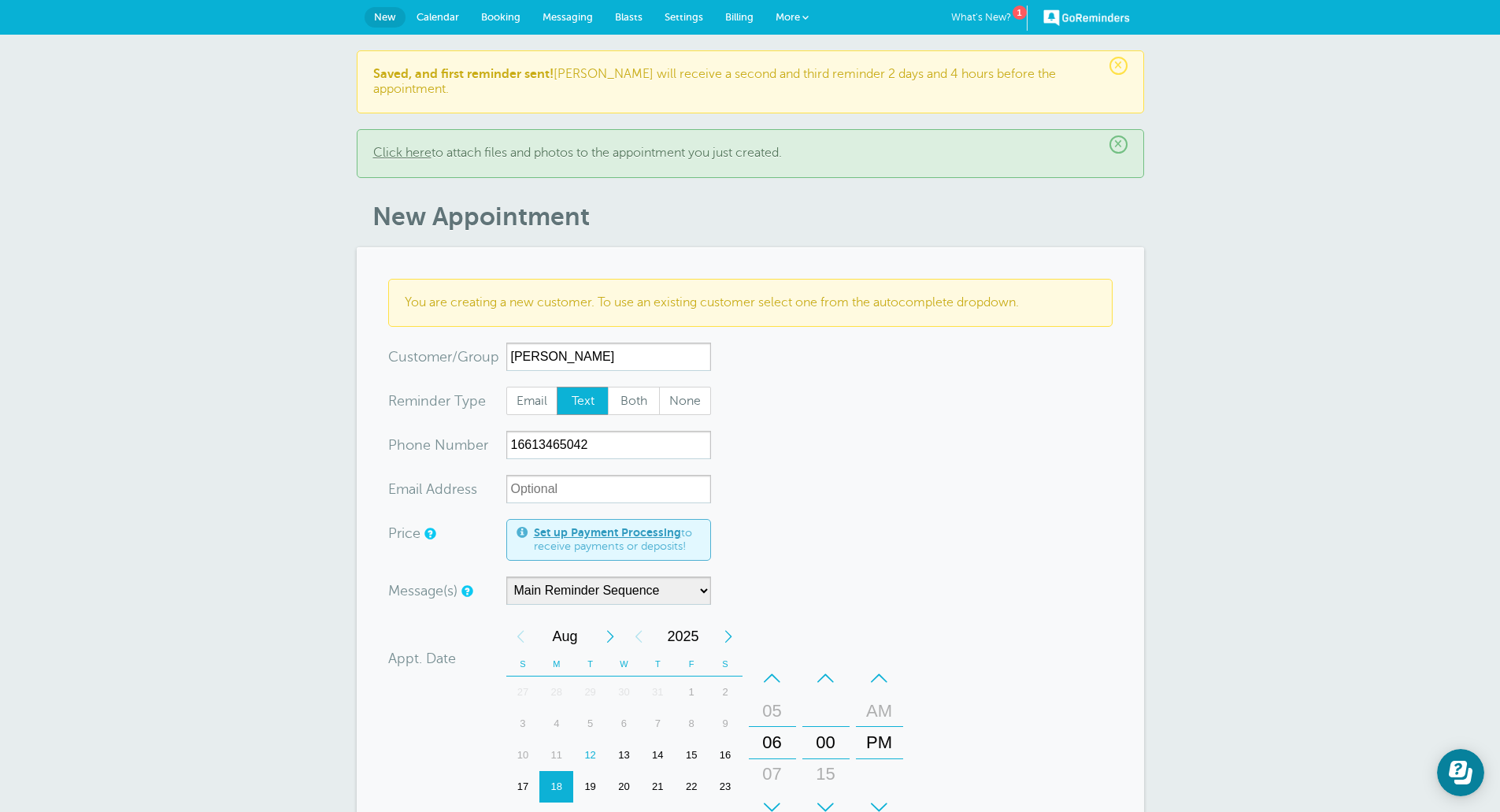
click at [765, 478] on form "You are creating a new customer. To use an existing customer select one from th…" at bounding box center [750, 699] width 724 height 841
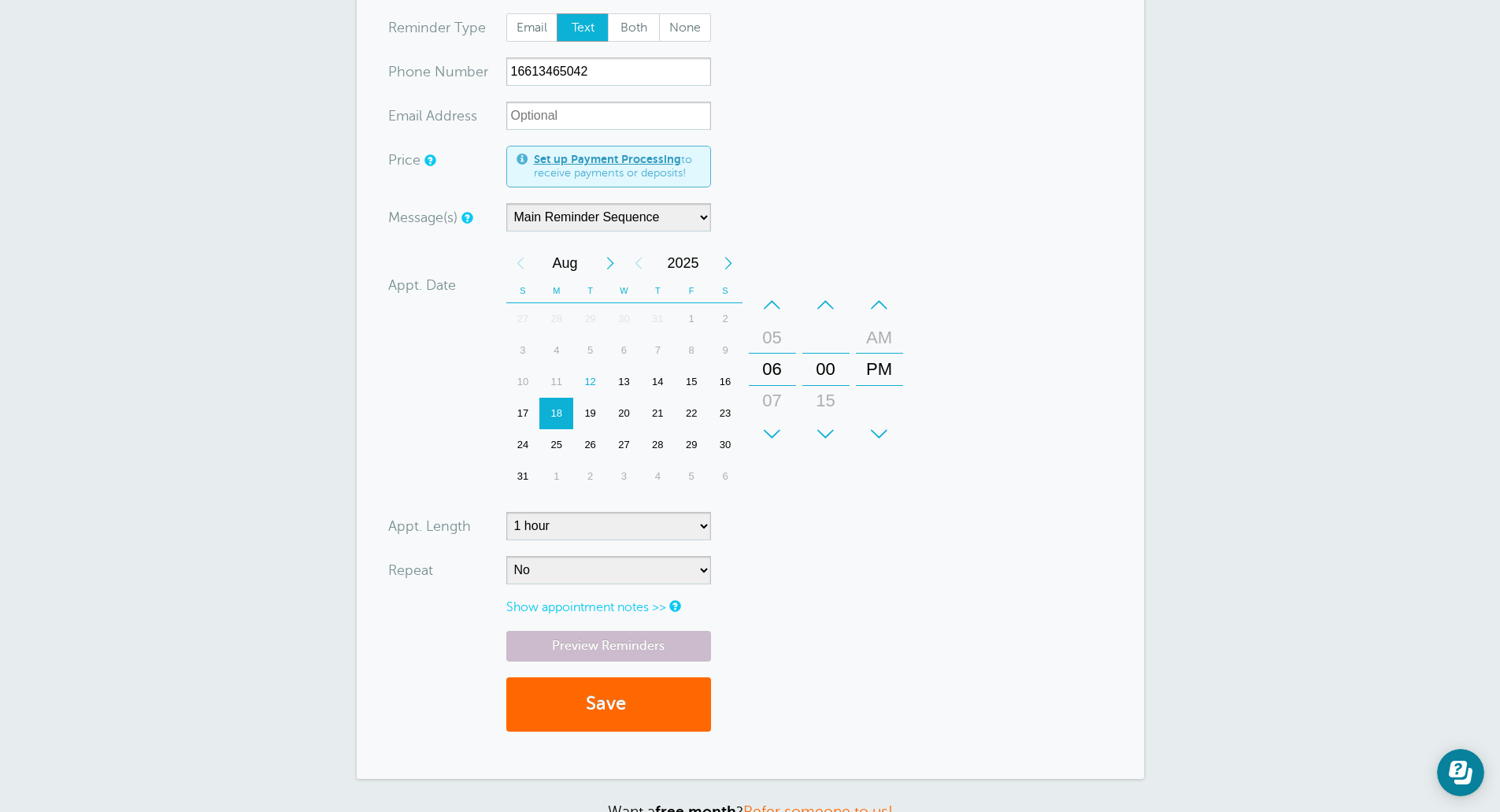
scroll to position [473, 0]
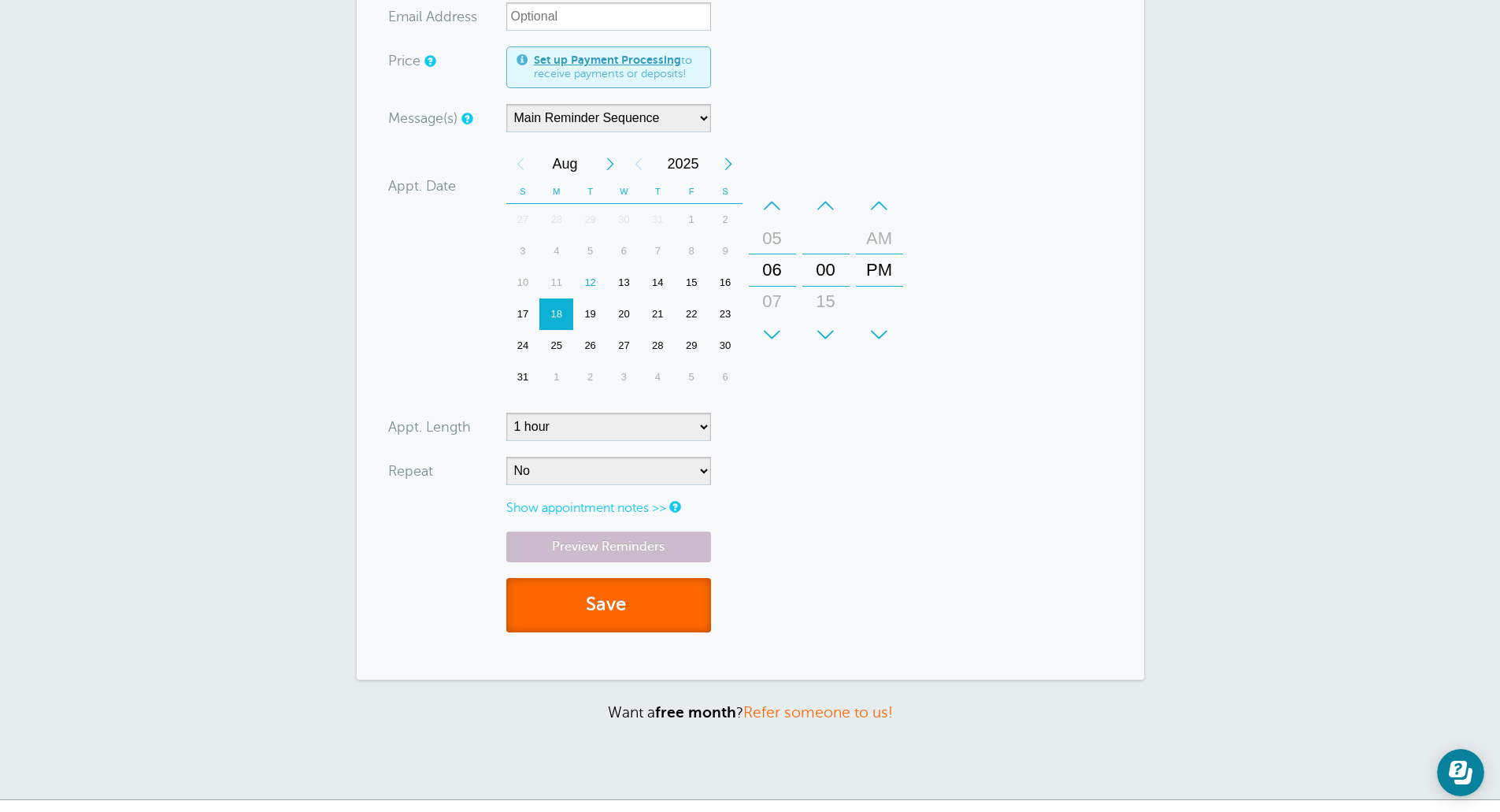
click at [633, 600] on button "Save" at bounding box center [609, 605] width 205 height 55
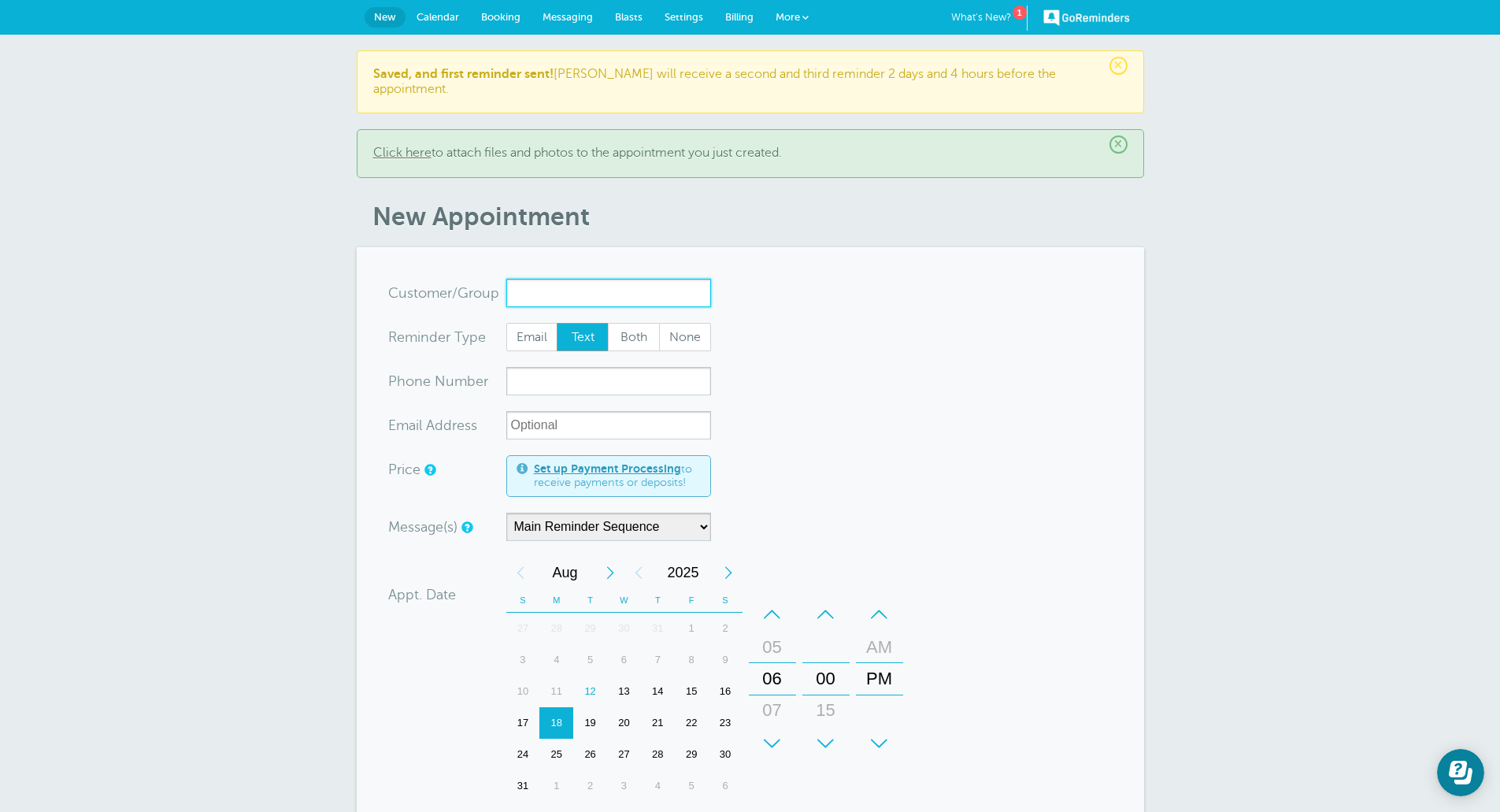
click at [659, 280] on input "x-no-autofill" at bounding box center [609, 292] width 205 height 29
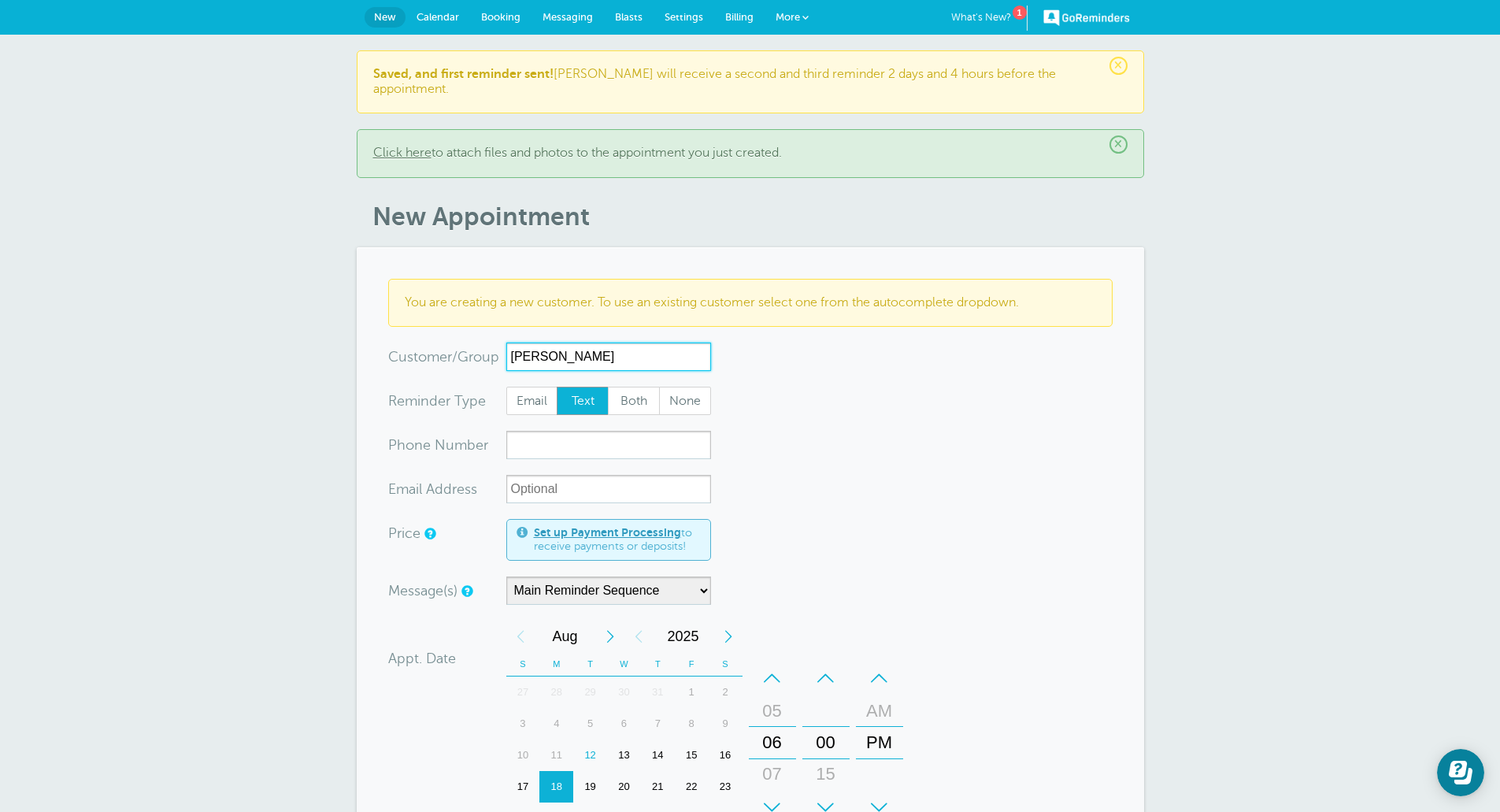
type input "[PERSON_NAME]"
click at [573, 435] on input "xxx-no-autofill" at bounding box center [609, 444] width 205 height 29
paste input "18324434940"
type input "18324434940"
click at [858, 485] on form "You are creating a new customer. To use an existing customer select one from th…" at bounding box center [750, 699] width 724 height 841
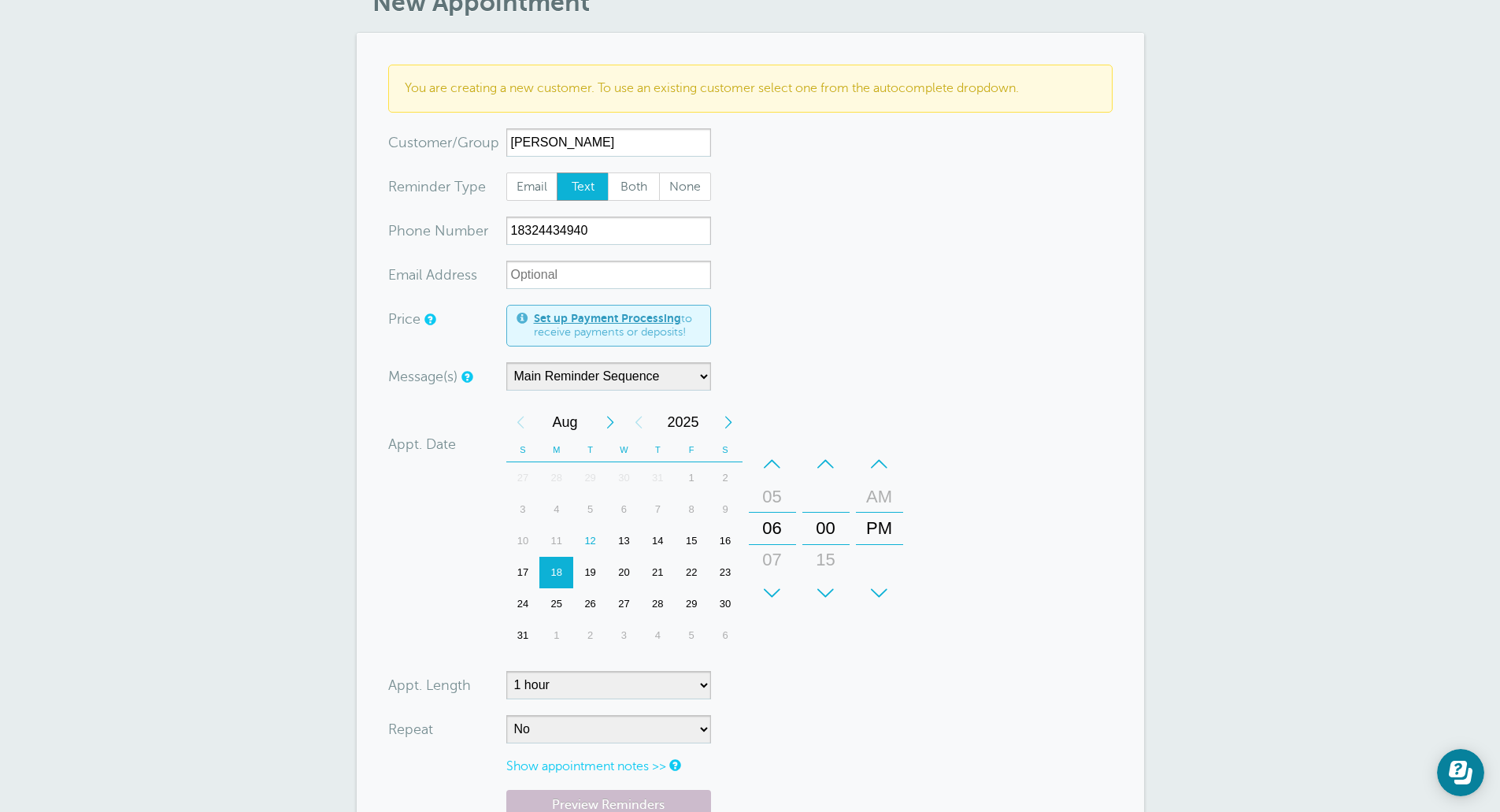
scroll to position [236, 0]
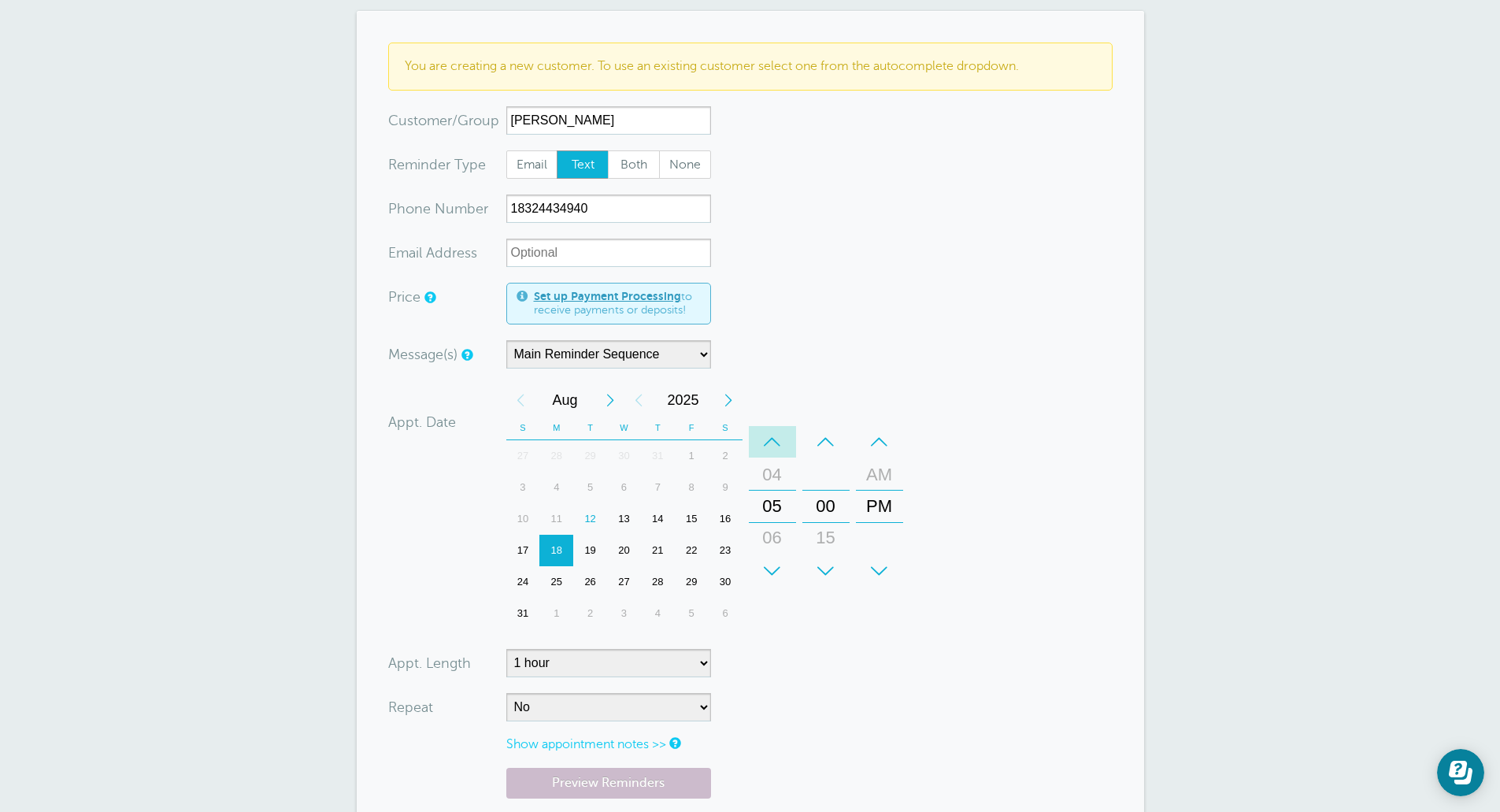
click at [777, 428] on div "–" at bounding box center [772, 442] width 47 height 31
click at [776, 428] on div "–" at bounding box center [772, 442] width 47 height 31
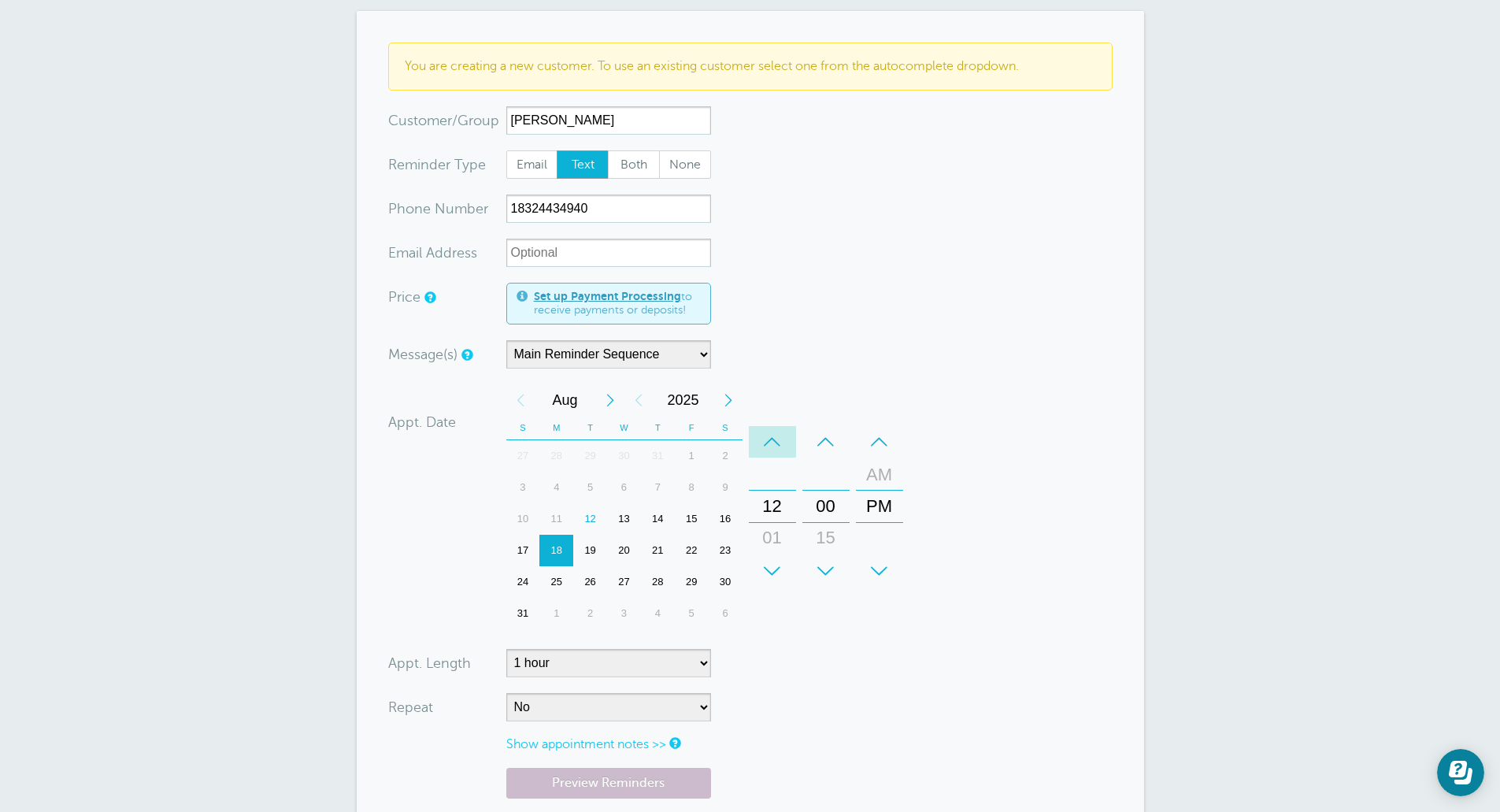
click at [776, 428] on div "–" at bounding box center [772, 442] width 47 height 31
click at [1018, 541] on form "You are creating a new customer. To use an existing customer select one from th…" at bounding box center [750, 463] width 724 height 841
click at [794, 726] on form "You are creating a new customer. To use an existing customer select one from th…" at bounding box center [750, 463] width 724 height 841
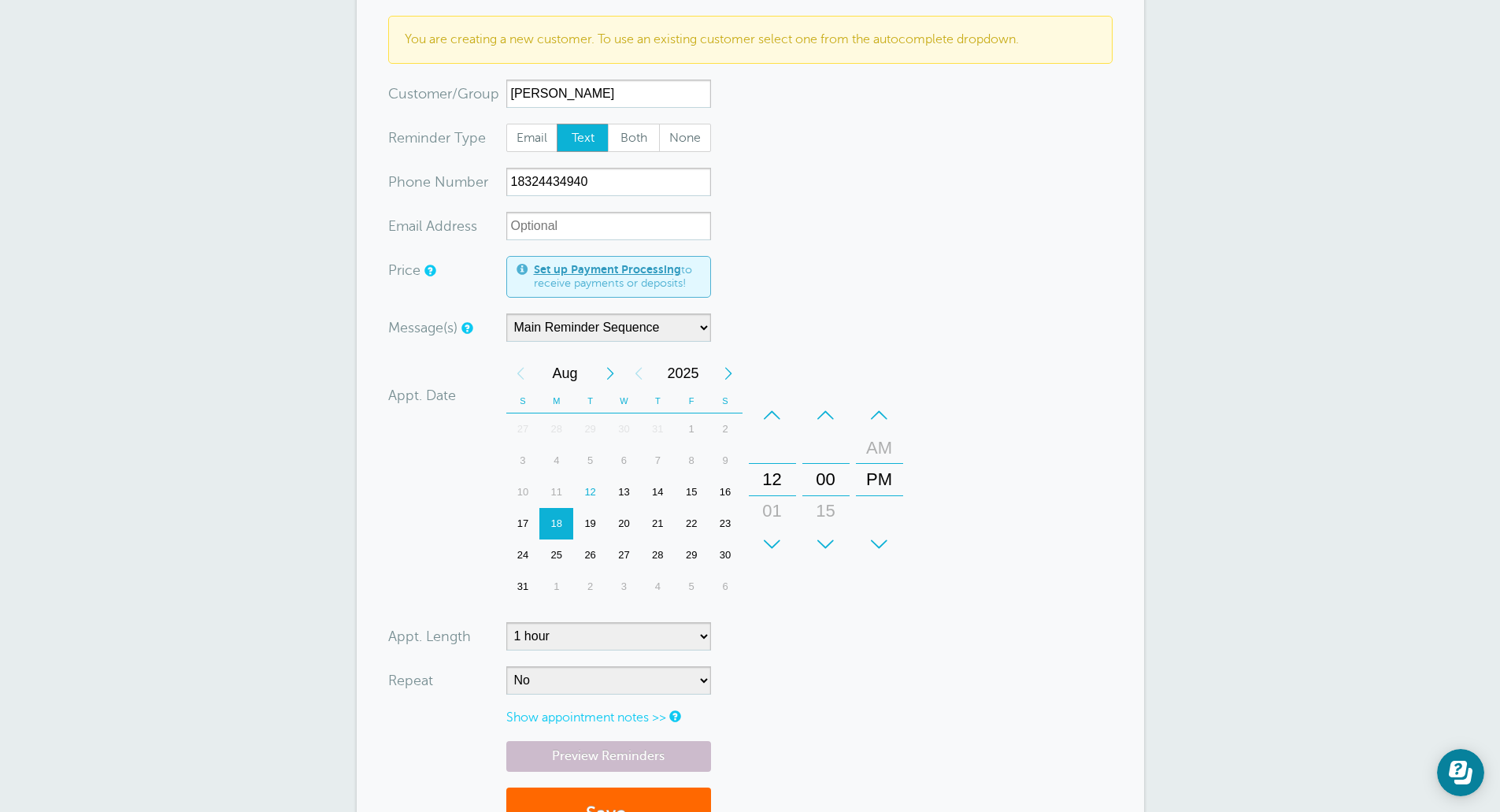
scroll to position [473, 0]
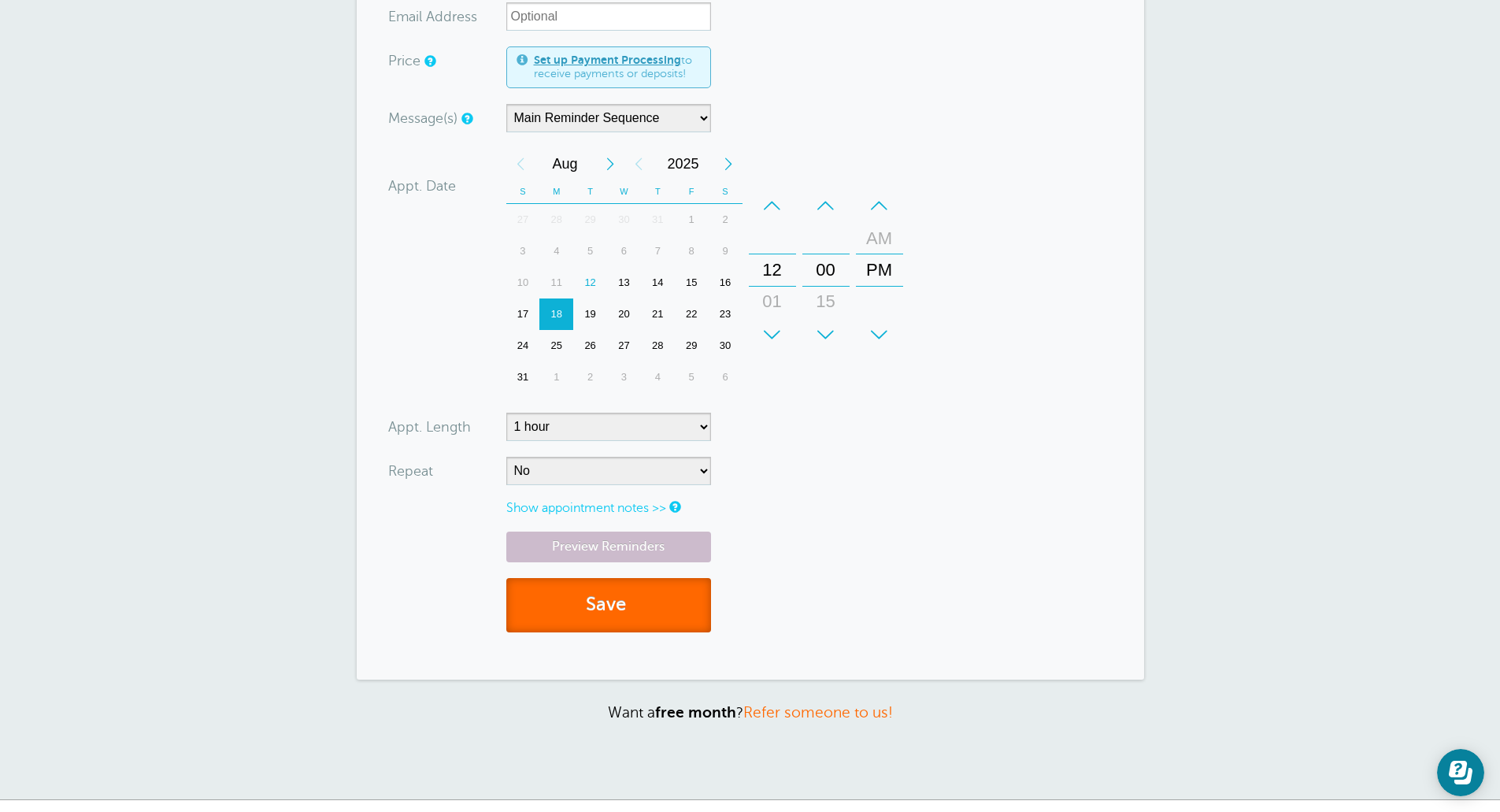
click at [621, 599] on button "Save" at bounding box center [609, 605] width 205 height 55
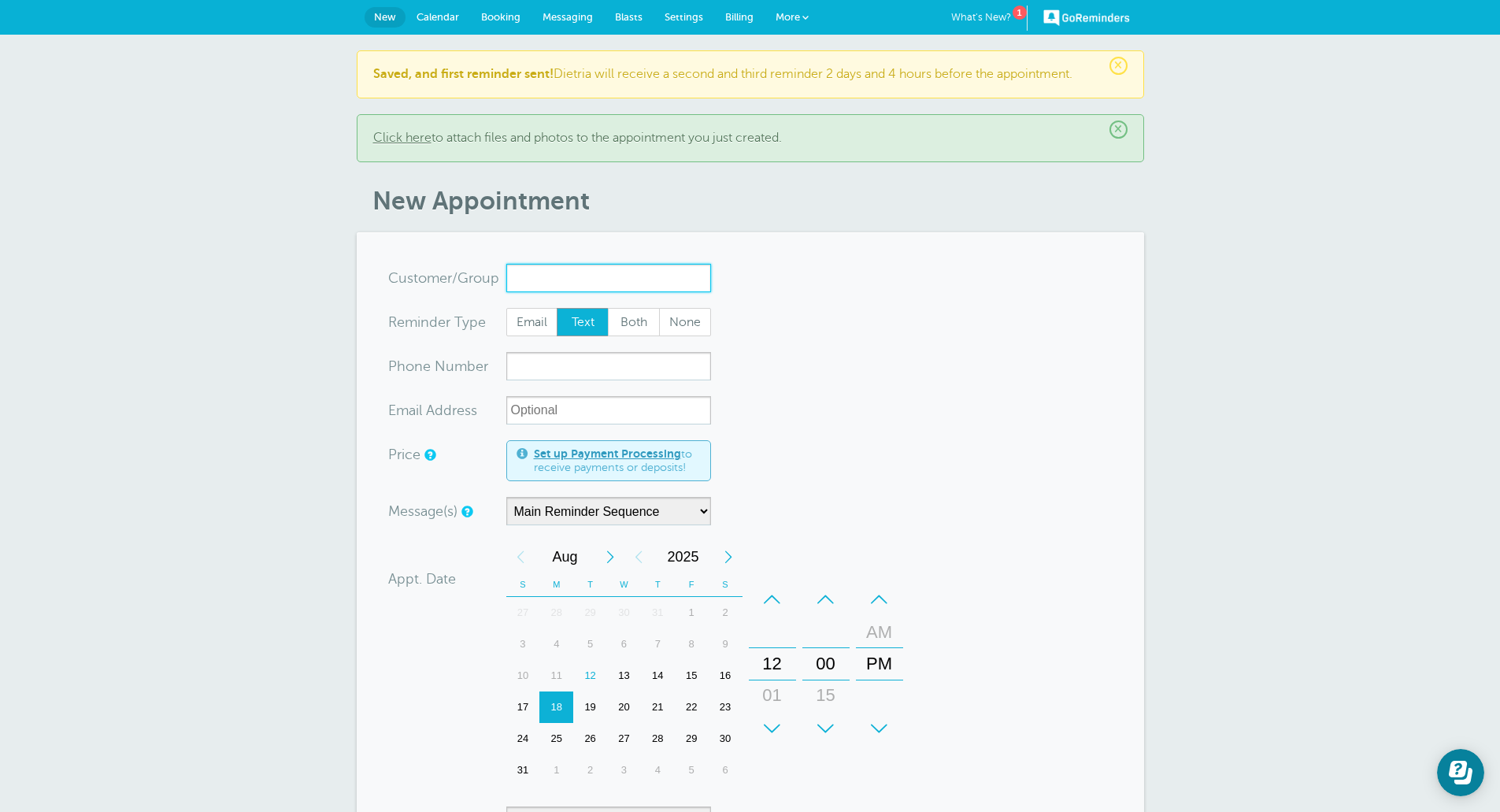
click at [611, 272] on input "x-no-autofill" at bounding box center [609, 278] width 205 height 29
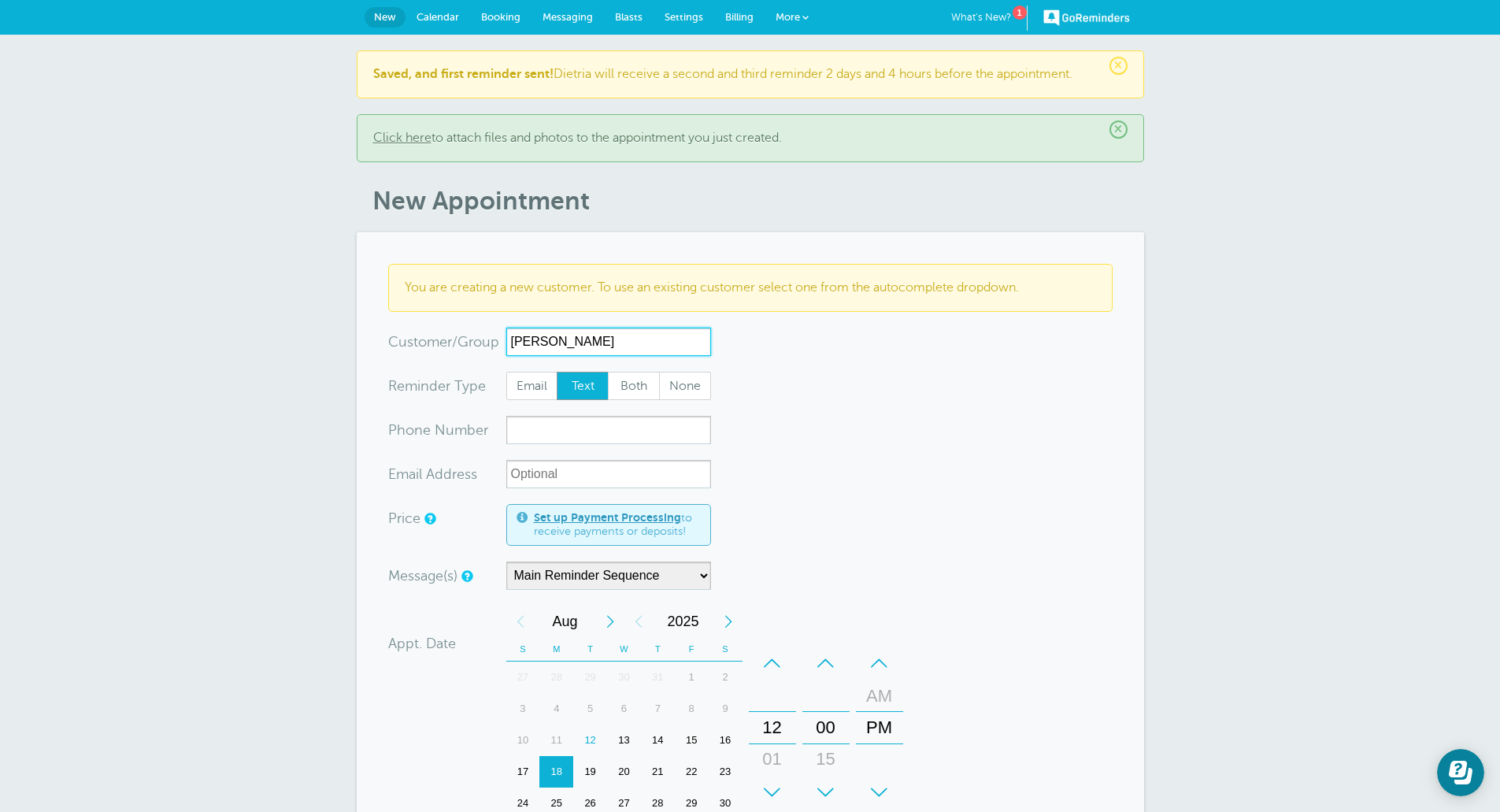
type input "[PERSON_NAME]"
click at [580, 424] on input "xxx-no-autofill" at bounding box center [609, 429] width 205 height 29
paste input "16613783622"
type input "16613783622"
click at [829, 455] on form "You are creating a new customer. To use an existing customer select one from th…" at bounding box center [750, 684] width 724 height 841
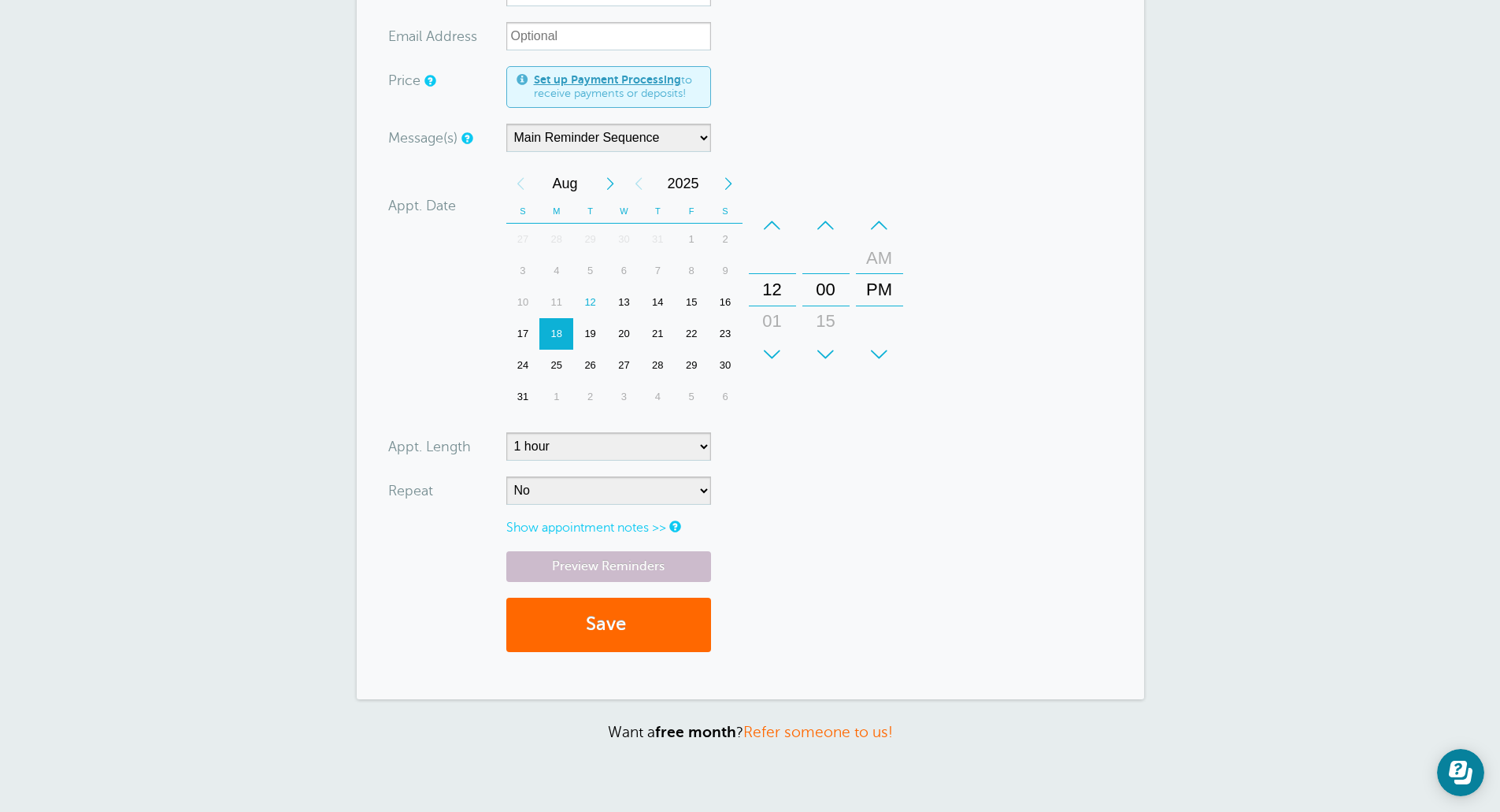
scroll to position [575, 0]
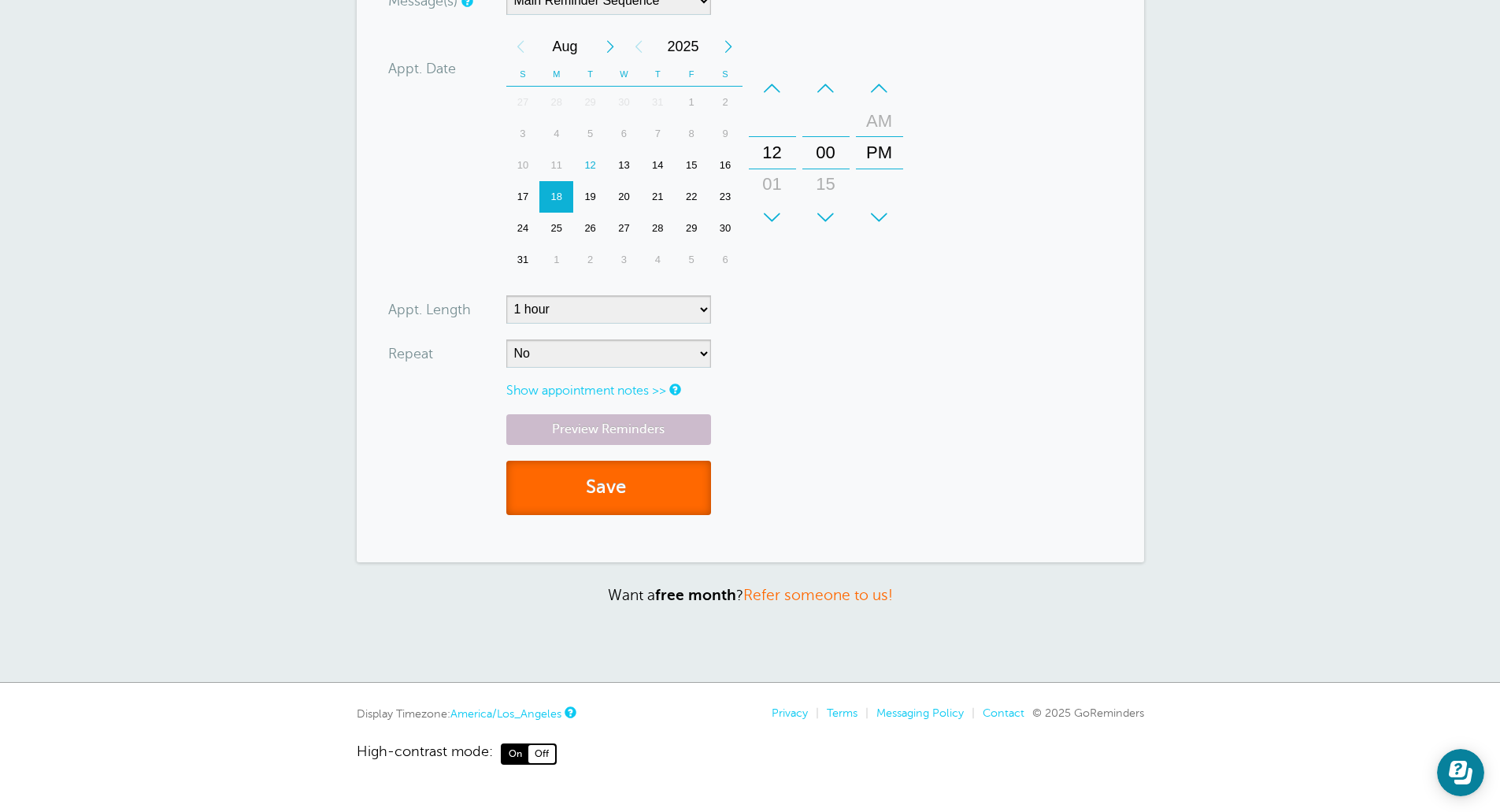
click at [621, 477] on button "Save" at bounding box center [609, 488] width 205 height 55
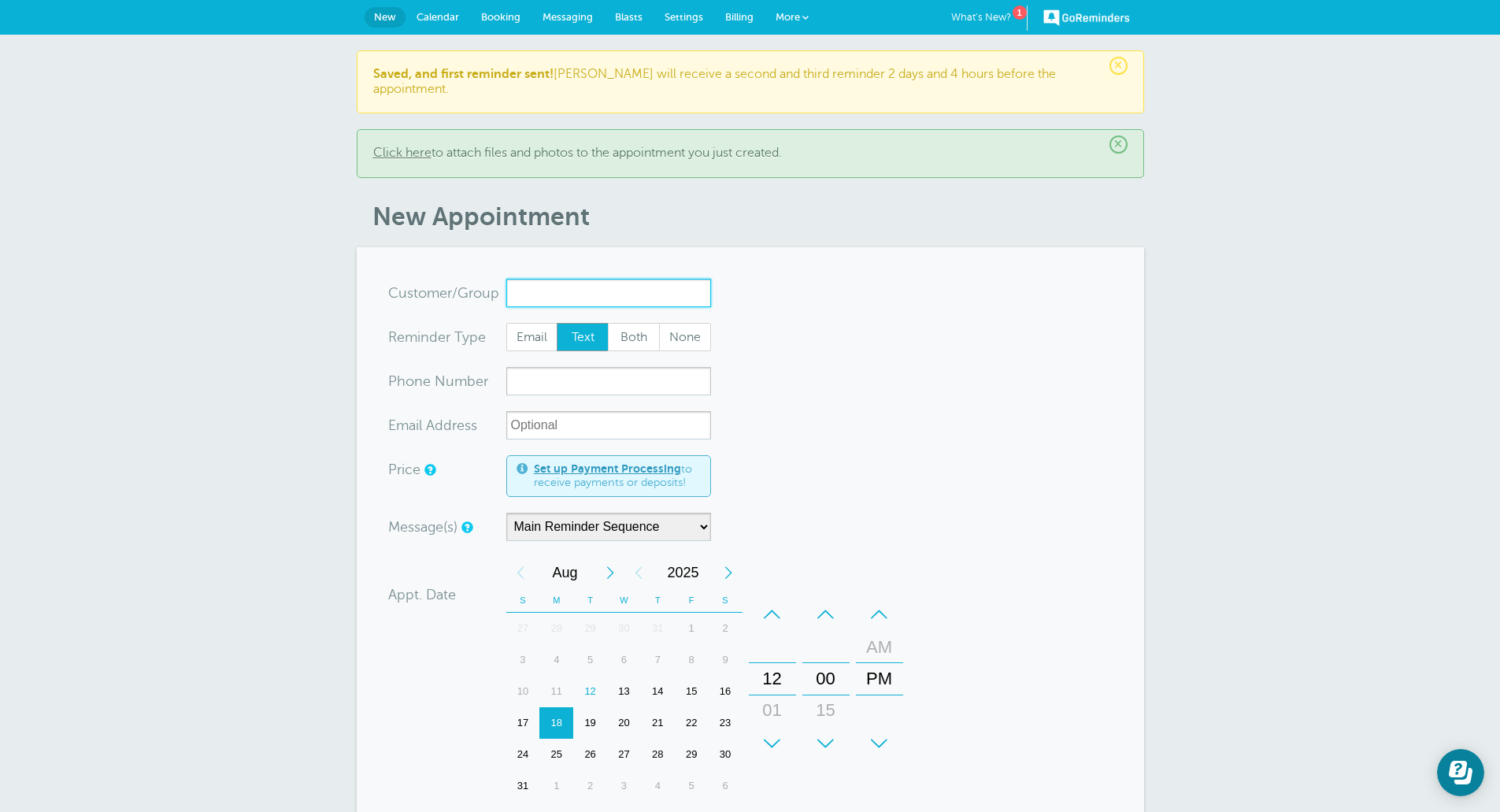
click at [620, 278] on input "x-no-autofill" at bounding box center [609, 292] width 205 height 29
type input "D"
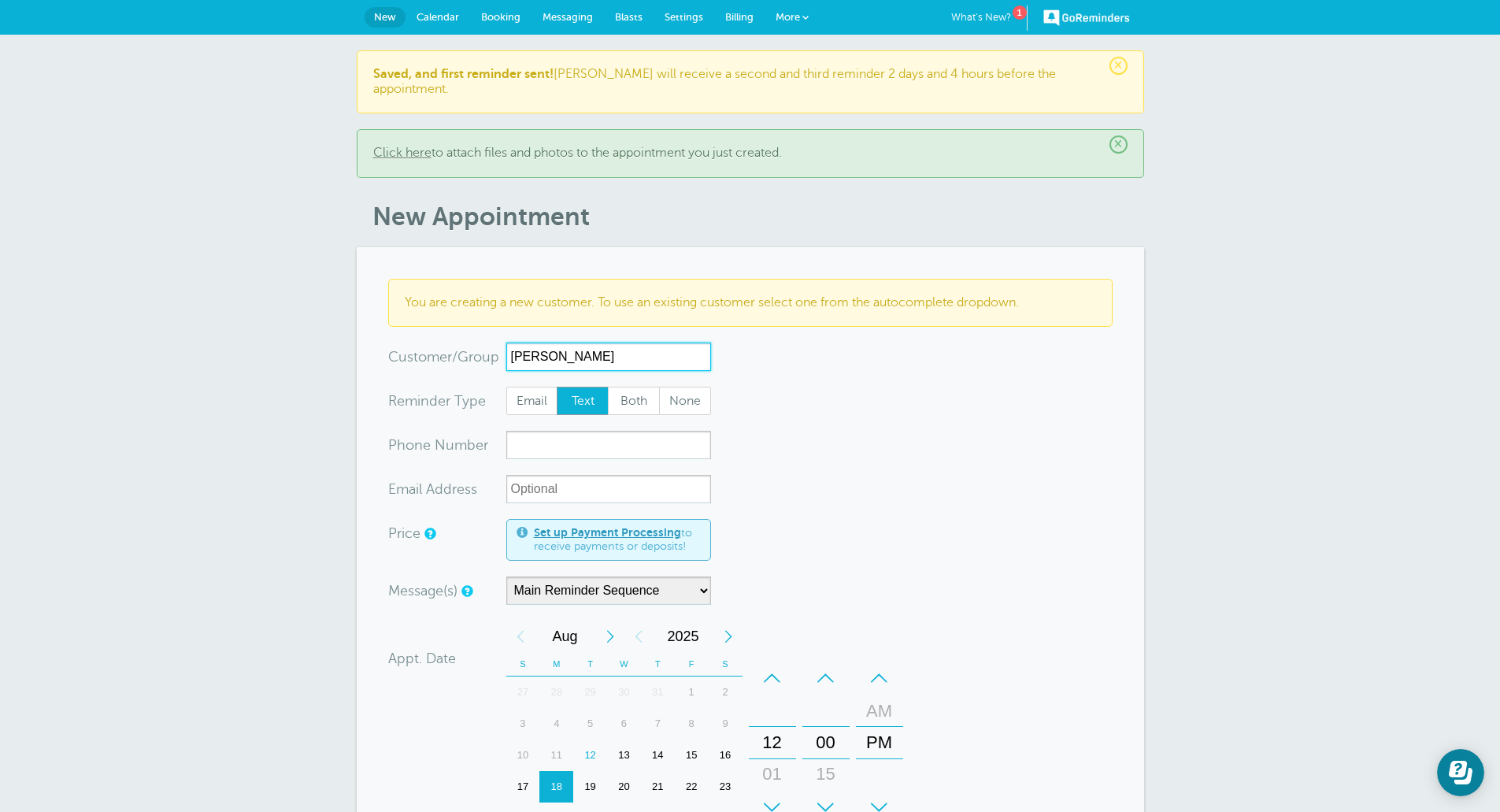
type input "Delia Campos"
click at [604, 430] on input "xxx-no-autofill" at bounding box center [609, 444] width 205 height 29
paste input "16614446489"
type input "16614446489"
click at [889, 576] on div "Message(s) Main Reminder Sequence Custom Message Start with First Reminder Seco…" at bounding box center [644, 590] width 512 height 29
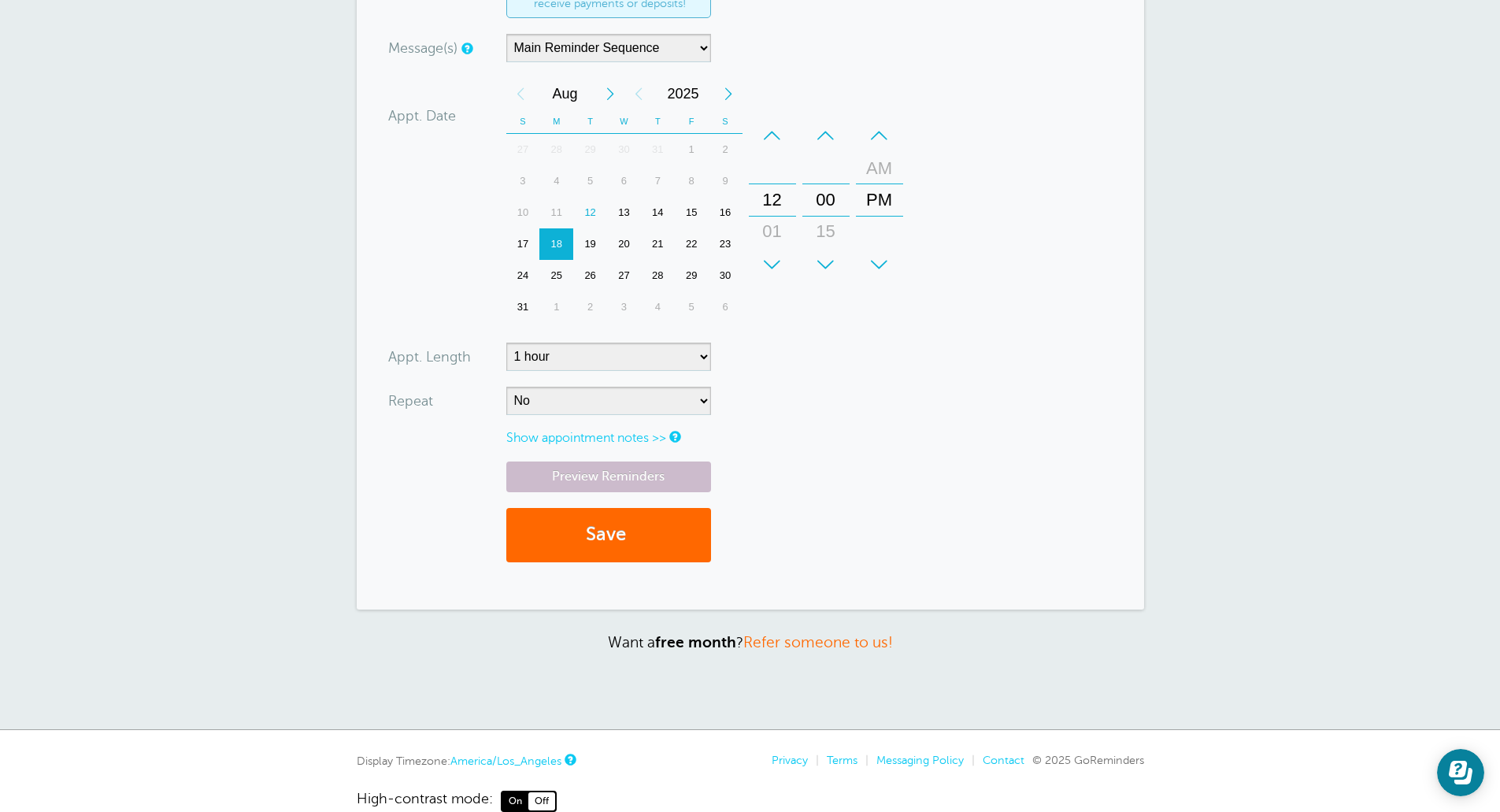
scroll to position [551, 0]
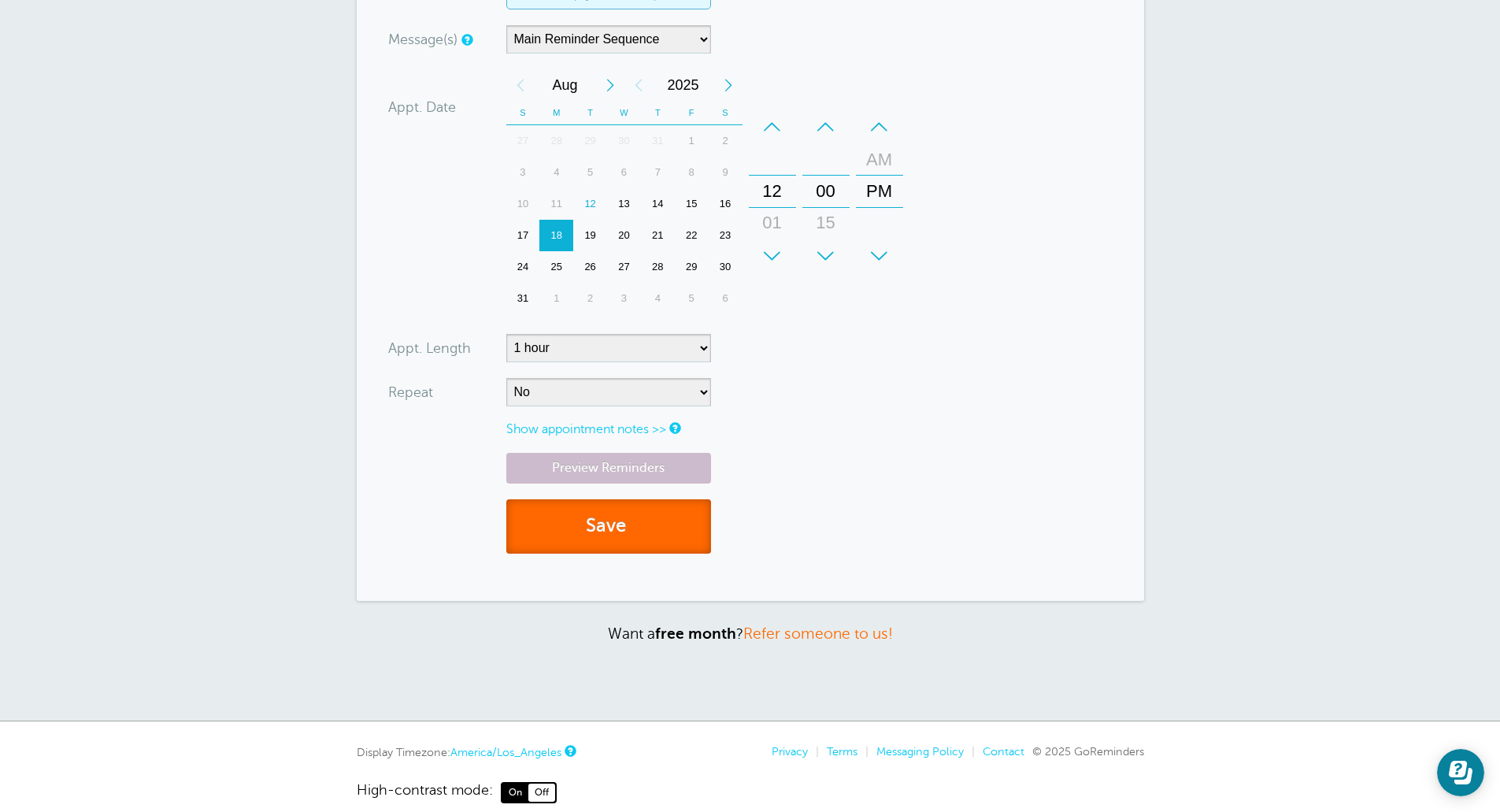
click at [648, 525] on button "Save" at bounding box center [609, 526] width 205 height 55
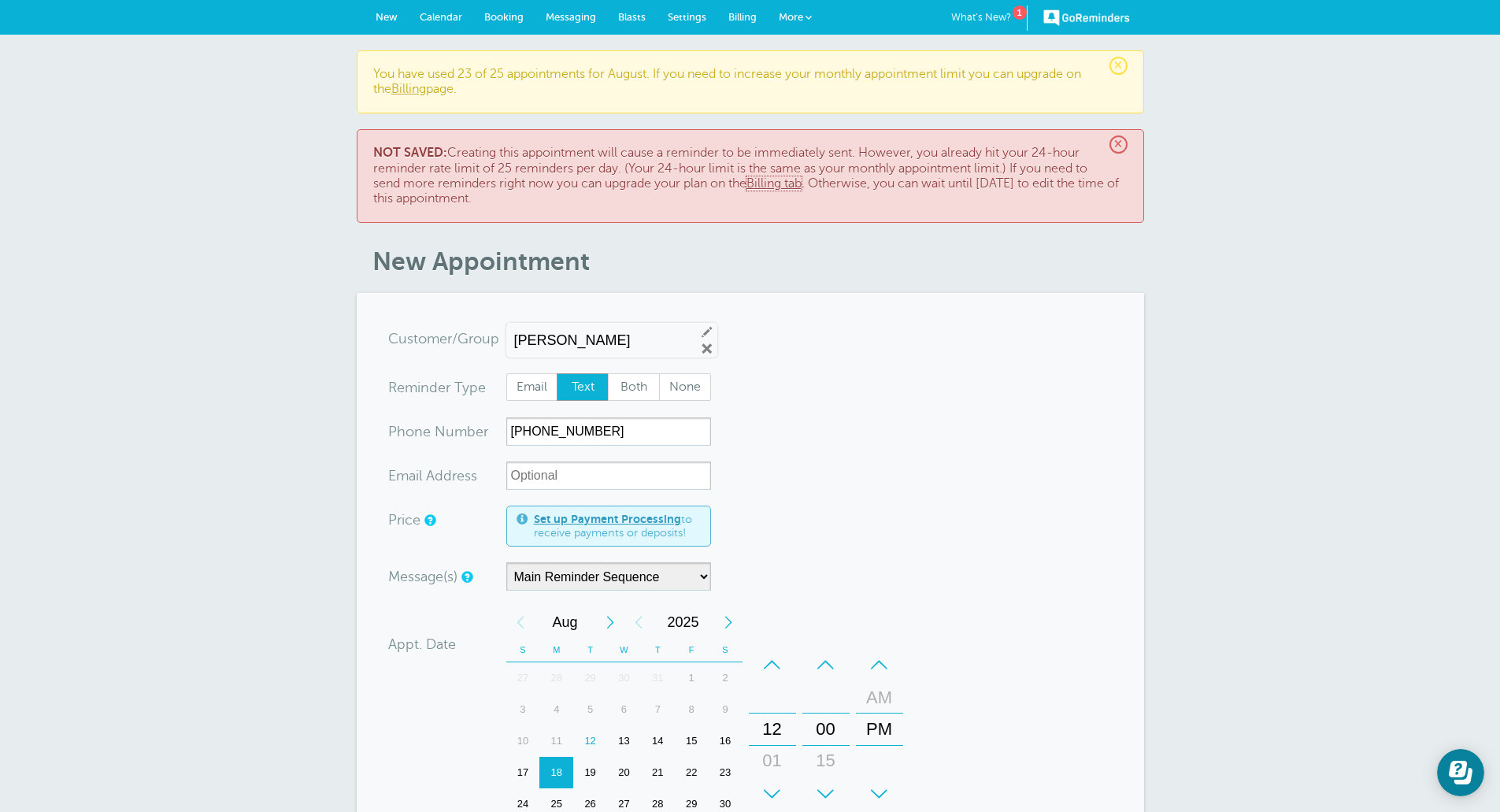
click at [787, 181] on link "Billing tab" at bounding box center [774, 183] width 56 height 14
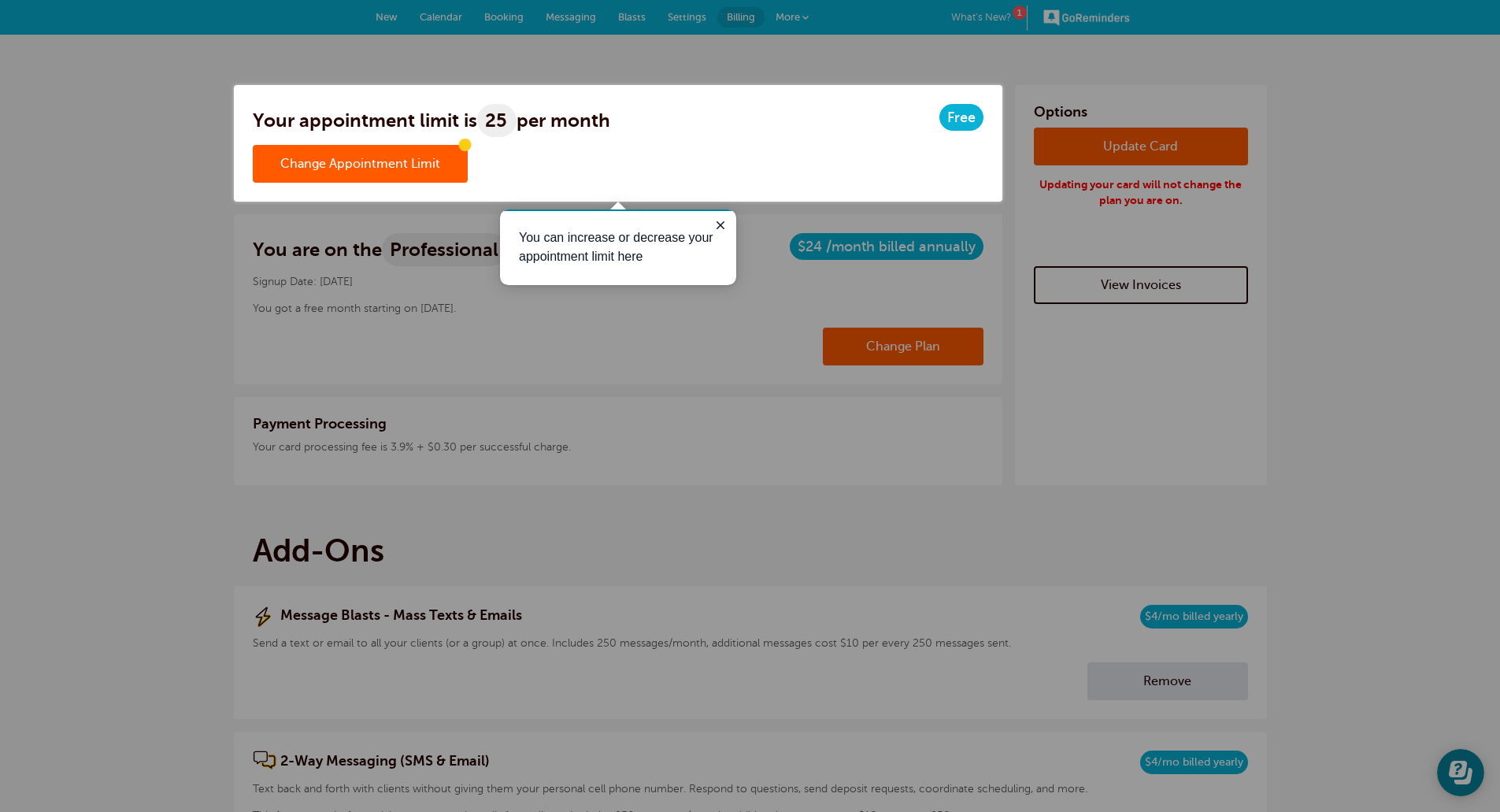
click at [362, 172] on link "Change Appointment Limit" at bounding box center [360, 164] width 215 height 38
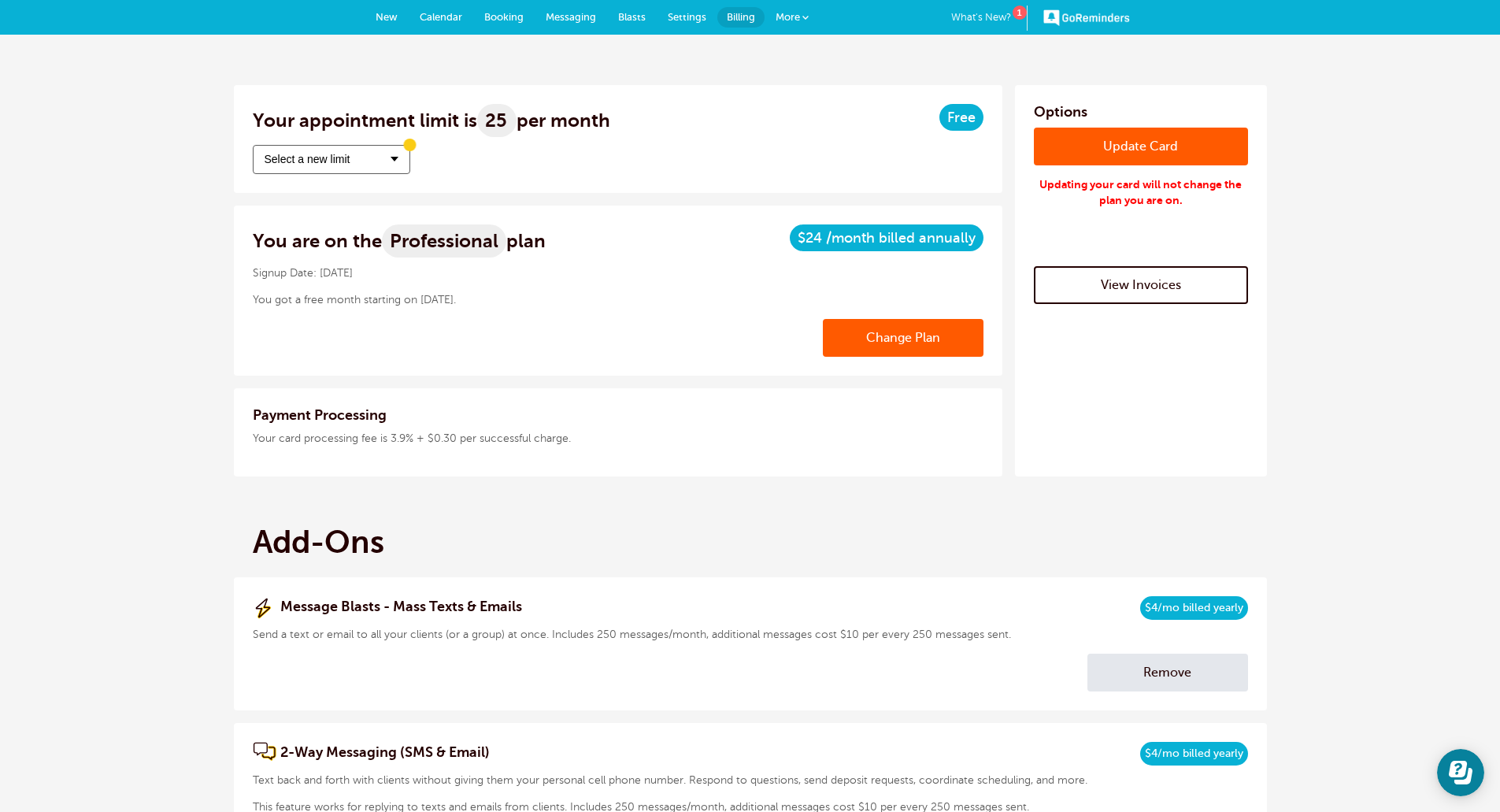
click at [384, 160] on button "Select a new limit" at bounding box center [331, 160] width 158 height 29
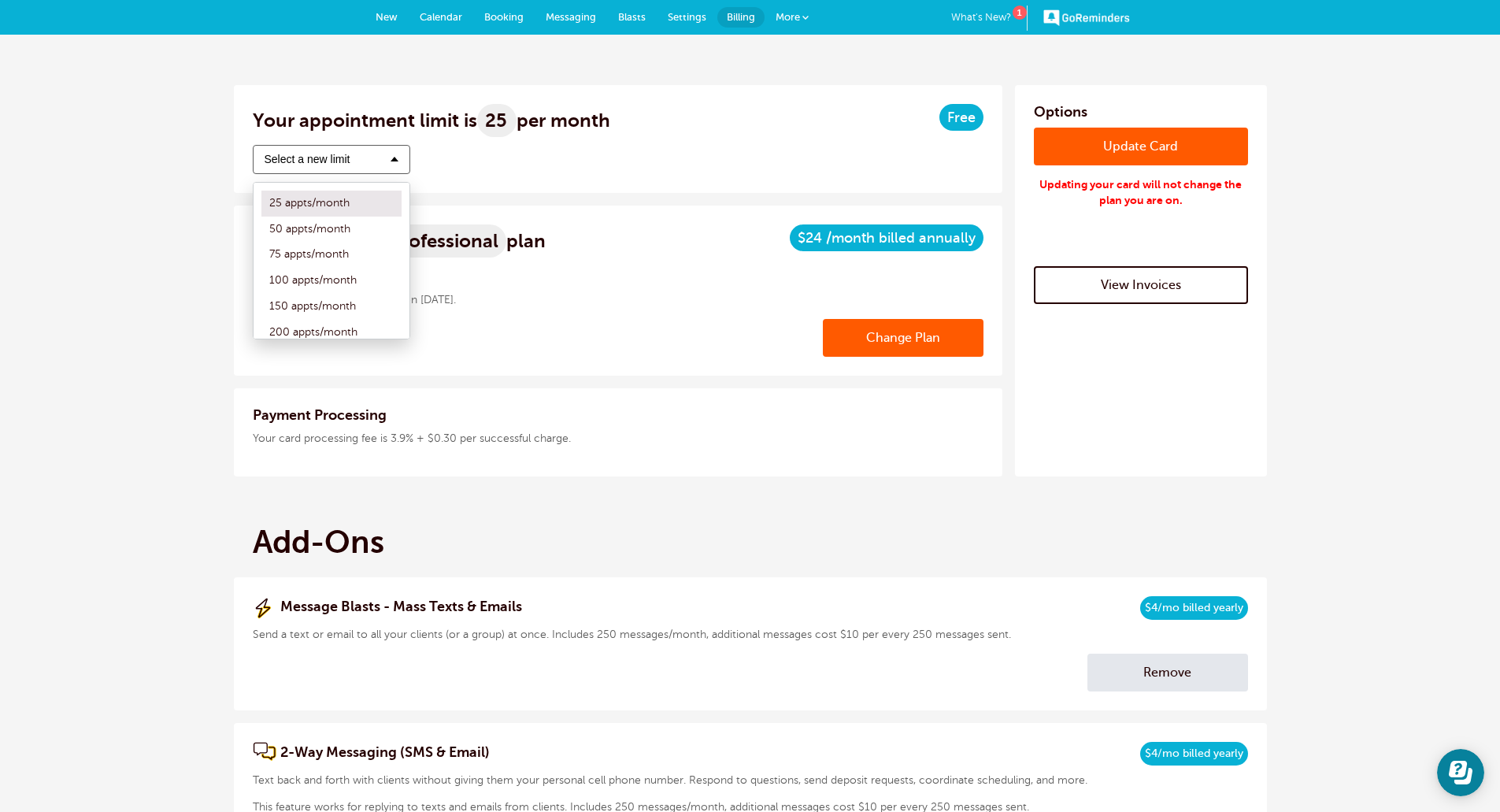
click at [282, 228] on label "50 appts/month" at bounding box center [331, 230] width 141 height 26
click at [261, 228] on input "50 appts/month" at bounding box center [261, 230] width 0 height 10
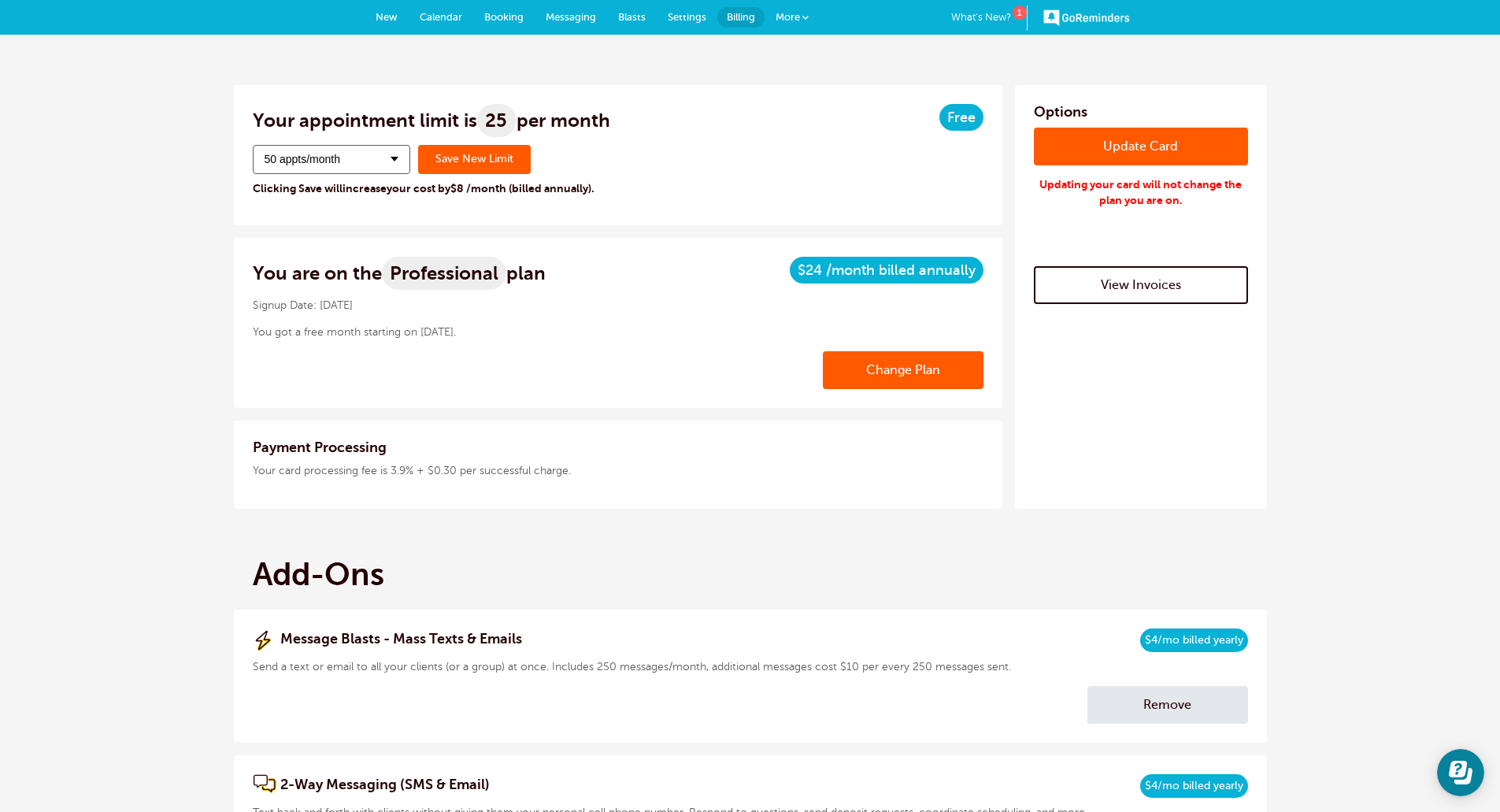
click at [396, 160] on span at bounding box center [394, 159] width 8 height 4
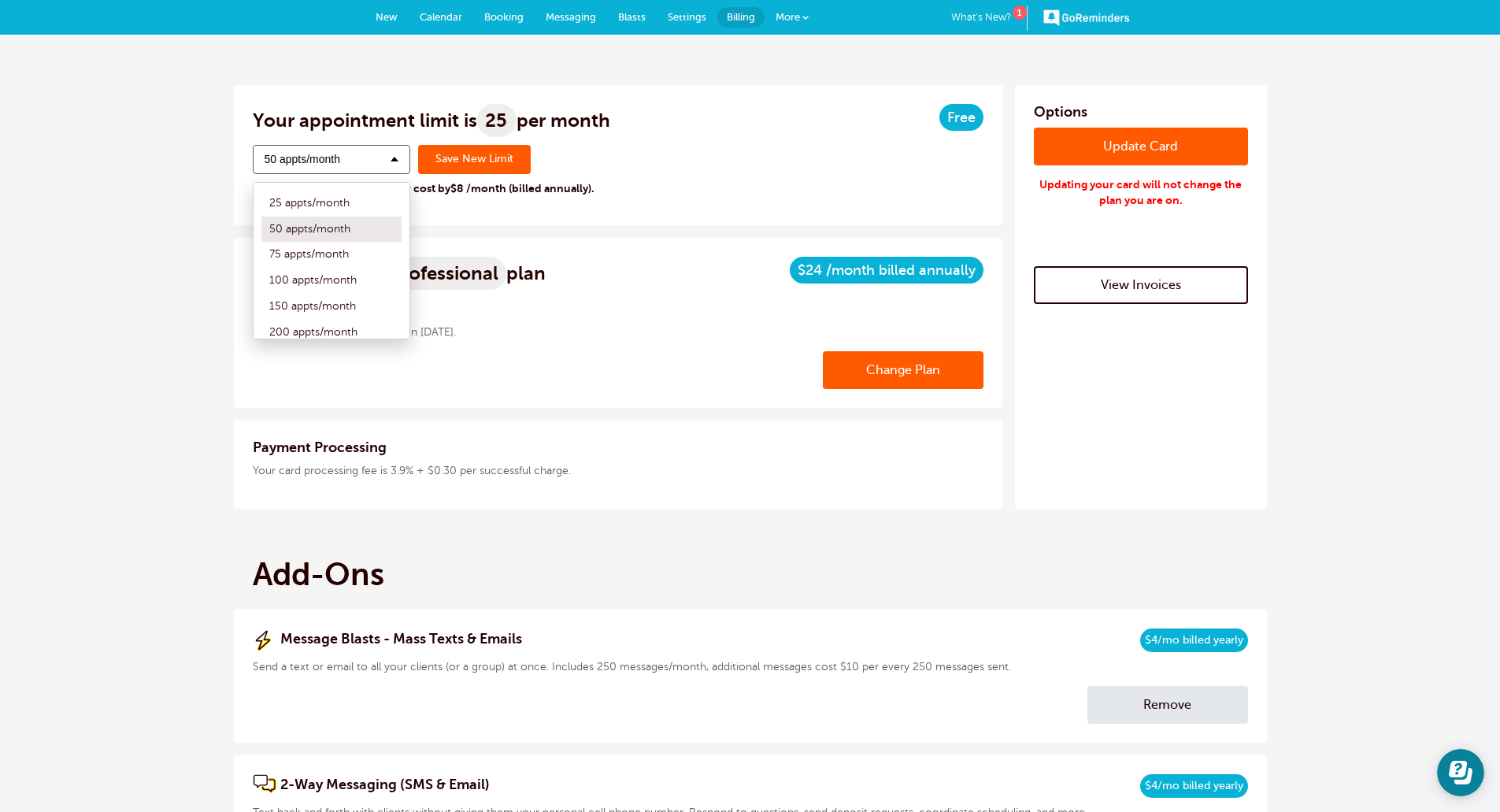
click at [350, 269] on label "100 appts/month" at bounding box center [331, 281] width 141 height 26
click at [261, 276] on input "100 appts/month" at bounding box center [261, 281] width 0 height 10
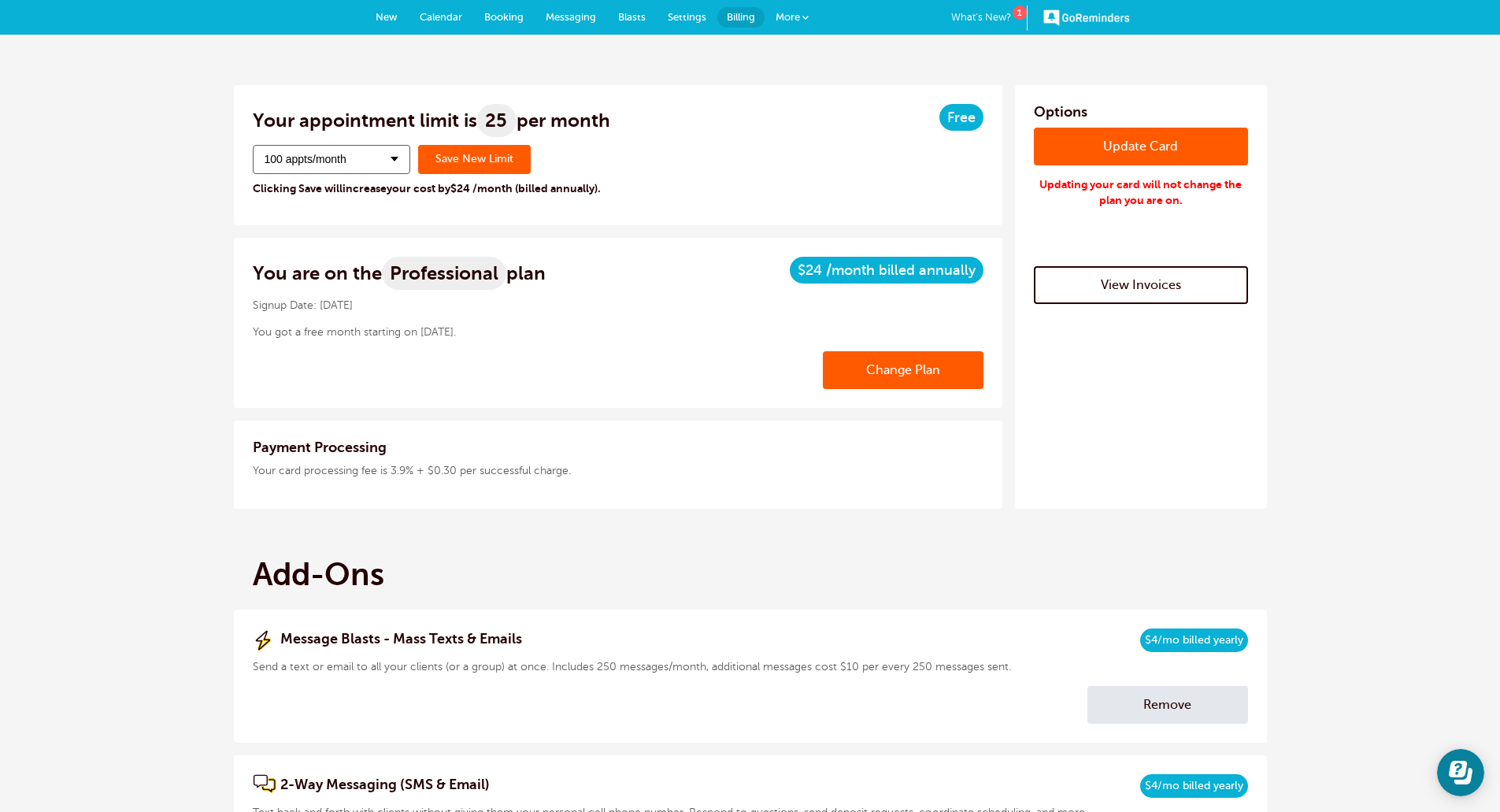
click at [379, 158] on button "100 appts/month" at bounding box center [331, 160] width 158 height 29
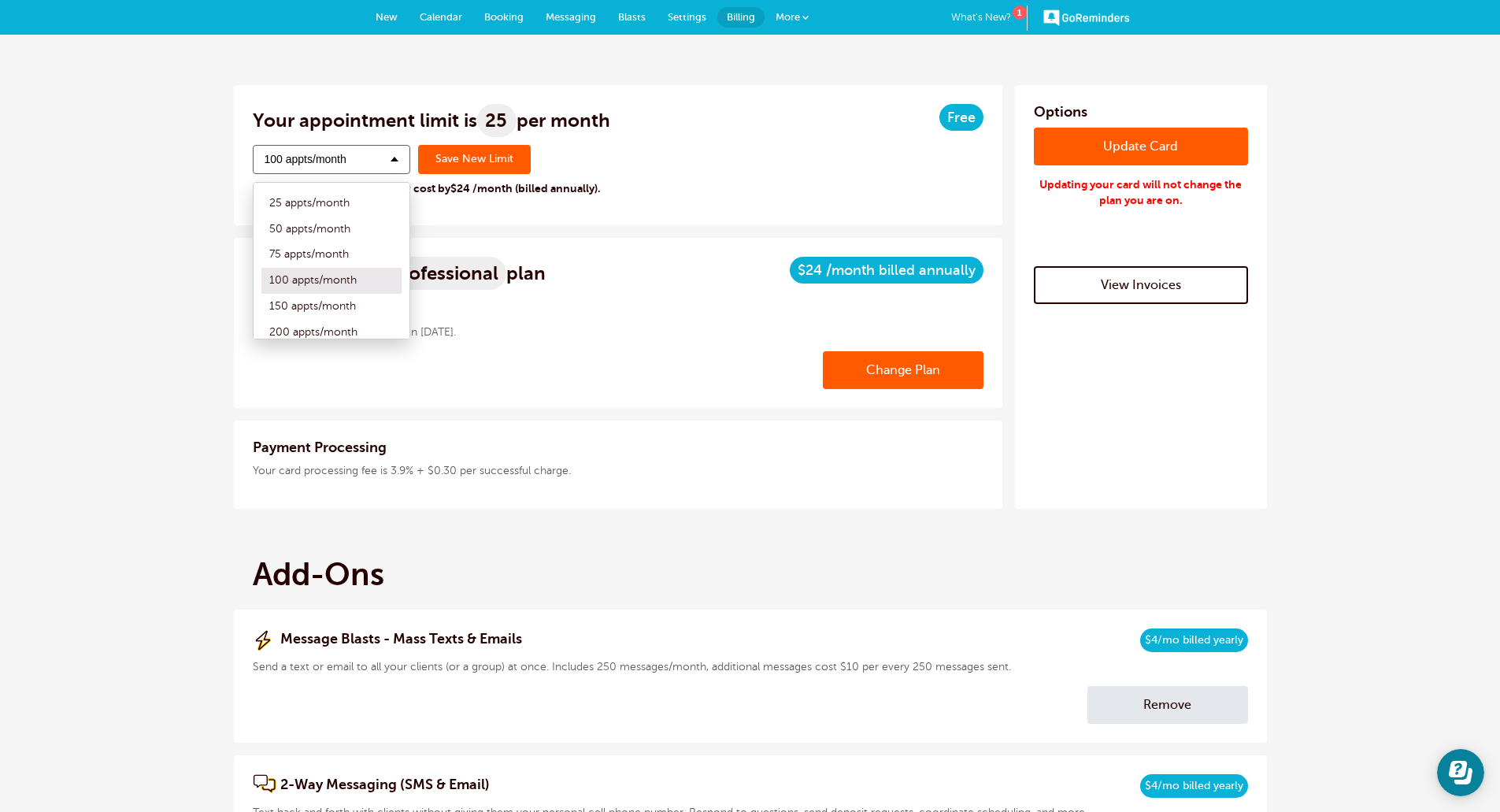
click at [344, 252] on label "75 appts/month" at bounding box center [331, 255] width 141 height 26
click at [261, 252] on input "75 appts/month" at bounding box center [261, 255] width 0 height 10
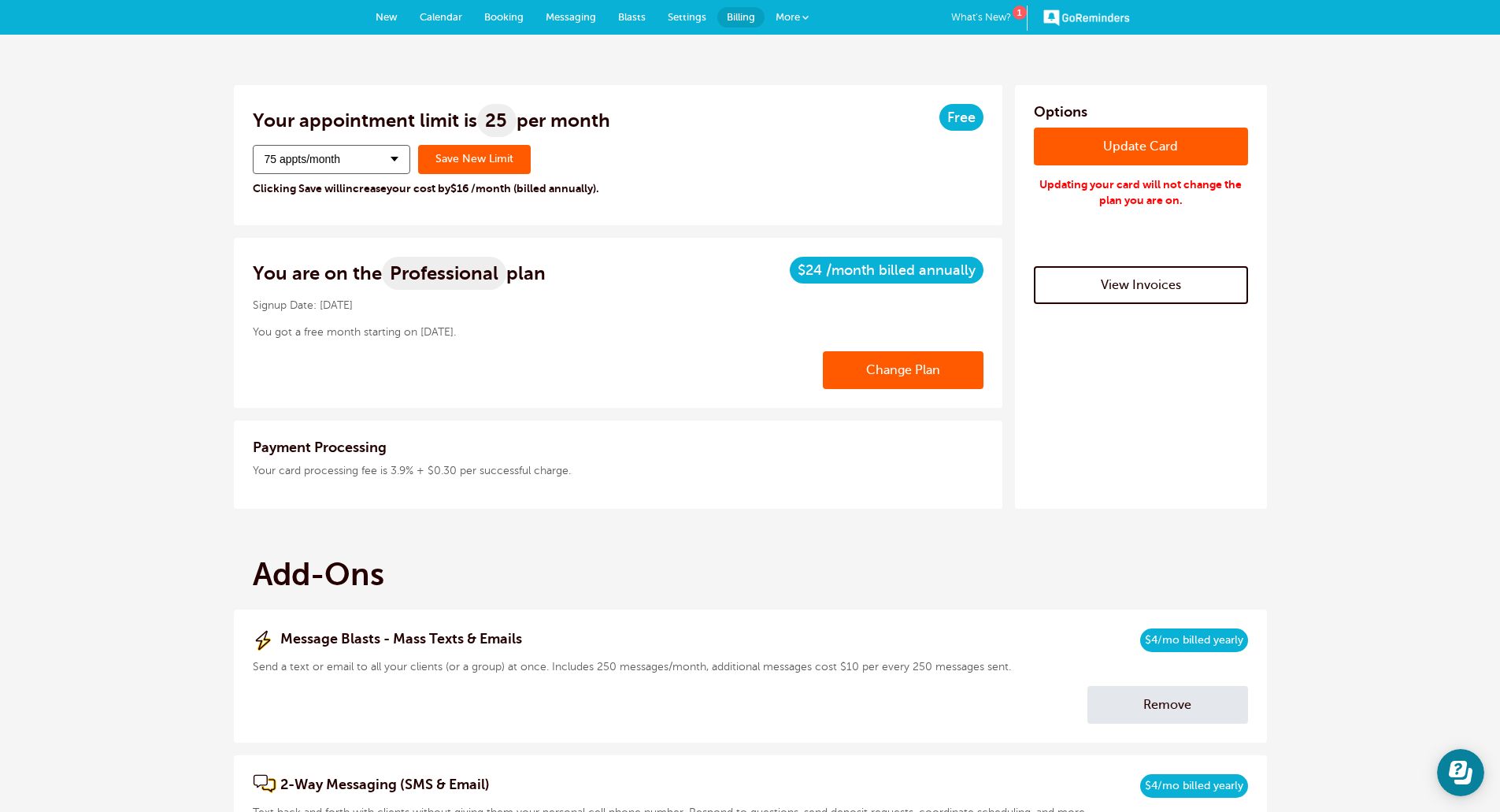
click at [396, 153] on button "75 appts/month" at bounding box center [331, 160] width 158 height 29
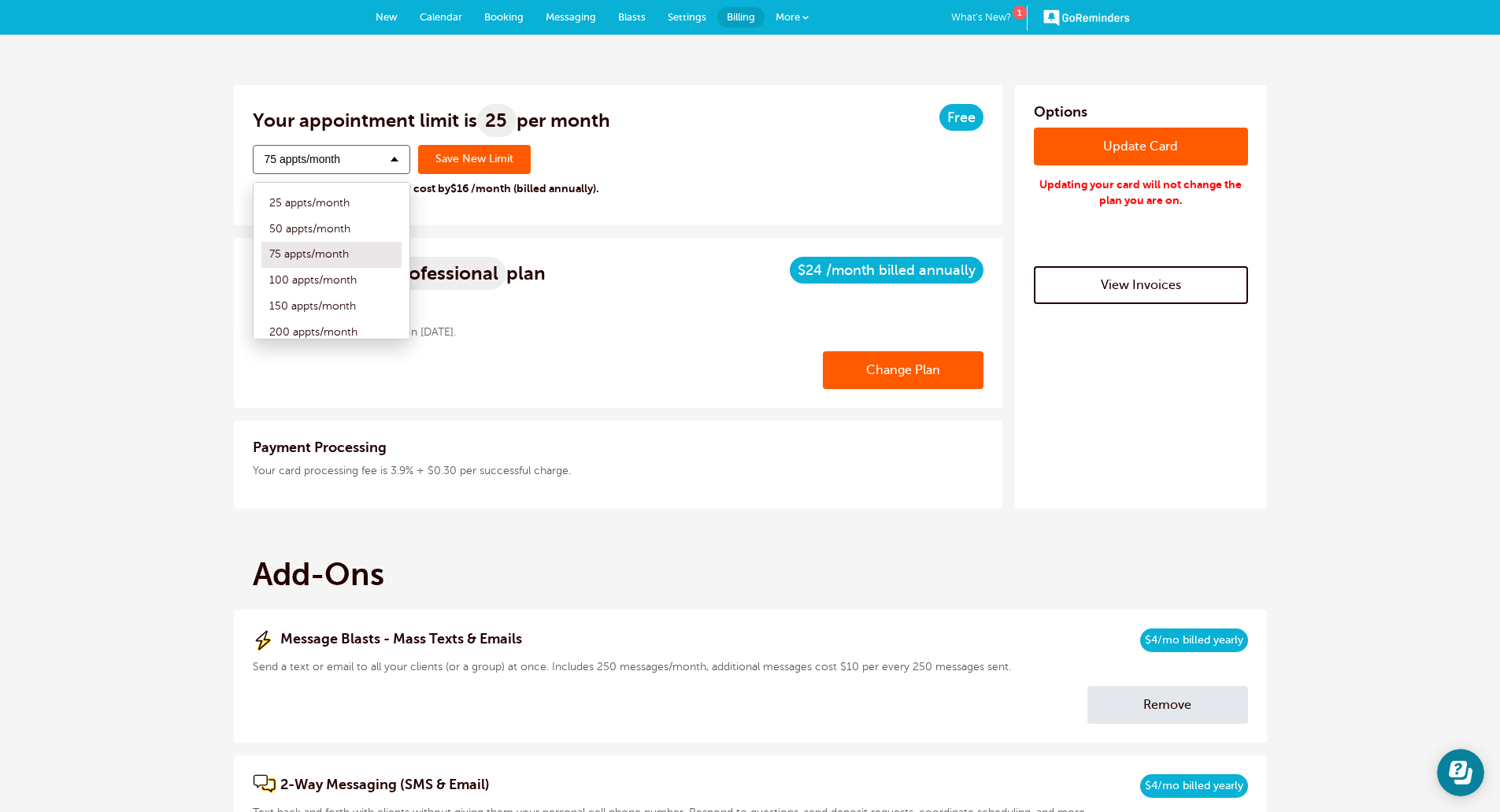
click at [364, 230] on label "50 appts/month" at bounding box center [331, 230] width 141 height 26
click at [261, 230] on input "50 appts/month" at bounding box center [261, 230] width 0 height 10
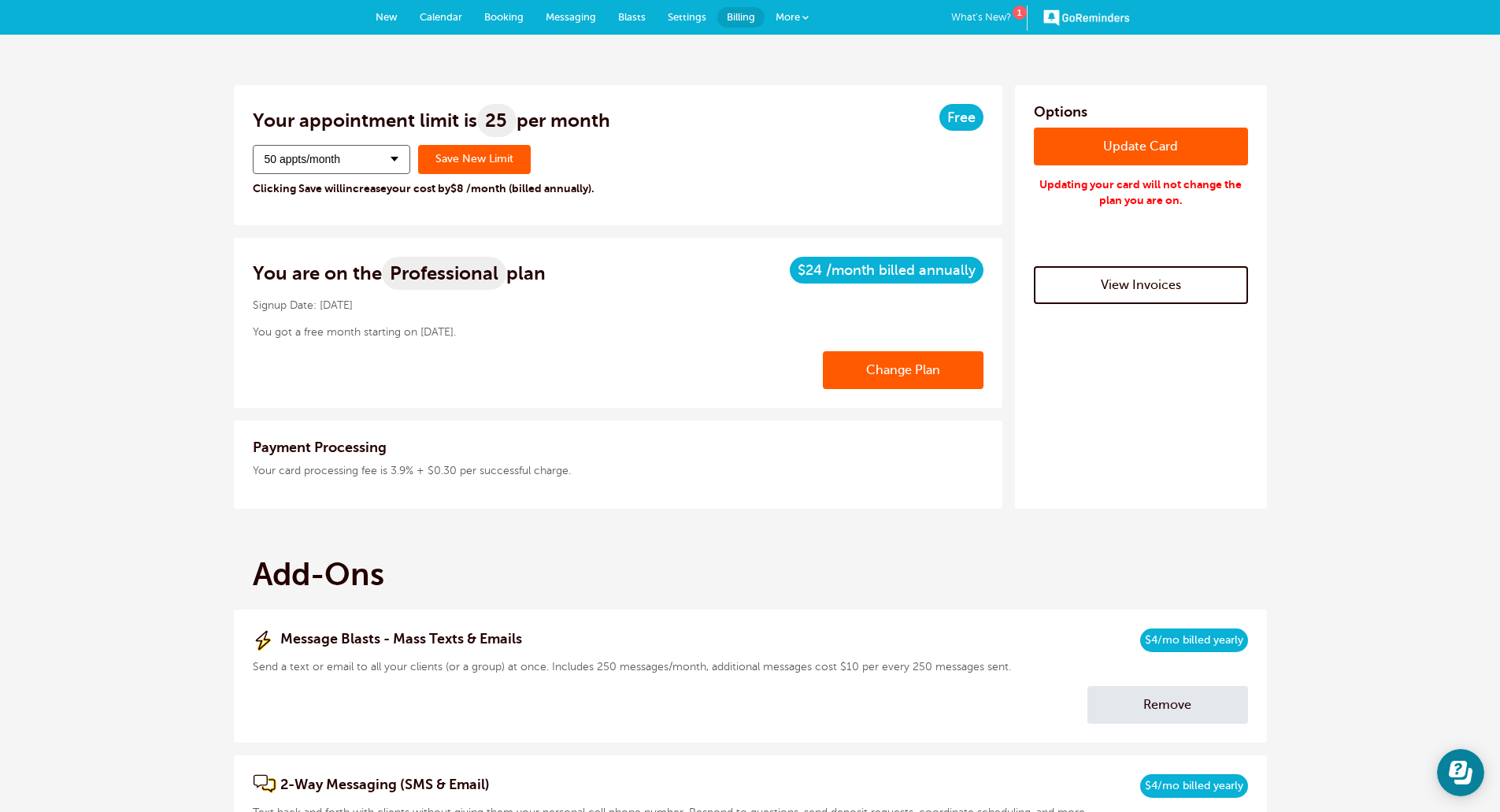
click at [396, 165] on button "50 appts/month" at bounding box center [331, 160] width 158 height 29
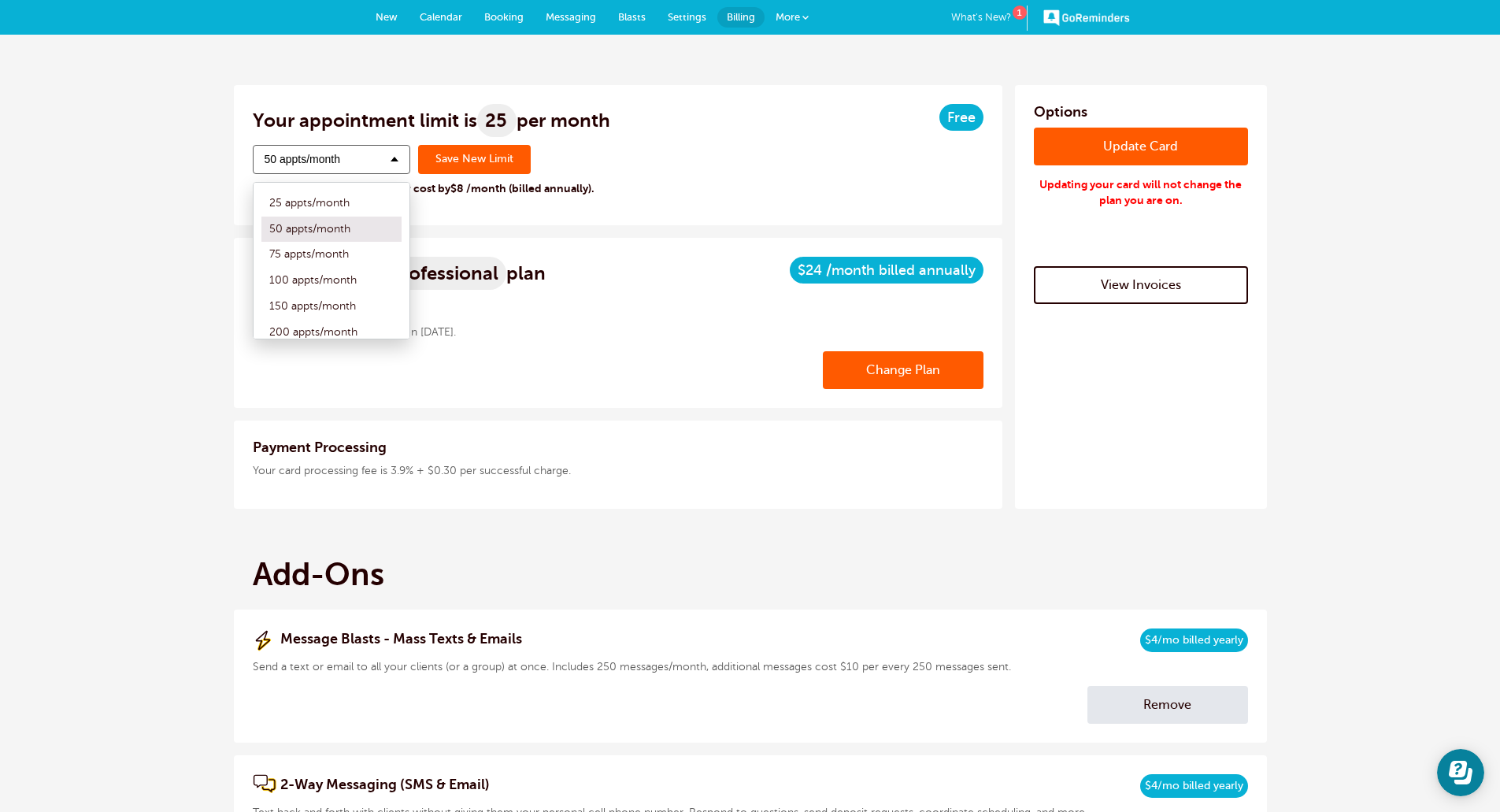
click at [347, 260] on label "75 appts/month" at bounding box center [331, 255] width 141 height 26
click at [261, 260] on input "75 appts/month" at bounding box center [261, 255] width 0 height 10
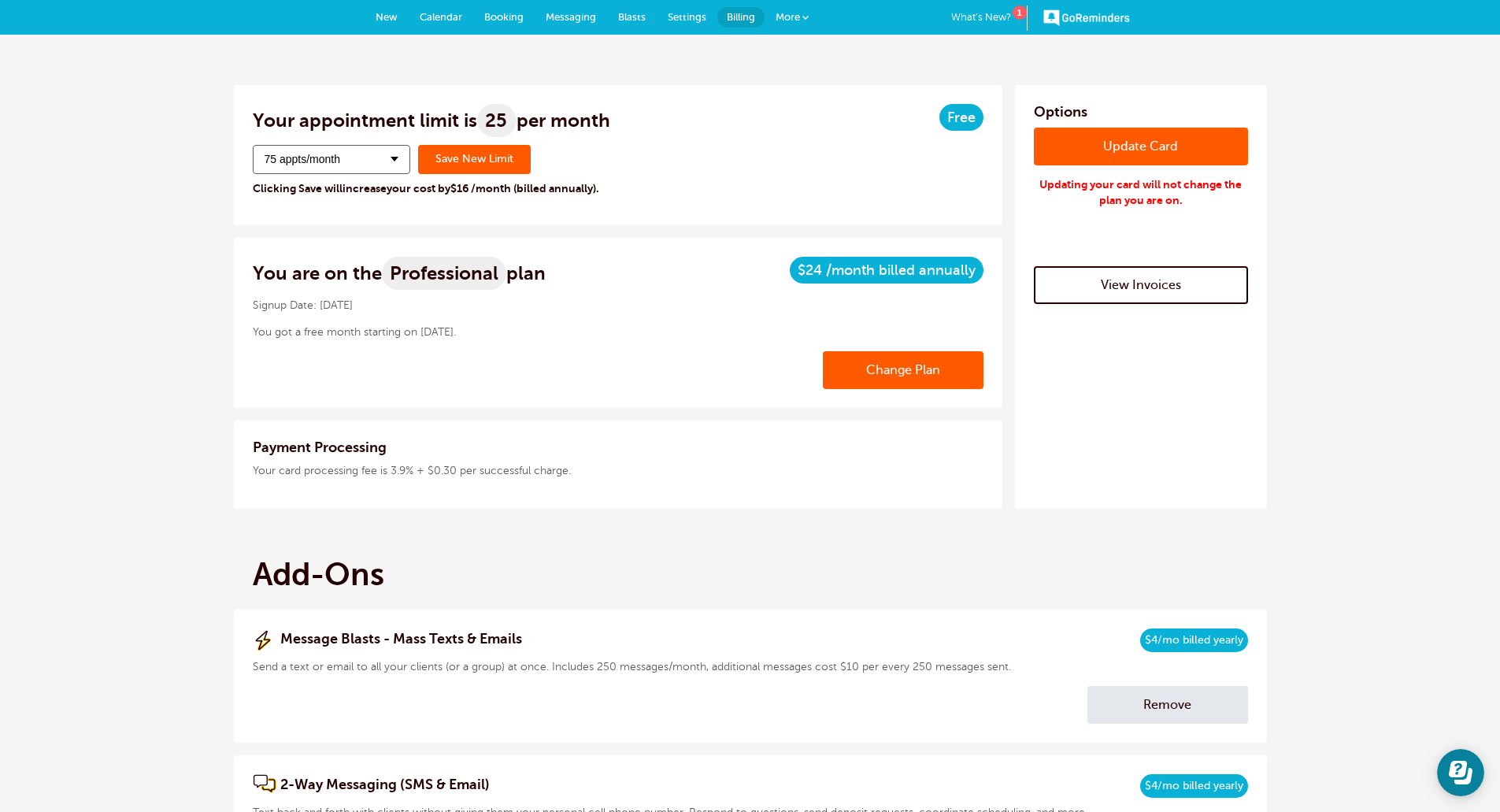
click at [553, 209] on div "Your appointment limit is 25 per month Free Change Appointment Limit 75 appts/m…" at bounding box center [619, 155] width 769 height 141
click at [951, 373] on link "Change Plan" at bounding box center [902, 370] width 160 height 38
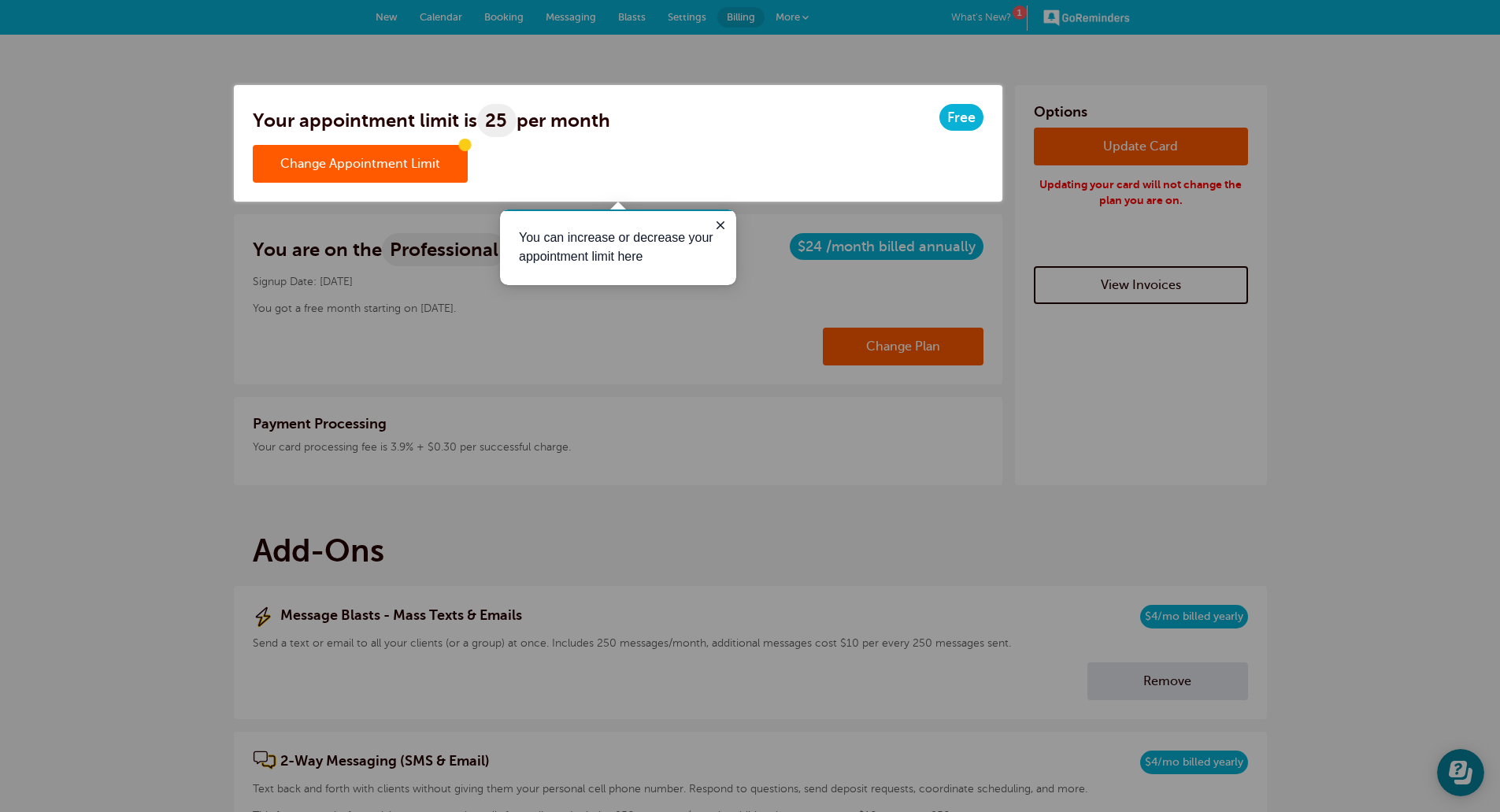
click at [350, 154] on link "Change Appointment Limit" at bounding box center [360, 164] width 215 height 38
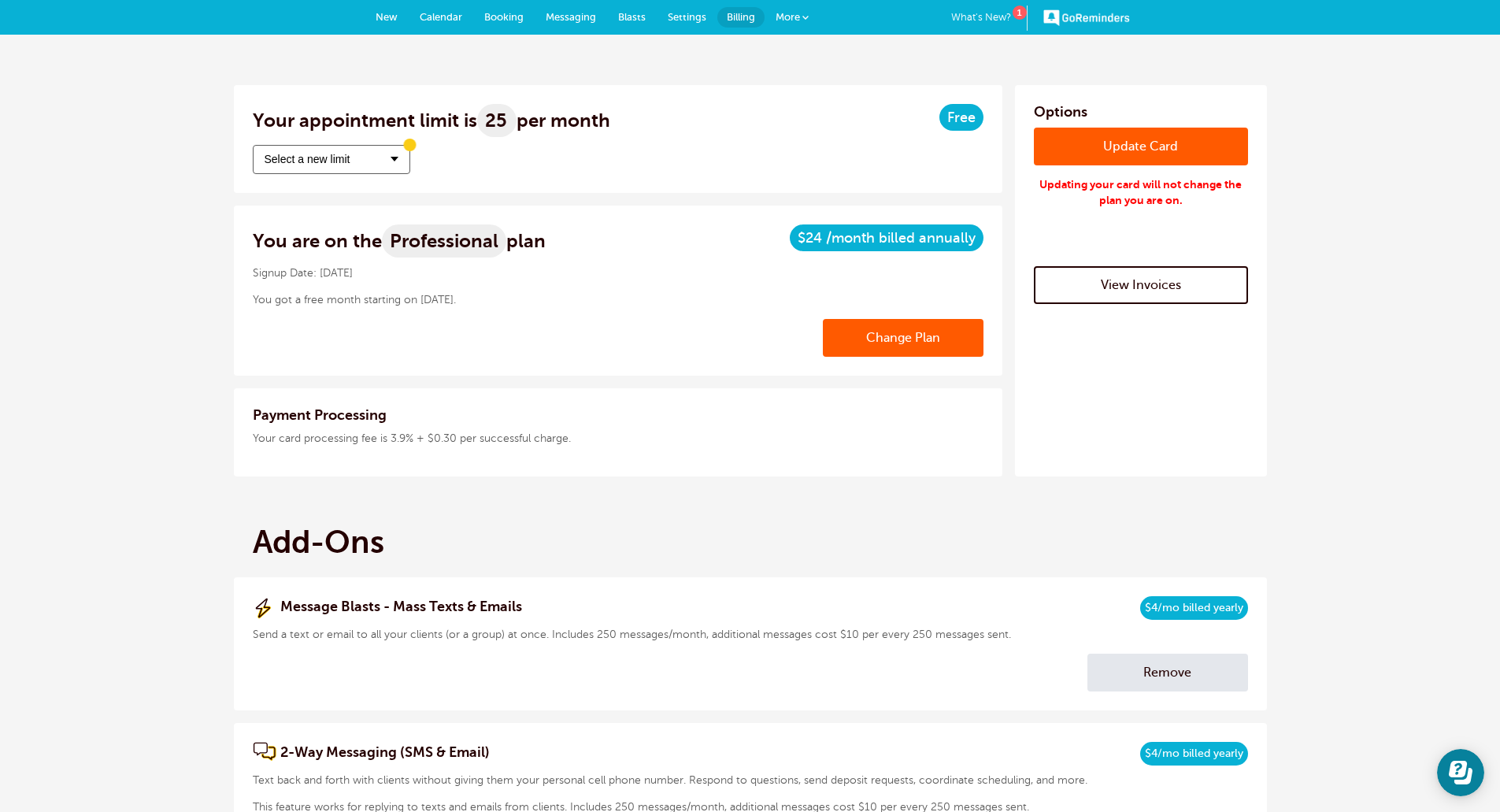
click at [354, 166] on button "Select a new limit" at bounding box center [331, 160] width 158 height 29
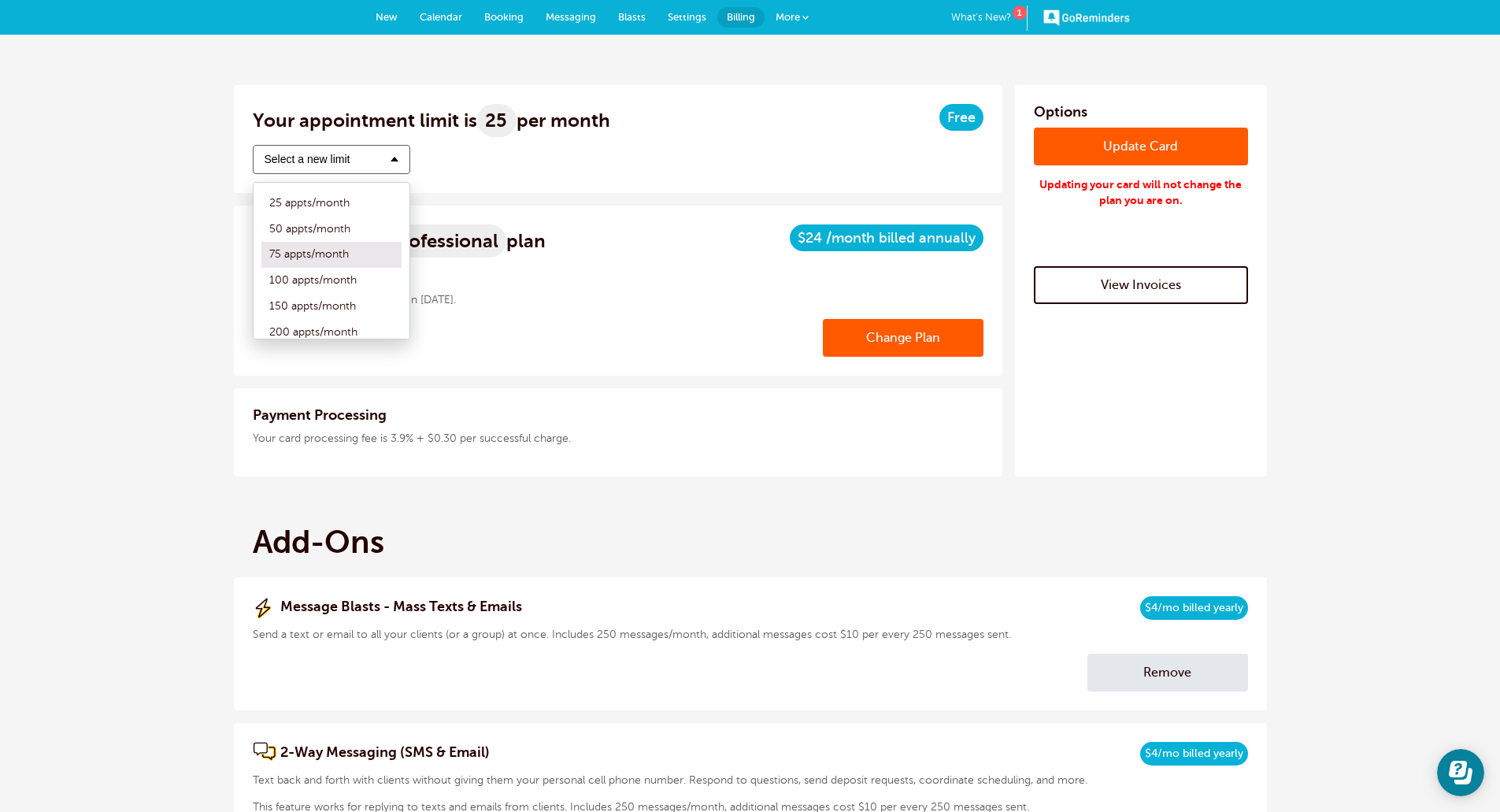
click at [348, 272] on label "100 appts/month" at bounding box center [331, 281] width 141 height 26
click at [261, 276] on input "100 appts/month" at bounding box center [261, 281] width 0 height 10
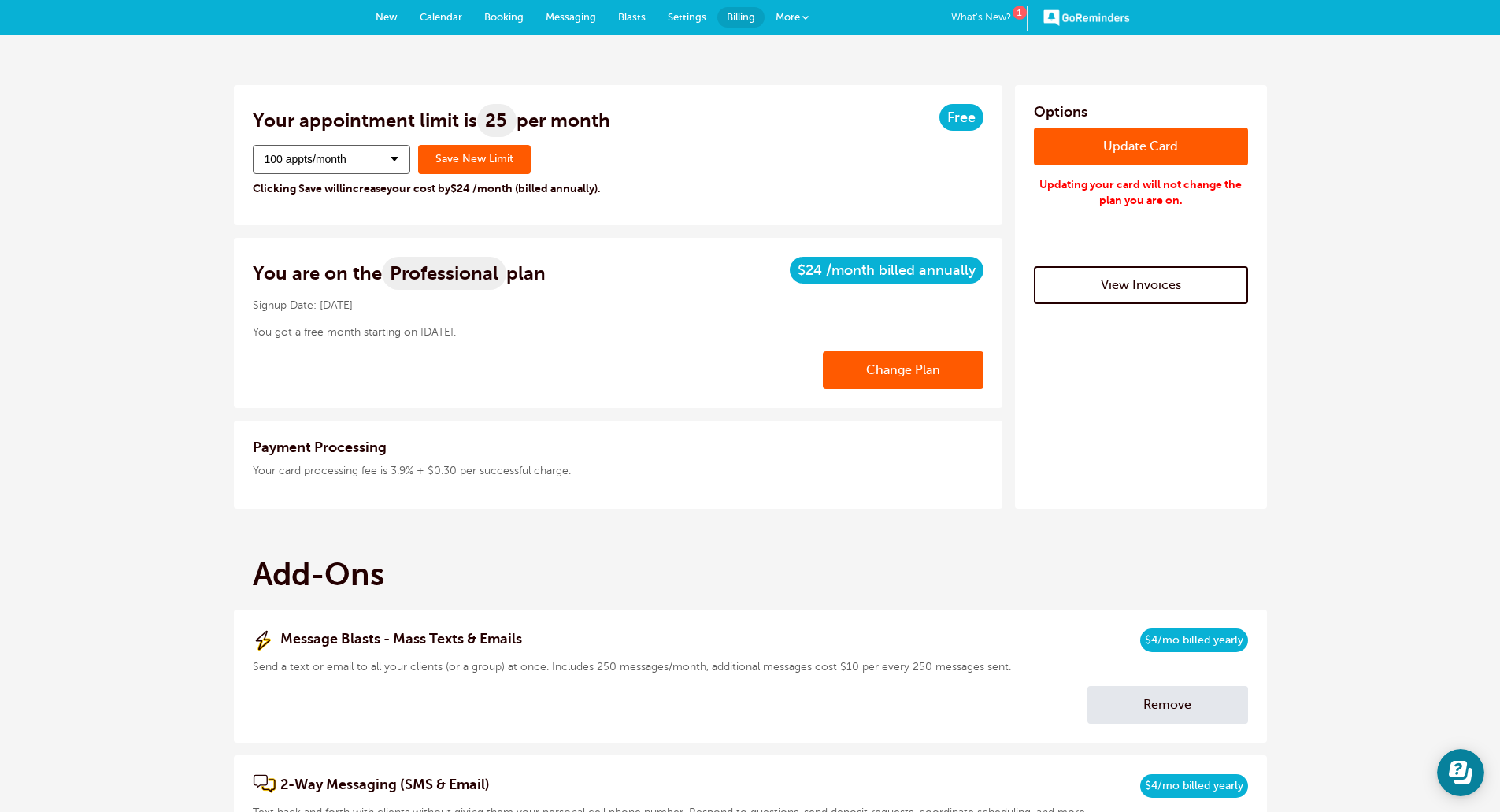
click at [352, 158] on button "100 appts/month" at bounding box center [331, 160] width 158 height 29
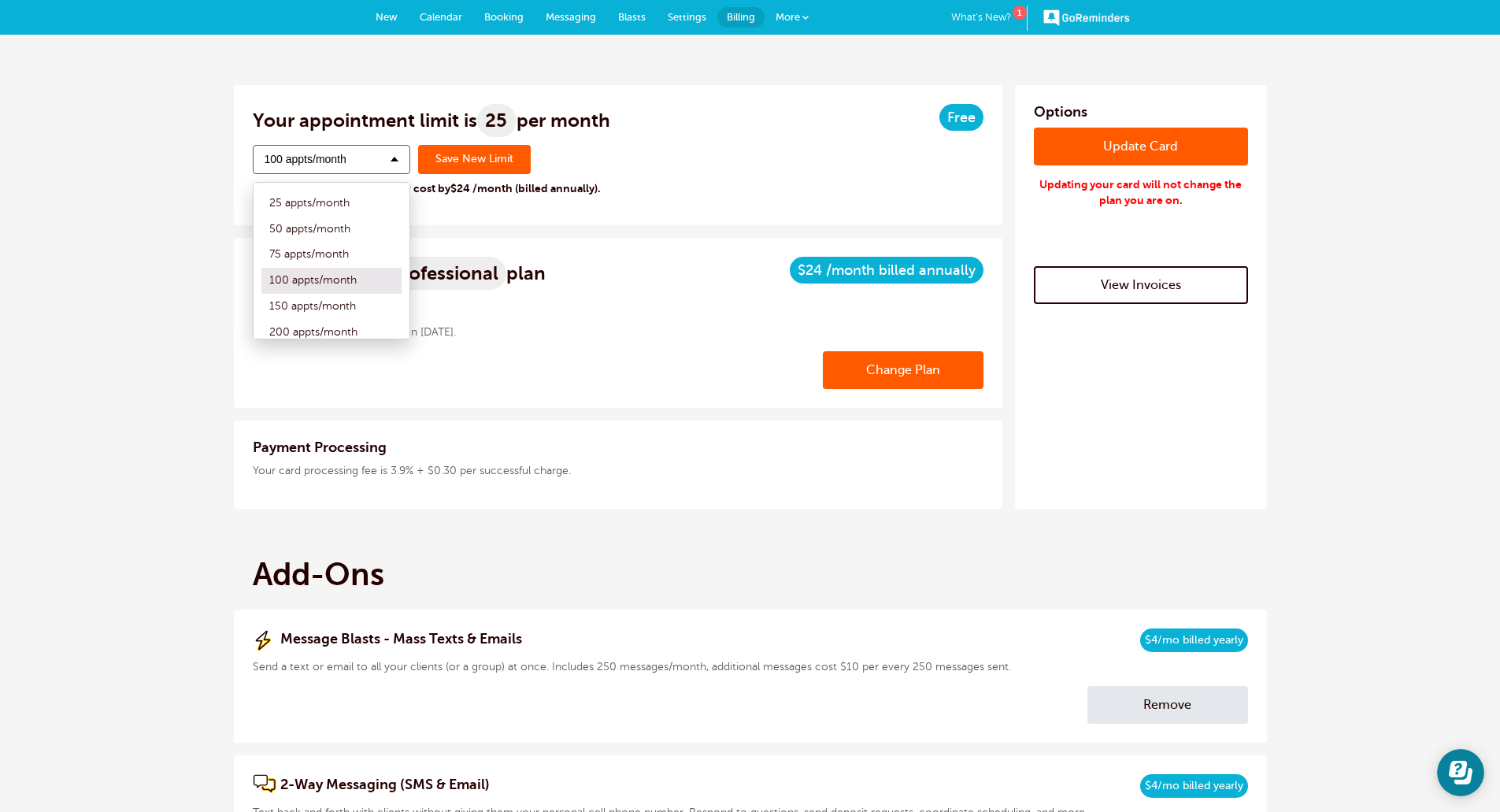
click at [344, 248] on label "75 appts/month" at bounding box center [331, 255] width 141 height 26
click at [261, 250] on input "75 appts/month" at bounding box center [261, 255] width 0 height 10
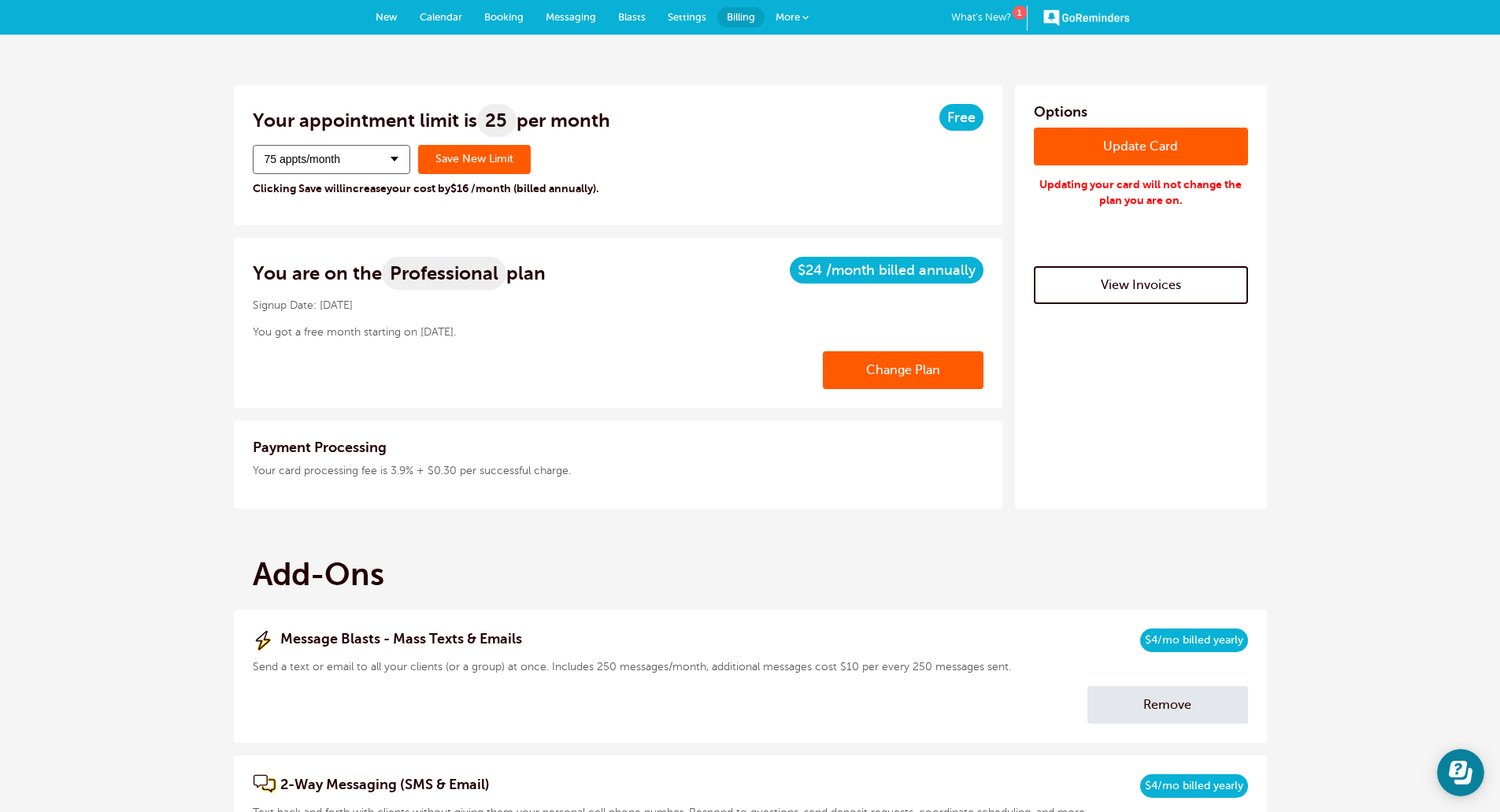
click at [734, 443] on h4 "Payment Processing" at bounding box center [618, 447] width 730 height 16
click at [469, 162] on link "Save New Limit" at bounding box center [475, 160] width 113 height 29
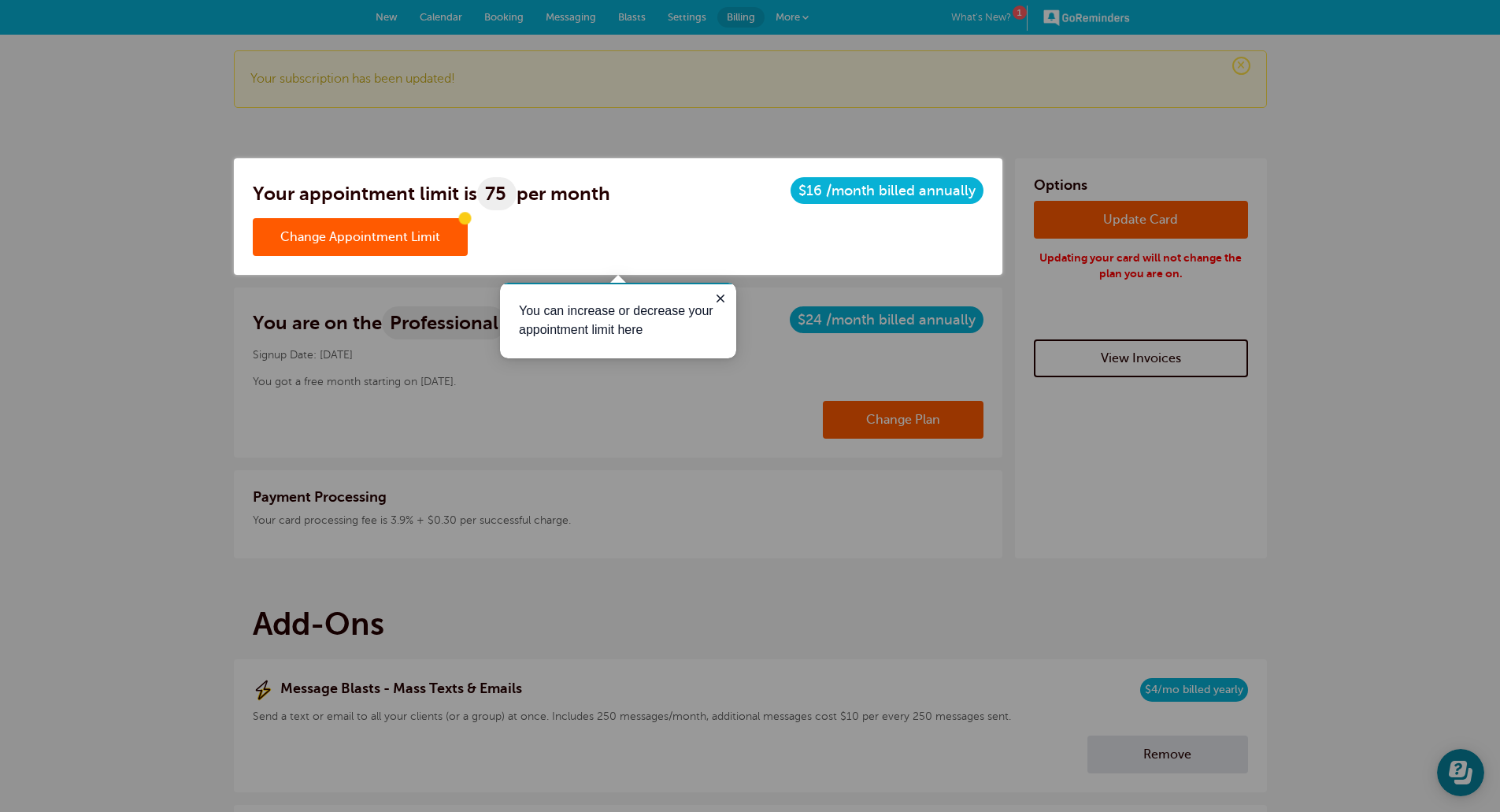
click at [1322, 244] on div at bounding box center [1251, 137] width 498 height 275
click at [726, 296] on icon "Close guide" at bounding box center [720, 298] width 13 height 13
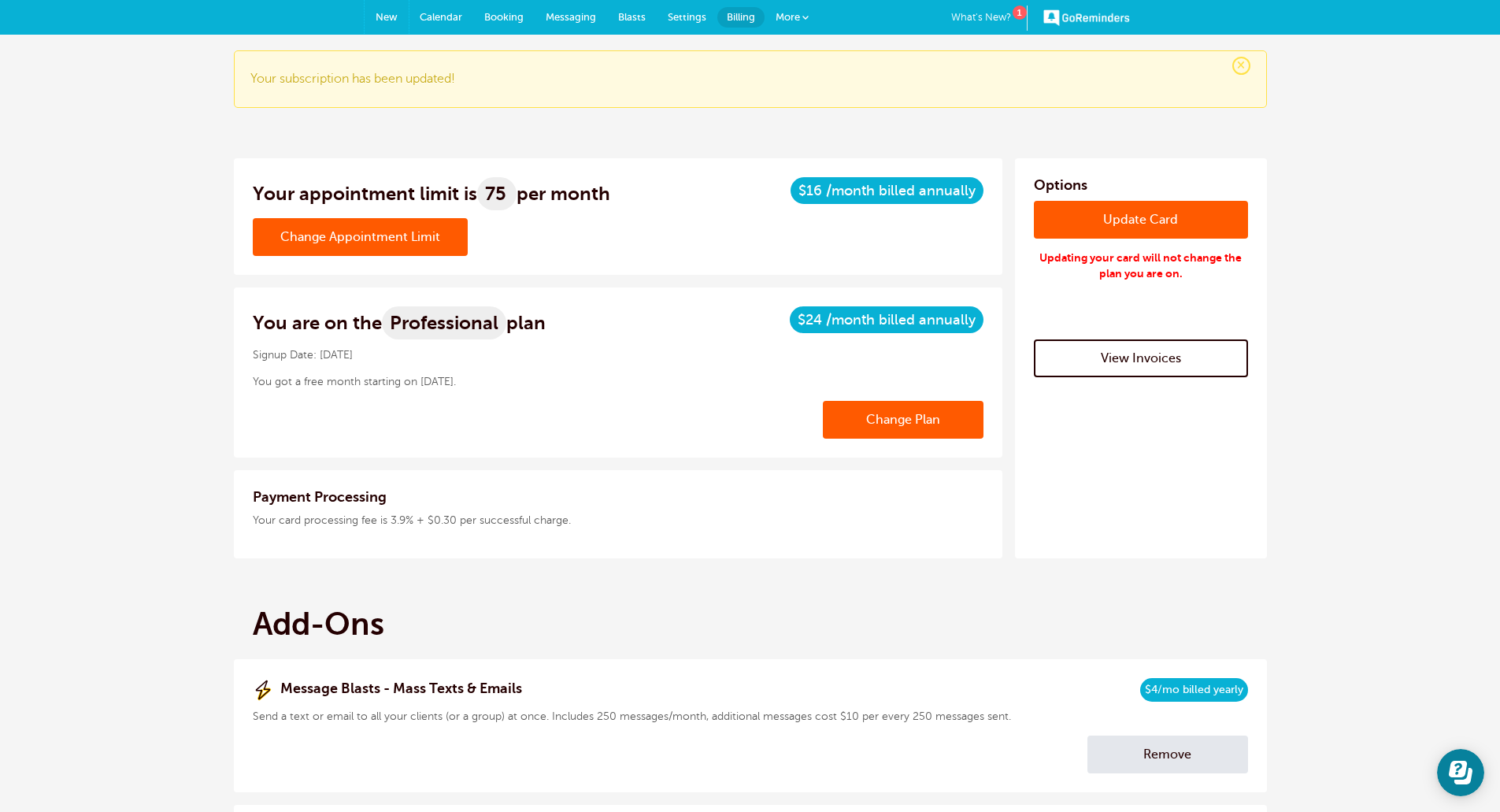
click at [396, 16] on span "New" at bounding box center [386, 17] width 22 height 12
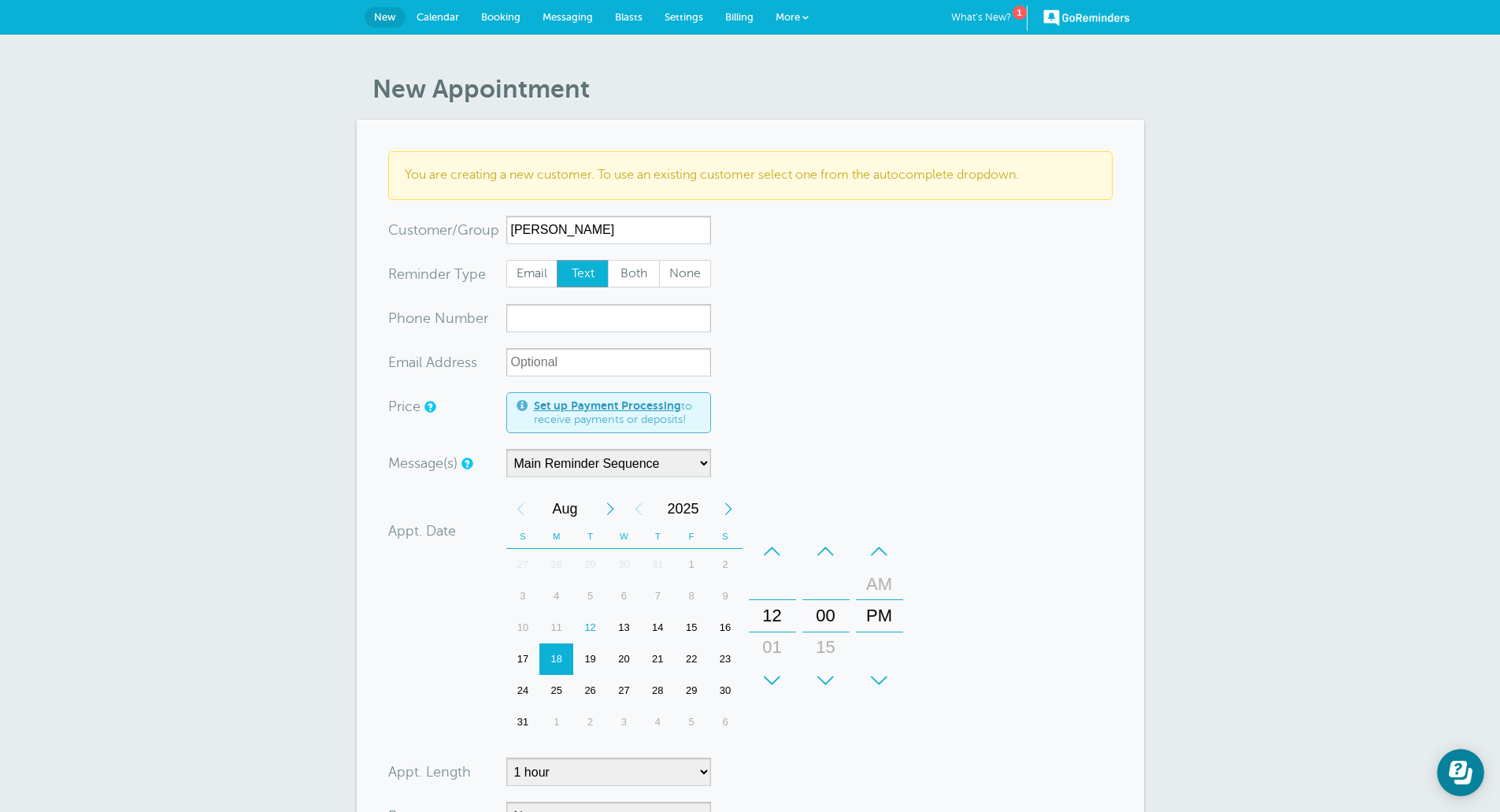
type input "Delia Campos"
click at [604, 320] on input "xxx-no-autofill" at bounding box center [609, 318] width 205 height 29
paste input "16614446489"
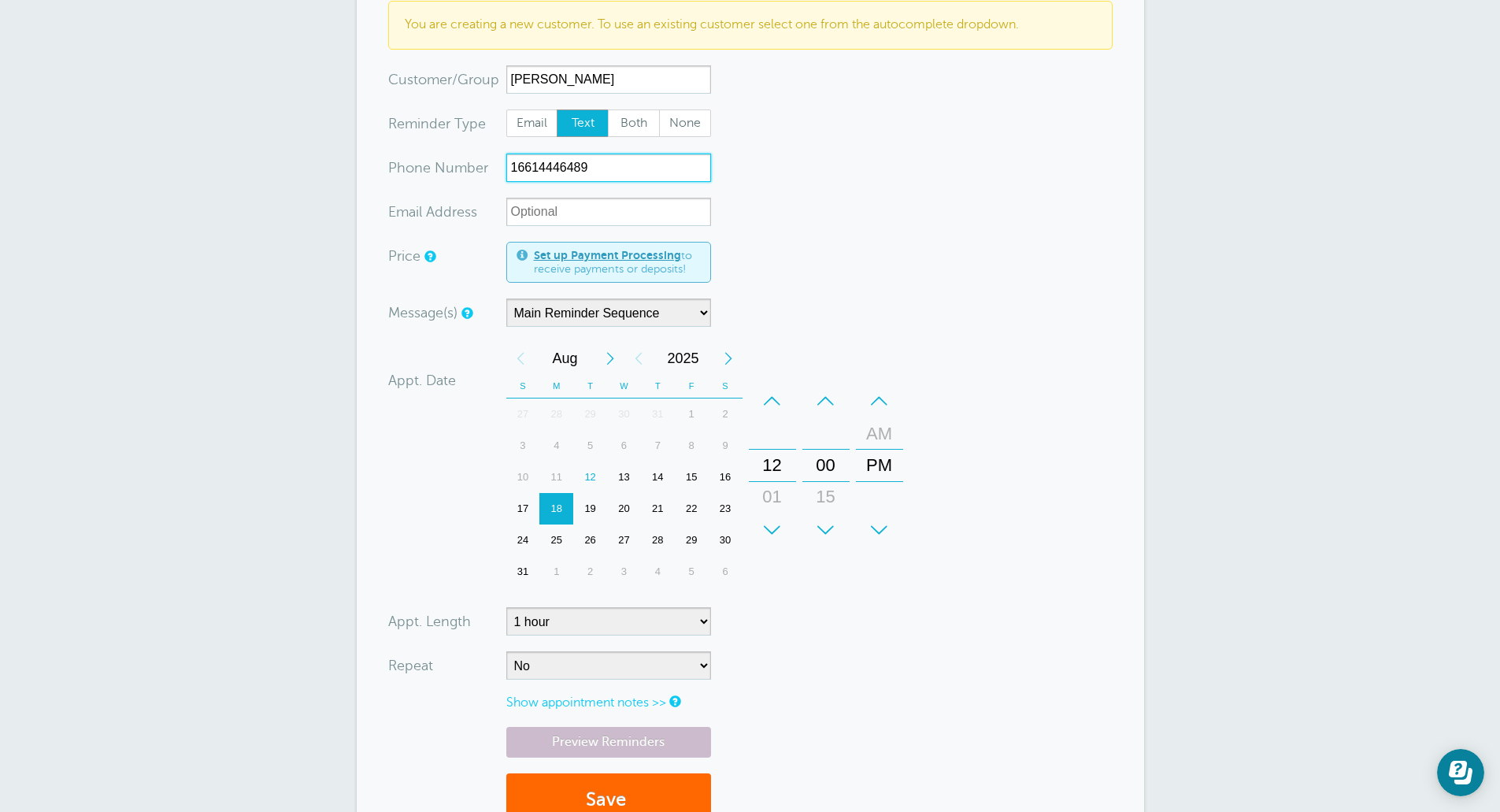
scroll to position [158, 0]
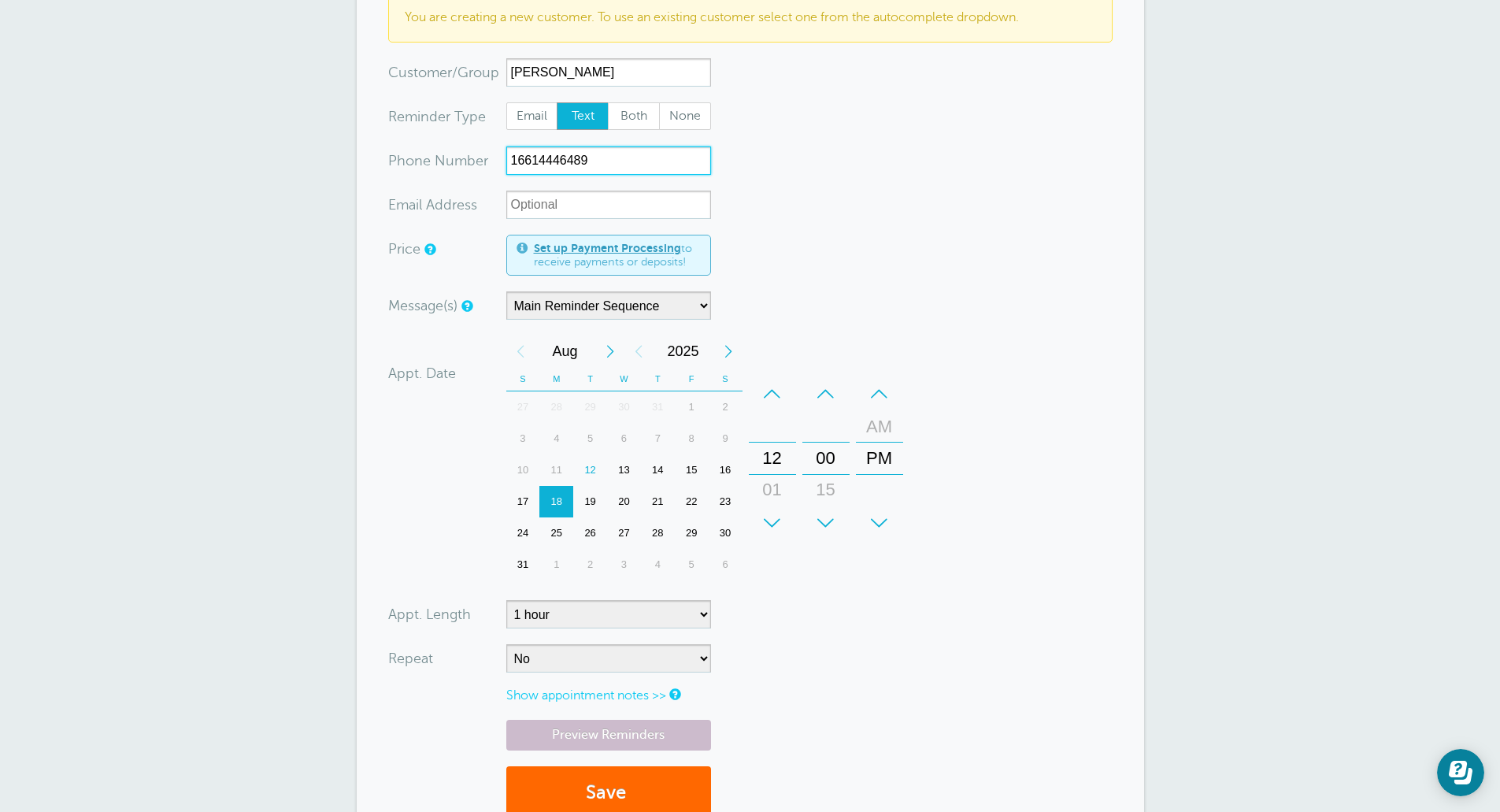
type input "16614446489"
click at [620, 791] on button "Save" at bounding box center [609, 793] width 205 height 55
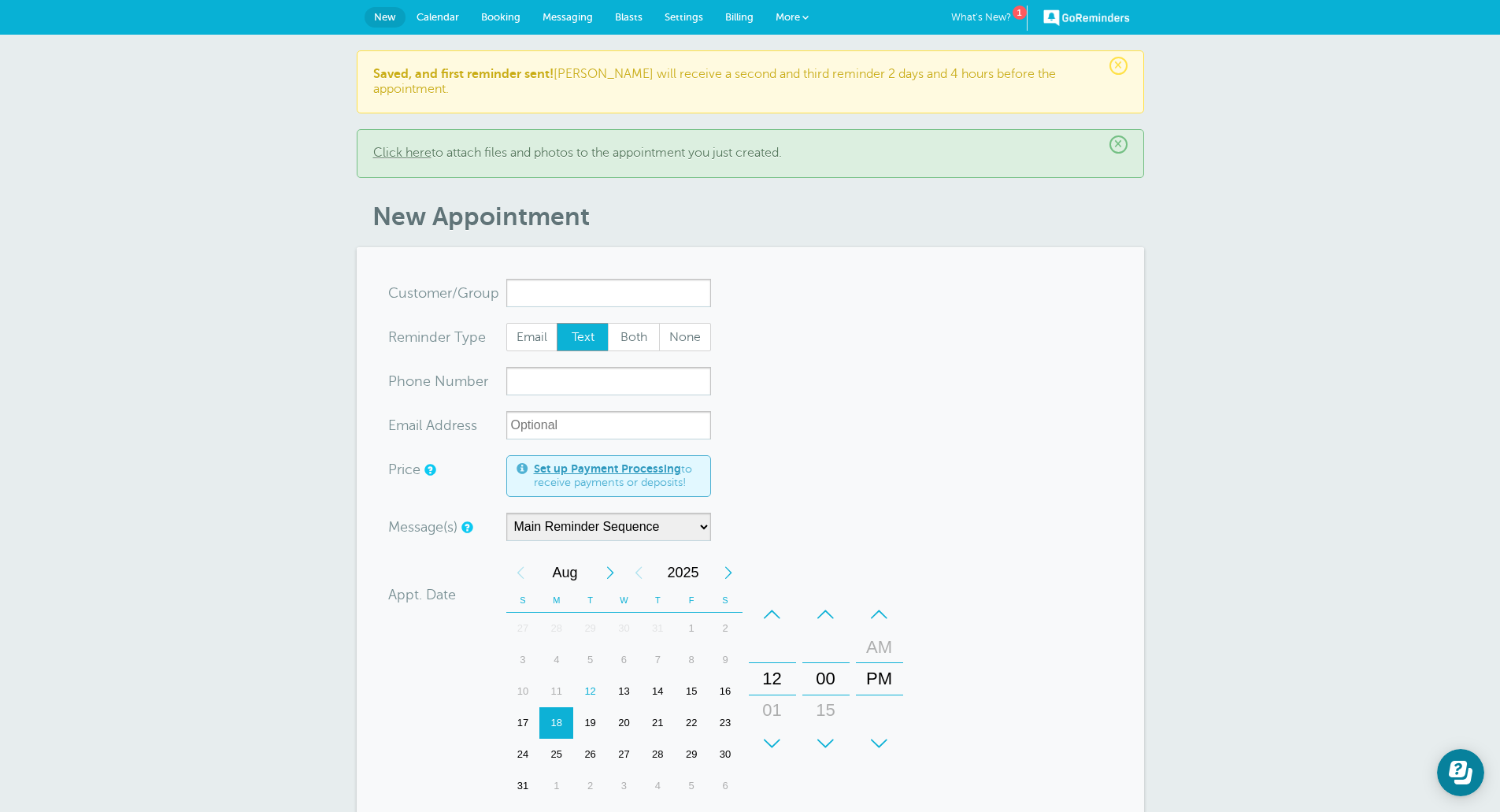
click at [1281, 209] on div "× Saved, and first reminder sent! Delia will receive a second and third reminde…" at bounding box center [750, 621] width 1500 height 1174
click at [625, 278] on input "x-no-autofill" at bounding box center [609, 292] width 205 height 29
type input "Feli"
click at [1189, 351] on div "× Saved, and first reminder sent! Delia will receive a second and third reminde…" at bounding box center [750, 621] width 1500 height 1174
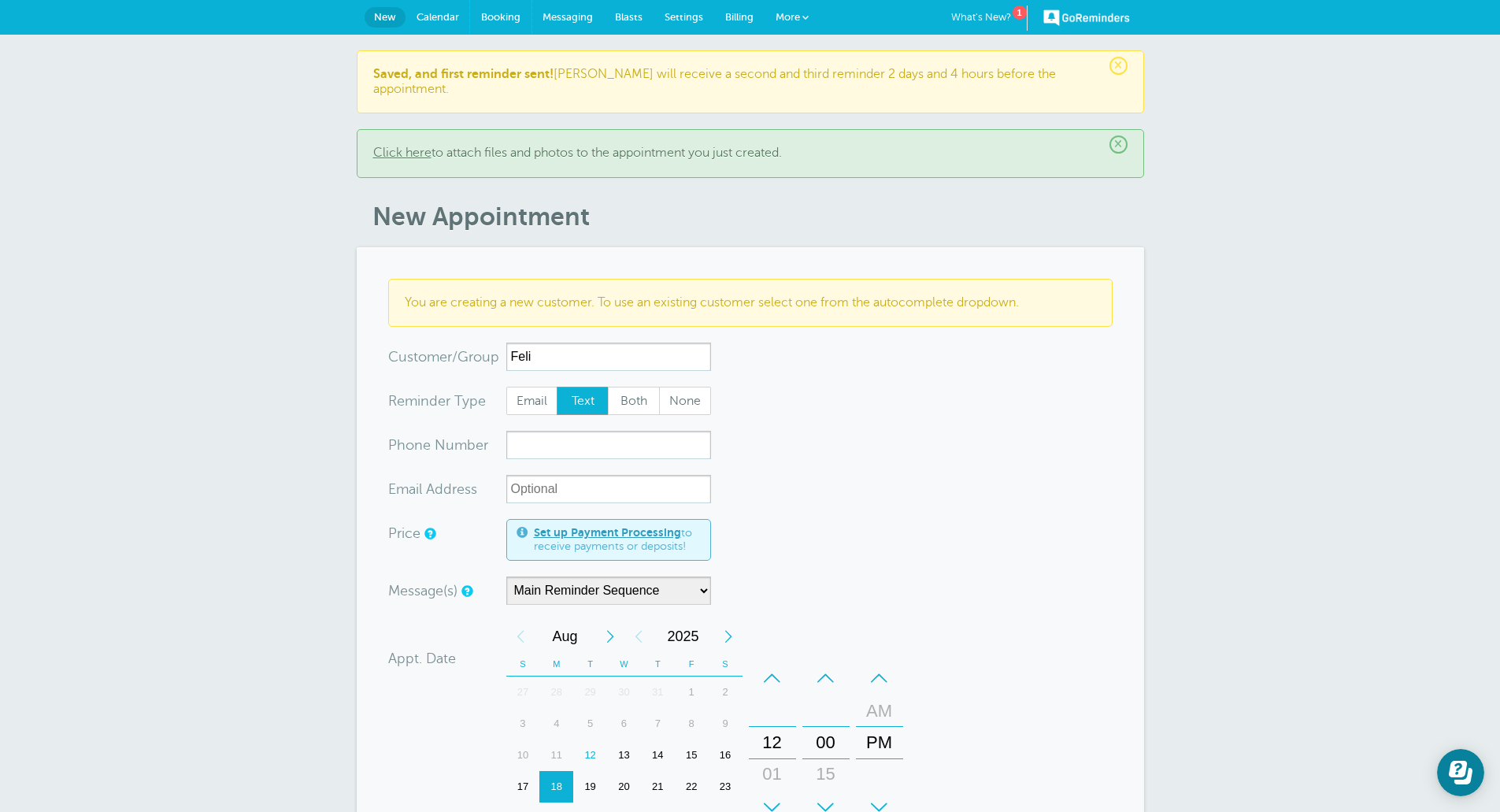
click at [490, 12] on span "Booking" at bounding box center [501, 17] width 39 height 12
click at [490, 20] on span "Booking" at bounding box center [501, 17] width 39 height 12
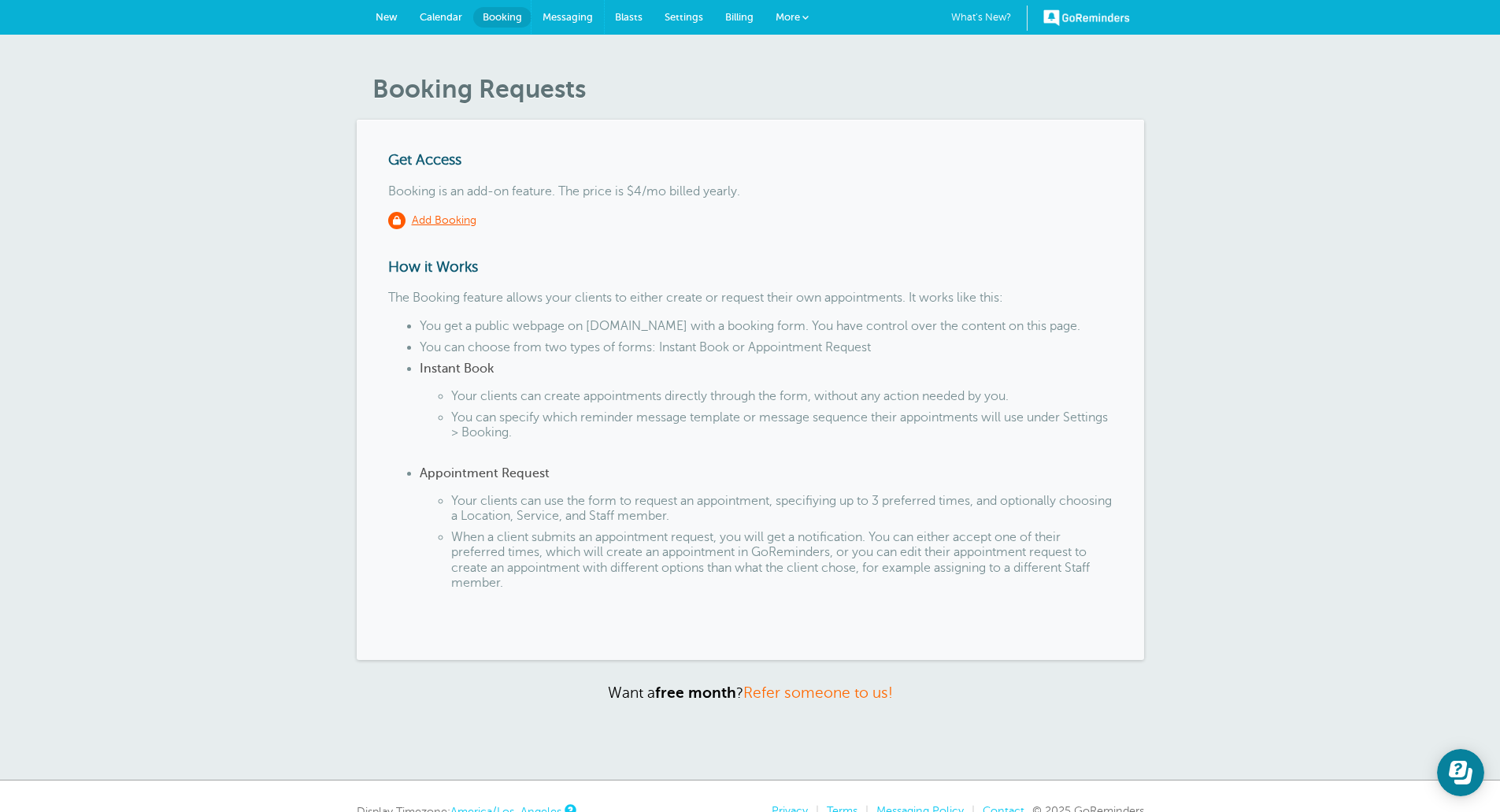
click at [578, 14] on span "Messaging" at bounding box center [567, 17] width 50 height 12
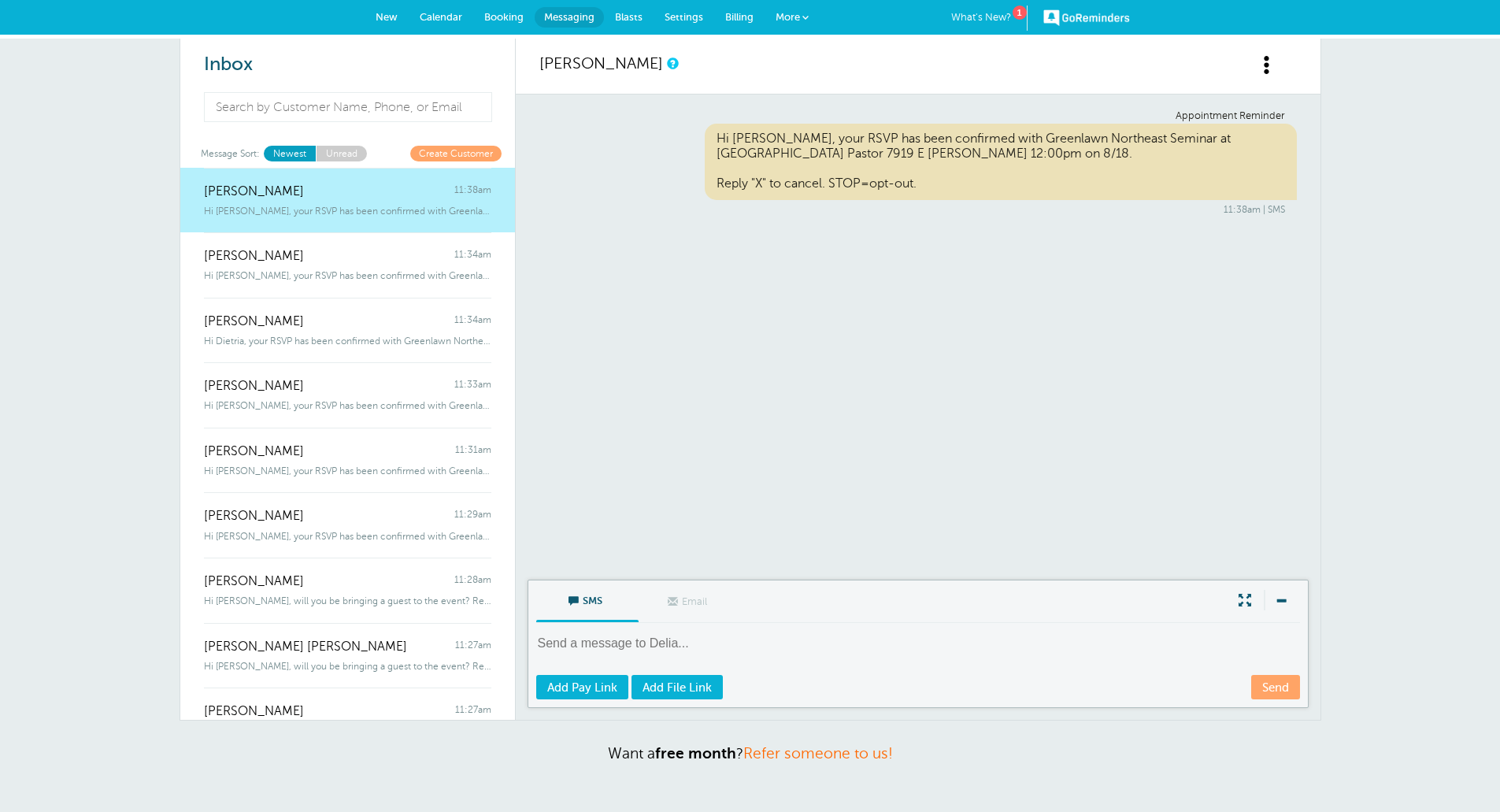
click at [318, 270] on span "Hi [PERSON_NAME], your RSVP has been confirmed with Greenlawn Northeast Seminar…" at bounding box center [347, 275] width 287 height 11
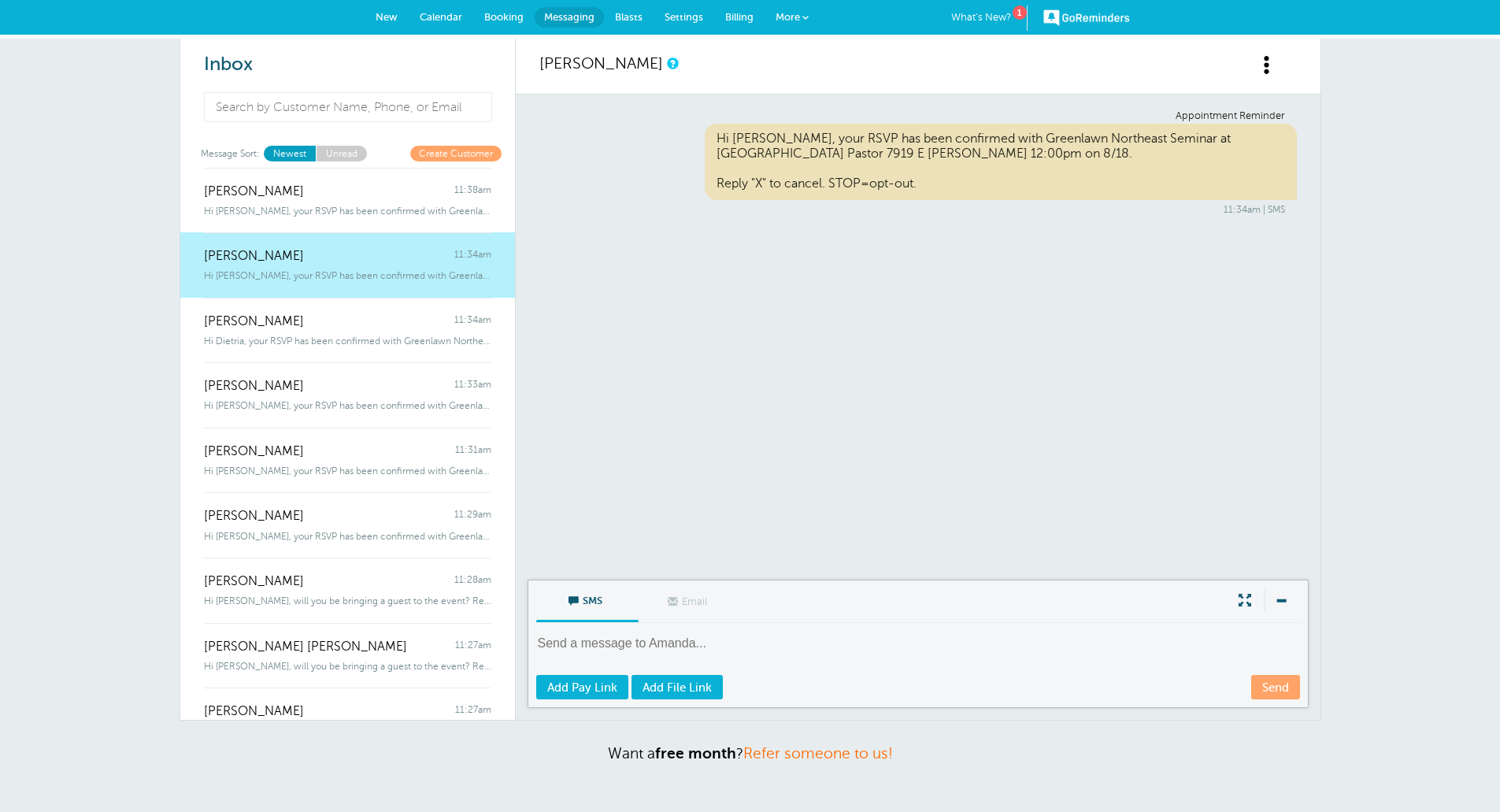
click at [287, 330] on div "Hi Dietria, your RSVP has been confirmed with Greenlawn Northeast Seminar" at bounding box center [347, 337] width 287 height 17
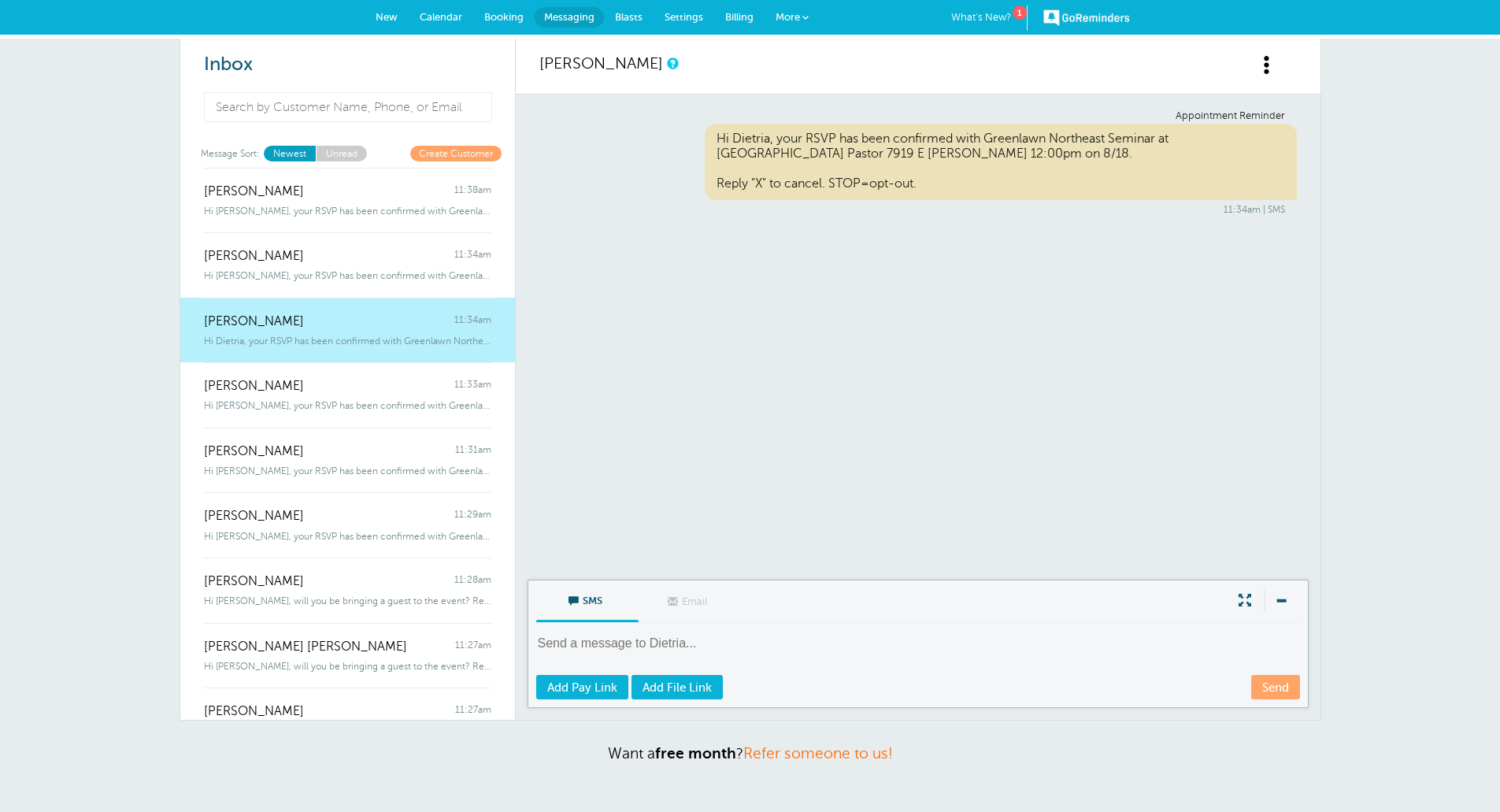
click at [301, 387] on span "[PERSON_NAME]" at bounding box center [253, 386] width 100 height 15
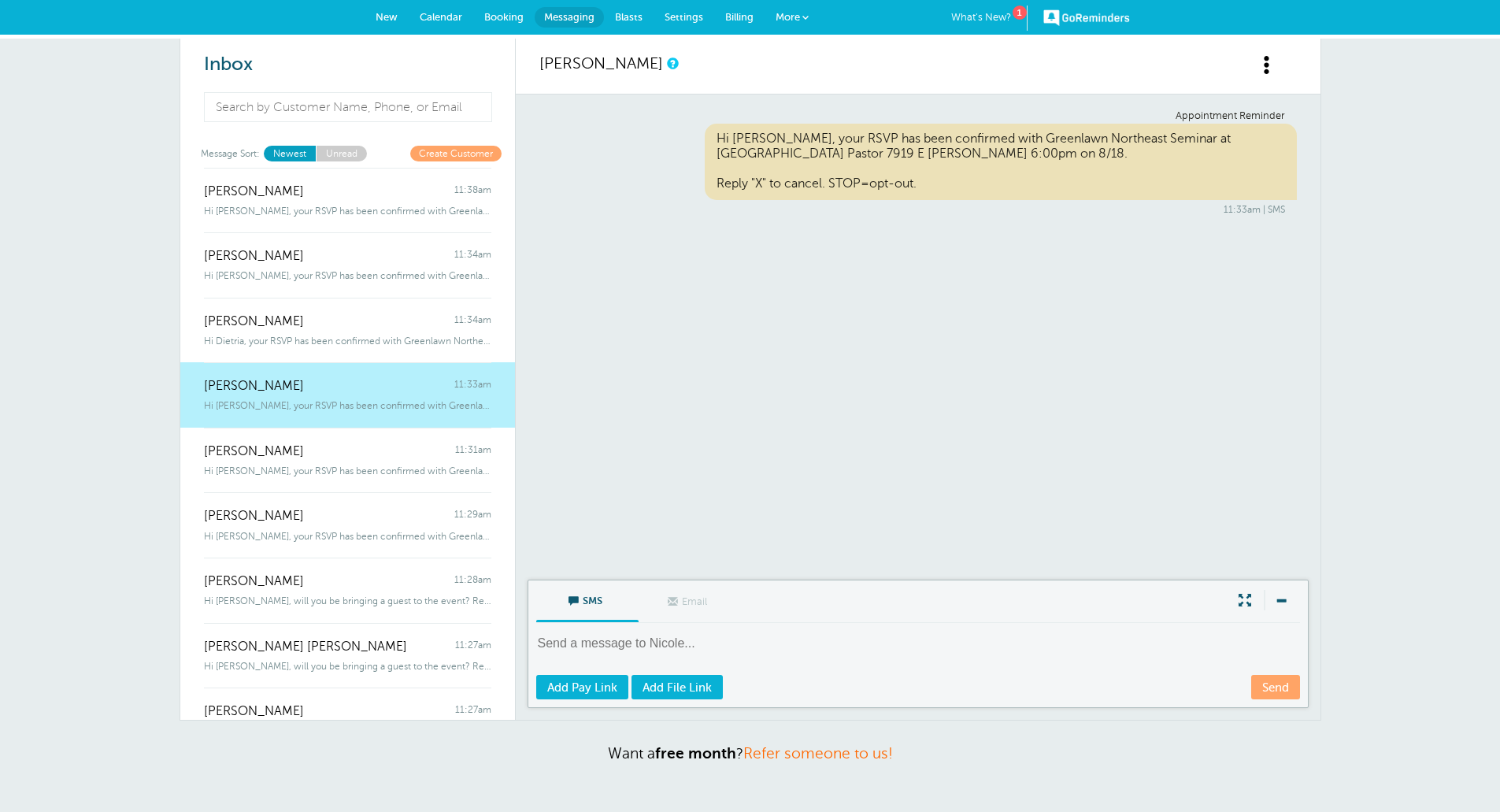
click at [311, 456] on div "[PERSON_NAME] 11:31am" at bounding box center [347, 443] width 287 height 31
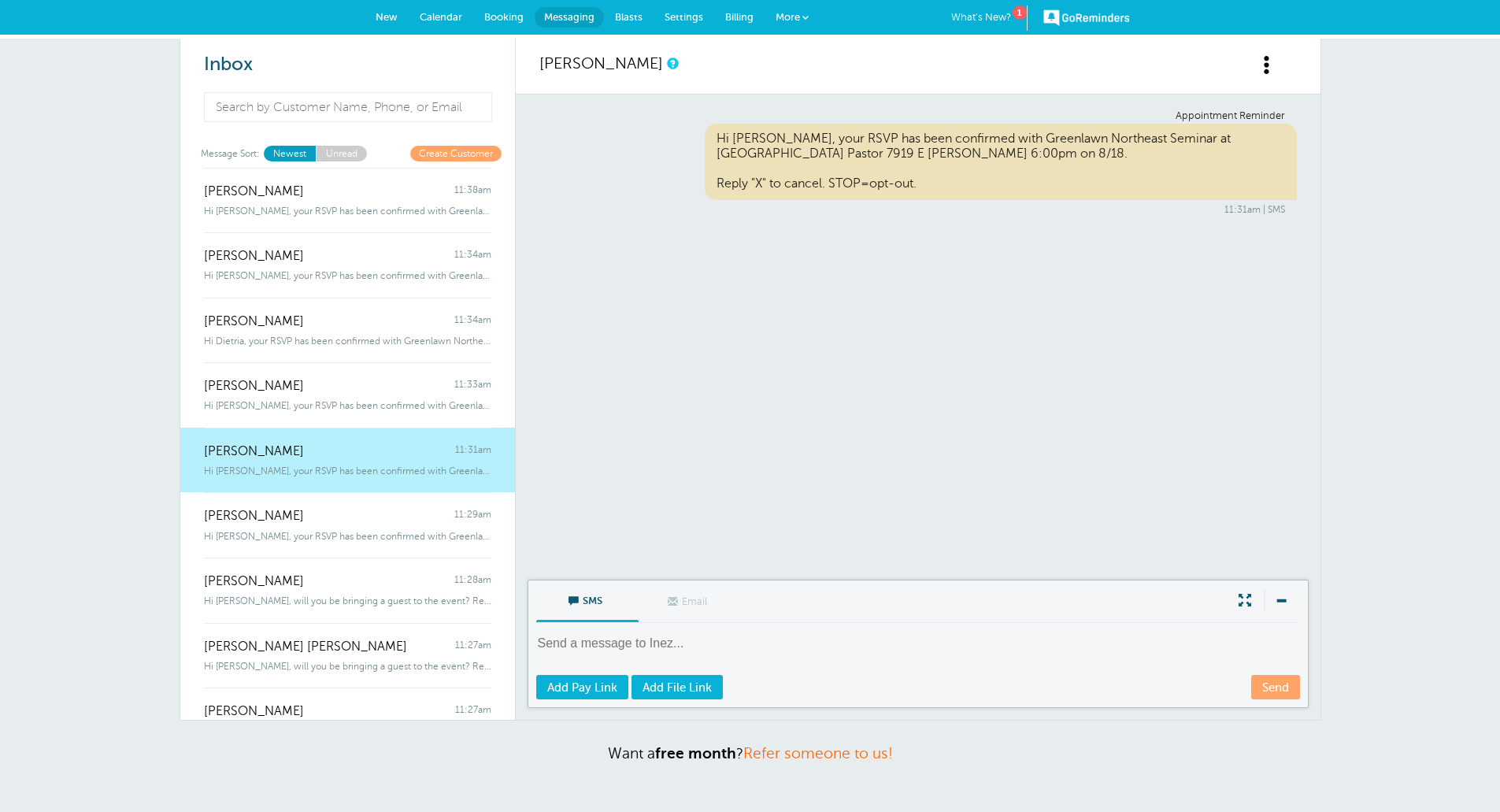
click at [329, 525] on div "Hi [PERSON_NAME], your RSVP has been confirmed with Greenlawn Northeast Seminar…" at bounding box center [347, 533] width 287 height 17
